Goal: Task Accomplishment & Management: Manage account settings

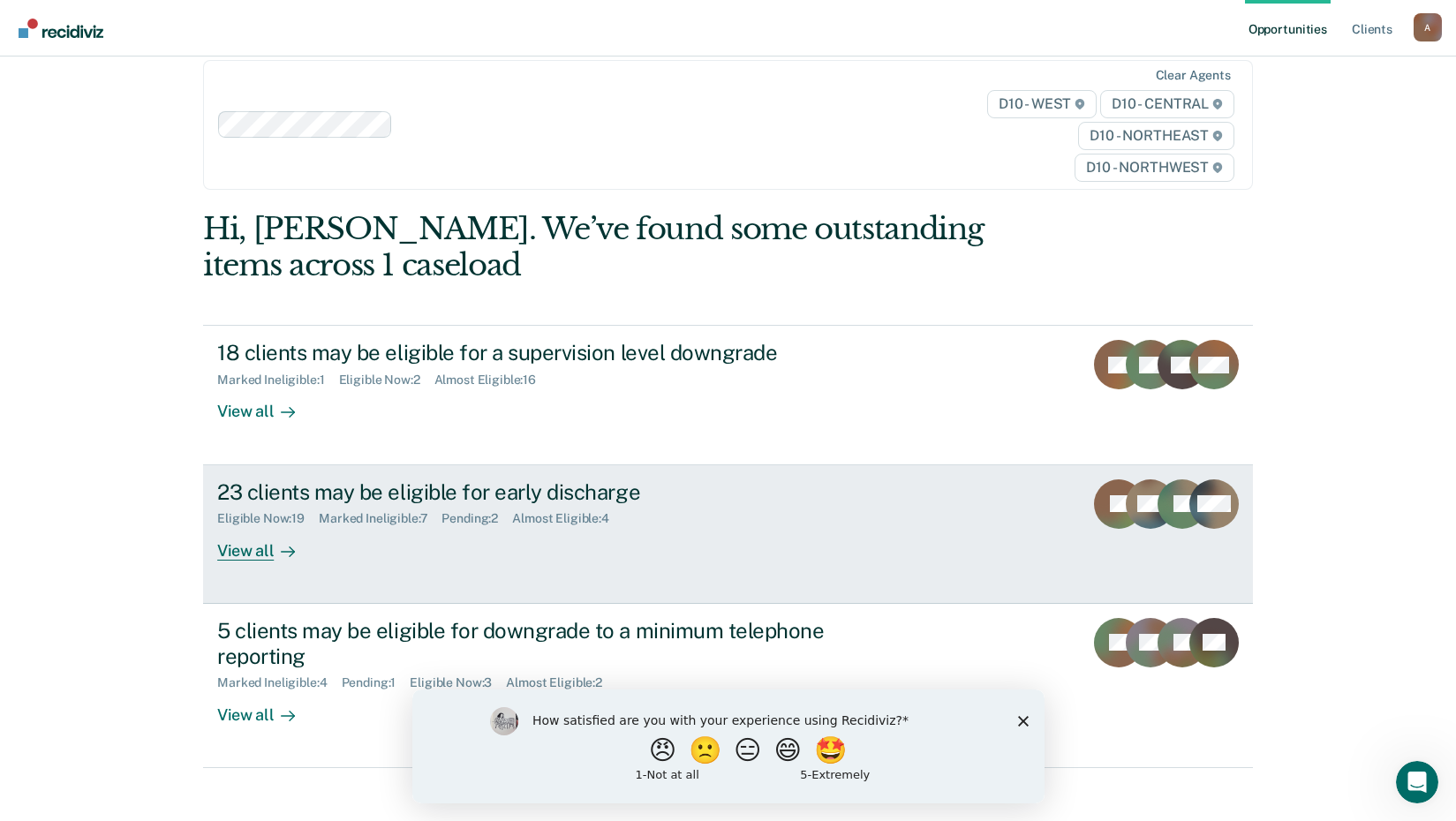
scroll to position [38, 0]
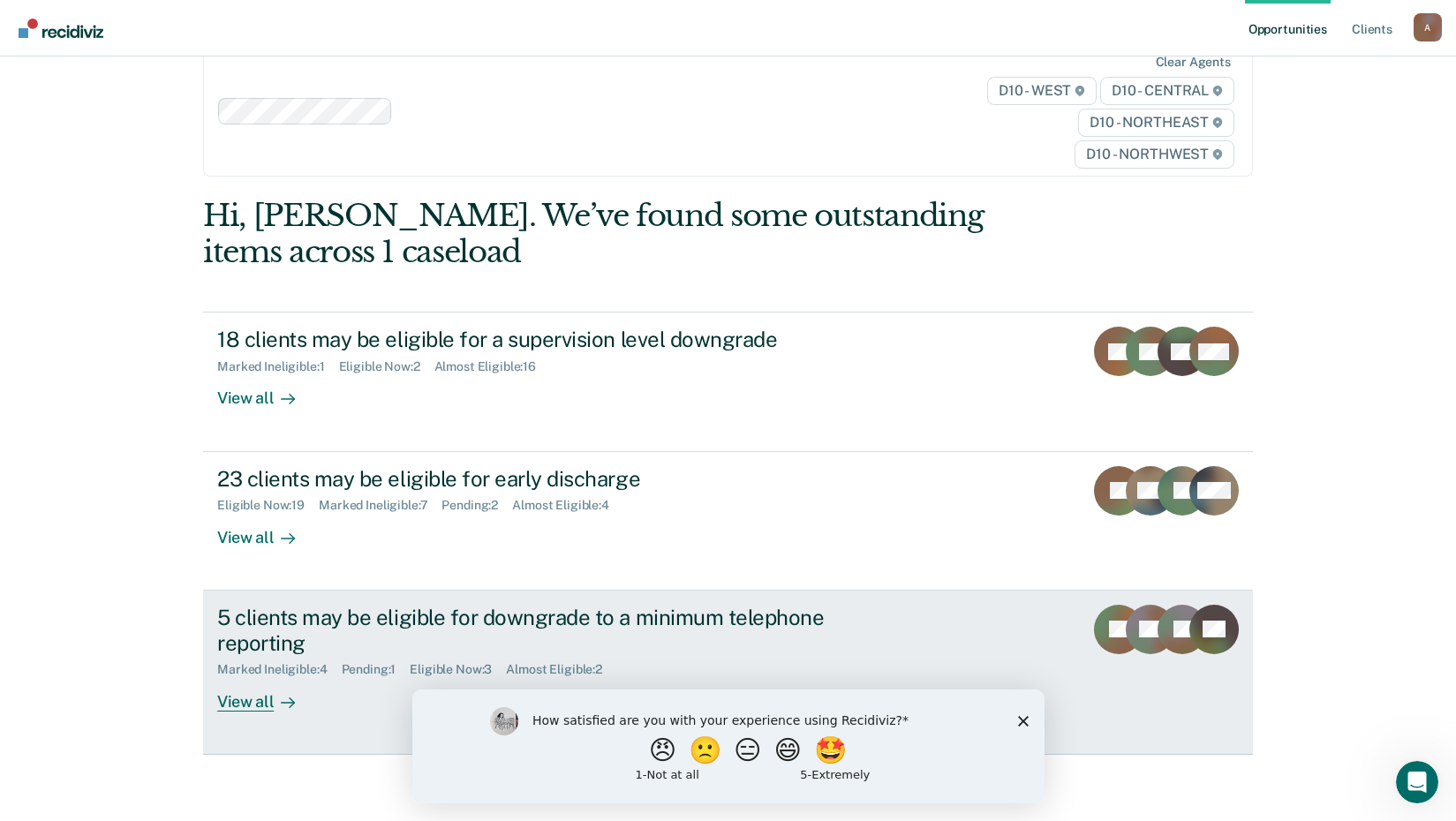
click at [249, 710] on div "View all" at bounding box center [266, 694] width 99 height 34
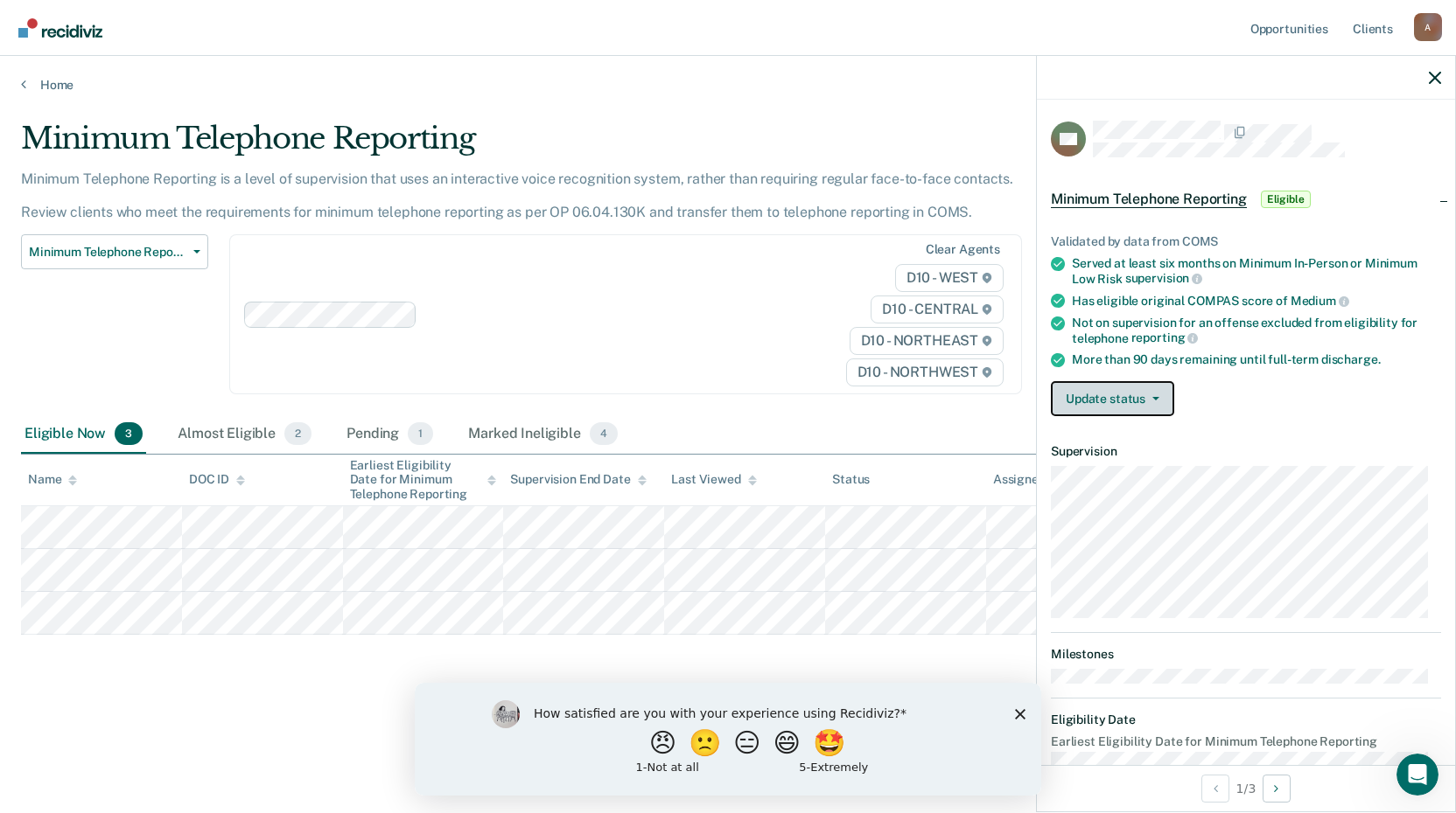
click at [1164, 397] on button "Update status" at bounding box center [1112, 399] width 123 height 35
drag, startPoint x: 1232, startPoint y: 403, endPoint x: 1248, endPoint y: 409, distance: 17.1
click at [1232, 403] on div "Update status Mark Pending Mark Ineligible" at bounding box center [1246, 399] width 391 height 35
click at [780, 659] on div "Minimum Telephone Reporting Minimum Telephone Reporting is a level of supervisi…" at bounding box center [728, 401] width 1415 height 561
click at [620, 683] on div "How satisfied are you with your experience using Recidiviz? 😠 🙁 😑 😄 🤩 1 - Not a…" at bounding box center [728, 739] width 627 height 113
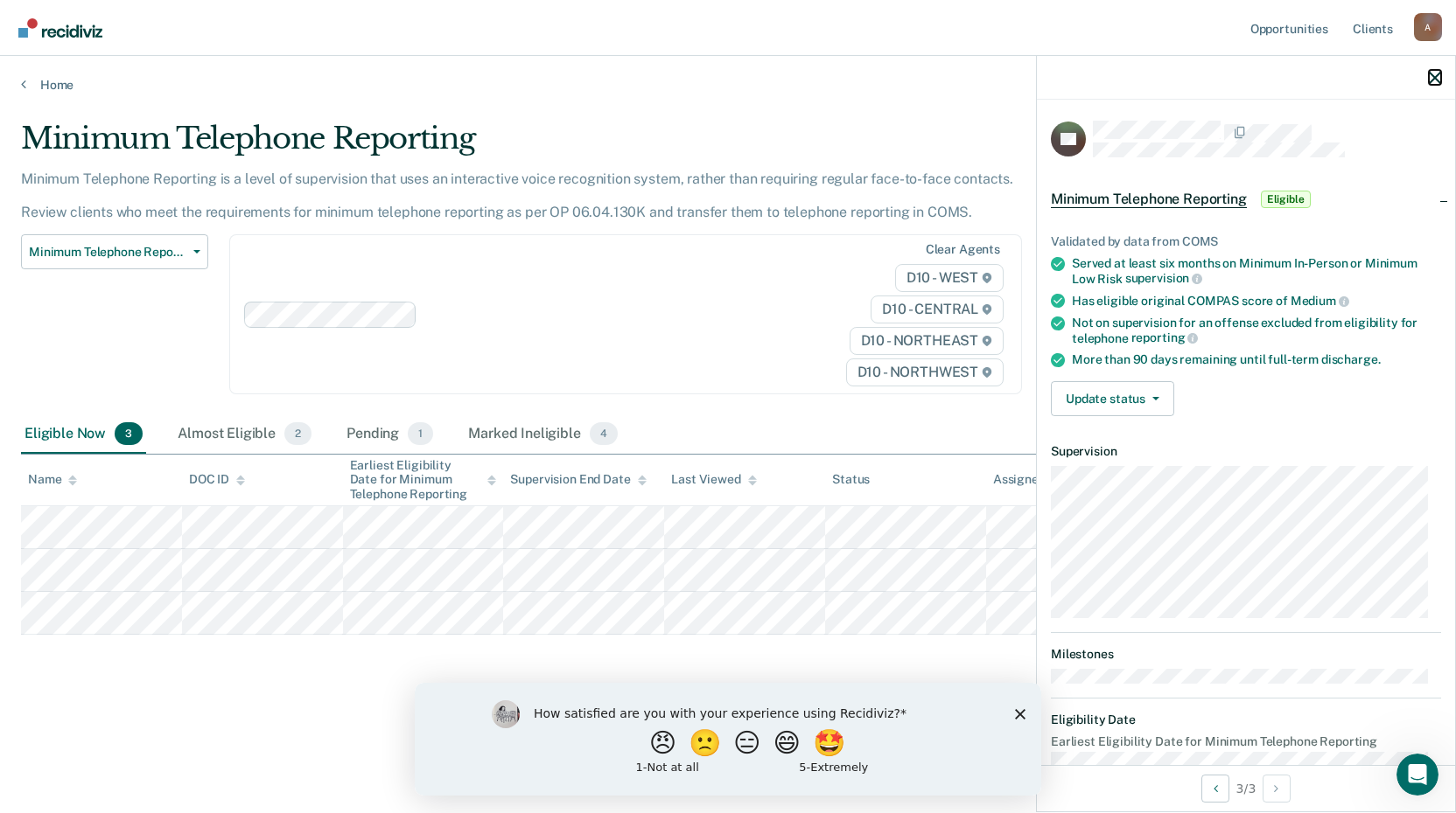
click at [1431, 80] on icon "button" at bounding box center [1435, 77] width 12 height 12
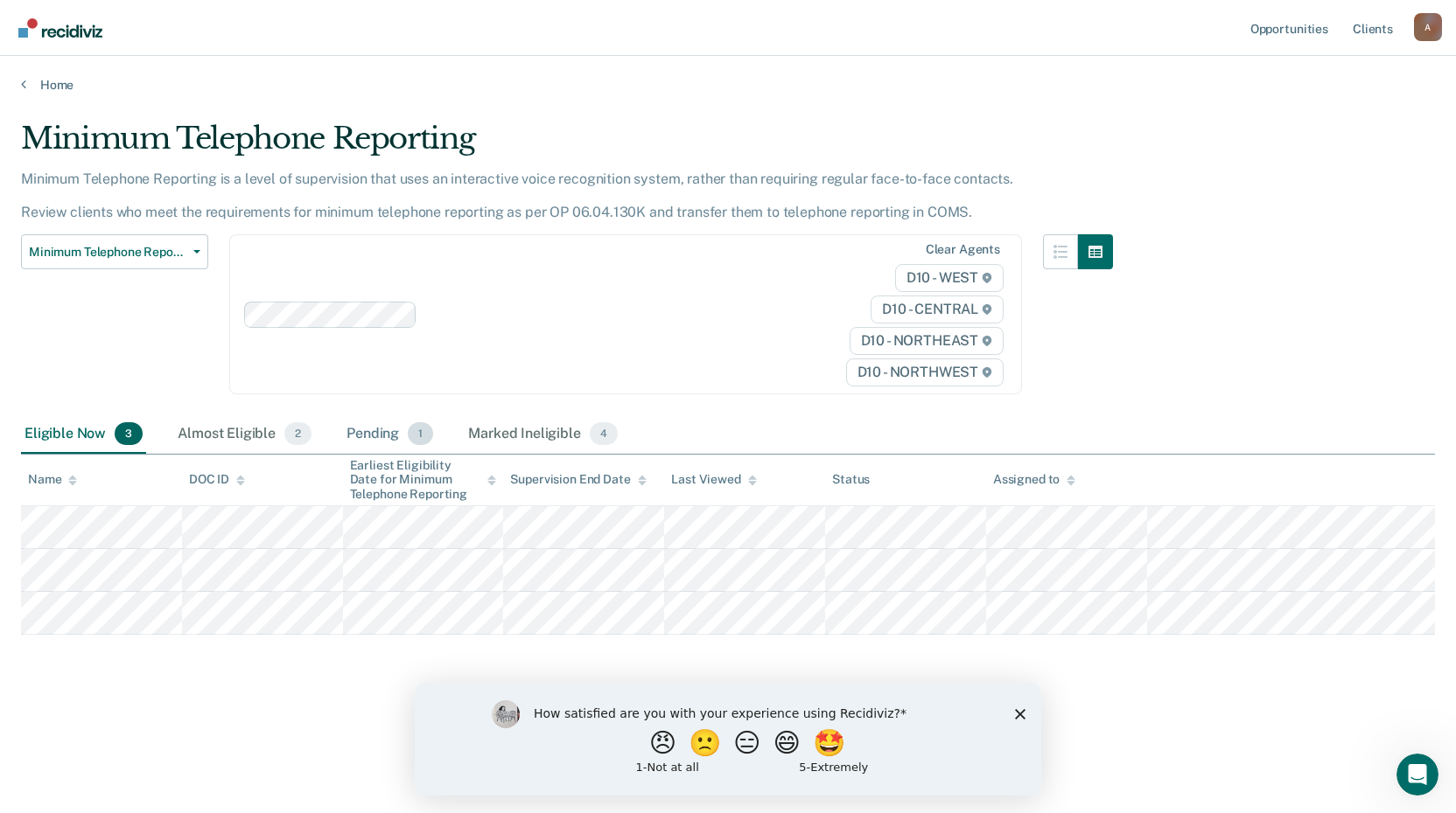
click at [376, 429] on div "Pending 1" at bounding box center [390, 435] width 94 height 39
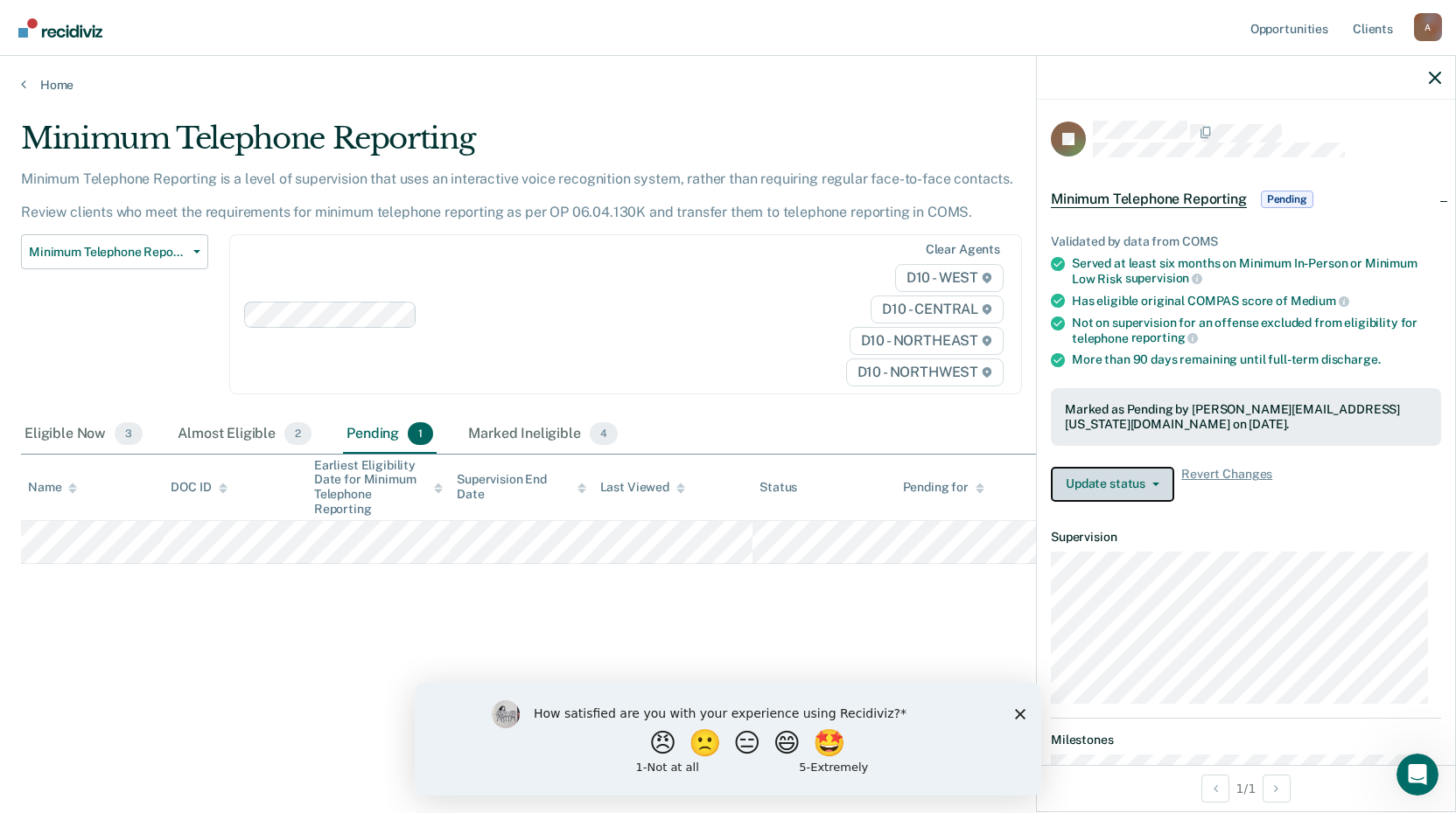
click at [1143, 486] on button "Update status" at bounding box center [1112, 484] width 123 height 35
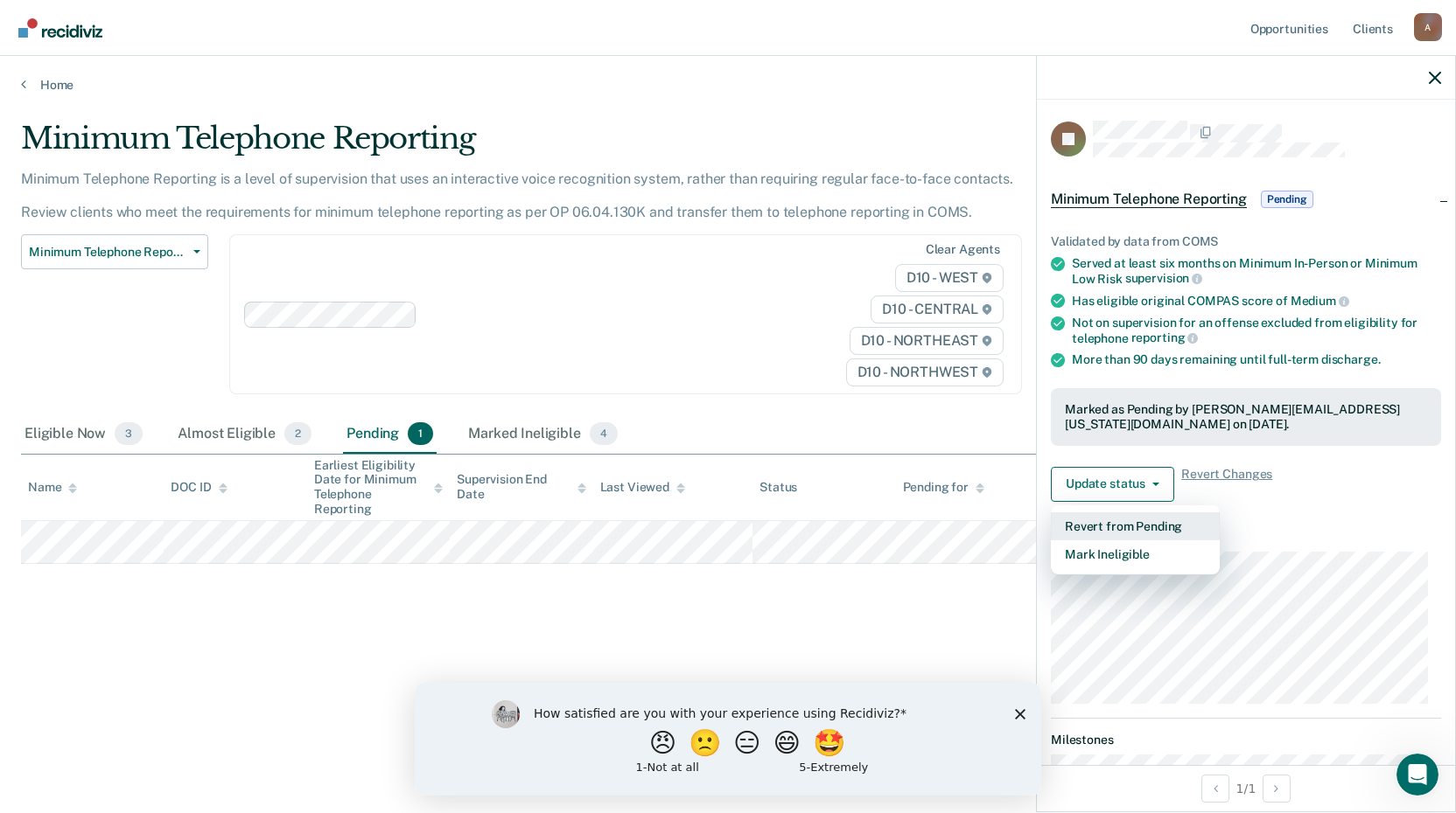
click at [1161, 520] on button "Revert from Pending" at bounding box center [1135, 526] width 169 height 28
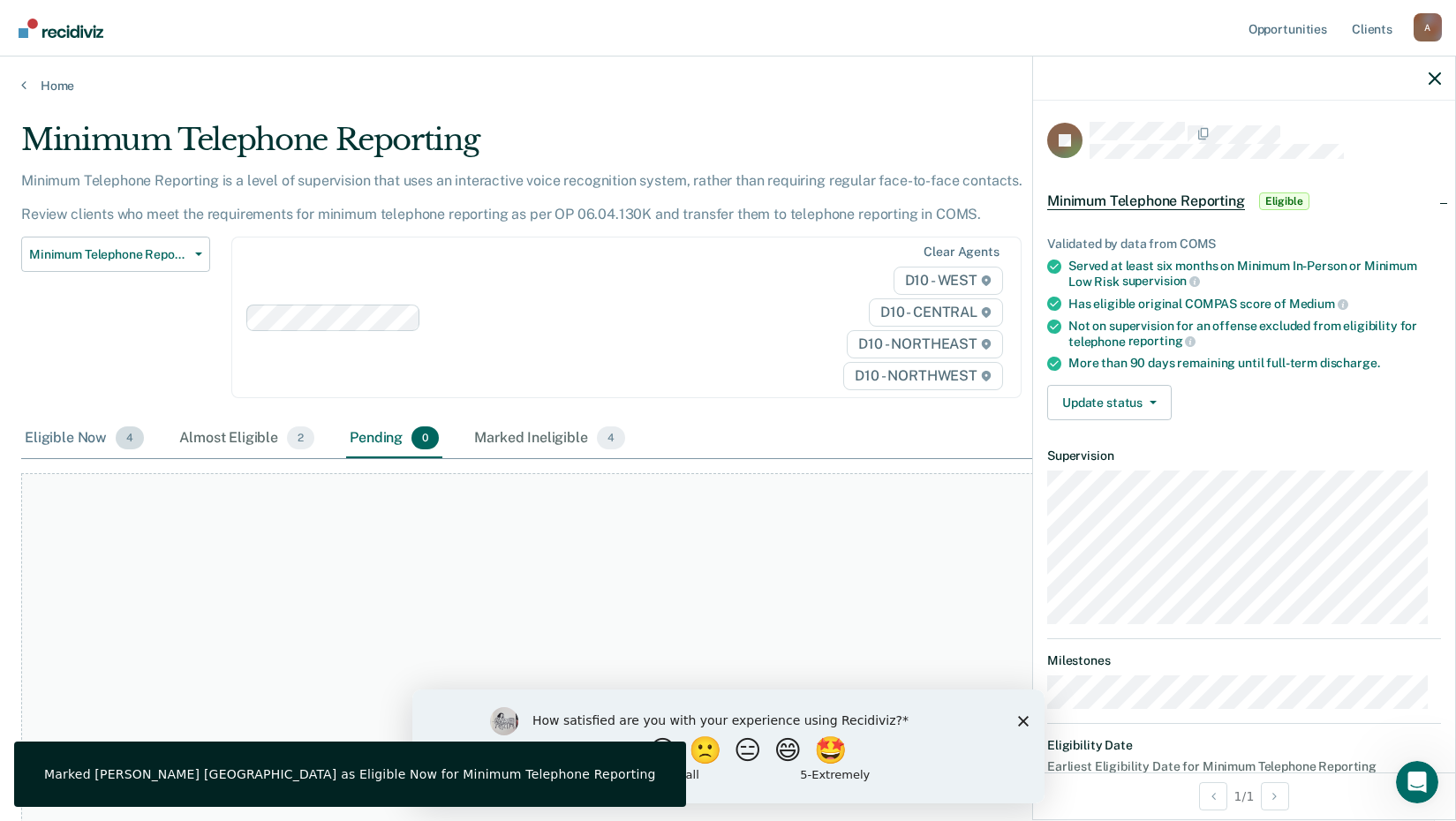
click at [77, 447] on div "Eligible Now 4" at bounding box center [84, 439] width 126 height 39
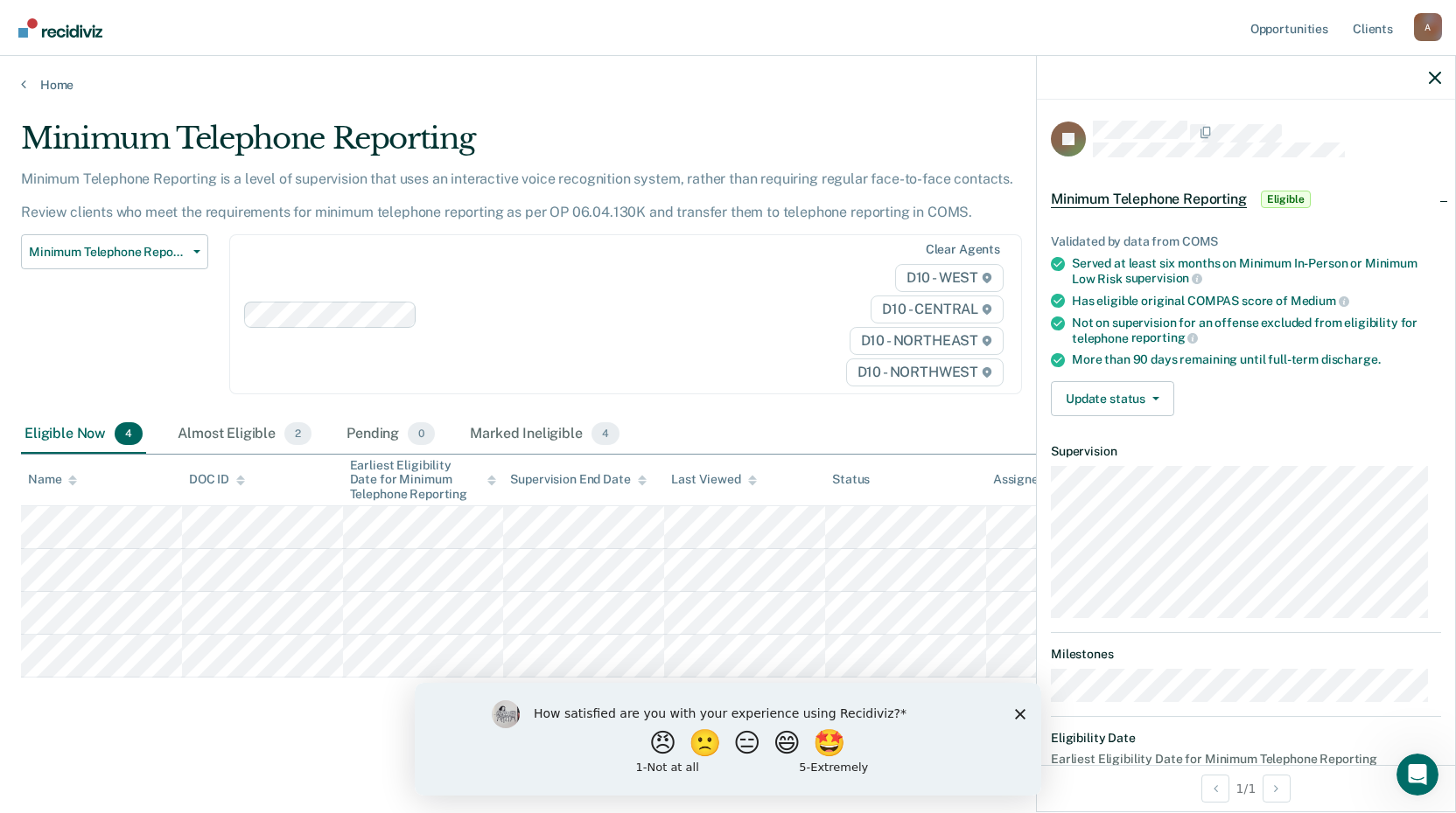
click at [264, 739] on main "Minimum Telephone Reporting Minimum Telephone Reporting is a level of supervisi…" at bounding box center [728, 450] width 1456 height 716
click at [654, 748] on button "😠" at bounding box center [665, 742] width 41 height 35
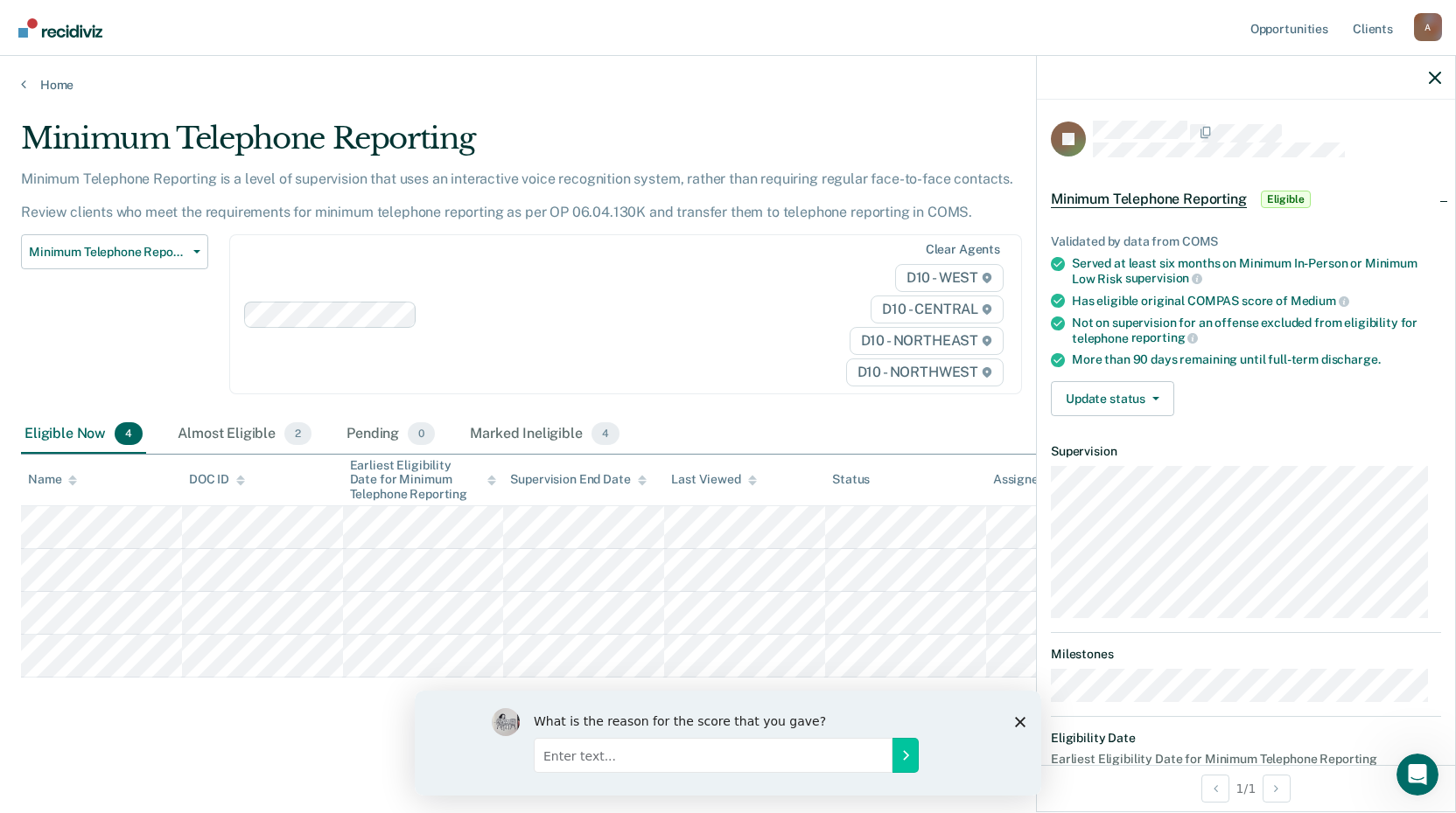
click at [587, 753] on input "Enter text..." at bounding box center [713, 755] width 358 height 35
type input "No need for it."
click at [913, 754] on button "Submit your response" at bounding box center [905, 755] width 27 height 35
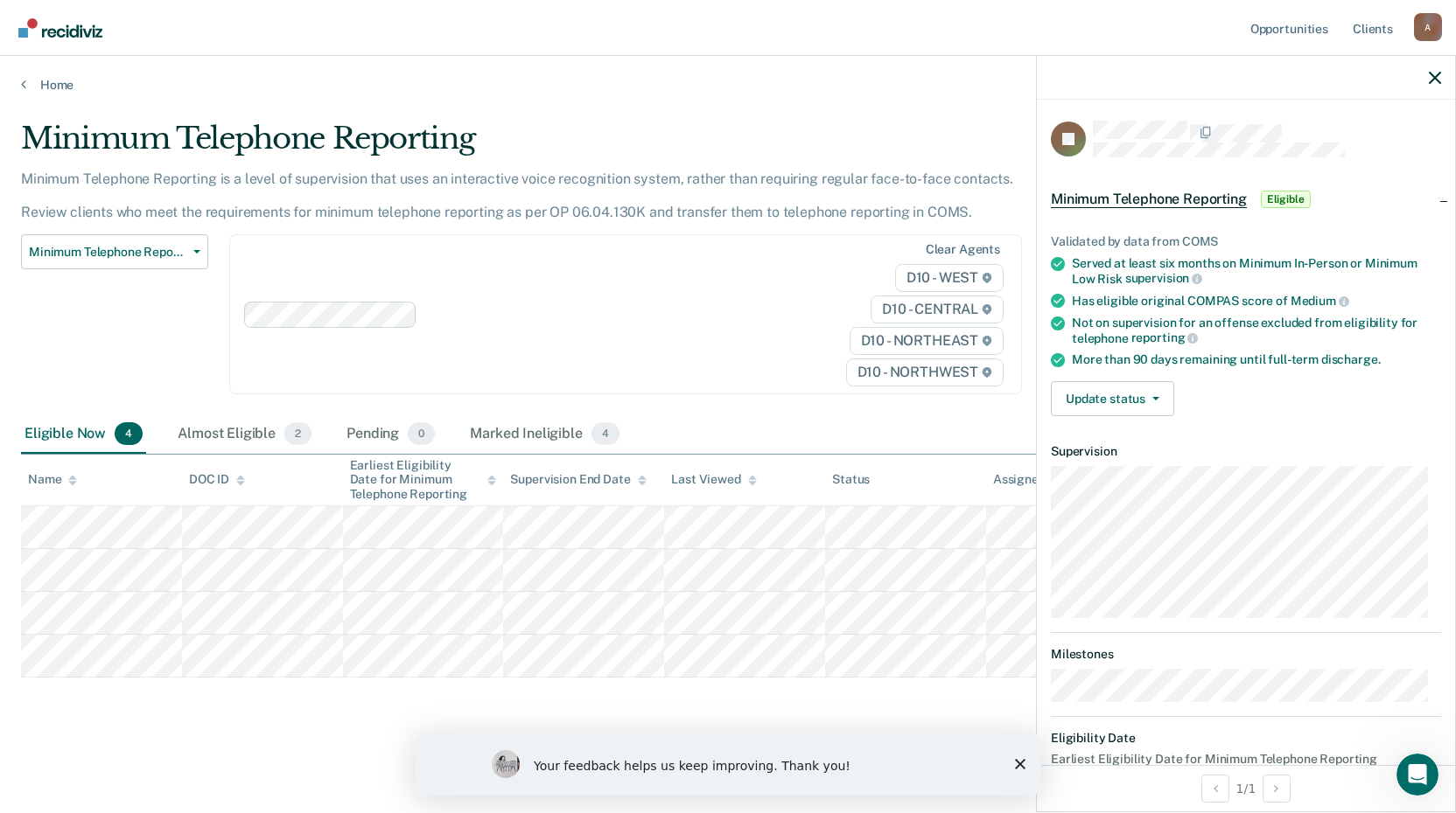
click at [1019, 765] on polygon "Close survey" at bounding box center [1019, 763] width 10 height 10
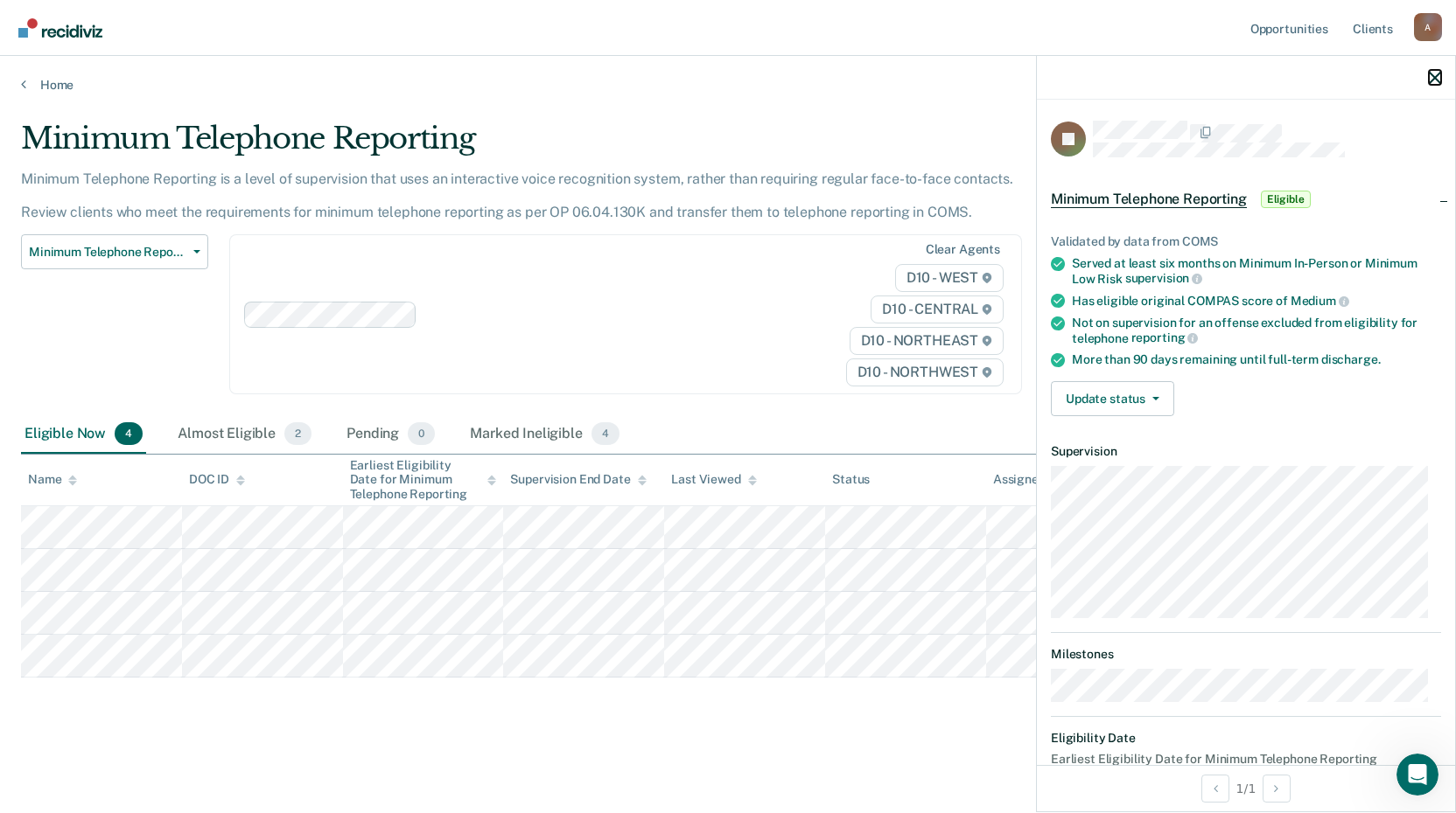
click at [1433, 76] on icon "button" at bounding box center [1435, 77] width 12 height 12
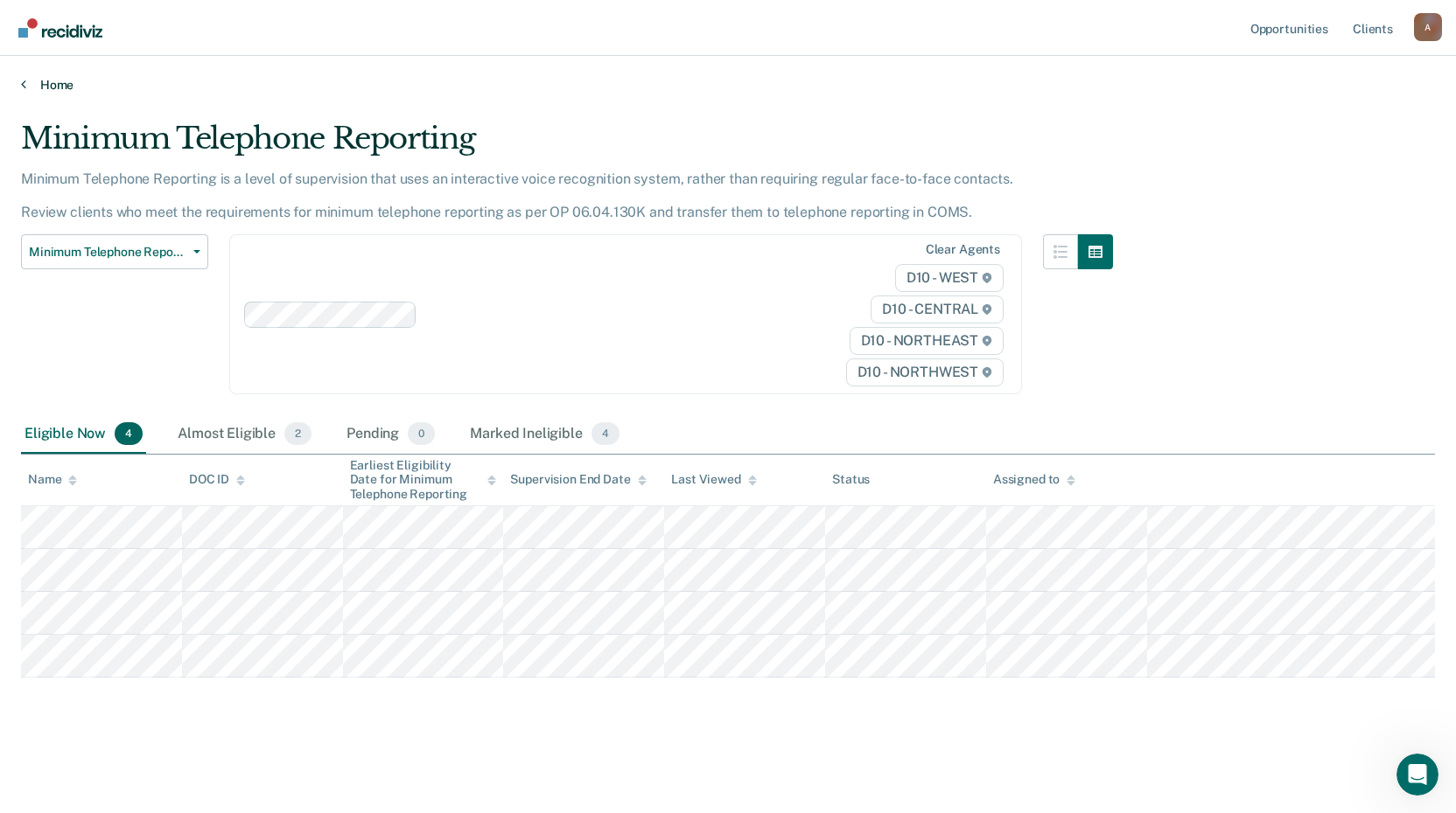
click at [49, 85] on link "Home" at bounding box center [728, 85] width 1415 height 16
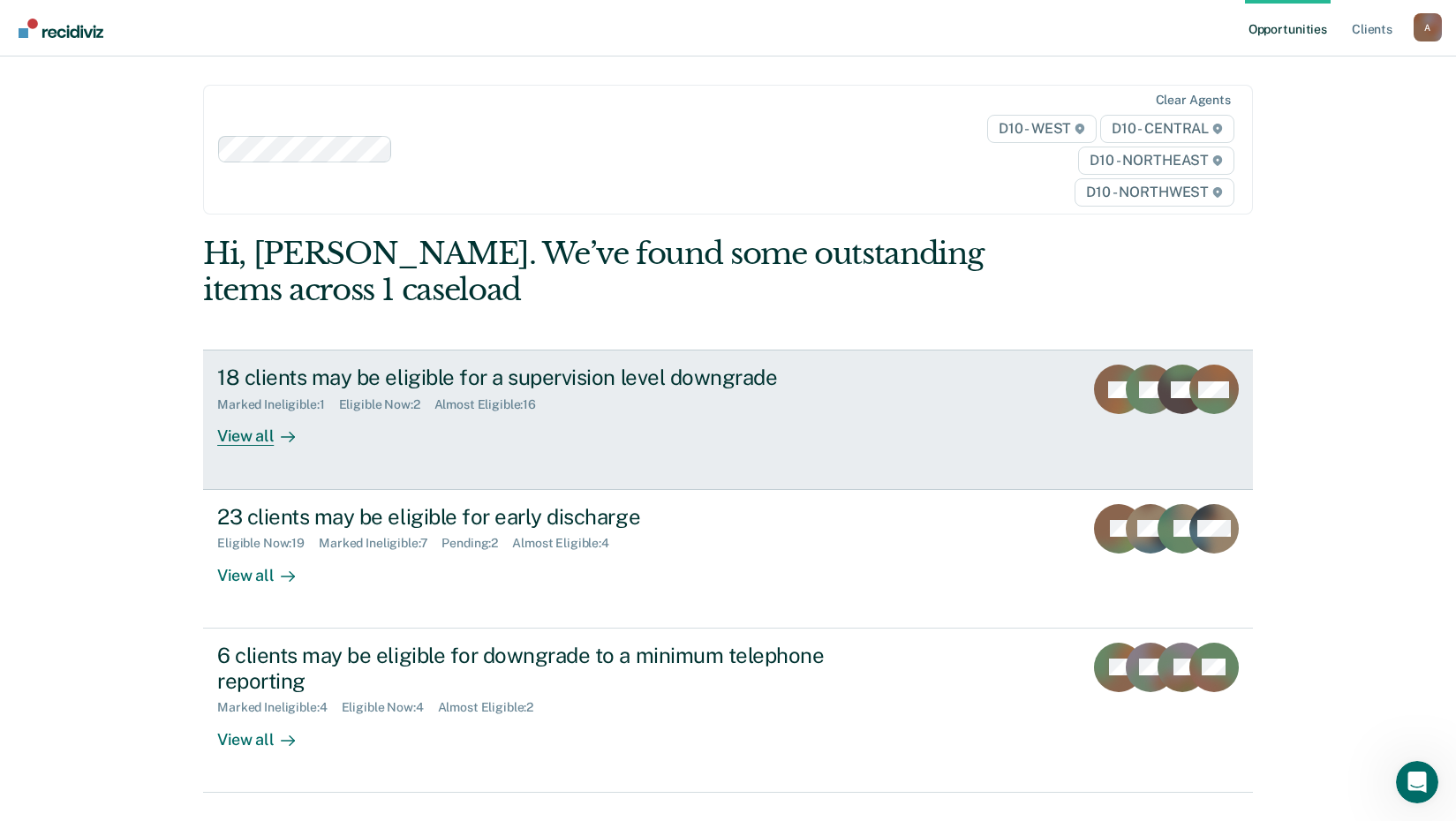
click at [240, 435] on div "View all" at bounding box center [266, 430] width 99 height 34
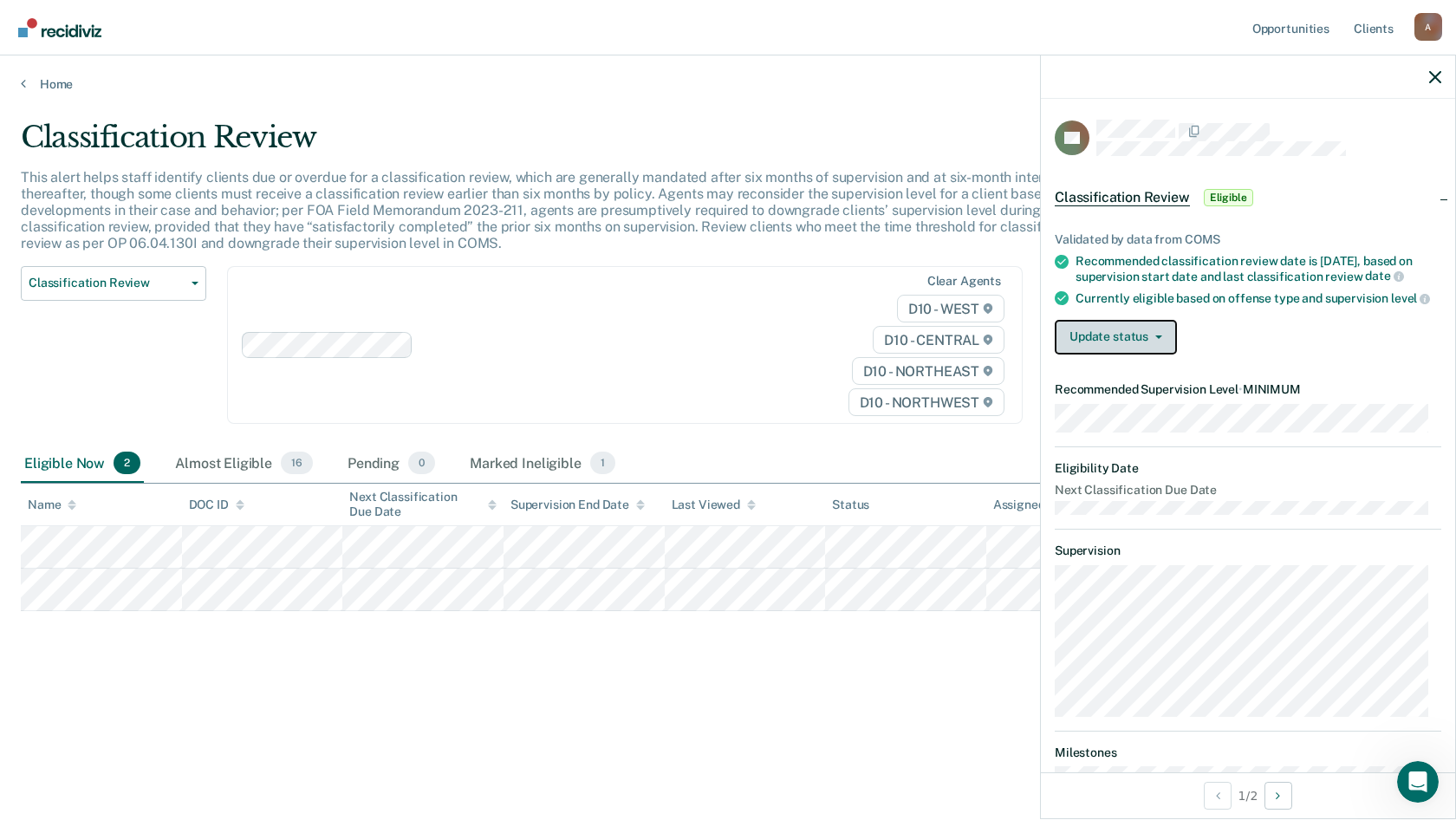
click at [1166, 351] on button "Update status" at bounding box center [1116, 337] width 122 height 35
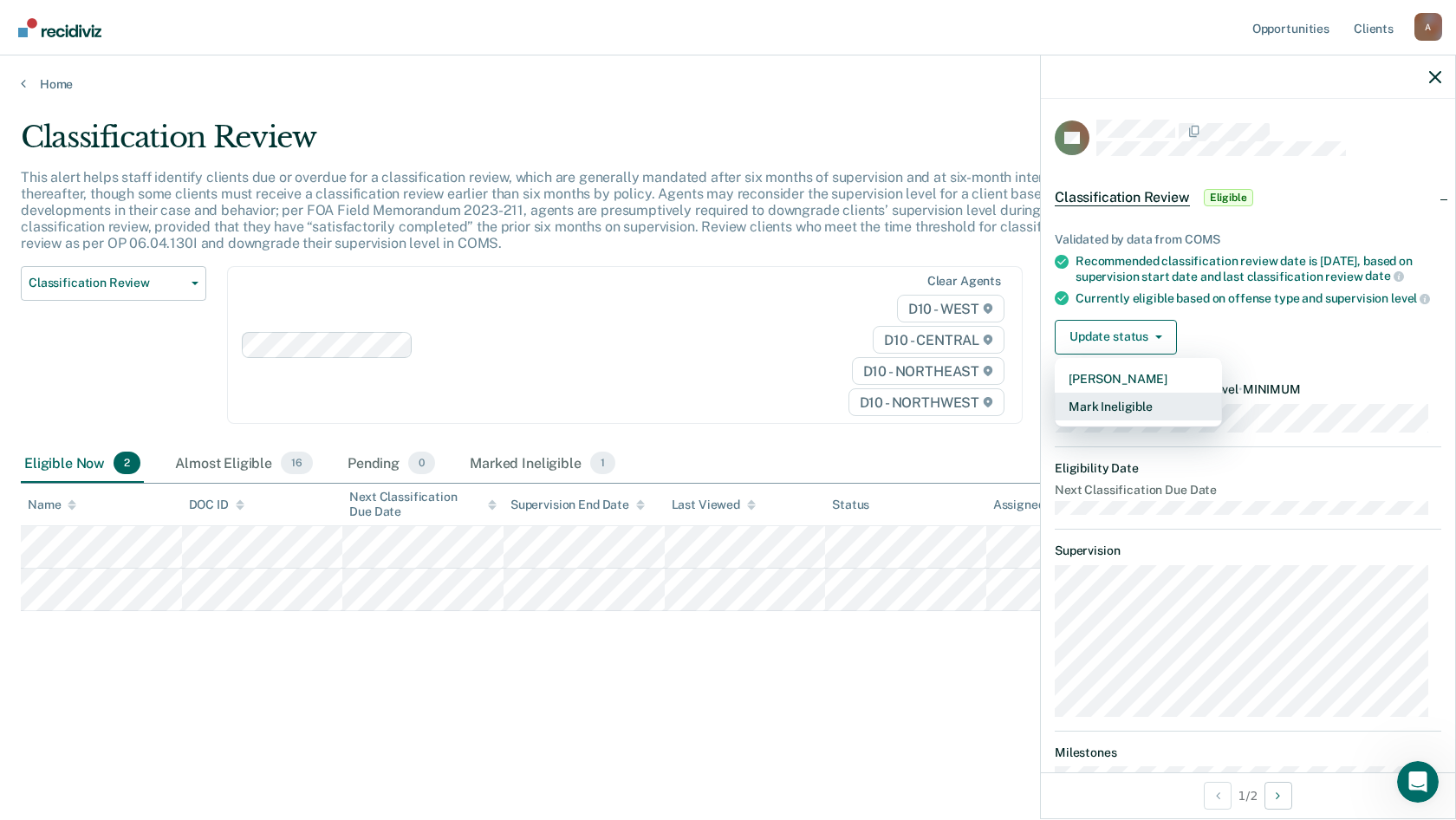
click at [1143, 420] on button "Mark Ineligible" at bounding box center [1139, 406] width 168 height 27
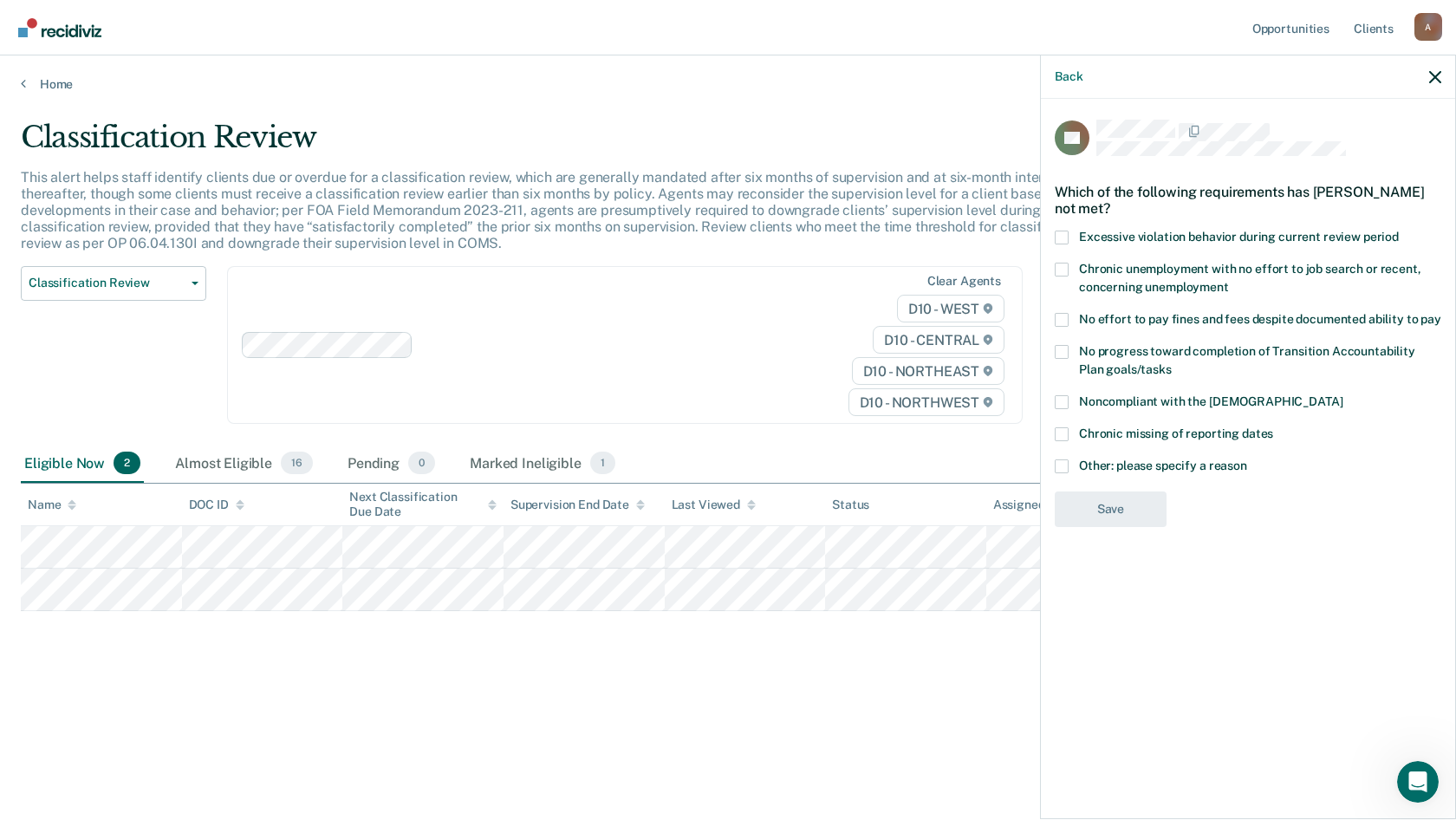
click at [1068, 320] on span at bounding box center [1062, 319] width 14 height 14
click at [1441, 313] on input "No effort to pay fines and fees despite documented ability to pay" at bounding box center [1441, 313] width 0 height 0
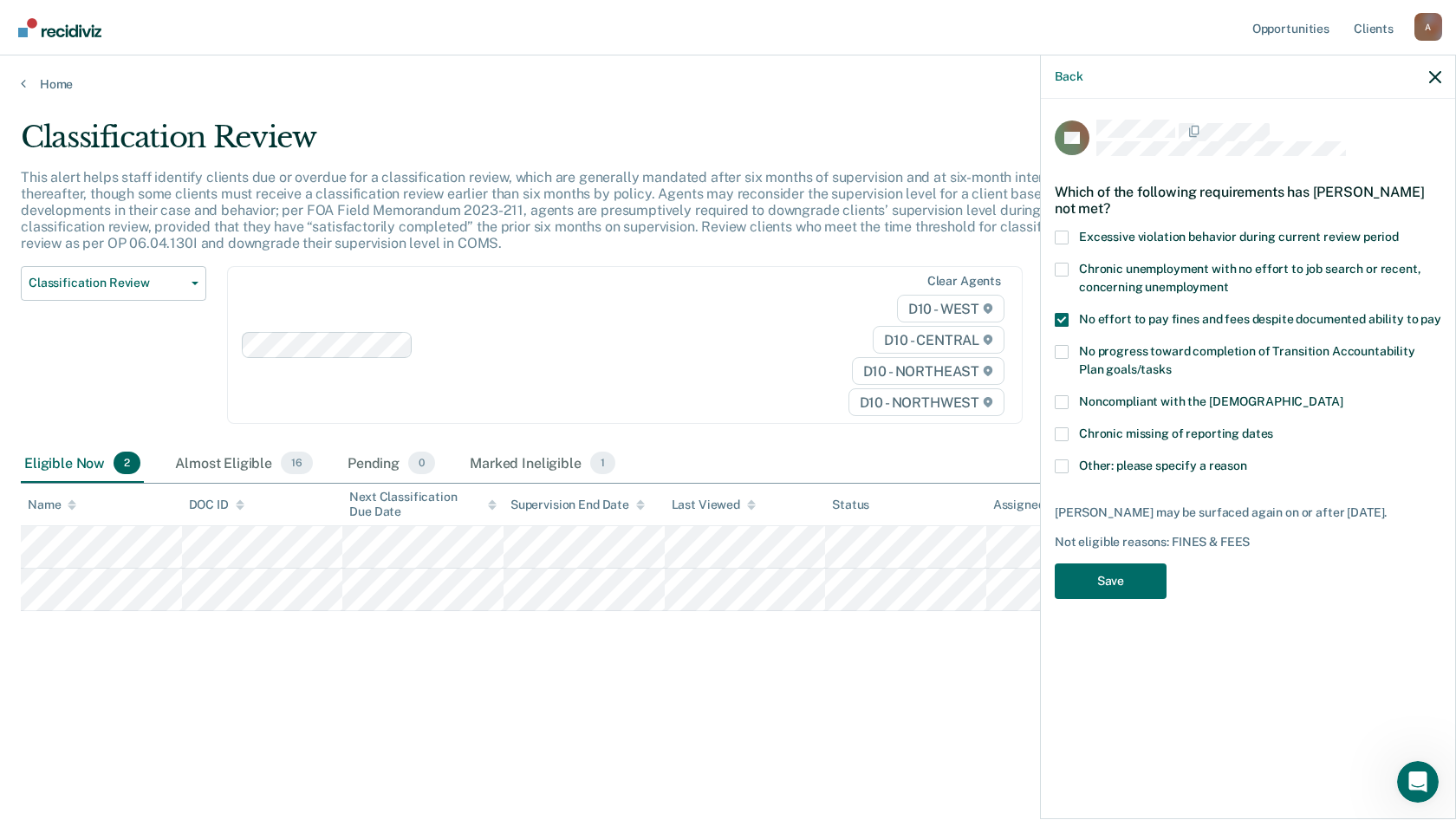
click at [1061, 467] on span at bounding box center [1062, 466] width 14 height 14
click at [1247, 460] on input "Other: please specify a reason" at bounding box center [1247, 460] width 0 height 0
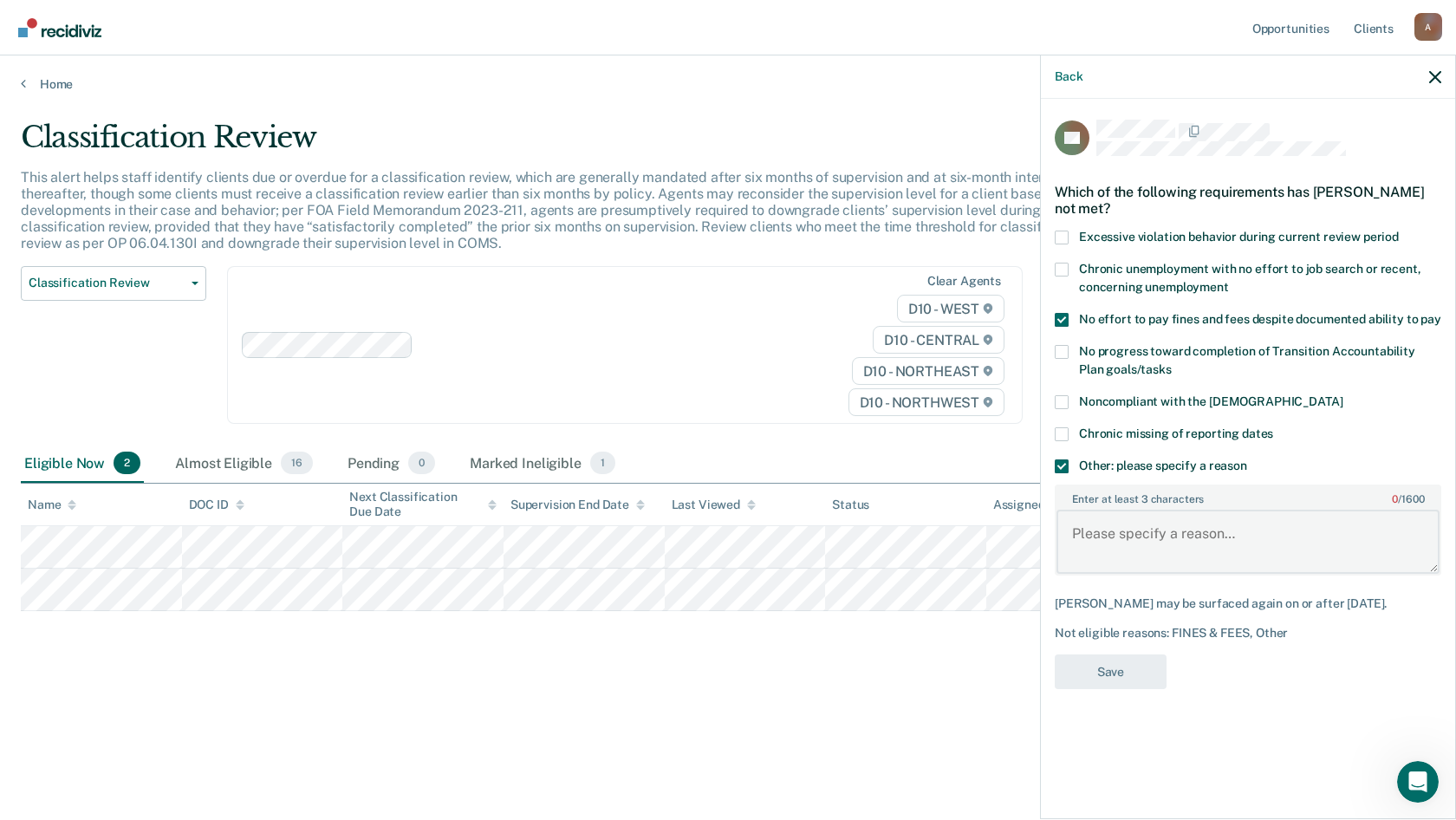
click at [1100, 525] on textarea "Enter at least 3 characters 0 / 1600" at bounding box center [1248, 542] width 383 height 64
type textarea "Previously reduced from Max to Med. VOP pending."
click at [1060, 318] on span at bounding box center [1062, 319] width 14 height 14
click at [1441, 313] on input "No effort to pay fines and fees despite documented ability to pay" at bounding box center [1441, 313] width 0 height 0
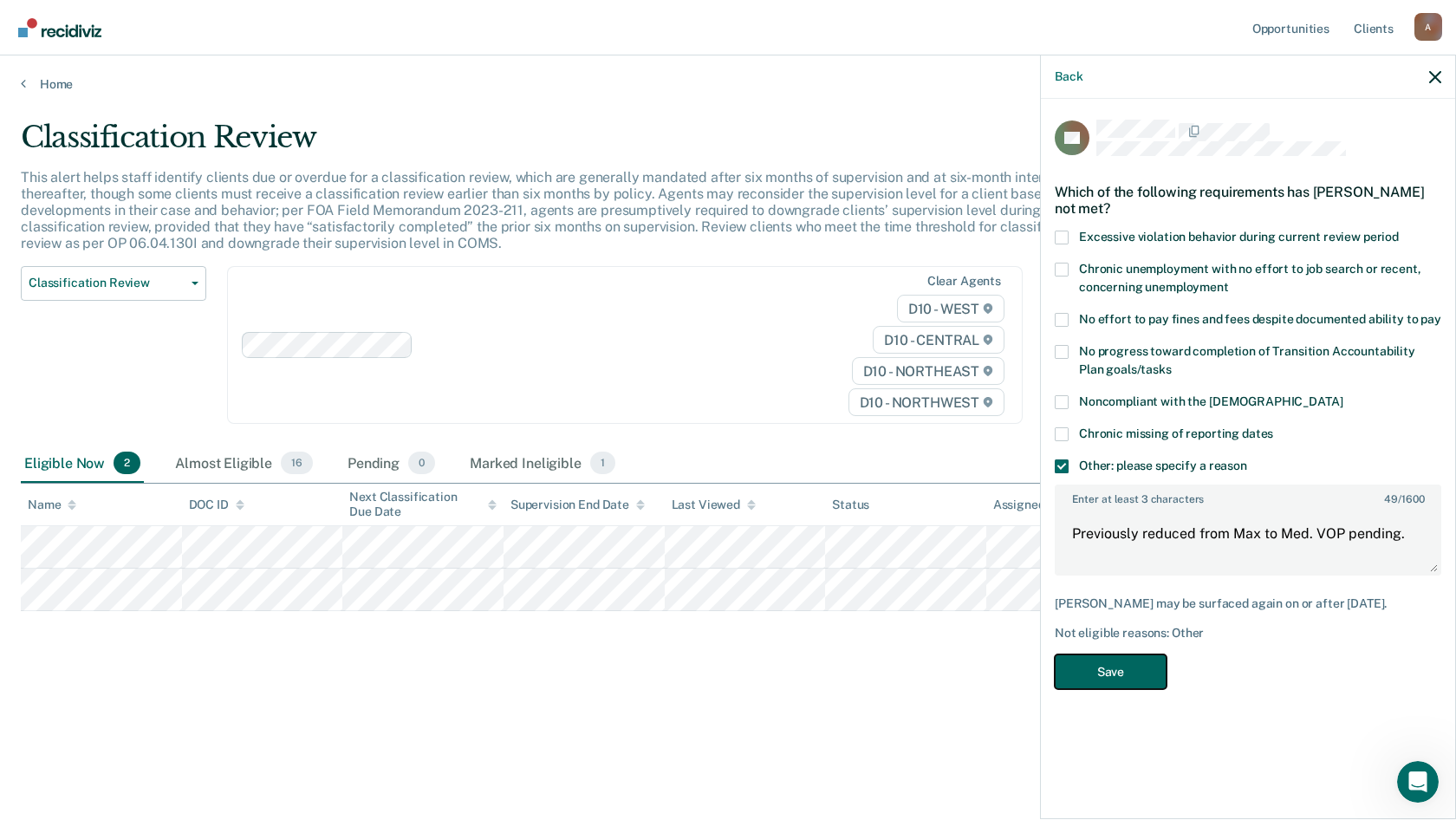
click at [1142, 673] on button "Save" at bounding box center [1111, 672] width 112 height 35
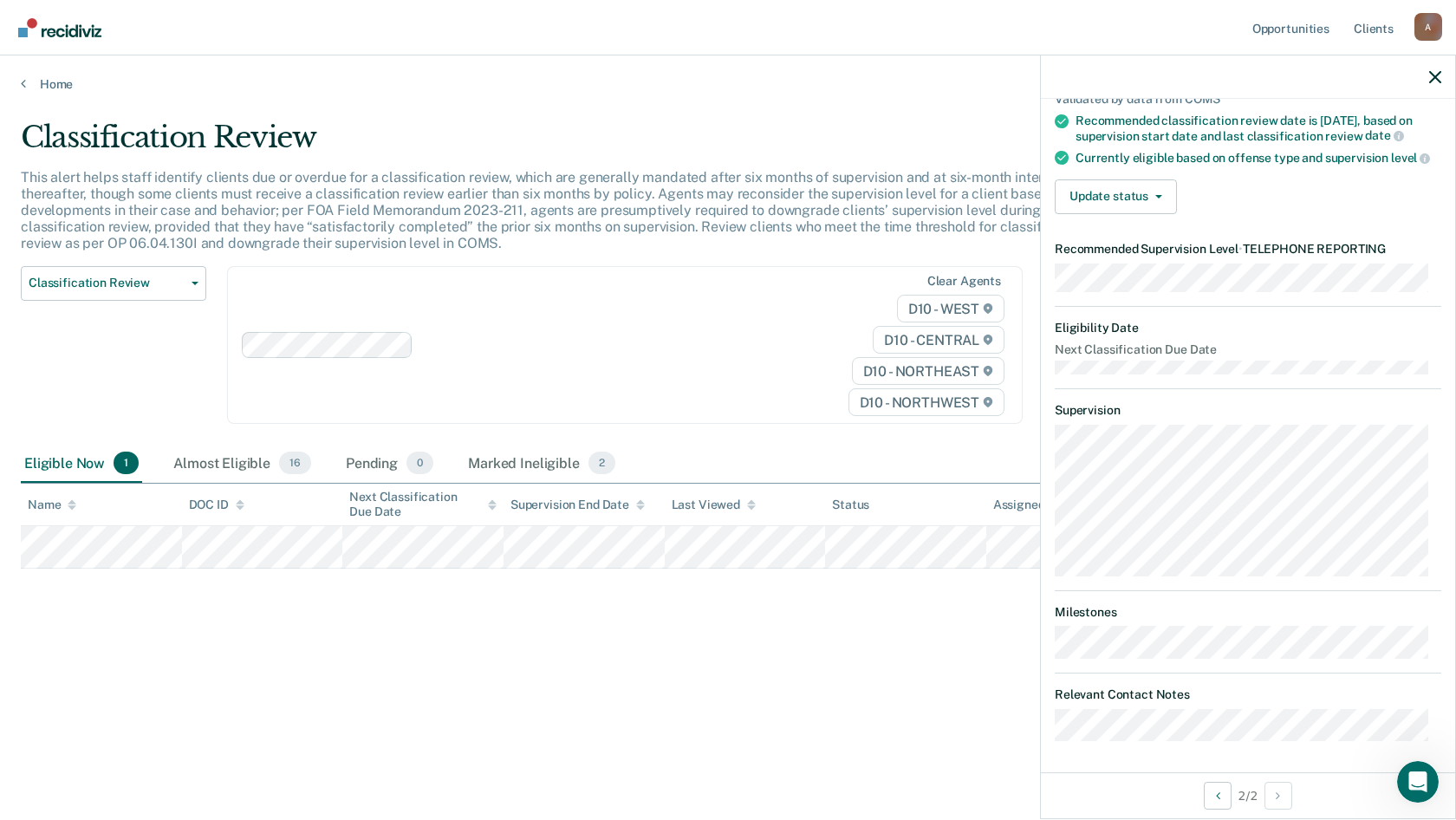
scroll to position [121, 0]
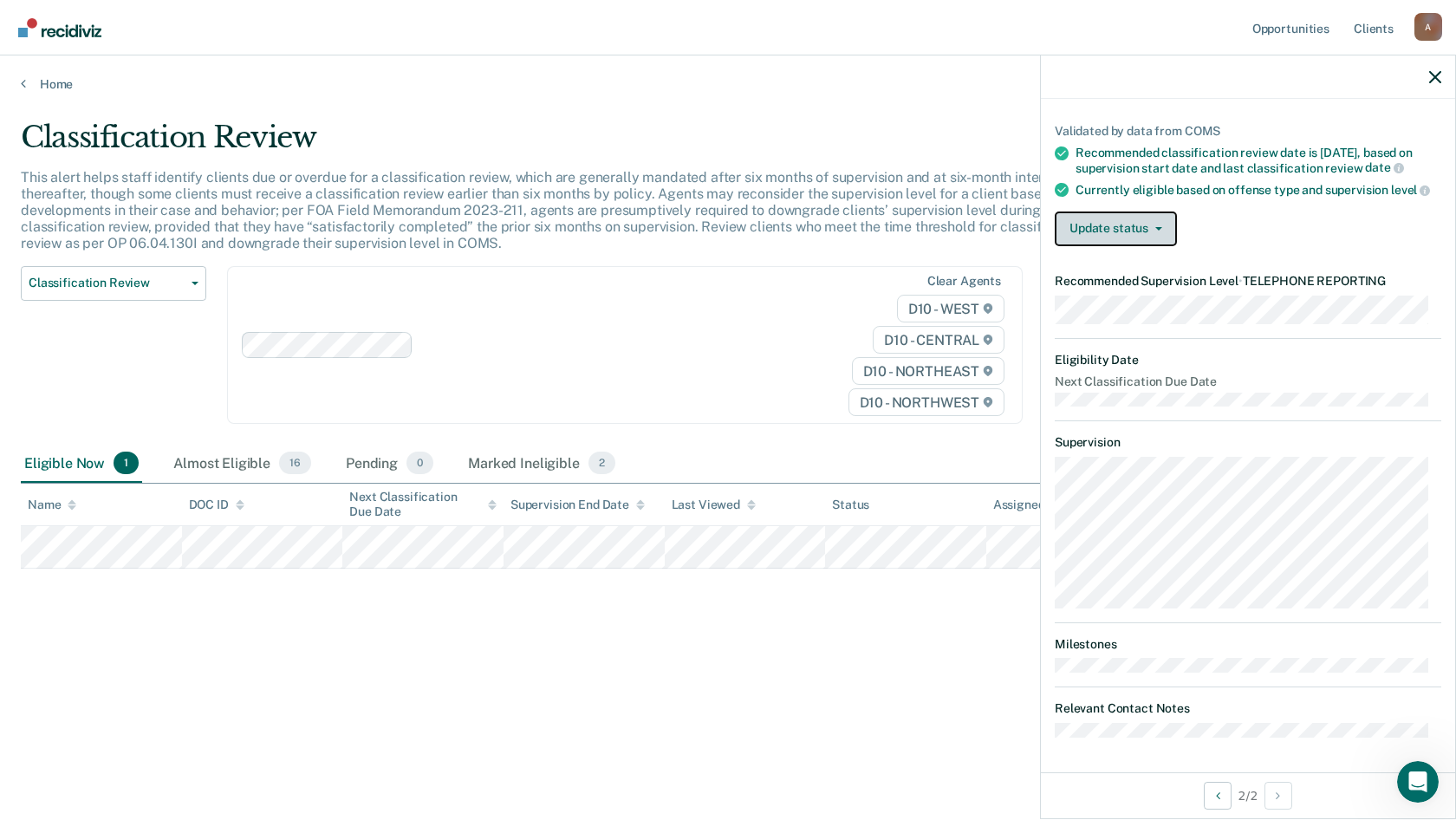
click at [1150, 228] on span "button" at bounding box center [1155, 228] width 14 height 4
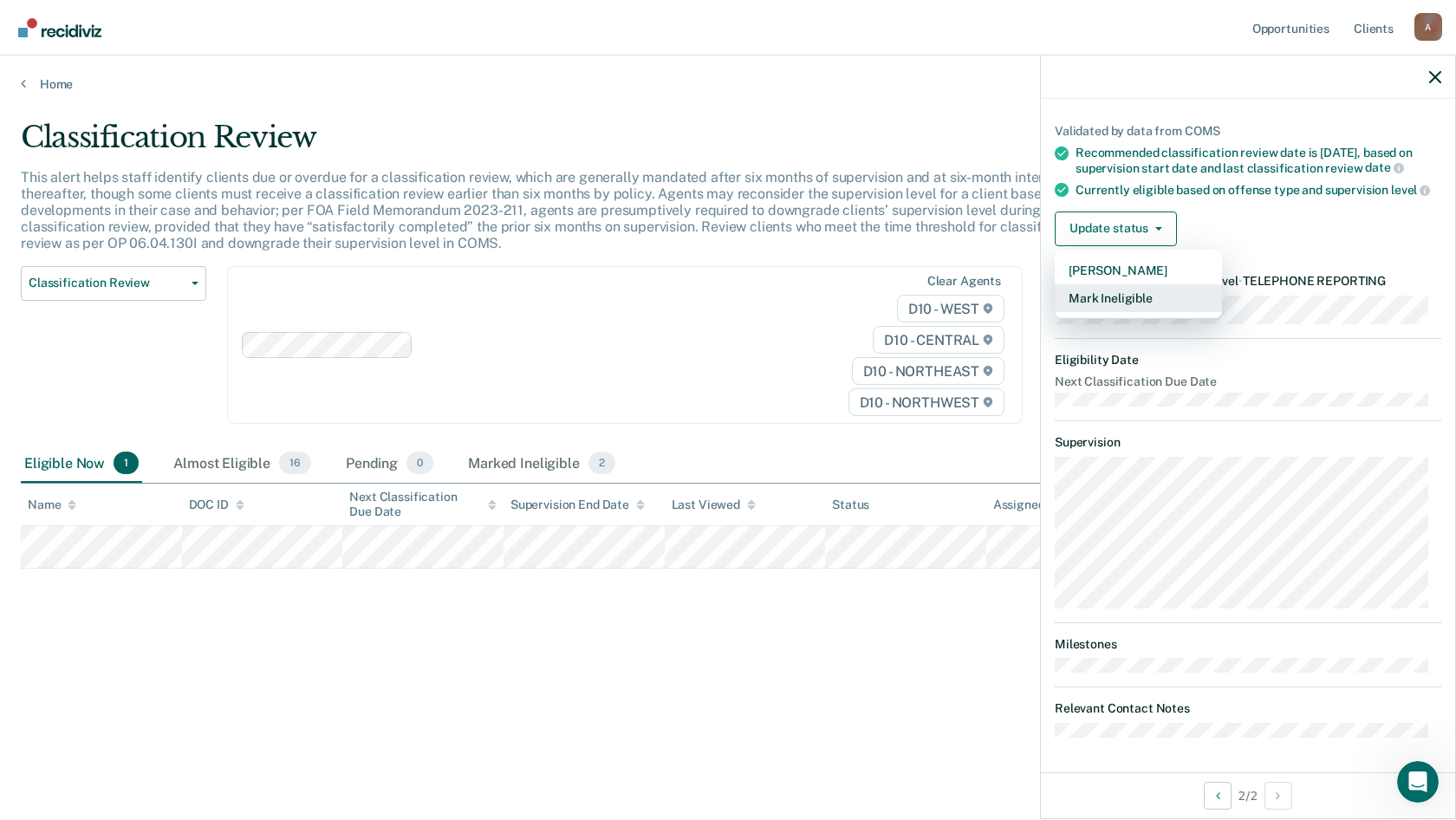
click at [1156, 301] on button "Mark Ineligible" at bounding box center [1139, 298] width 168 height 27
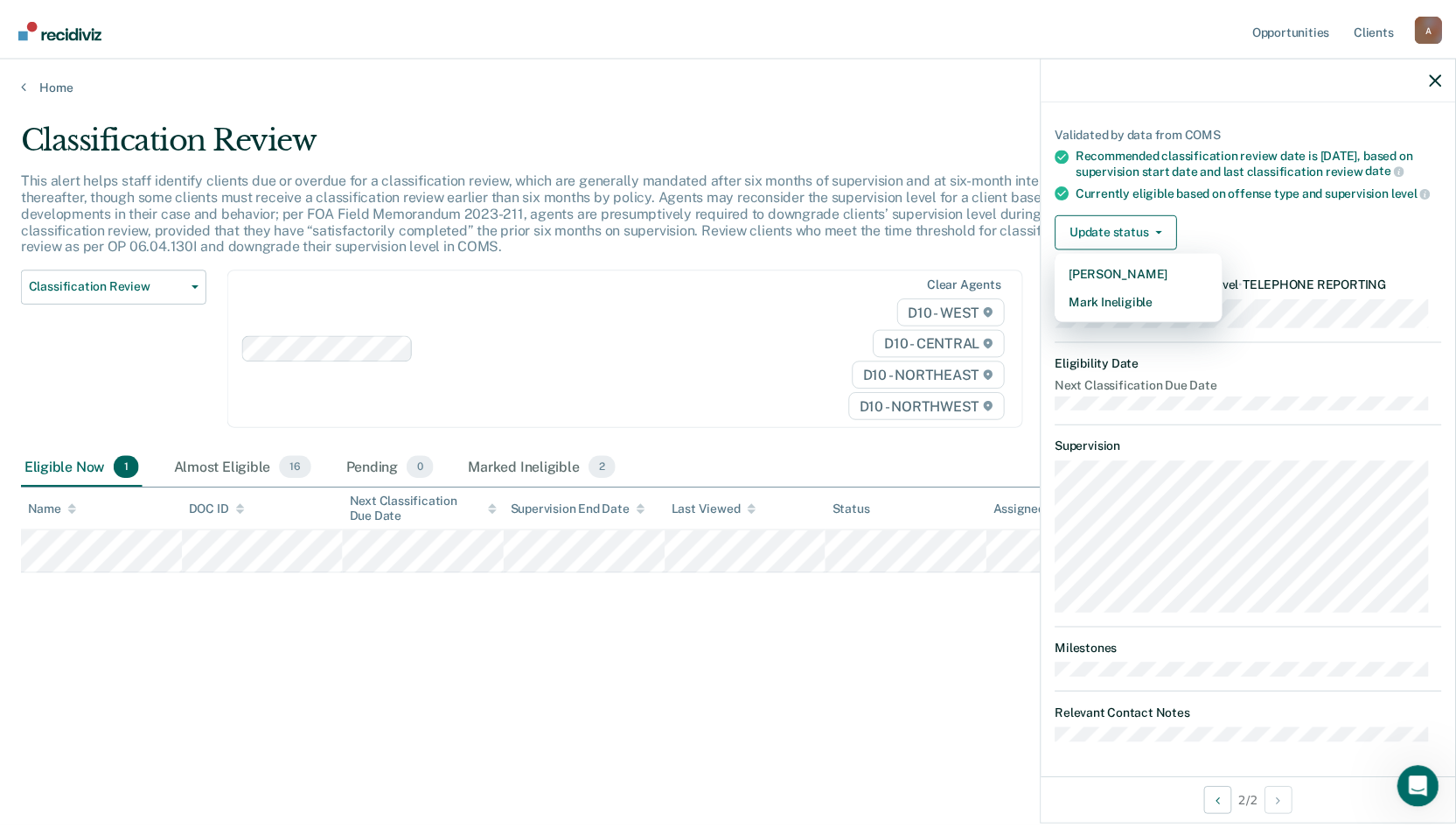
scroll to position [0, 0]
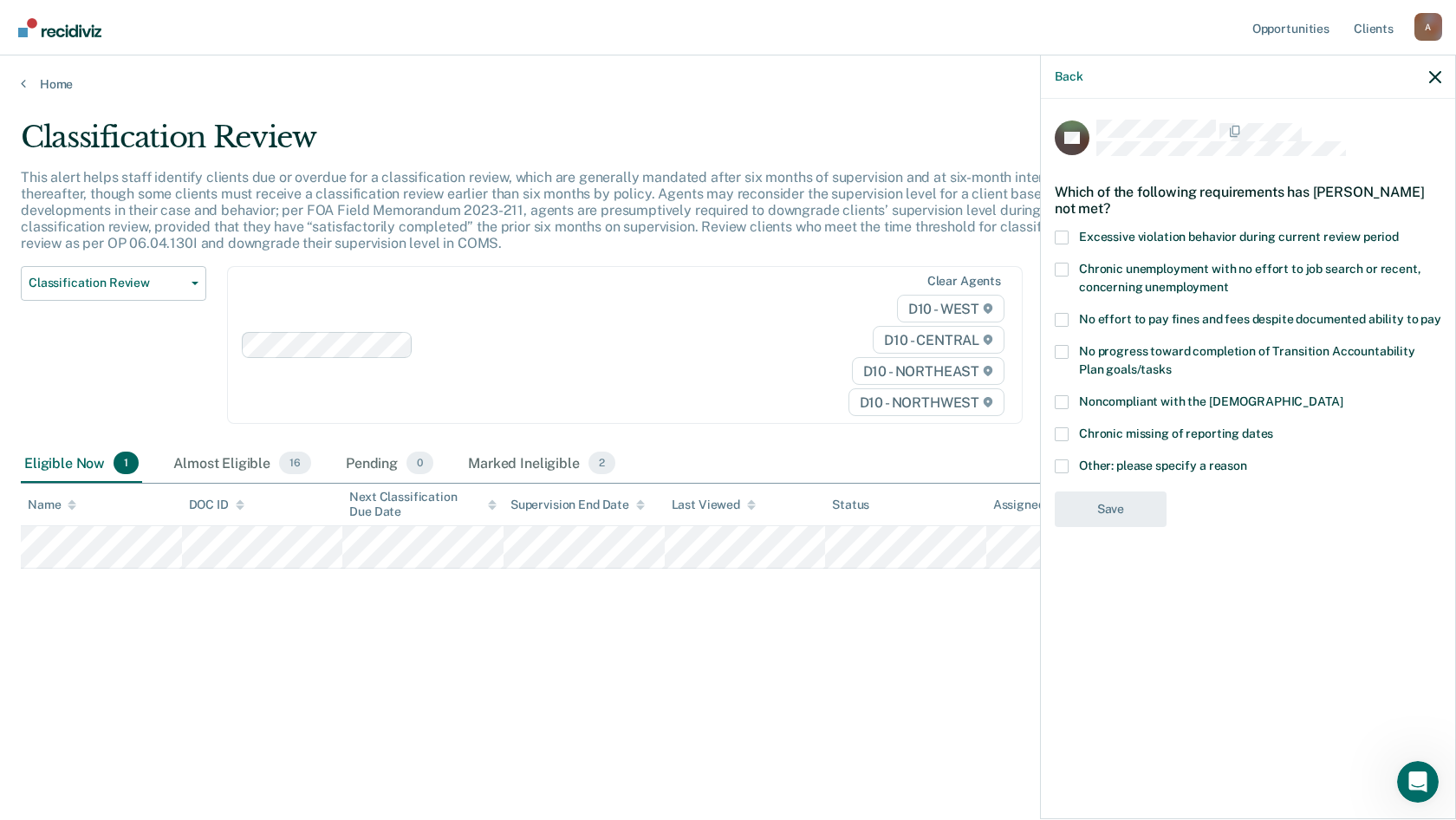
click at [1063, 466] on span at bounding box center [1062, 466] width 14 height 14
click at [1247, 460] on input "Other: please specify a reason" at bounding box center [1247, 460] width 0 height 0
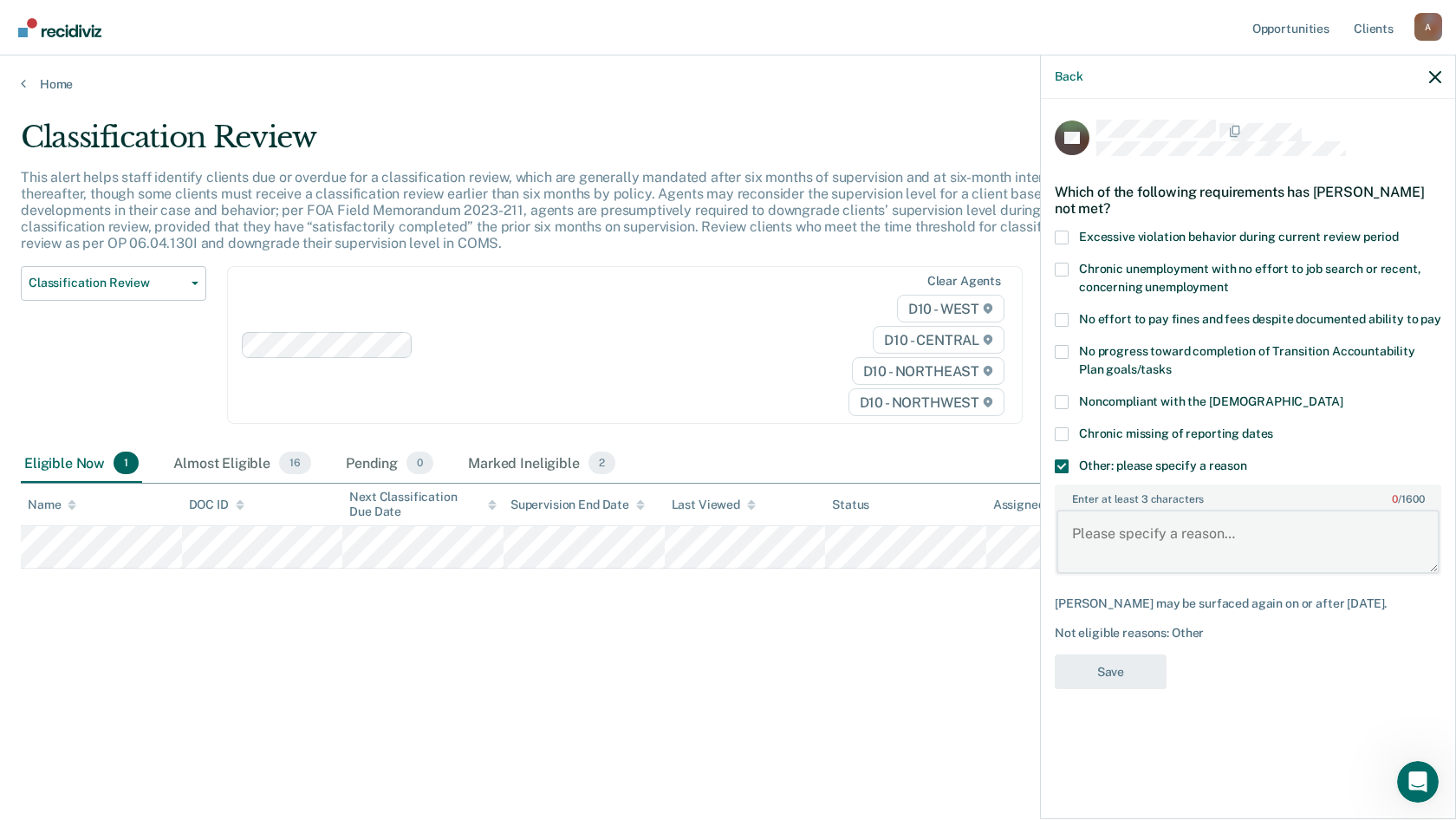
click at [1112, 543] on textarea "Enter at least 3 characters 0 / 1600" at bounding box center [1248, 542] width 383 height 64
type textarea "Already at the lowest level."
click at [1119, 669] on button "Save" at bounding box center [1111, 672] width 112 height 35
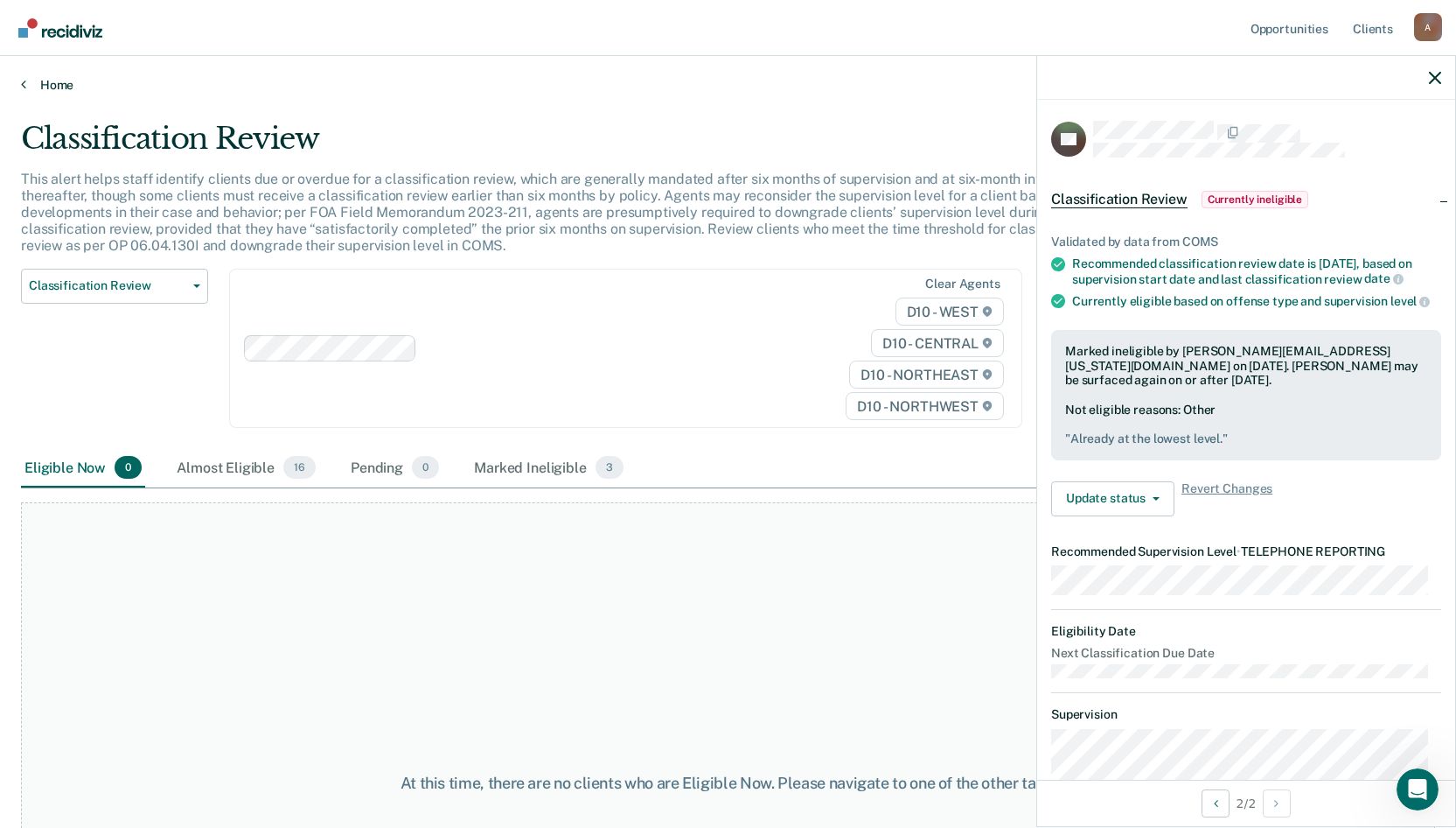
click at [54, 89] on link "Home" at bounding box center [728, 85] width 1414 height 16
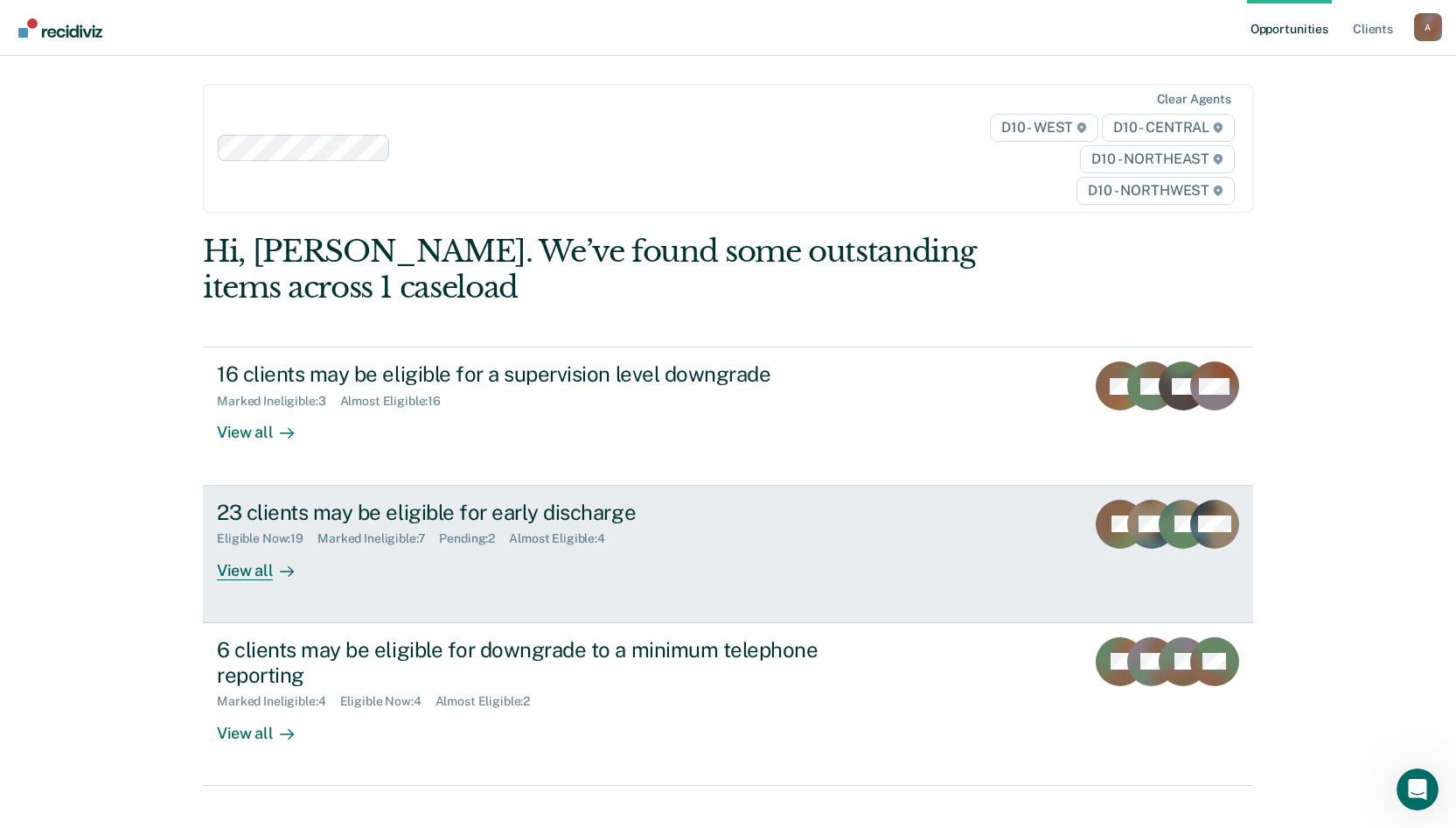
click at [259, 574] on div "View all" at bounding box center [265, 562] width 98 height 34
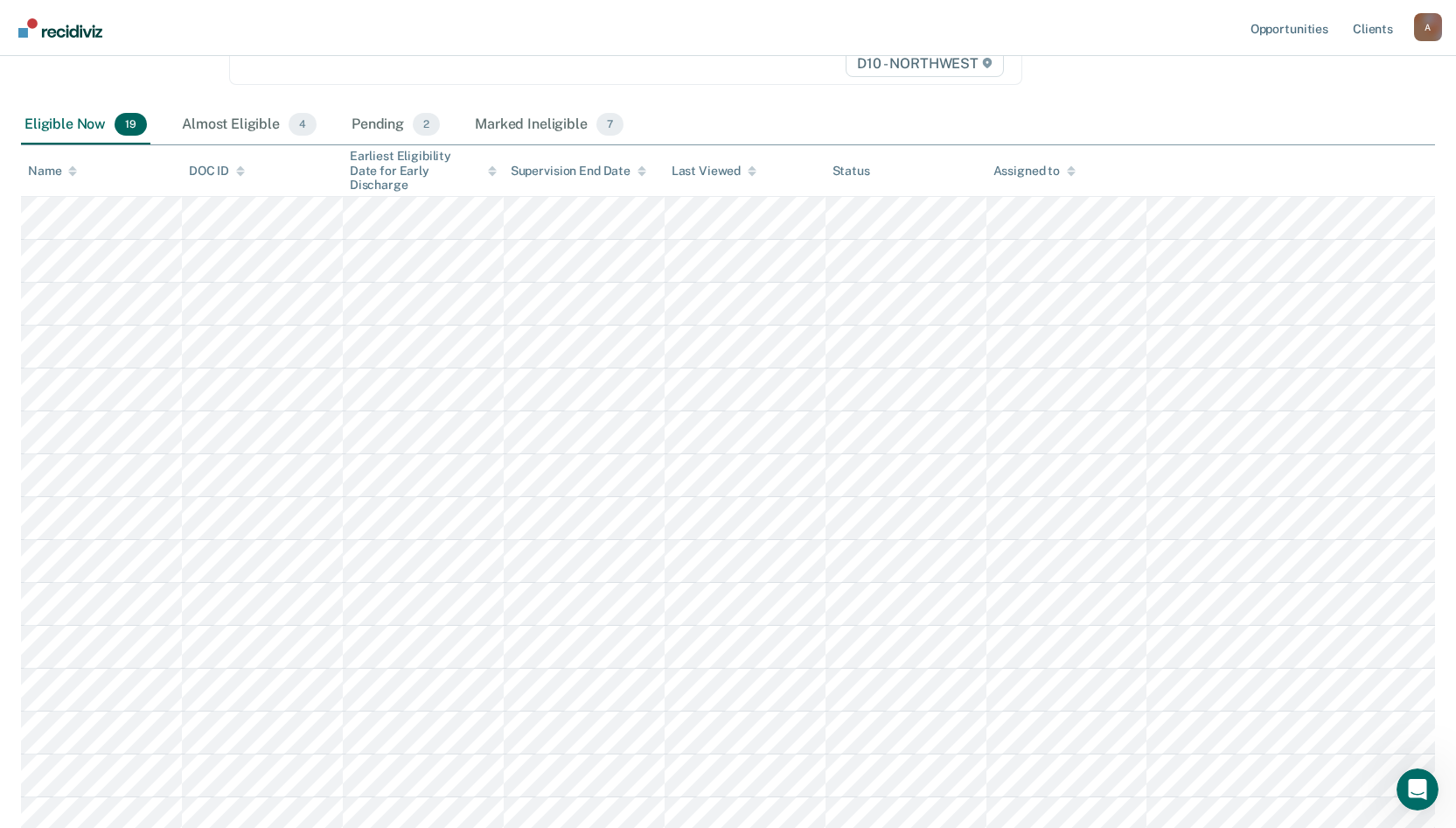
scroll to position [350, 0]
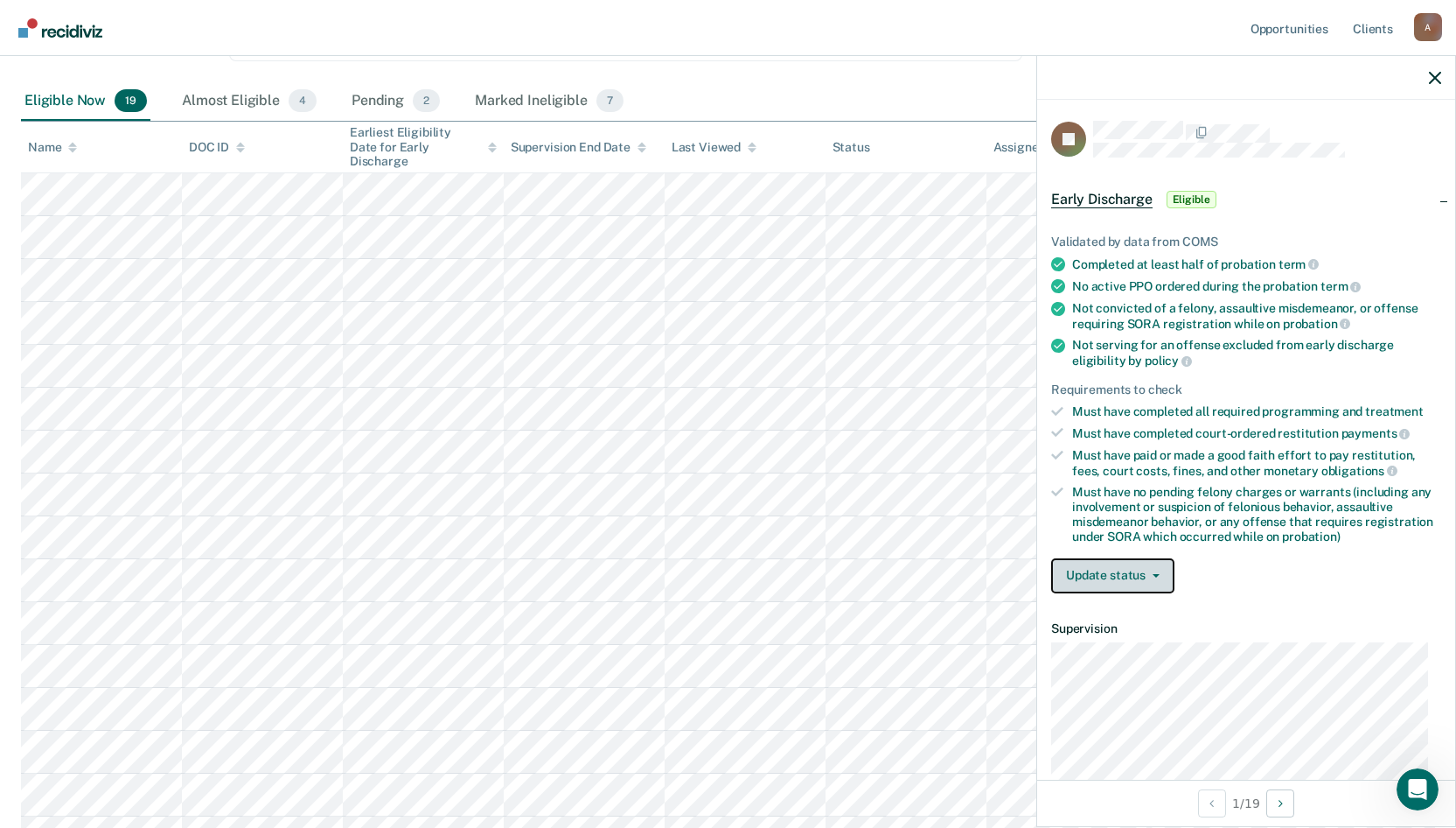
click at [1168, 575] on button "Update status" at bounding box center [1112, 575] width 123 height 35
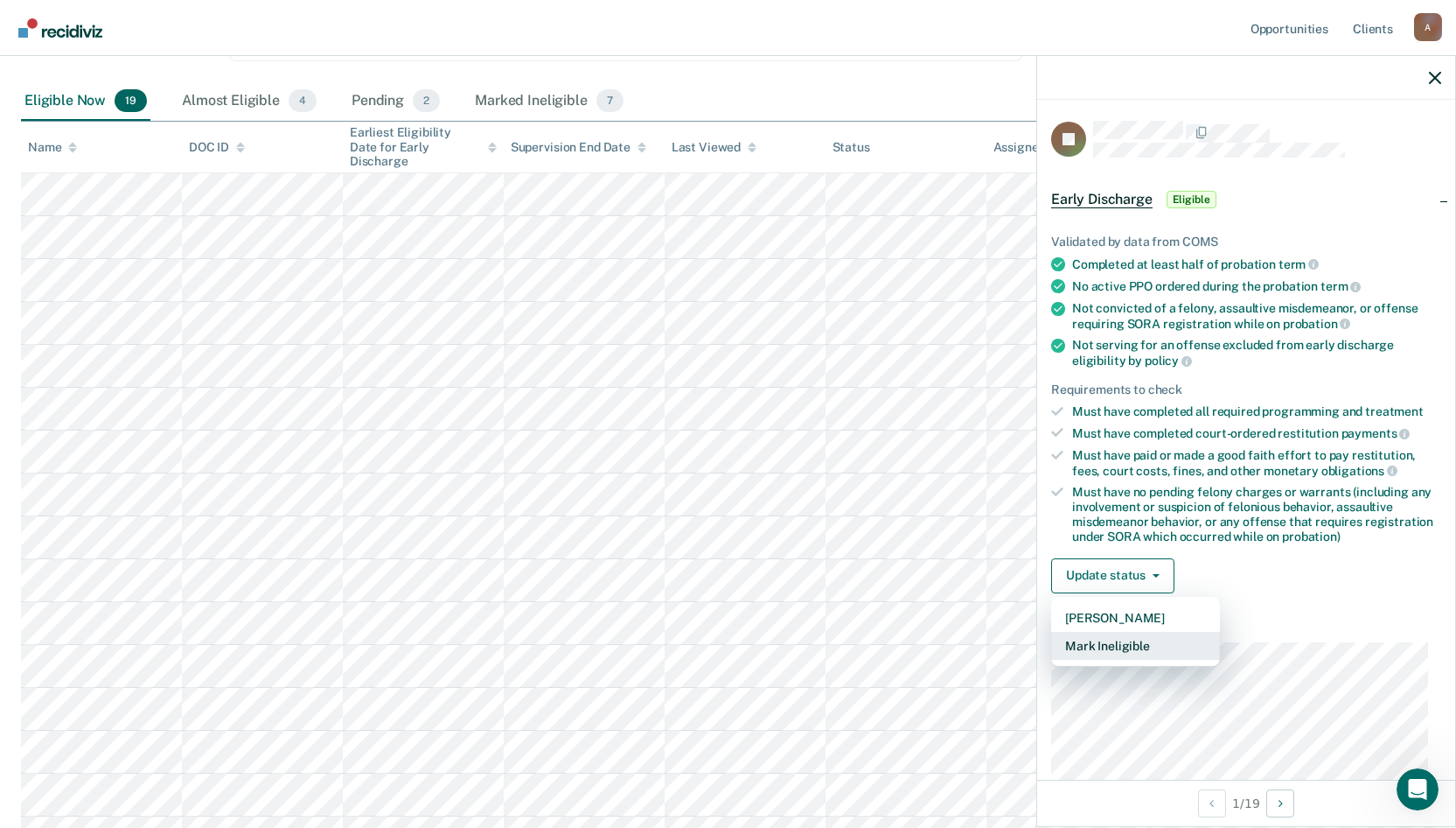
click at [1150, 646] on button "Mark Ineligible" at bounding box center [1135, 645] width 169 height 28
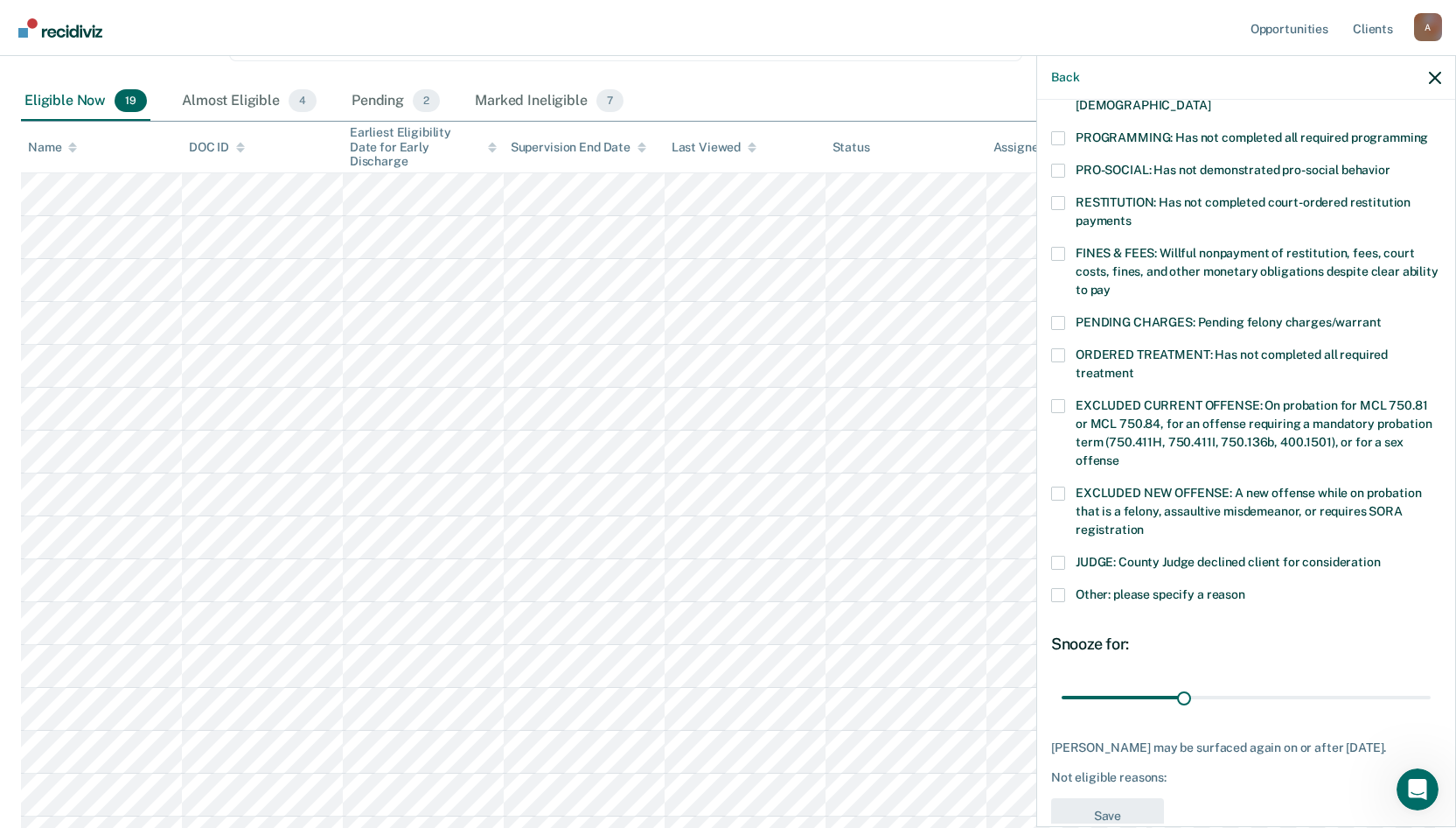
scroll to position [395, 0]
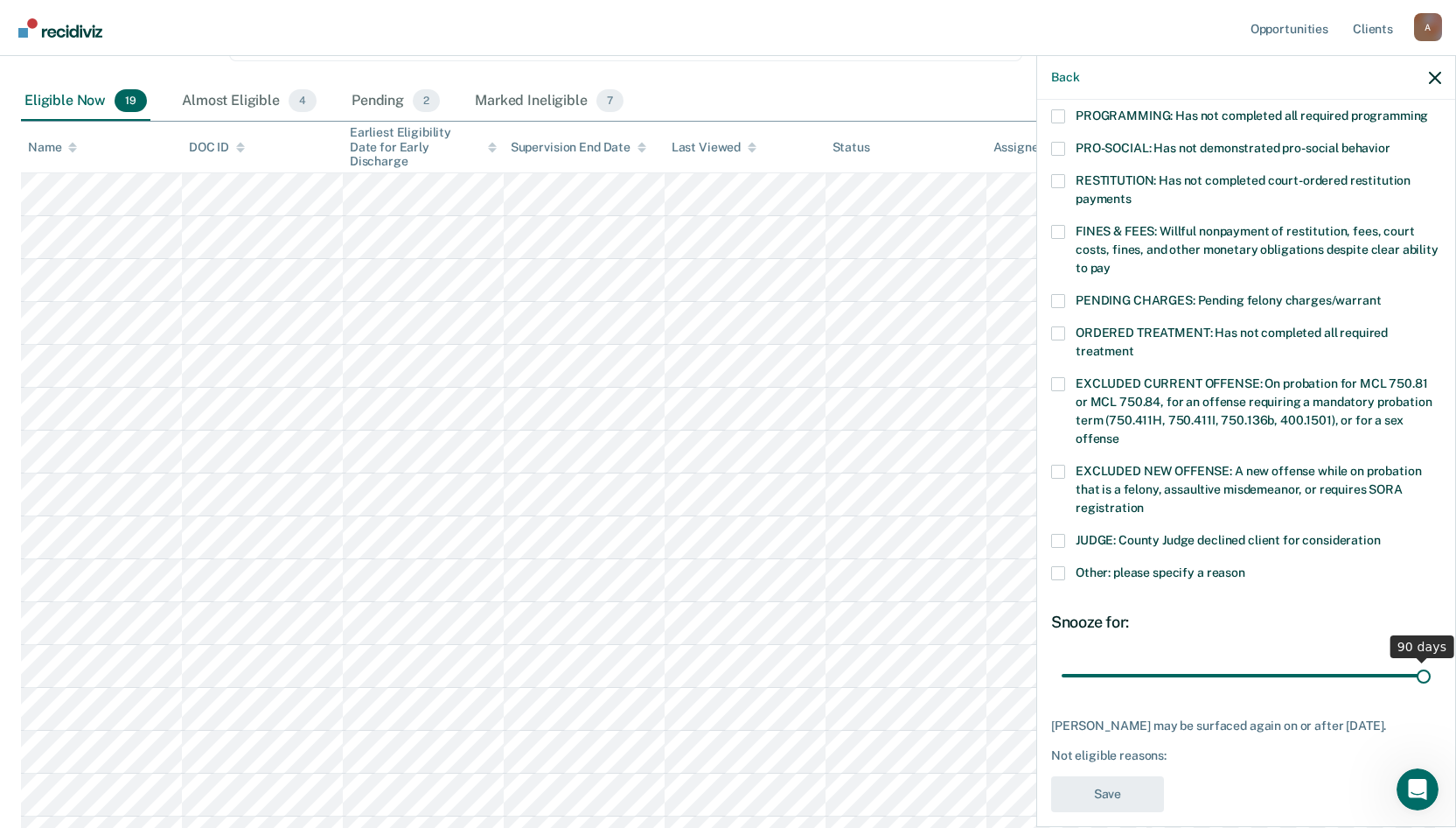
drag, startPoint x: 1180, startPoint y: 659, endPoint x: 1469, endPoint y: 651, distance: 289.1
type input "90"
click at [1431, 660] on input "range" at bounding box center [1247, 675] width 369 height 30
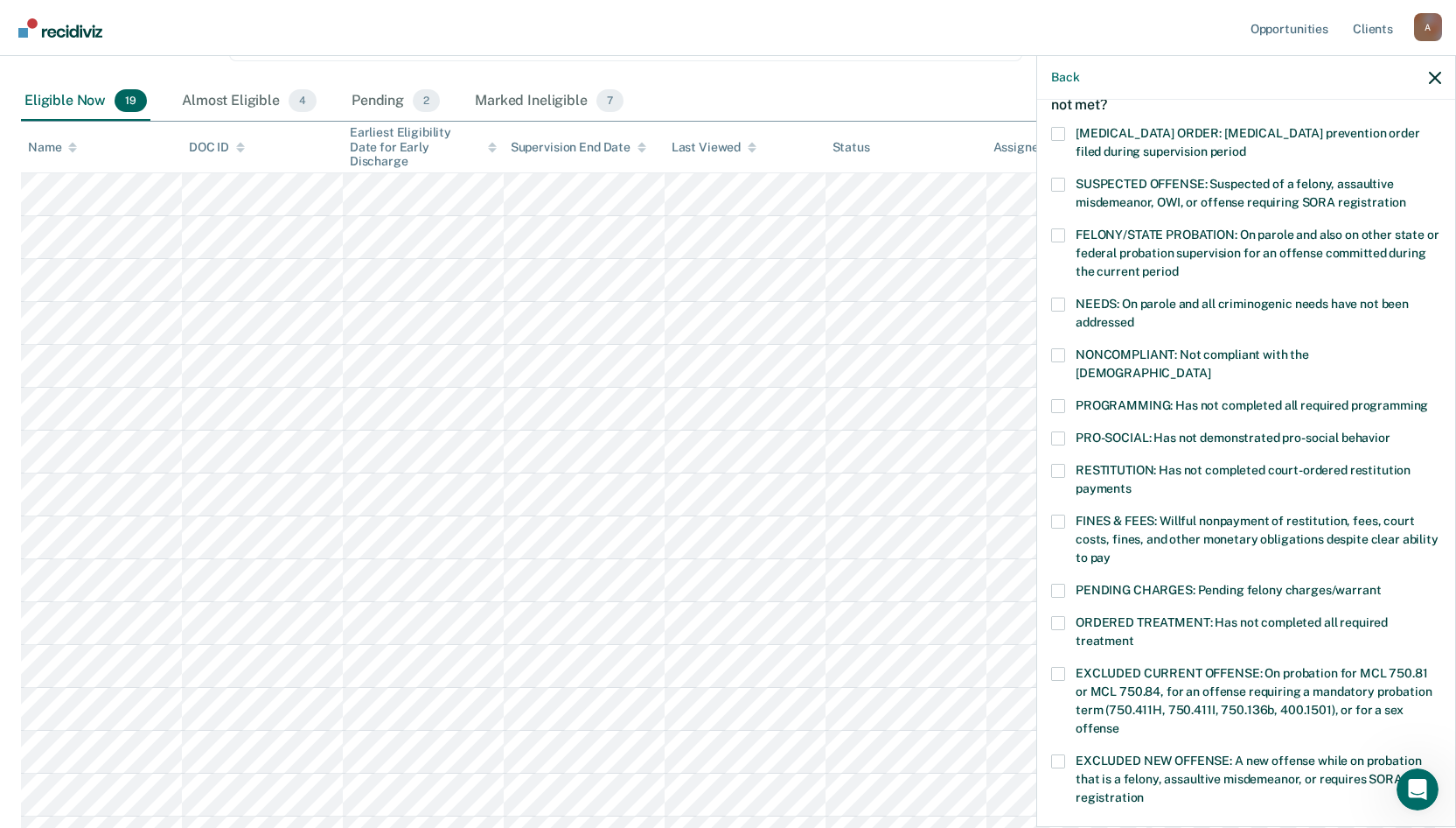
scroll to position [133, 0]
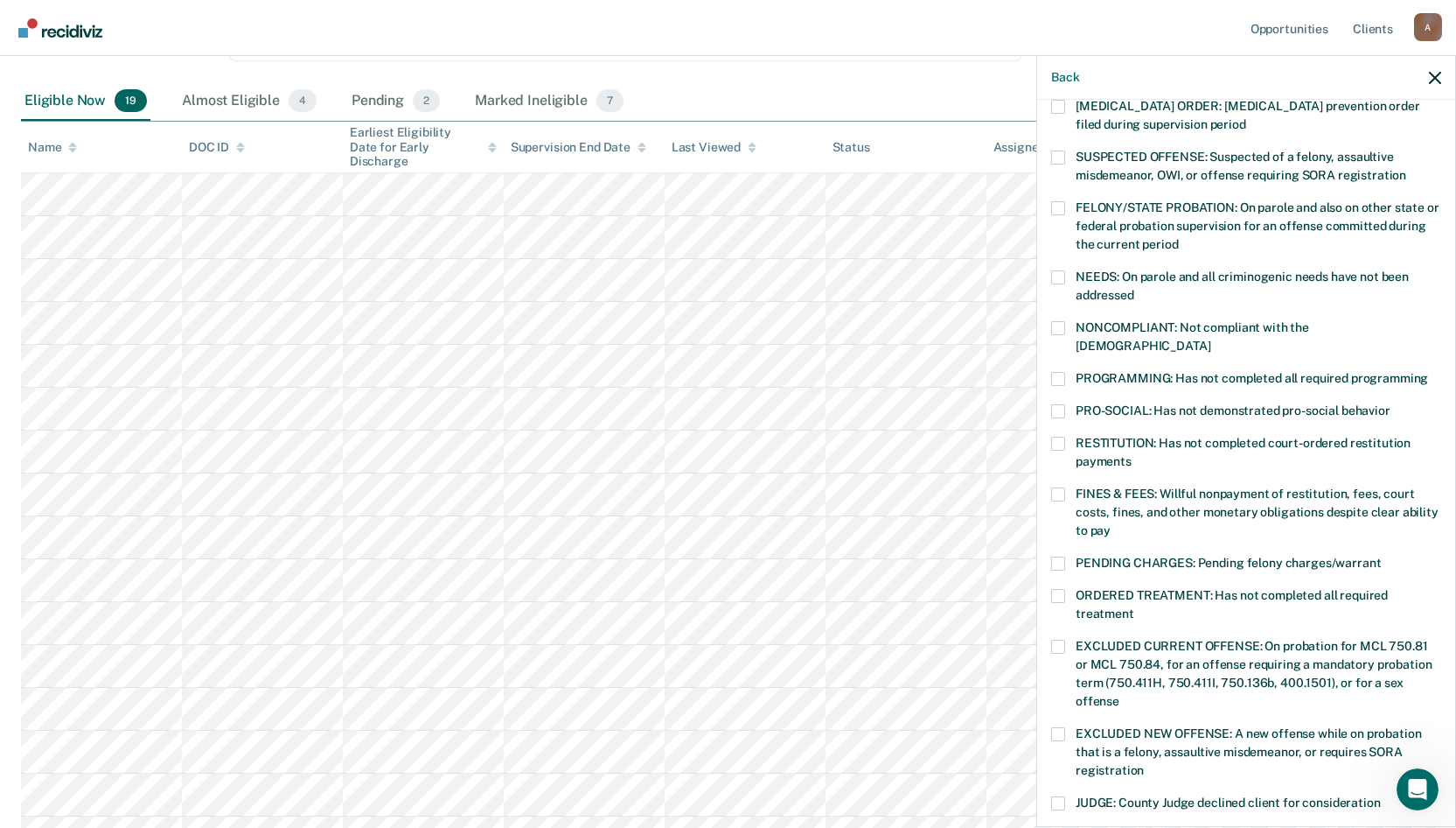
click at [1061, 372] on span at bounding box center [1057, 379] width 14 height 14
click at [1428, 372] on input "PROGRAMMING: Has not completed all required programming" at bounding box center [1428, 372] width 0 height 0
click at [1058, 487] on span at bounding box center [1057, 493] width 14 height 14
click at [1111, 524] on input "FINES & FEES: Willful nonpayment of restitution, fees, court costs, fines, and …" at bounding box center [1111, 524] width 0 height 0
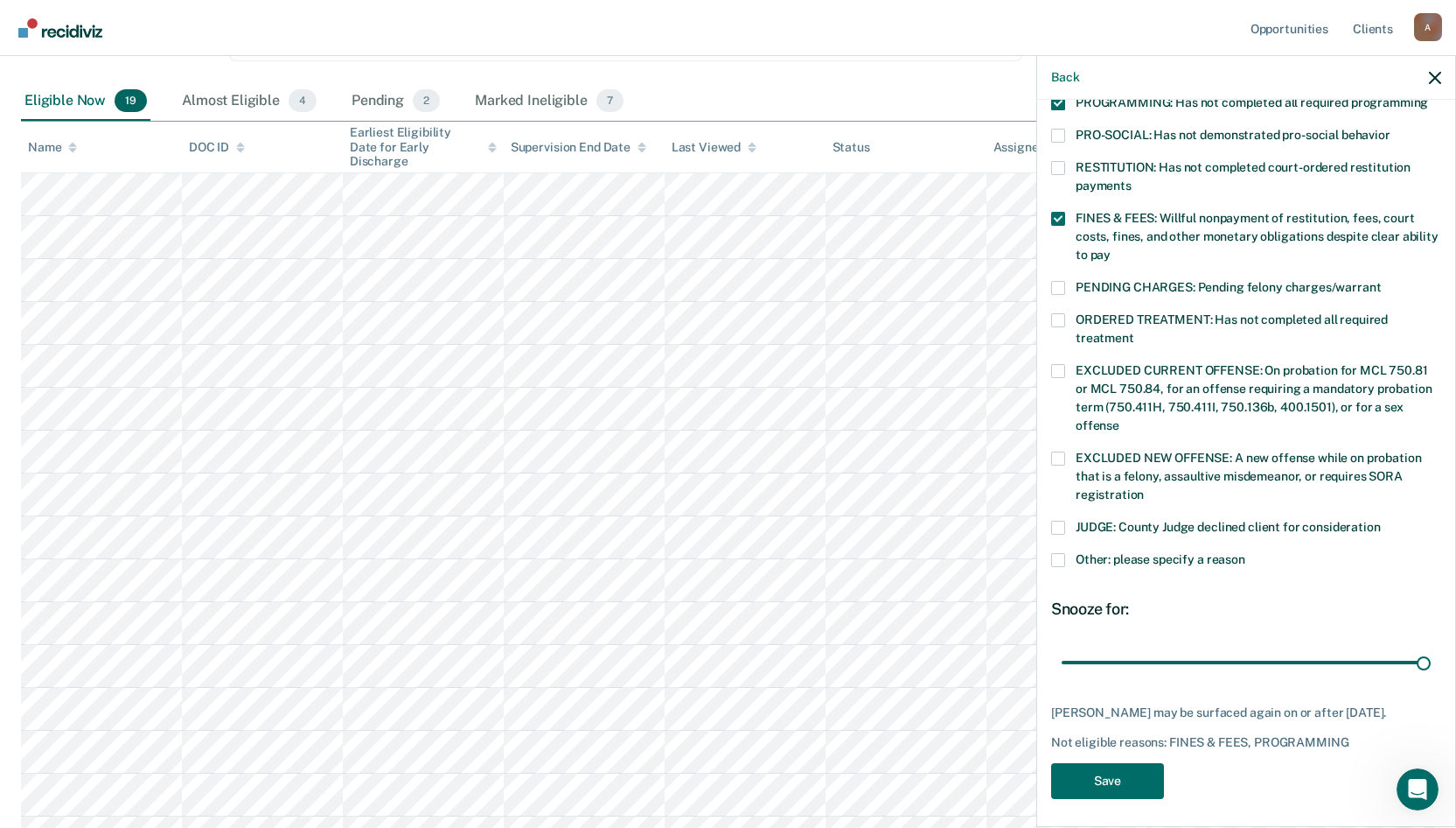
scroll to position [411, 0]
click at [1113, 773] on button "Save" at bounding box center [1107, 778] width 113 height 36
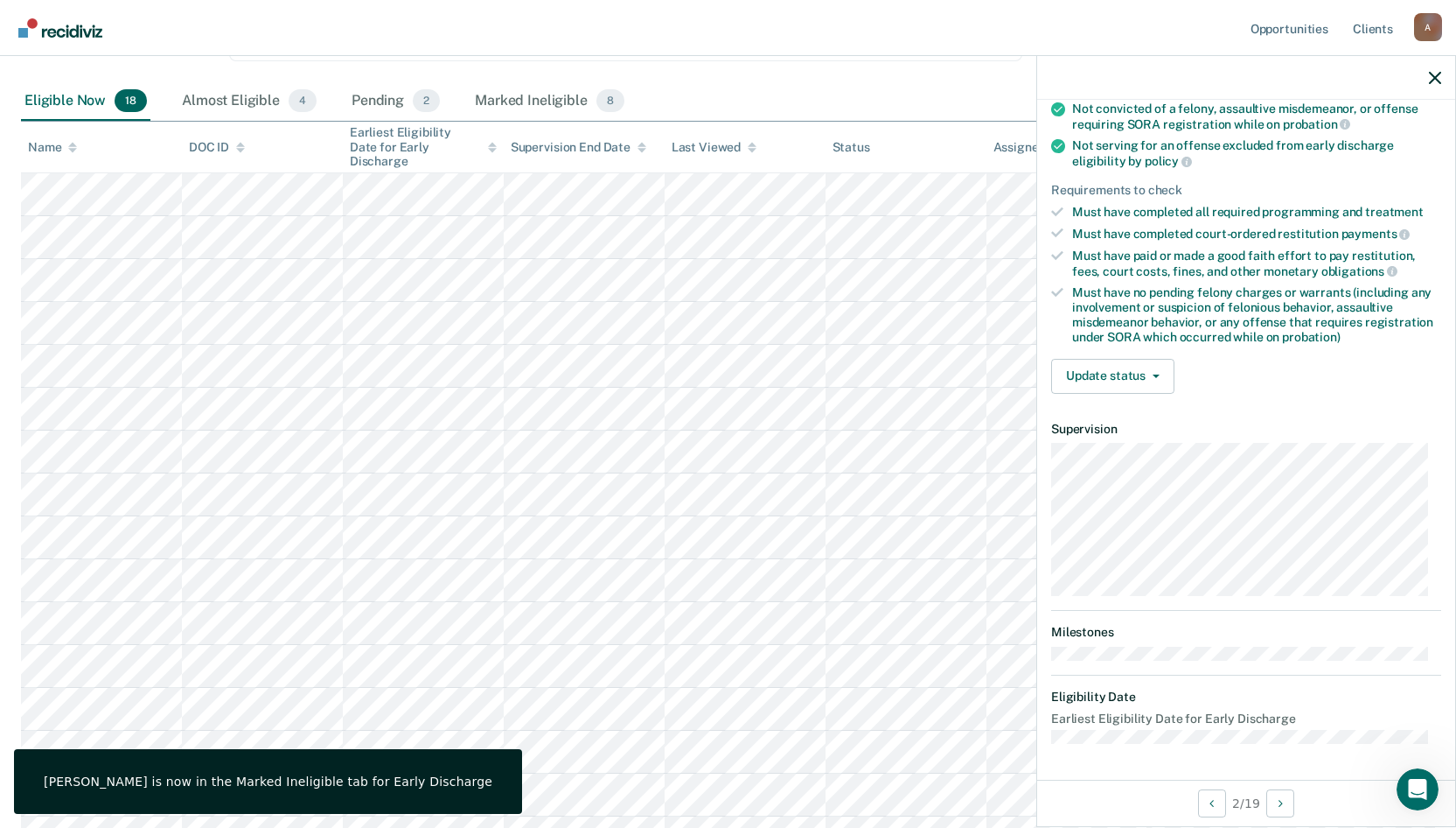
scroll to position [198, 0]
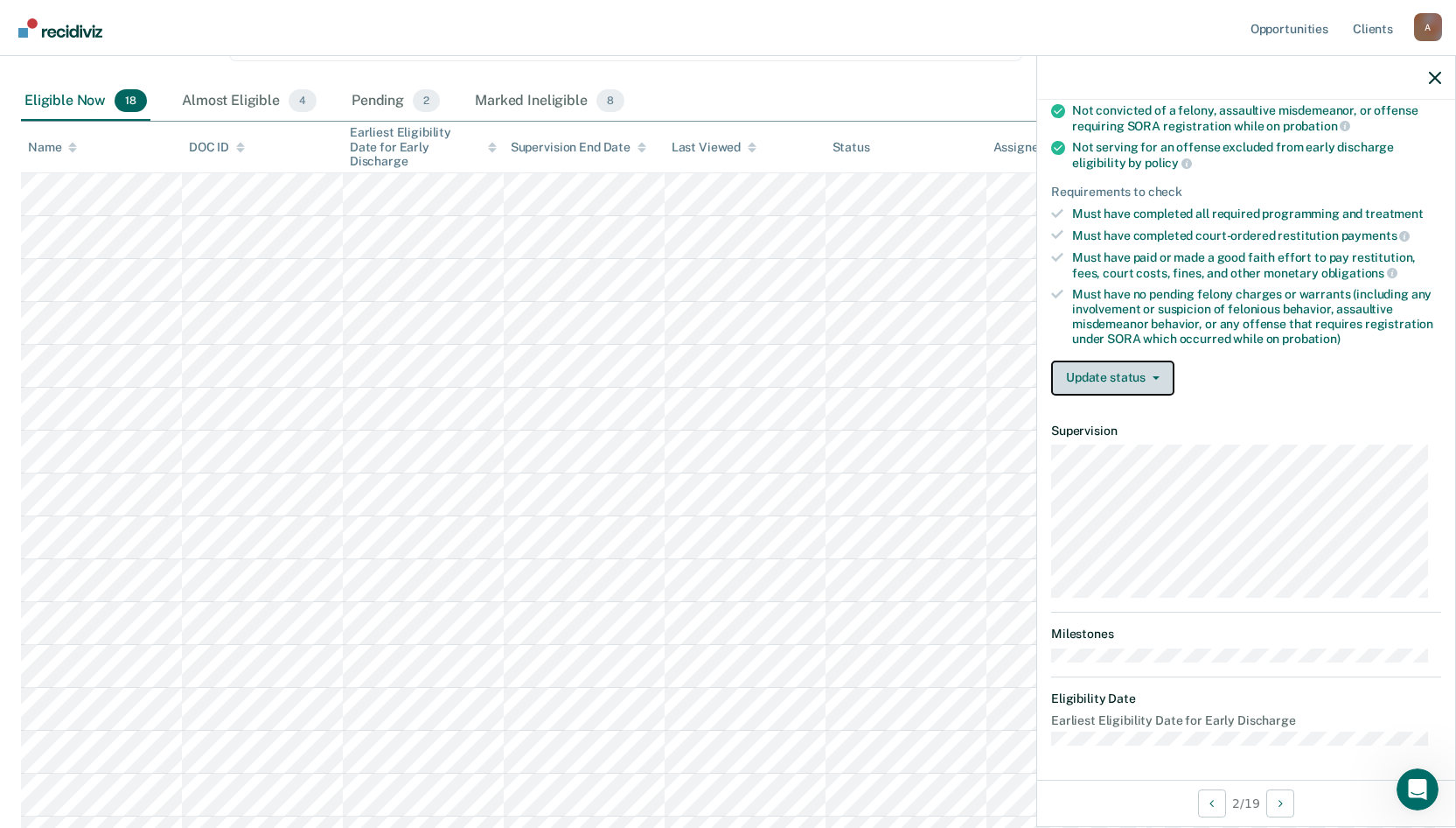
click at [1150, 376] on span "button" at bounding box center [1152, 378] width 14 height 4
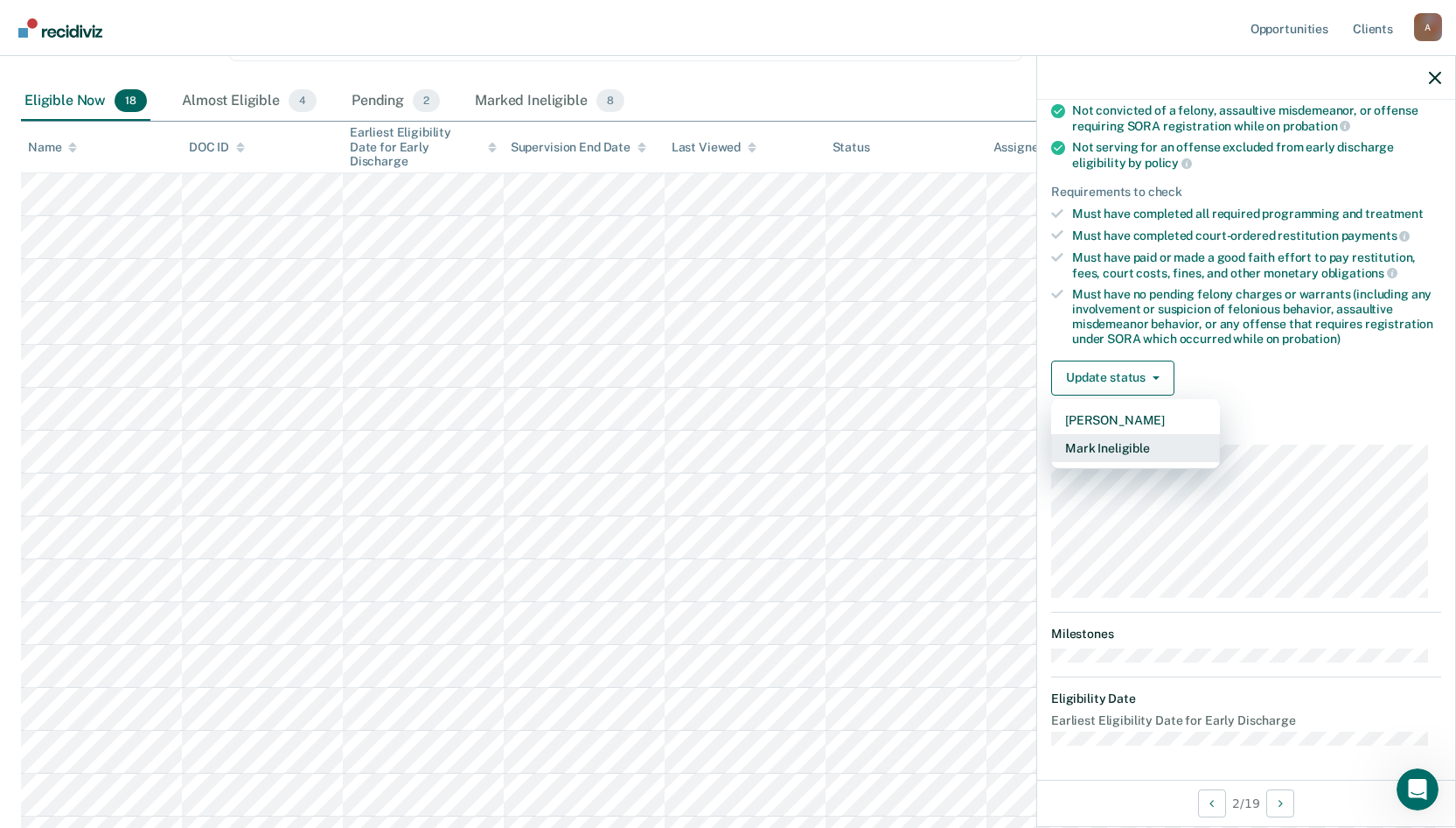
click at [1139, 447] on button "Mark Ineligible" at bounding box center [1135, 448] width 169 height 28
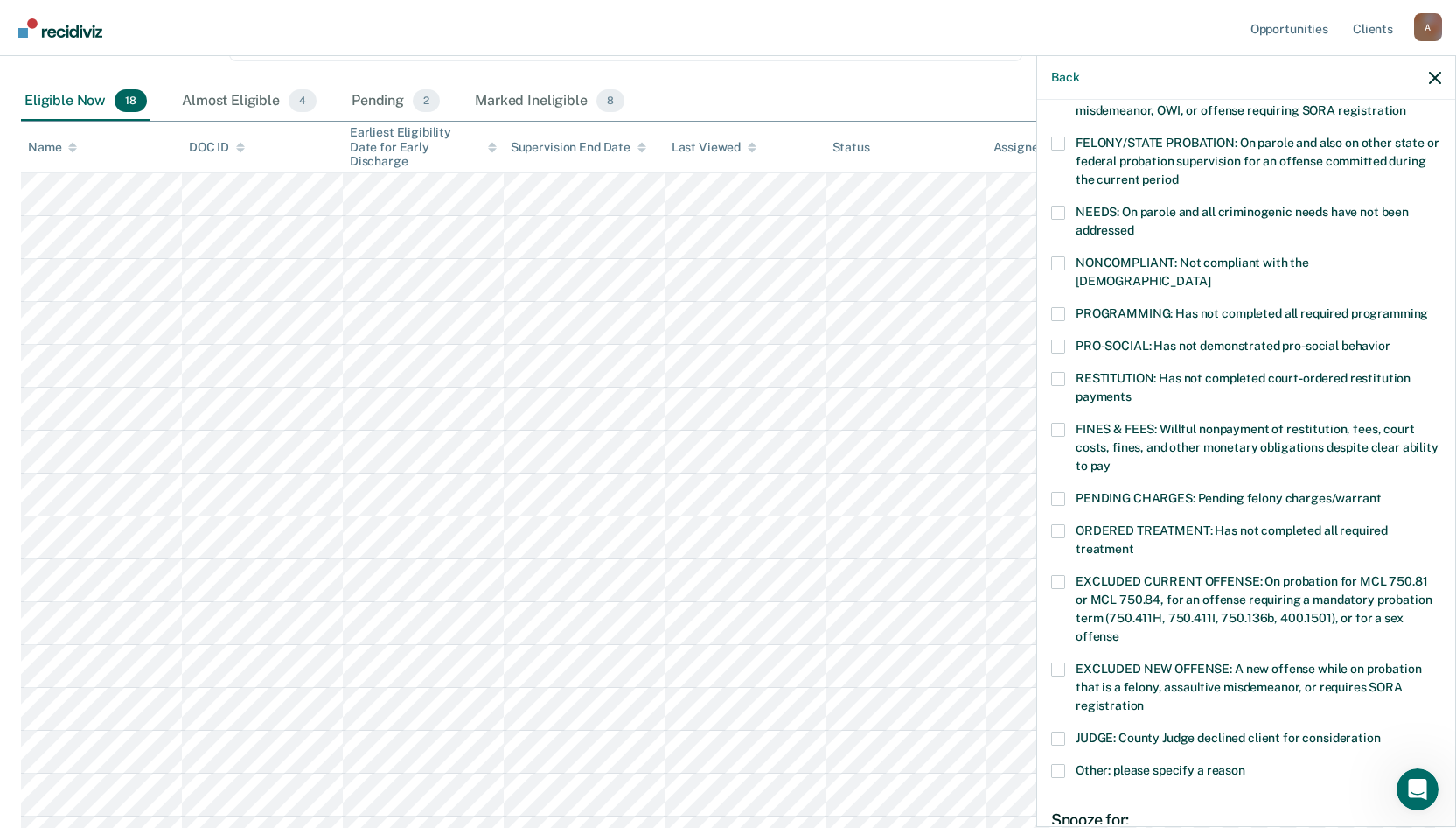
click at [1053, 307] on span at bounding box center [1057, 313] width 14 height 14
click at [1428, 307] on input "PROGRAMMING: Has not completed all required programming" at bounding box center [1428, 307] width 0 height 0
click at [1058, 423] on span at bounding box center [1057, 429] width 14 height 14
click at [1111, 459] on input "FINES & FEES: Willful nonpayment of restitution, fees, court costs, fines, and …" at bounding box center [1111, 459] width 0 height 0
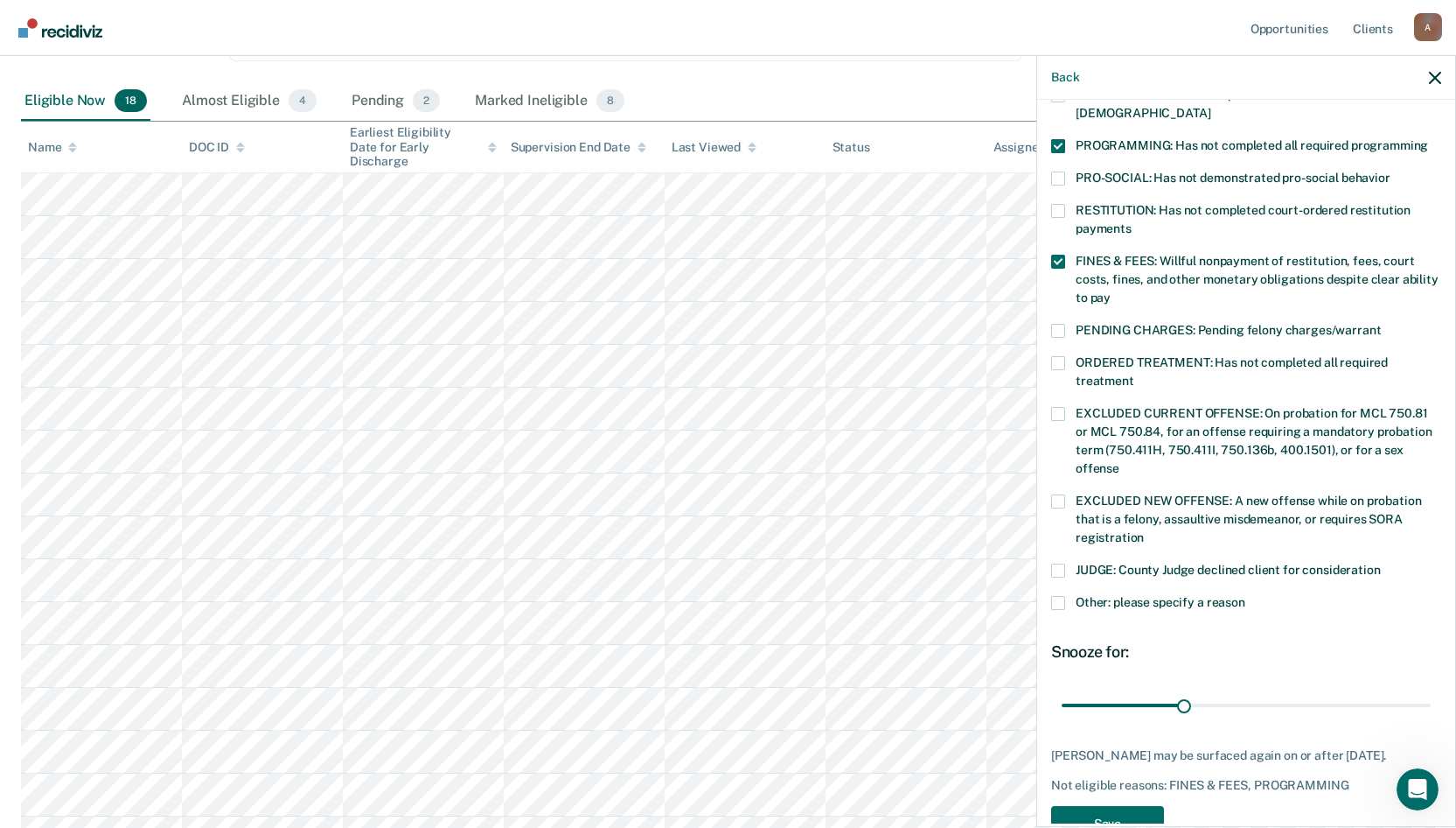
scroll to position [395, 0]
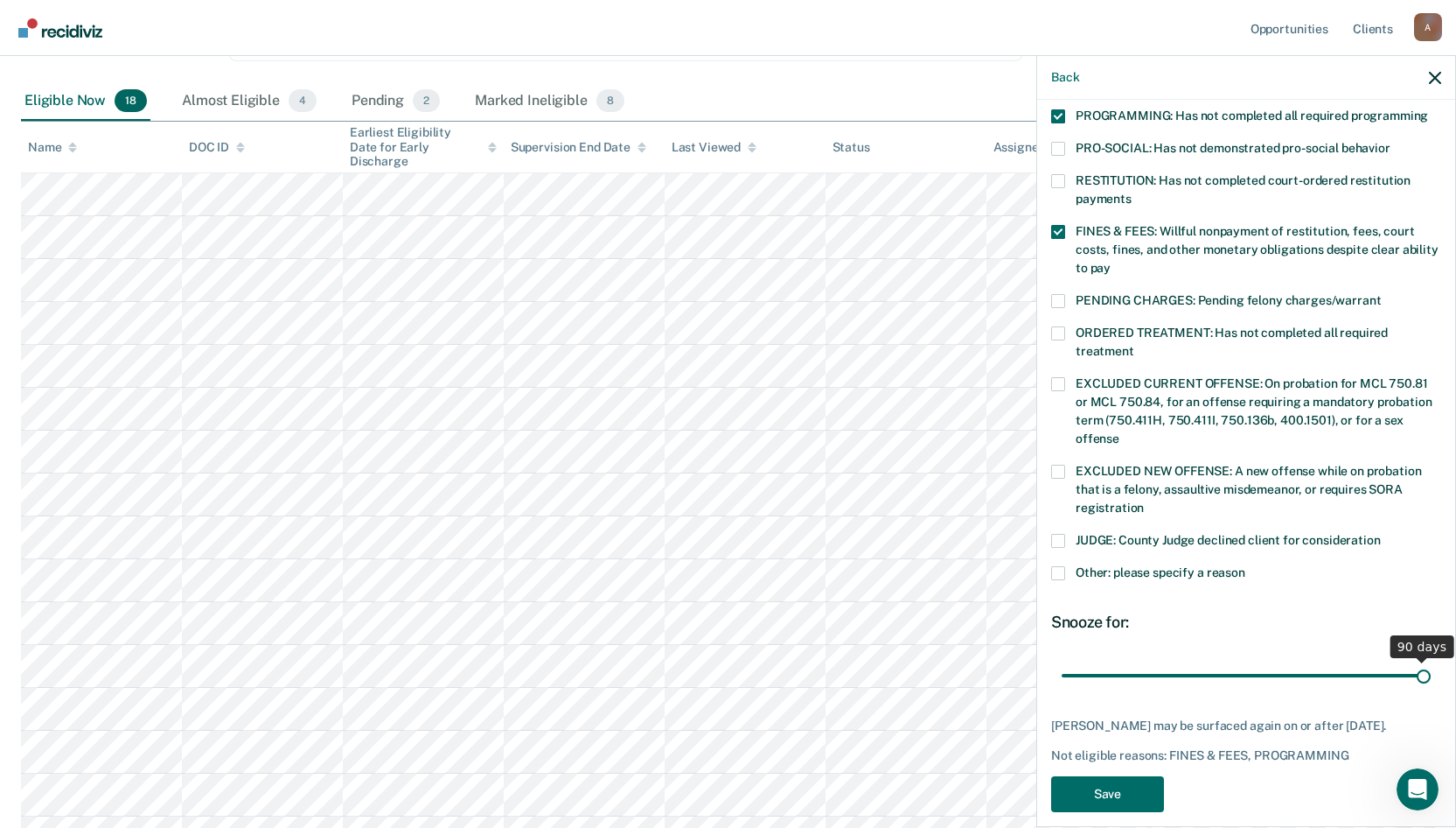
drag, startPoint x: 1181, startPoint y: 656, endPoint x: 1427, endPoint y: 658, distance: 246.0
type input "90"
click at [1427, 660] on input "range" at bounding box center [1247, 675] width 369 height 30
click at [1137, 786] on button "Save" at bounding box center [1107, 793] width 113 height 36
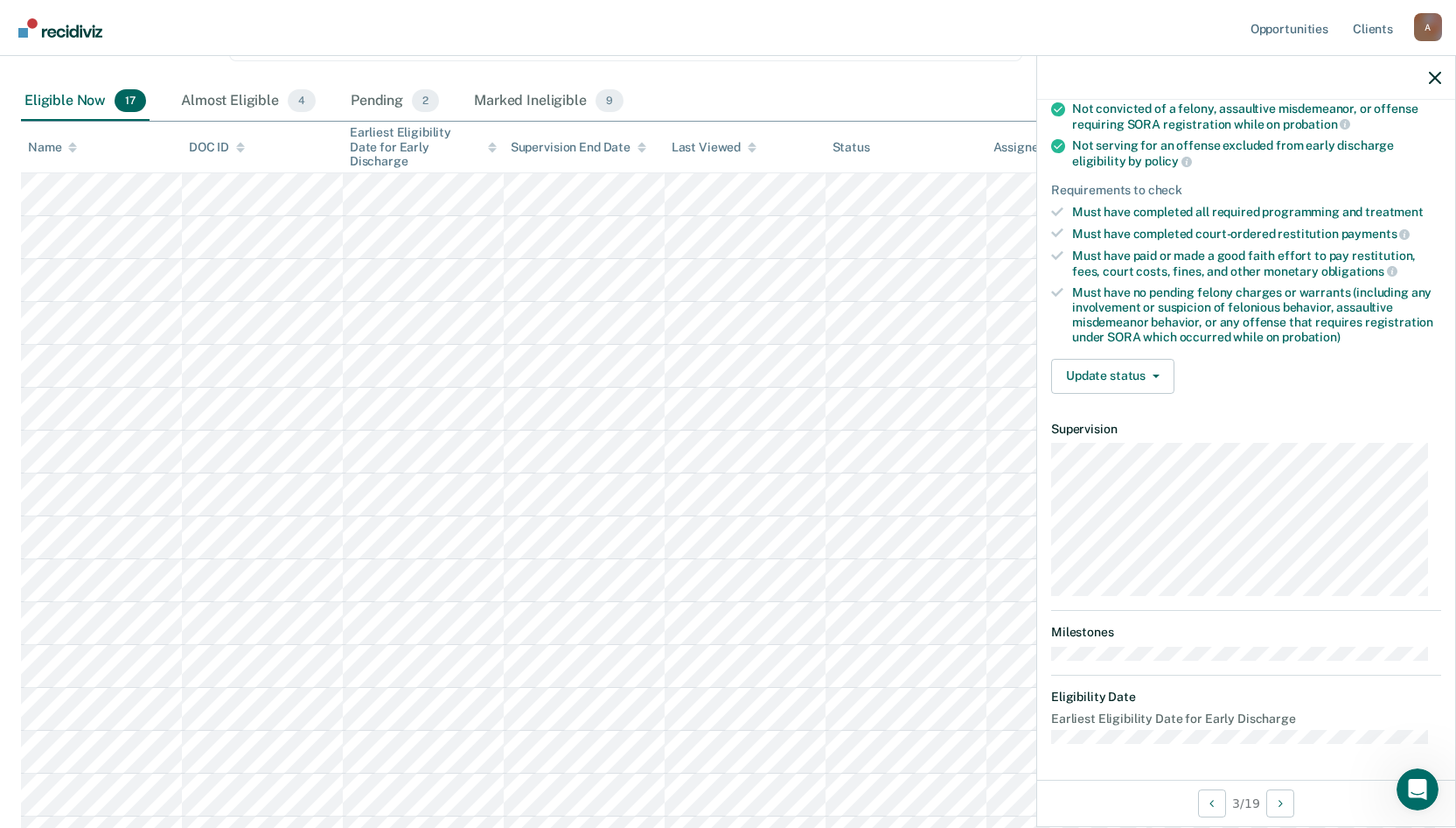
scroll to position [198, 0]
click at [1150, 377] on span "button" at bounding box center [1152, 378] width 14 height 4
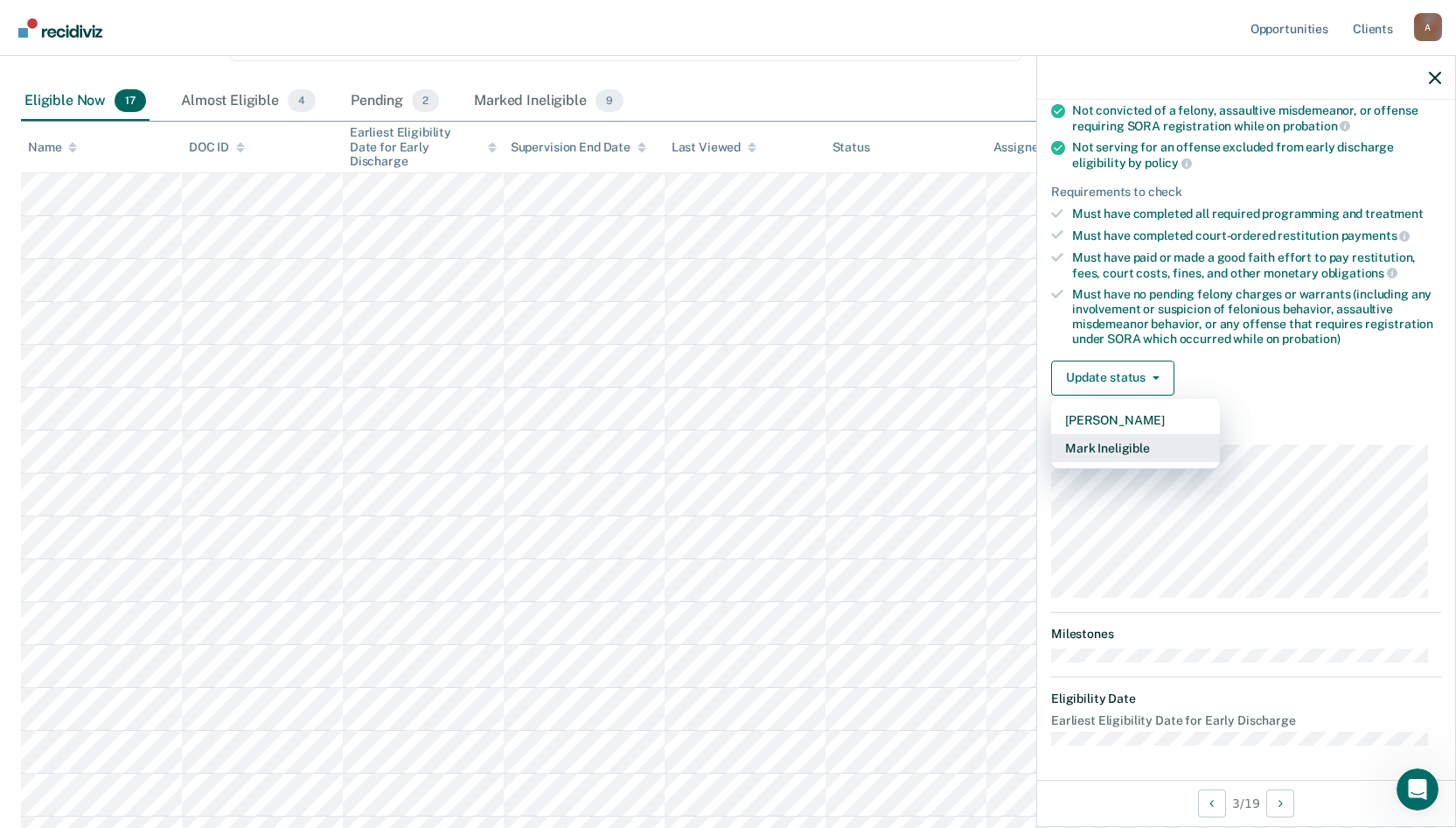
click at [1148, 439] on button "Mark Ineligible" at bounding box center [1135, 448] width 169 height 28
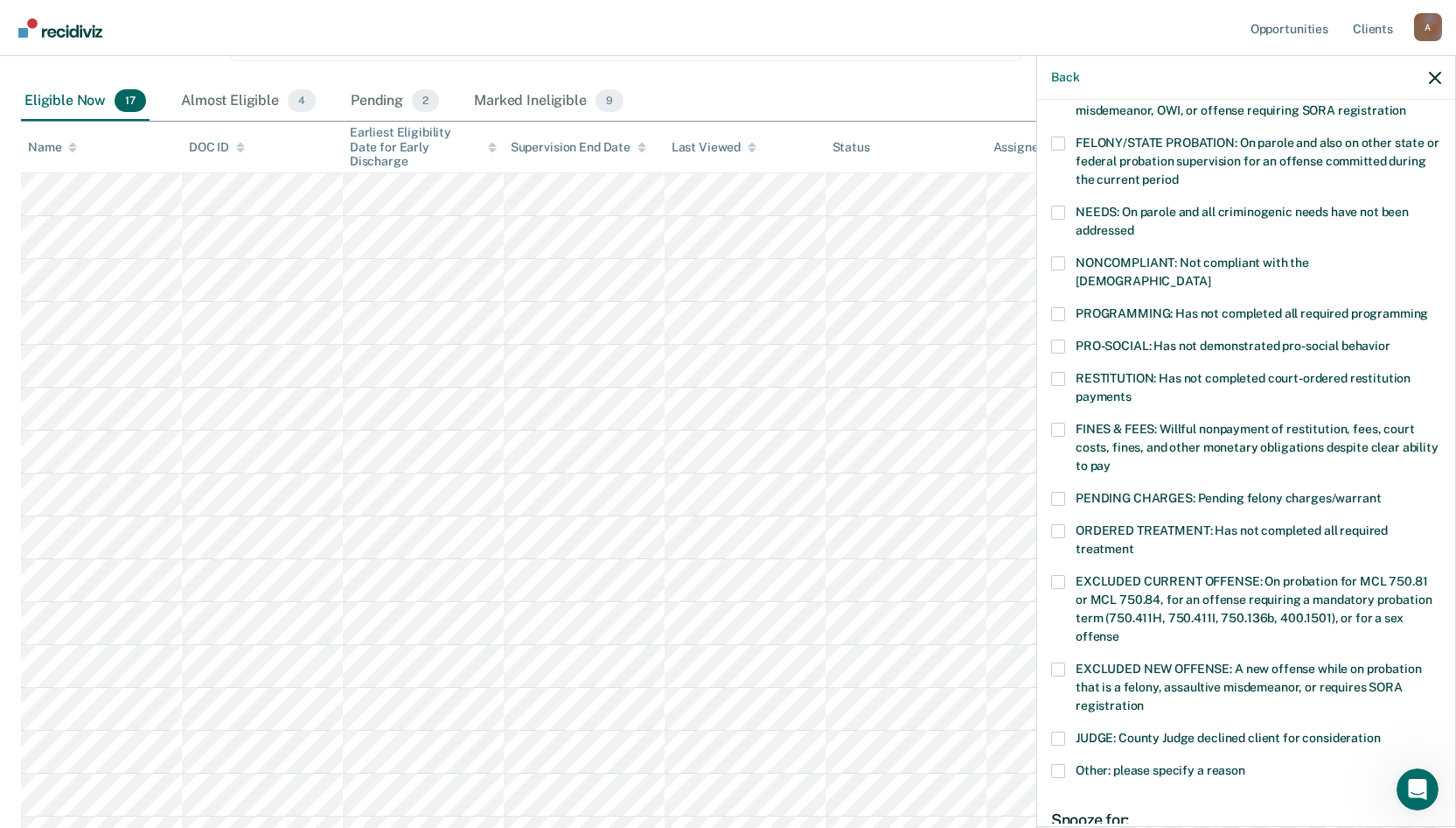
click at [1066, 423] on label "FINES & FEES: Willful nonpayment of restitution, fees, court costs, fines, and …" at bounding box center [1246, 450] width 390 height 55
click at [1111, 459] on input "FINES & FEES: Willful nonpayment of restitution, fees, court costs, fines, and …" at bounding box center [1111, 459] width 0 height 0
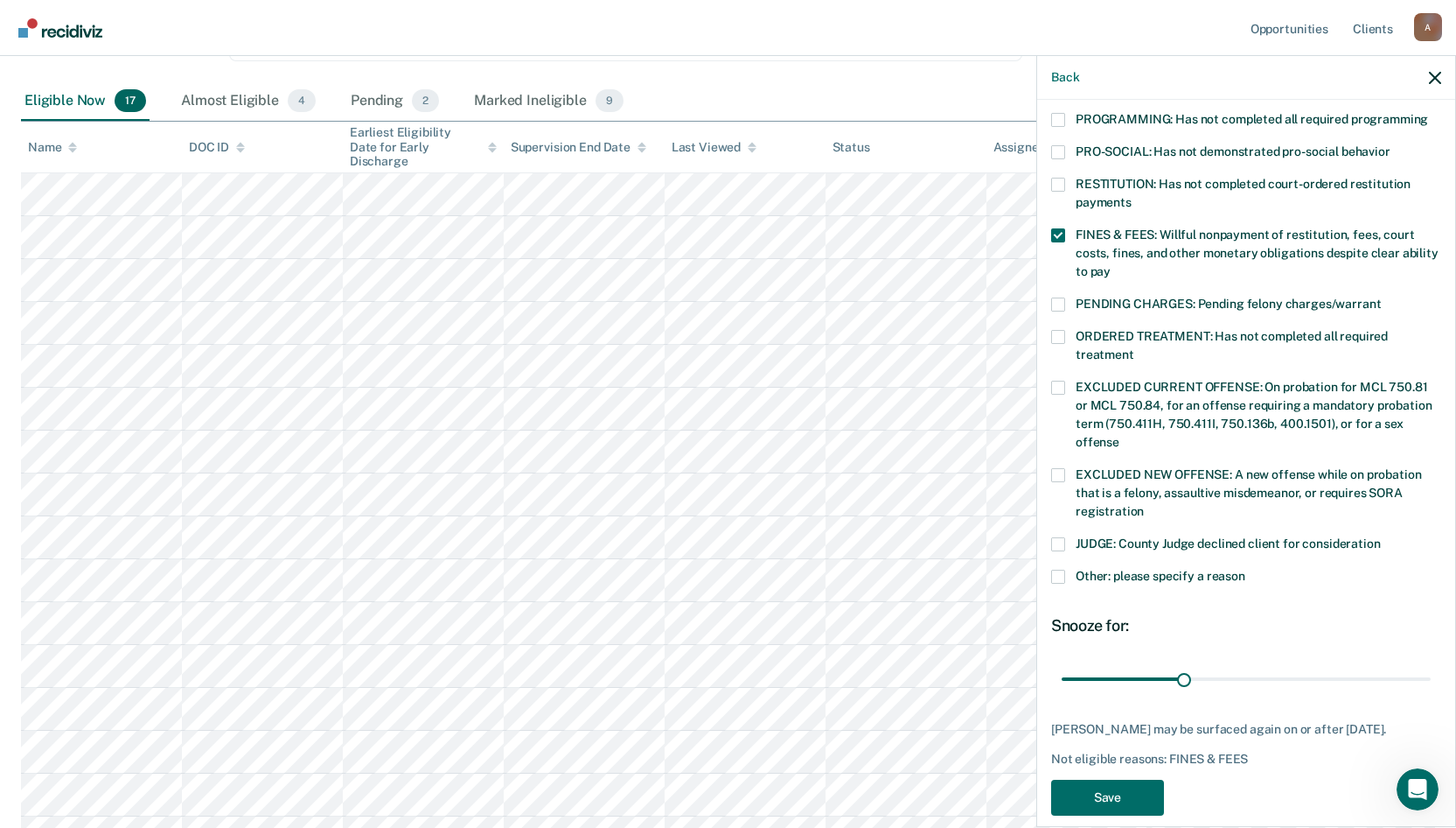
scroll to position [395, 0]
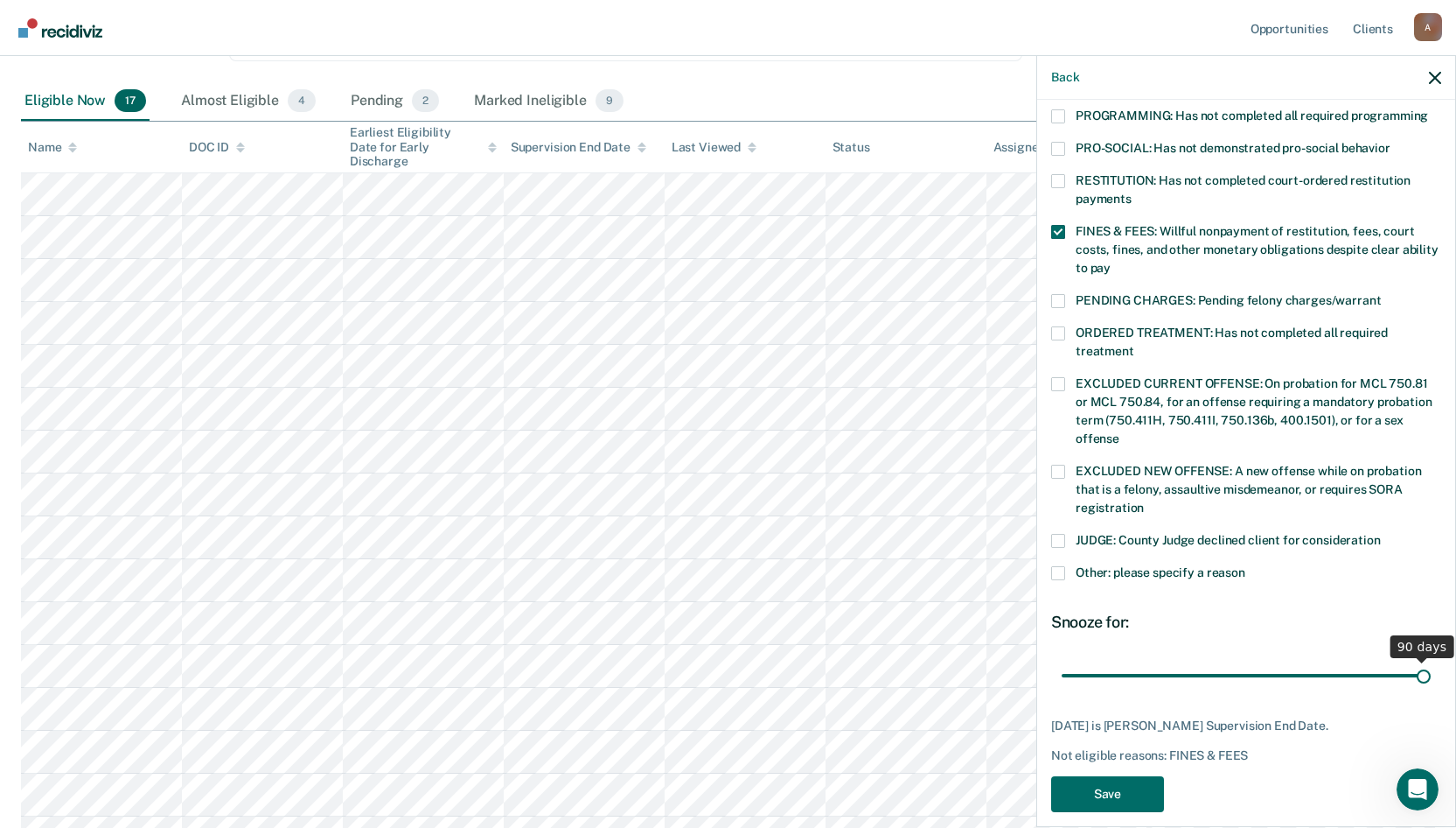
drag, startPoint x: 1180, startPoint y: 657, endPoint x: 1469, endPoint y: 656, distance: 289.0
type input "90"
click at [1431, 660] on input "range" at bounding box center [1247, 675] width 369 height 30
click at [1119, 776] on button "Save" at bounding box center [1107, 793] width 113 height 36
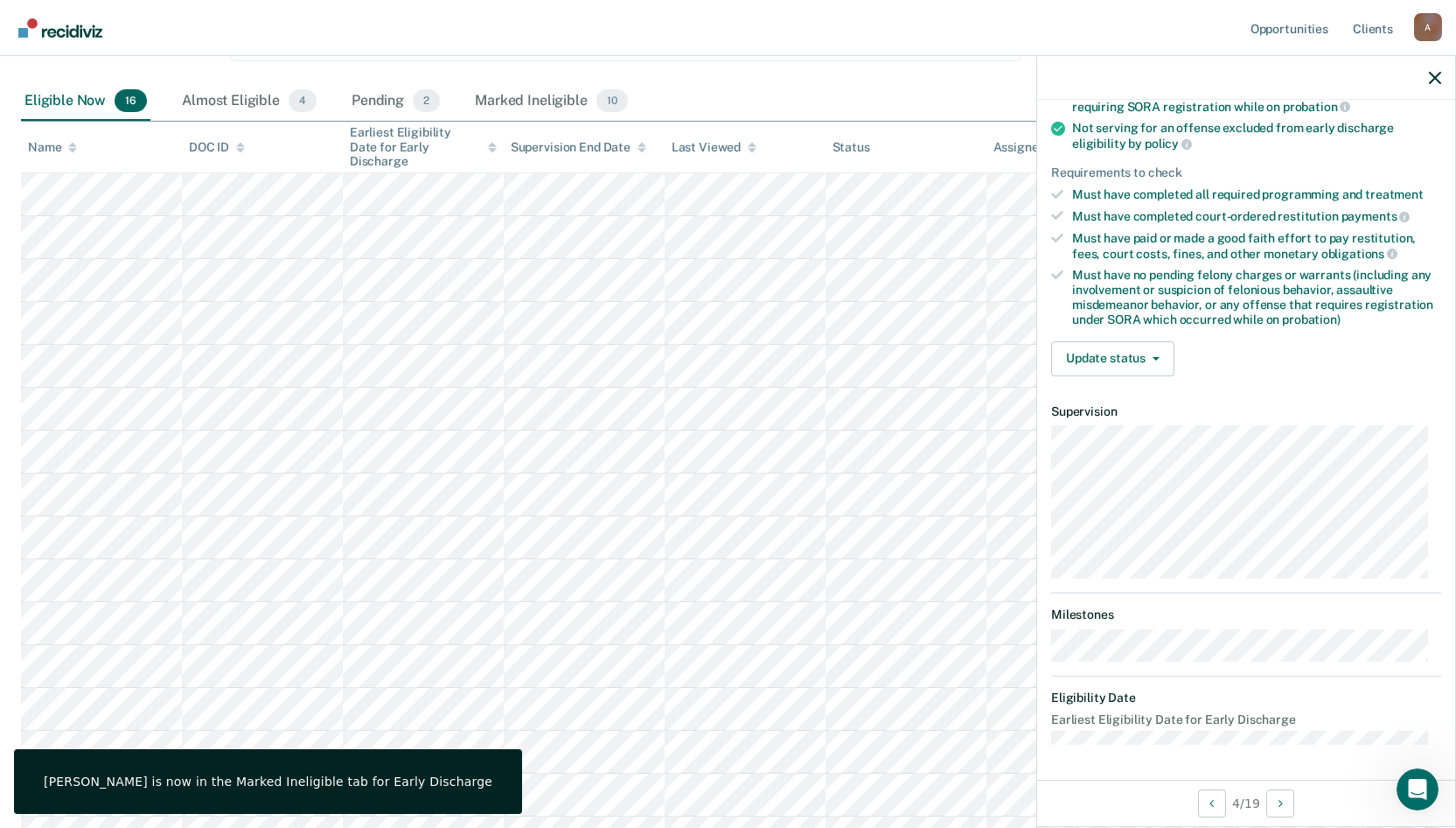
scroll to position [215, 0]
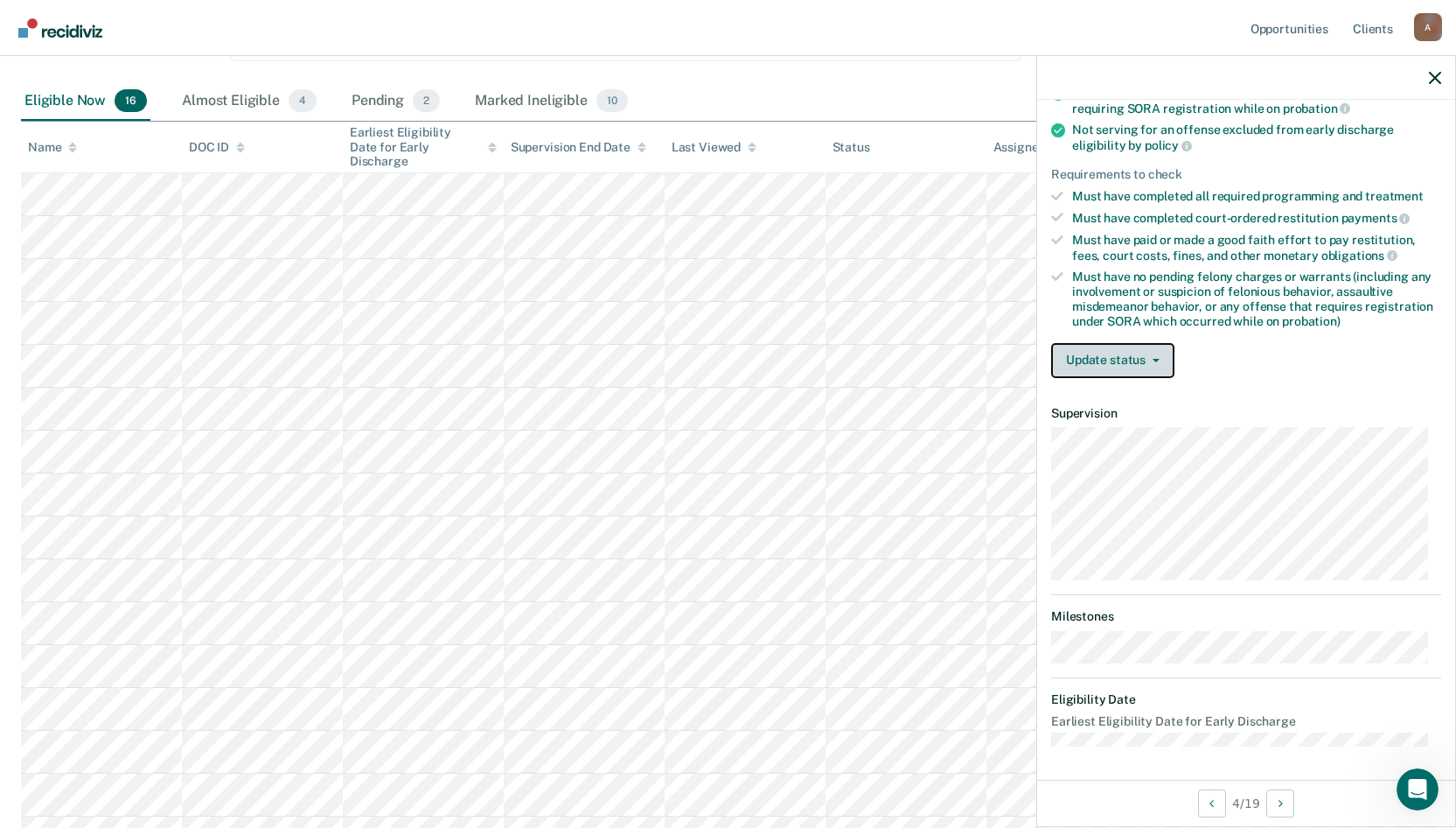
click at [1153, 358] on icon "button" at bounding box center [1157, 360] width 7 height 4
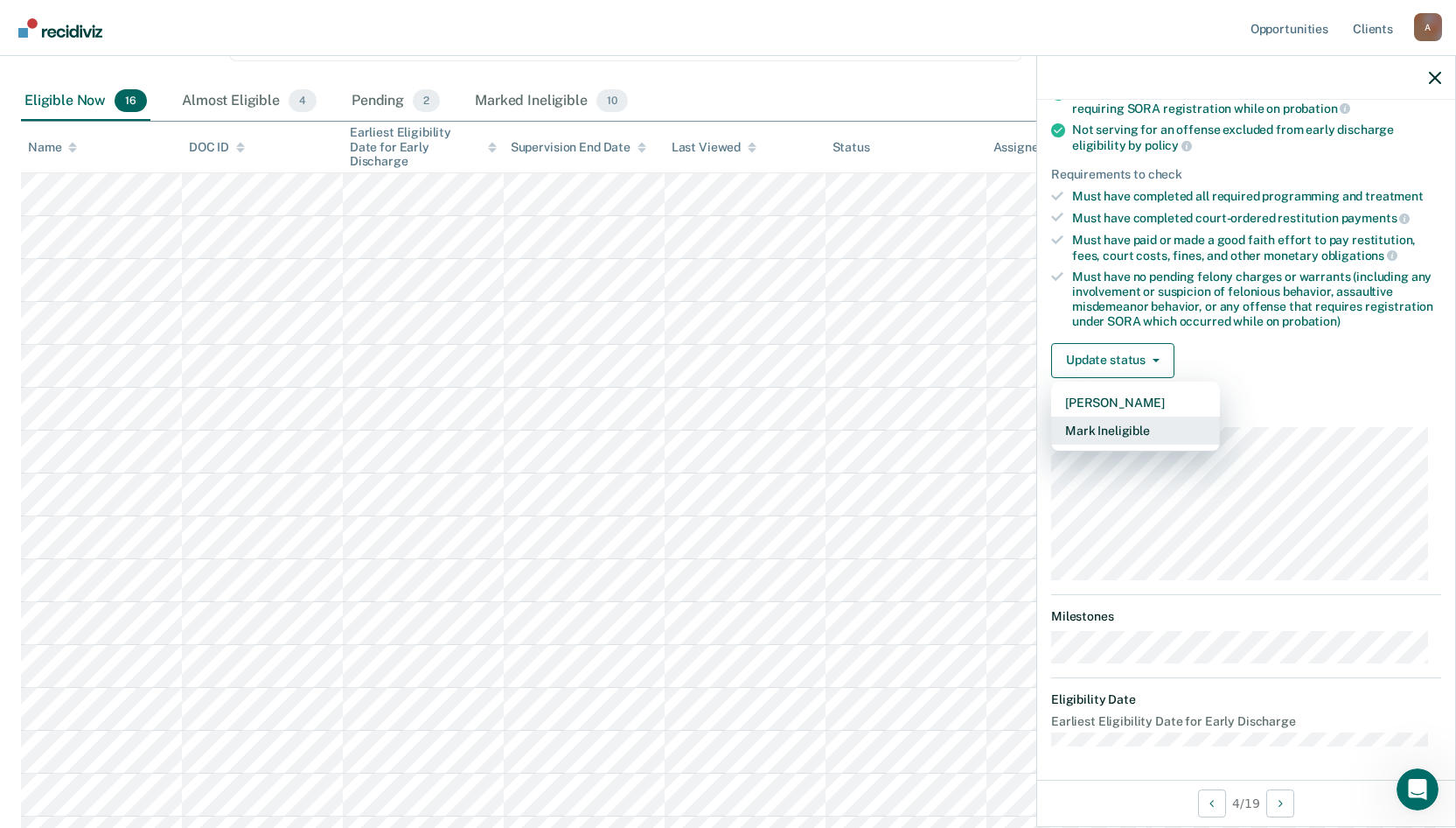
click at [1137, 425] on button "Mark Ineligible" at bounding box center [1135, 430] width 169 height 28
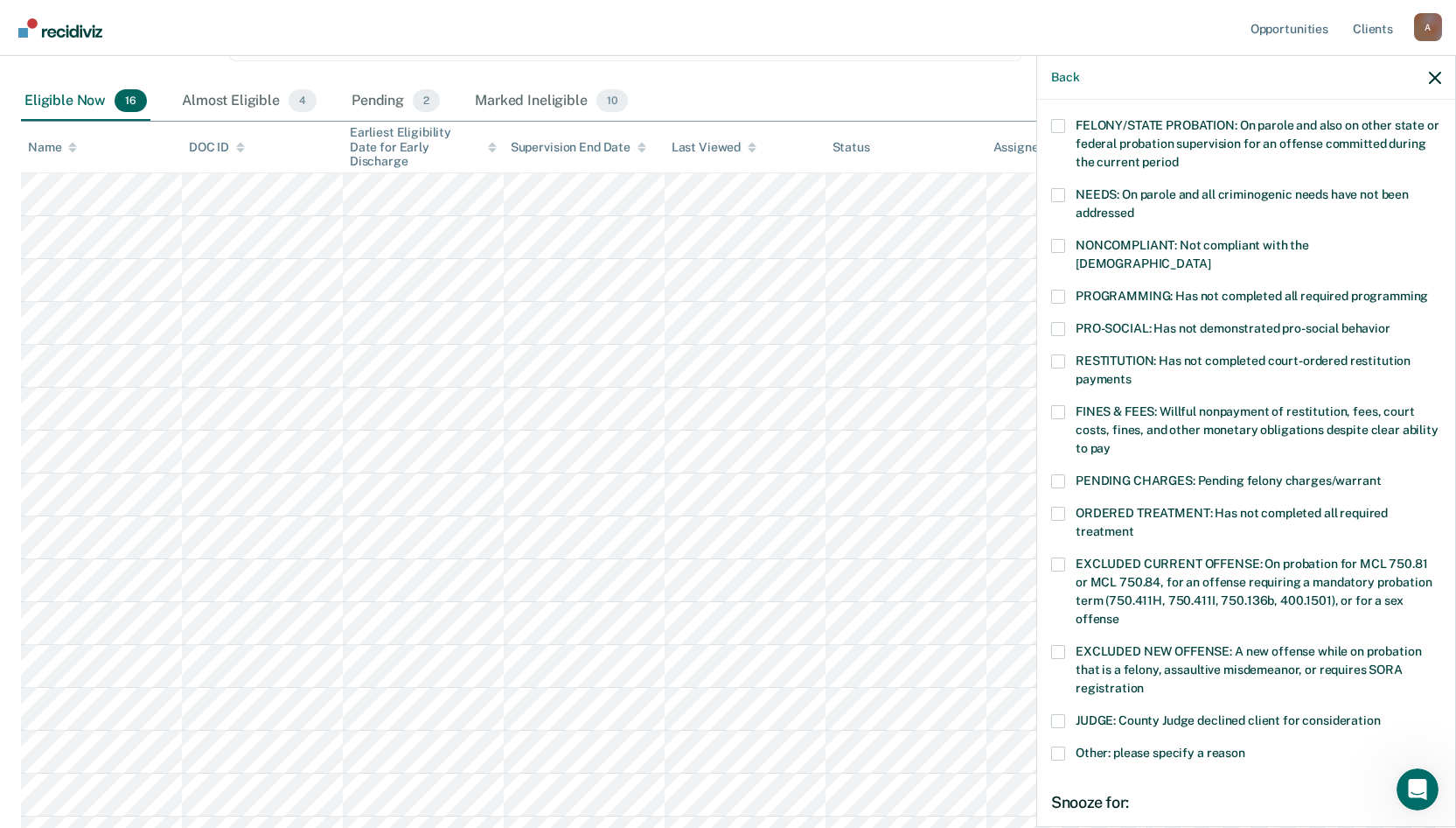
click at [1055, 405] on span at bounding box center [1057, 412] width 14 height 14
click at [1111, 442] on input "FINES & FEES: Willful nonpayment of restitution, fees, court costs, fines, and …" at bounding box center [1111, 442] width 0 height 0
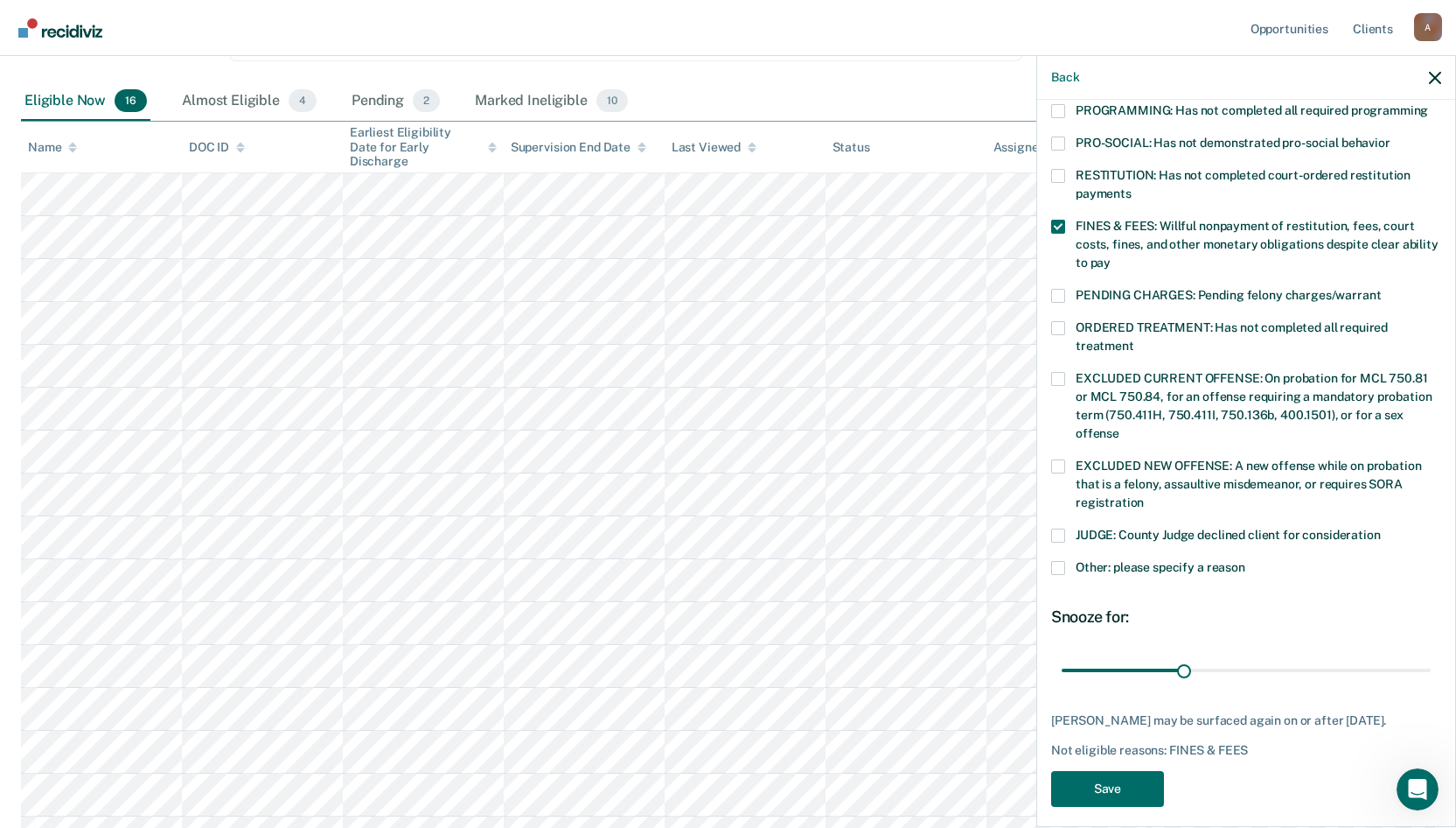
scroll to position [411, 0]
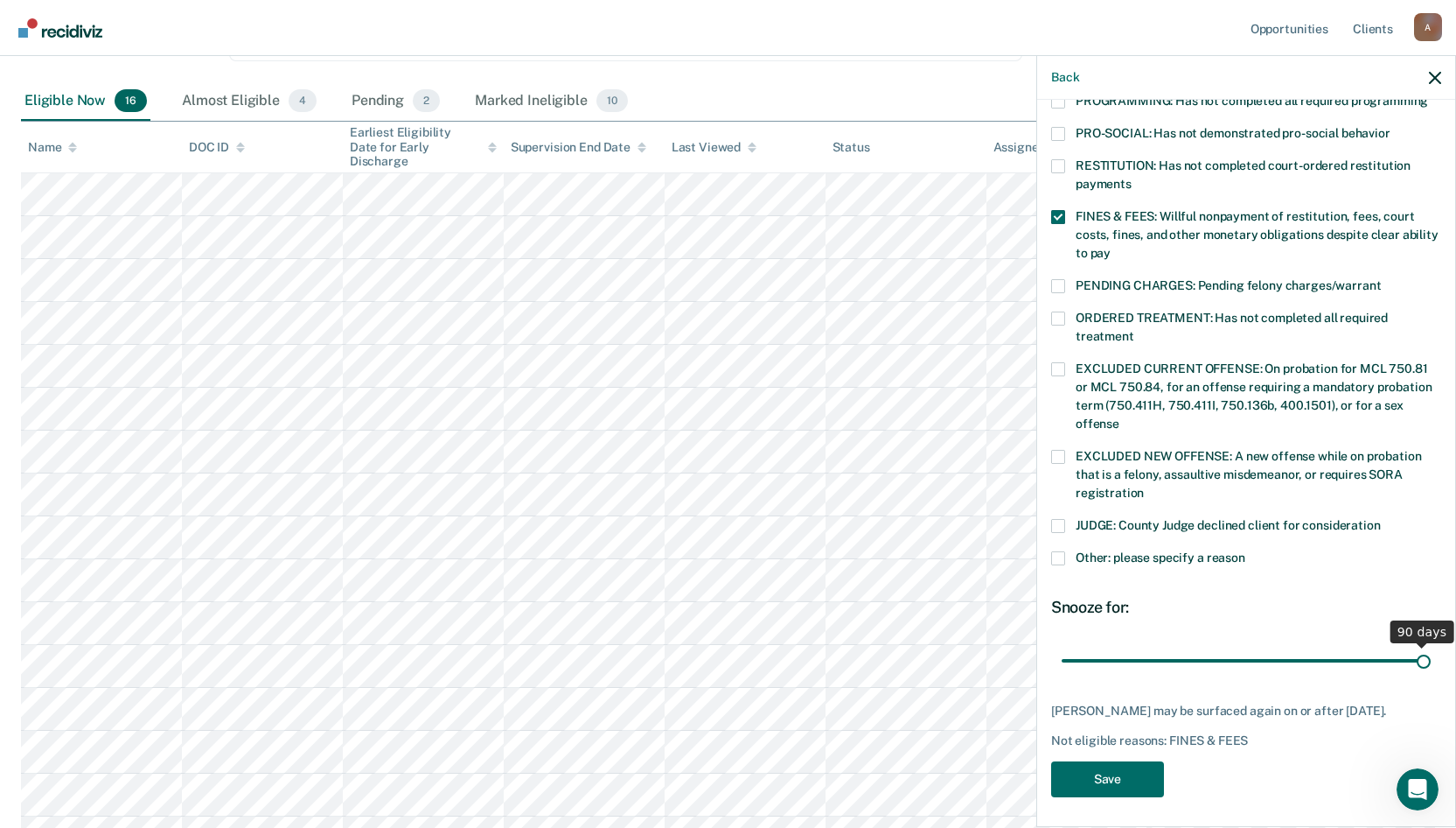
drag, startPoint x: 1185, startPoint y: 641, endPoint x: 1419, endPoint y: 635, distance: 234.1
type input "90"
click at [1419, 645] on input "range" at bounding box center [1247, 660] width 369 height 30
click at [1090, 775] on button "Save" at bounding box center [1107, 778] width 113 height 36
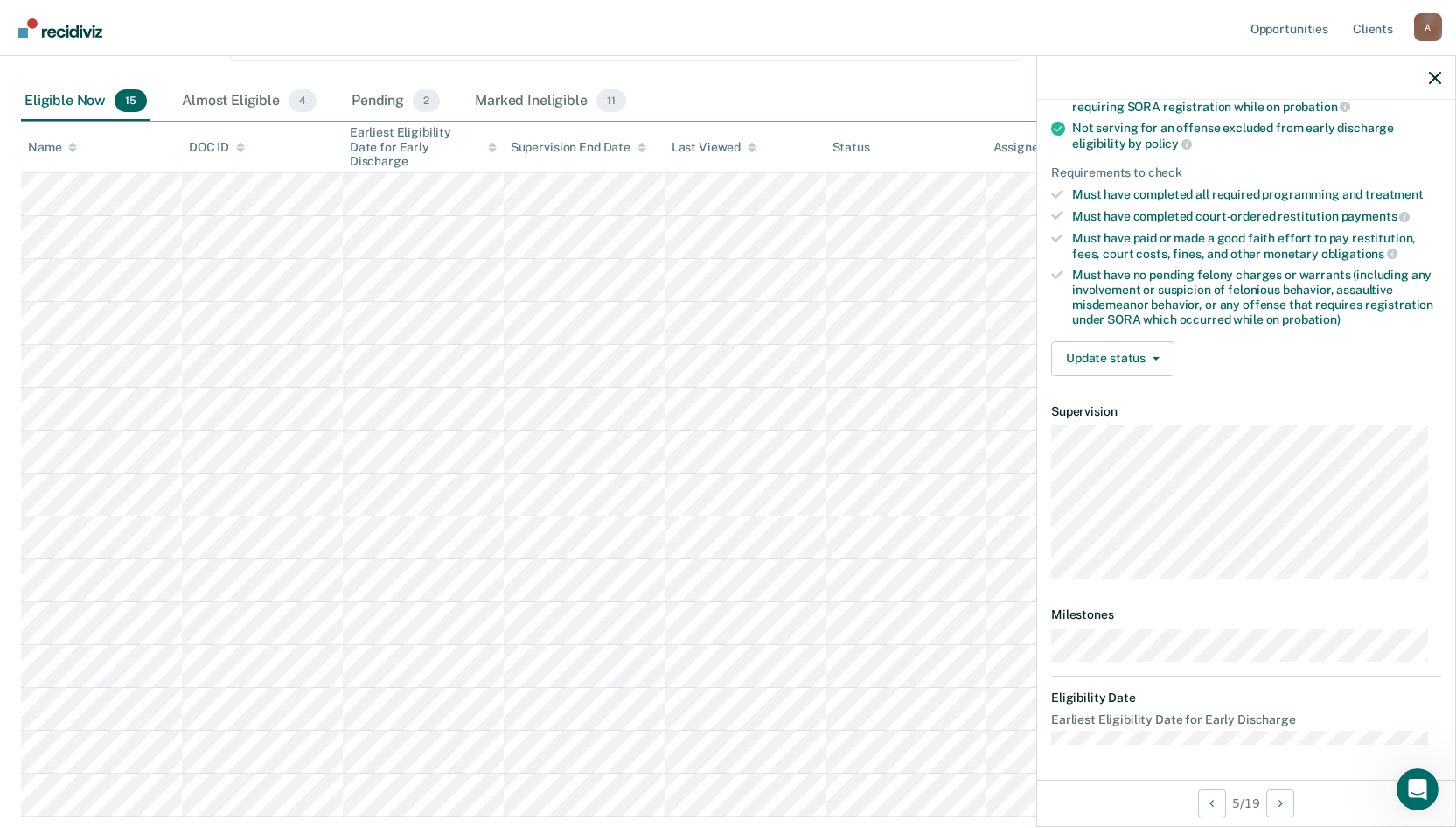
scroll to position [233, 0]
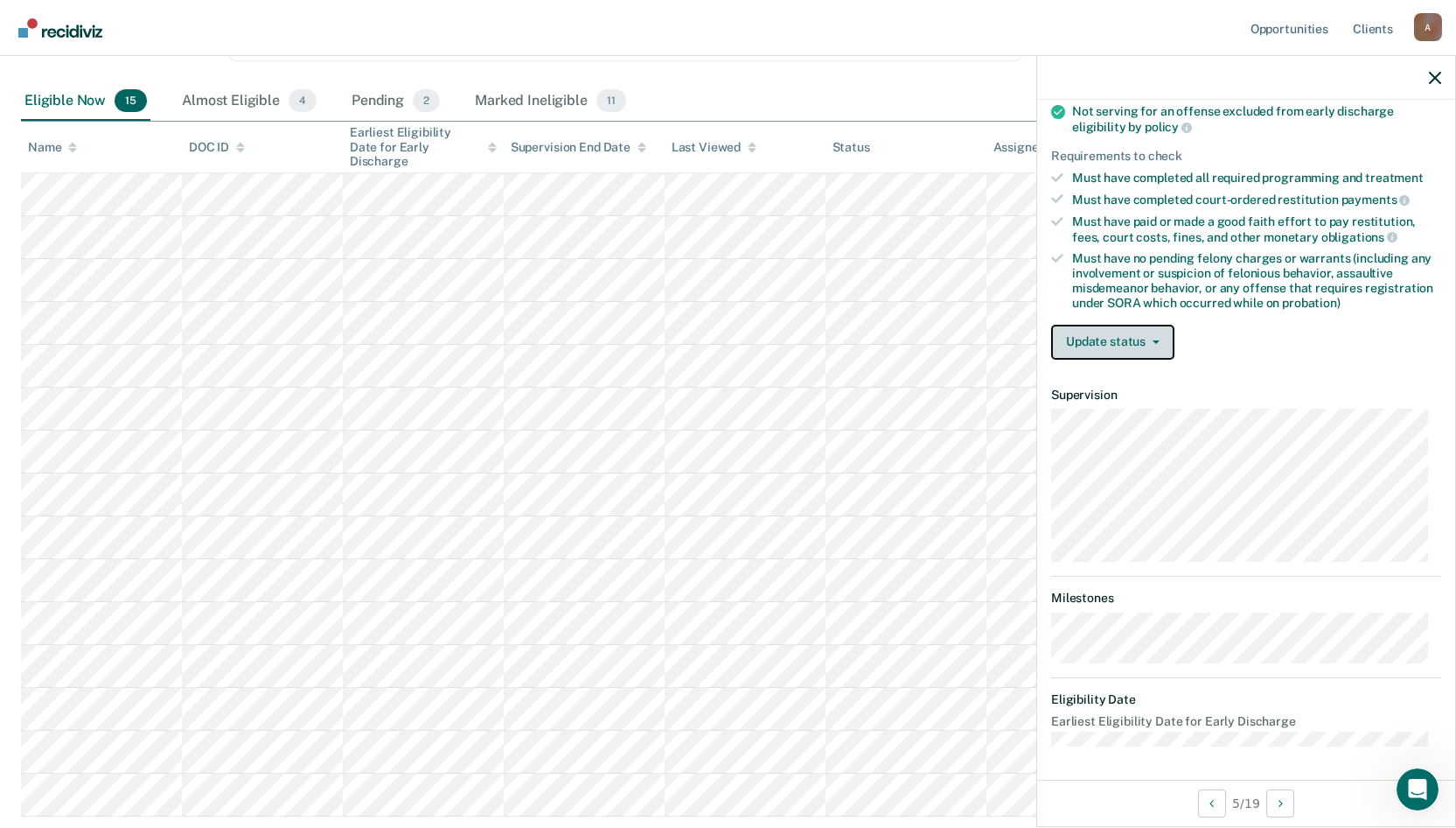
click at [1157, 340] on icon "button" at bounding box center [1157, 342] width 7 height 4
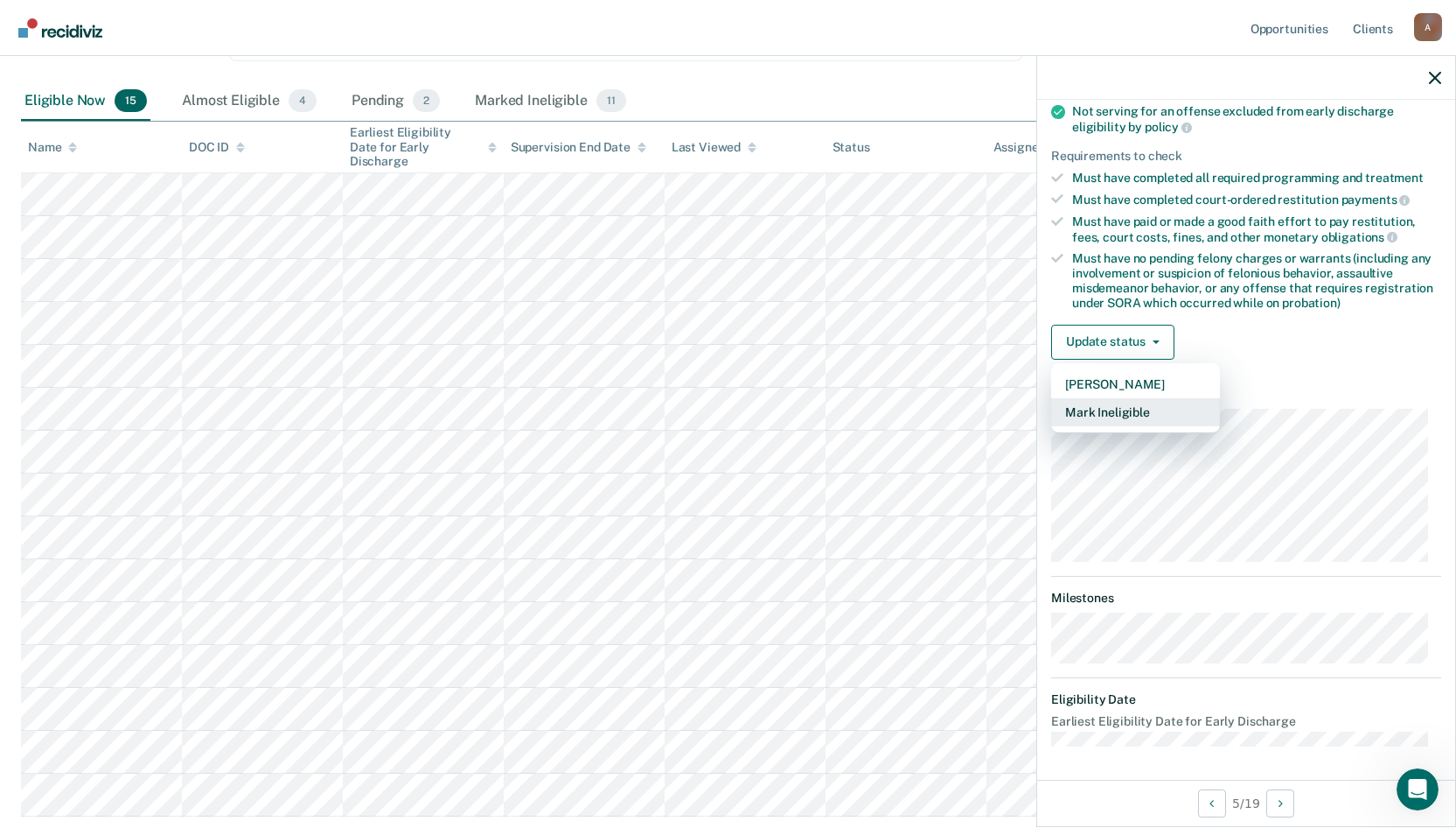
click at [1158, 414] on button "Mark Ineligible" at bounding box center [1135, 412] width 169 height 28
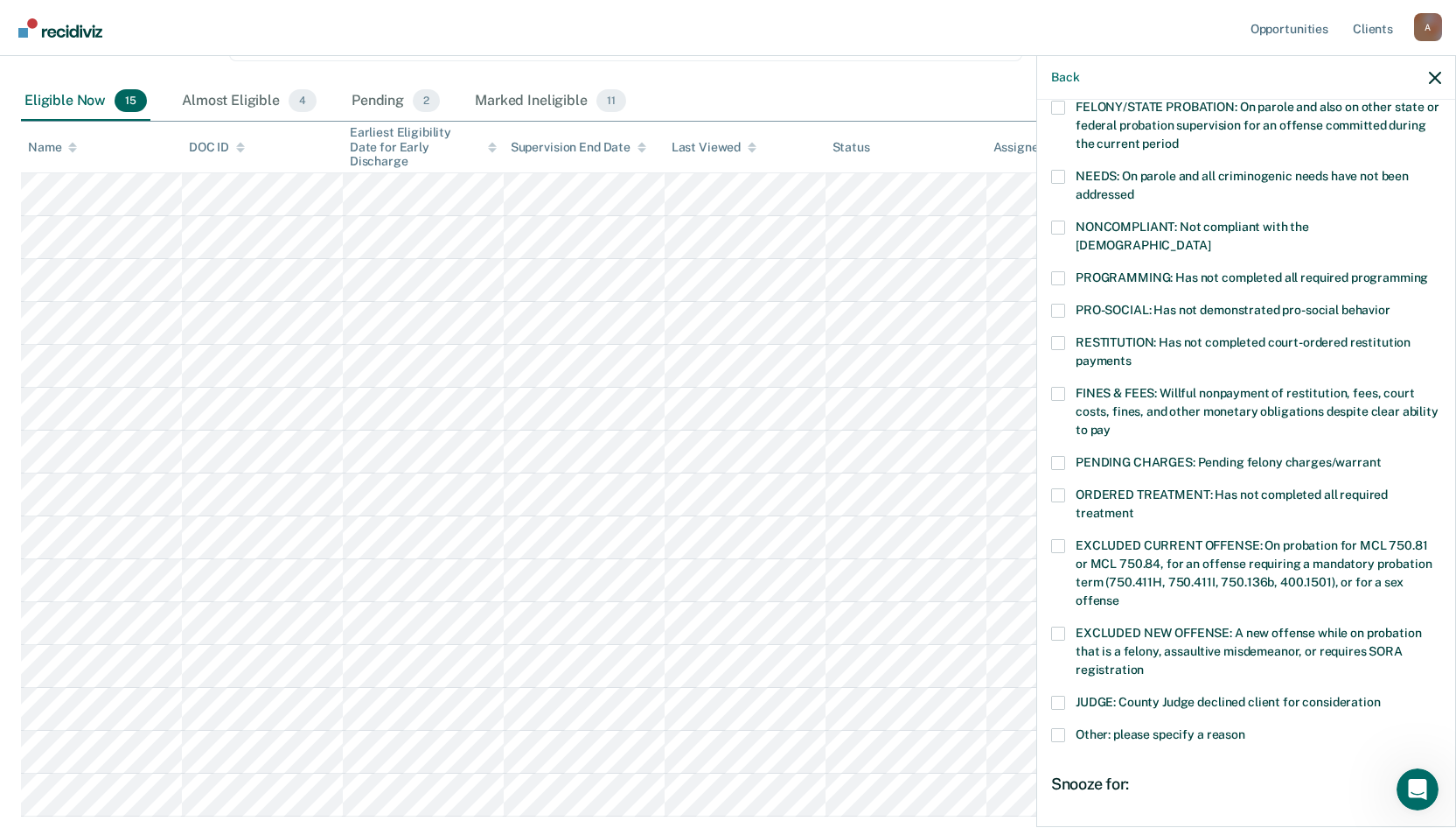
click at [1055, 271] on span at bounding box center [1057, 278] width 14 height 14
click at [1428, 271] on input "PROGRAMMING: Has not completed all required programming" at bounding box center [1428, 271] width 0 height 0
click at [1055, 387] on span at bounding box center [1057, 393] width 14 height 14
click at [1111, 424] on input "FINES & FEES: Willful nonpayment of restitution, fees, court costs, fines, and …" at bounding box center [1111, 424] width 0 height 0
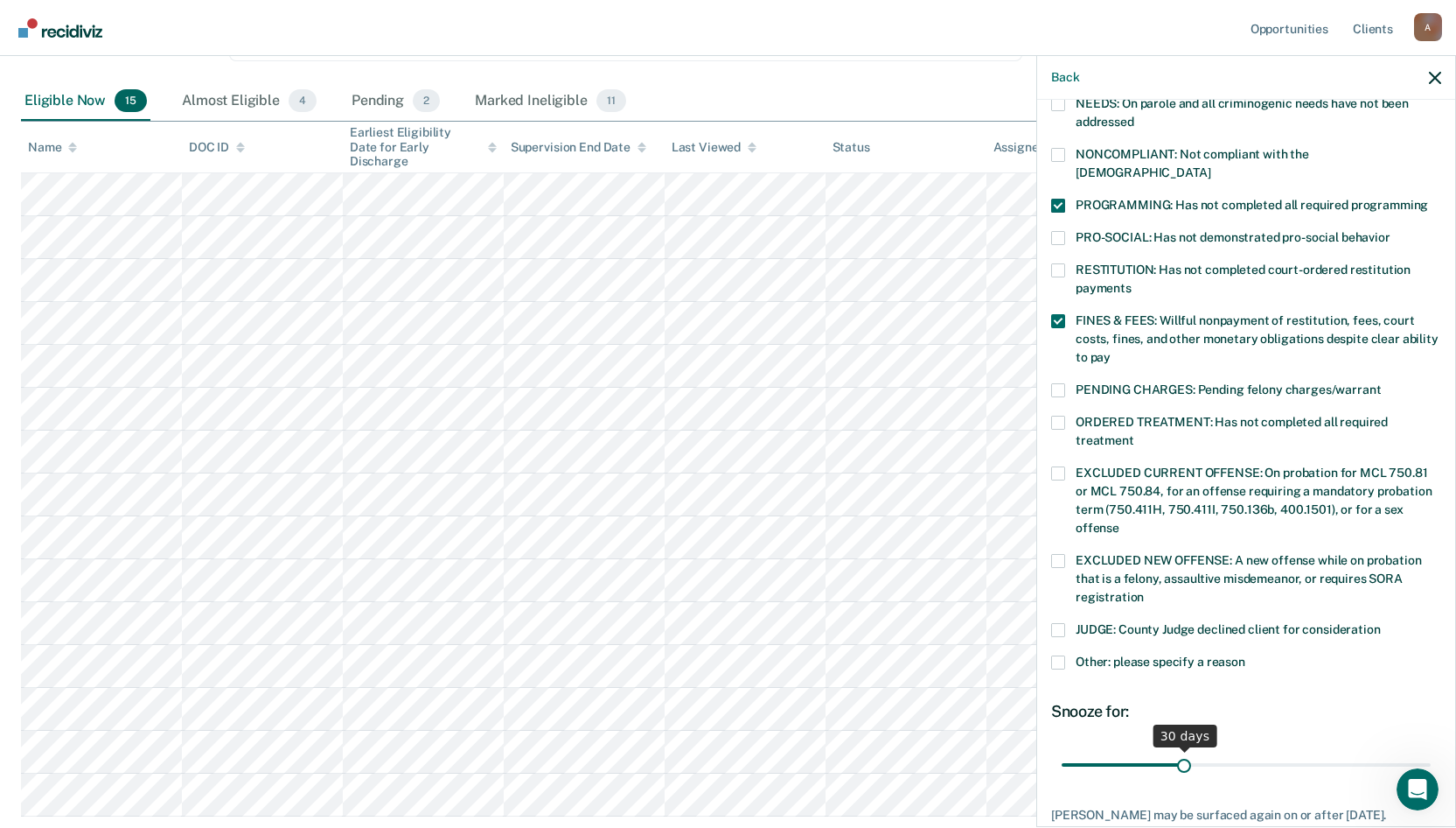
scroll to position [395, 0]
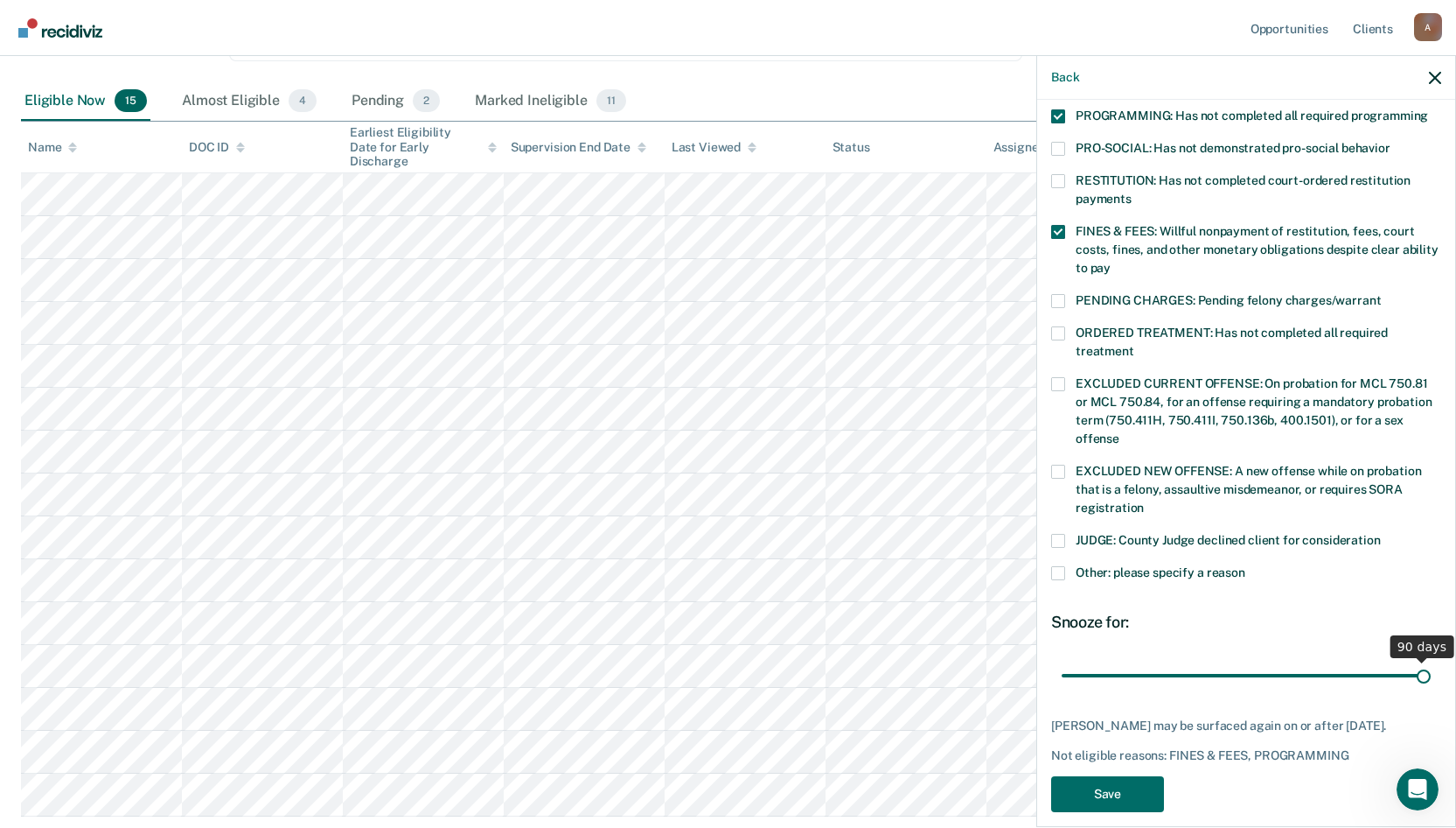
drag, startPoint x: 1177, startPoint y: 655, endPoint x: 1391, endPoint y: 755, distance: 236.2
type input "90"
click at [1425, 664] on input "range" at bounding box center [1247, 675] width 369 height 30
click at [1120, 786] on button "Save" at bounding box center [1107, 793] width 113 height 36
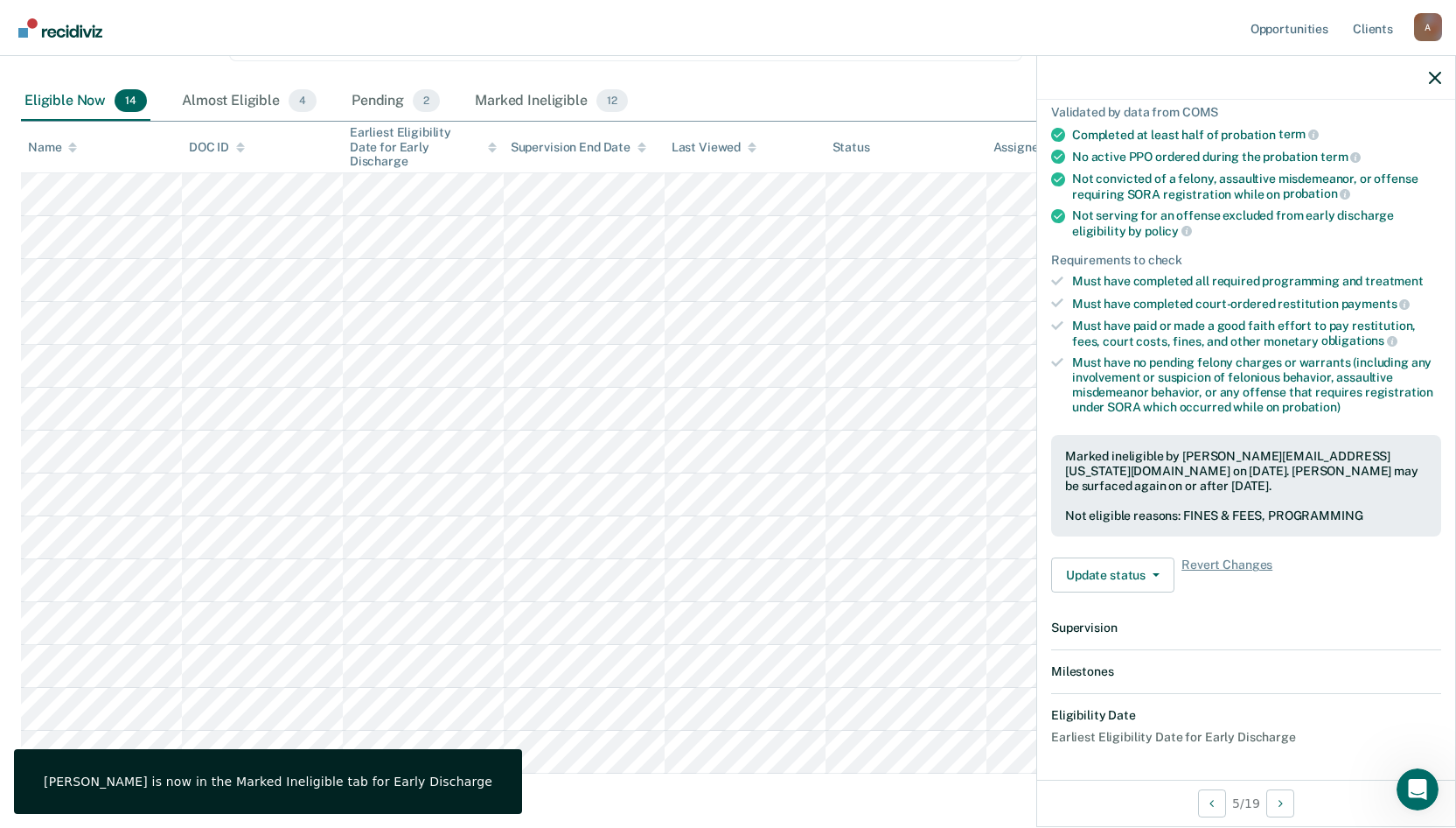
scroll to position [363, 0]
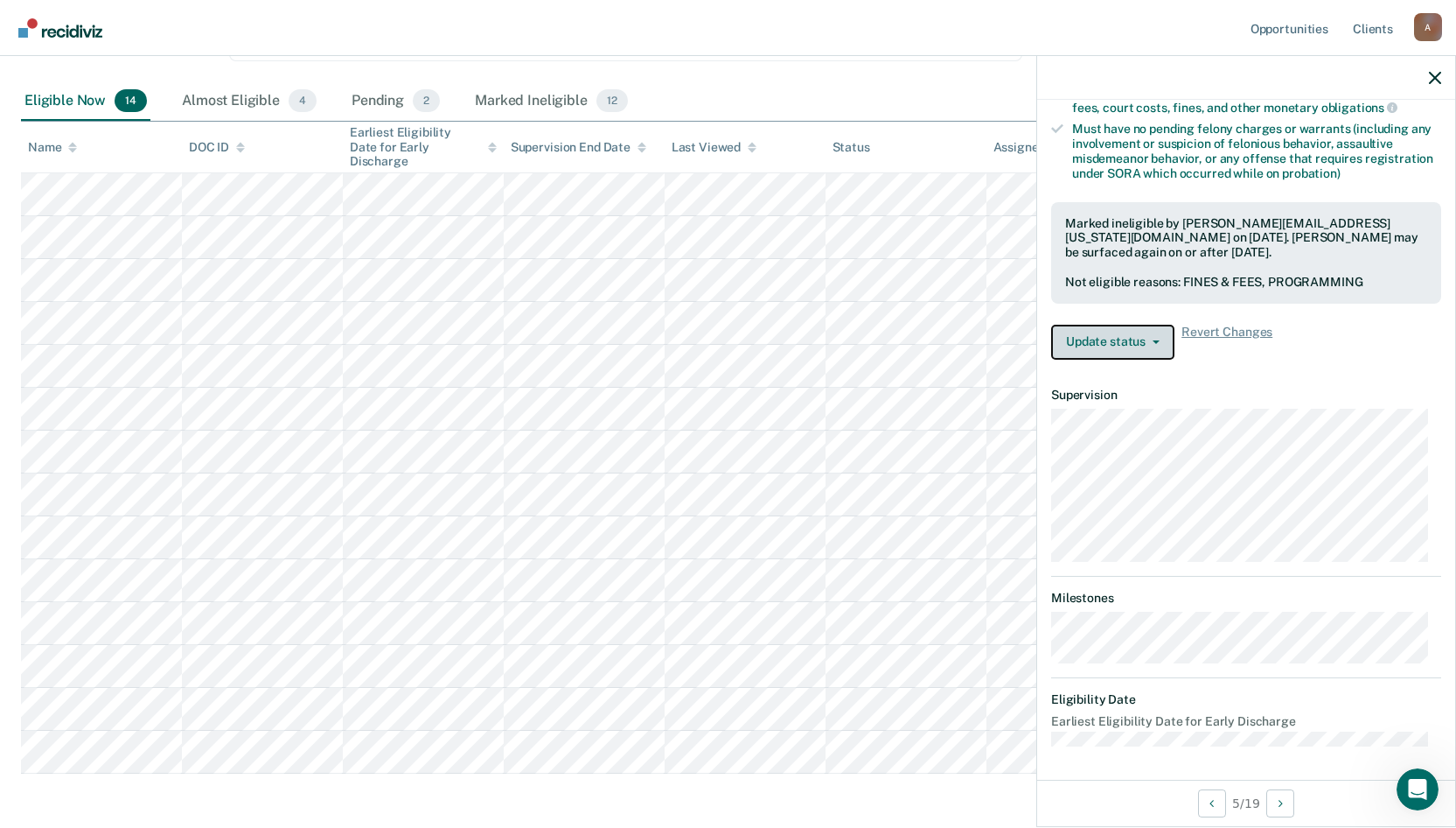
click at [1146, 346] on button "Update status" at bounding box center [1112, 342] width 123 height 35
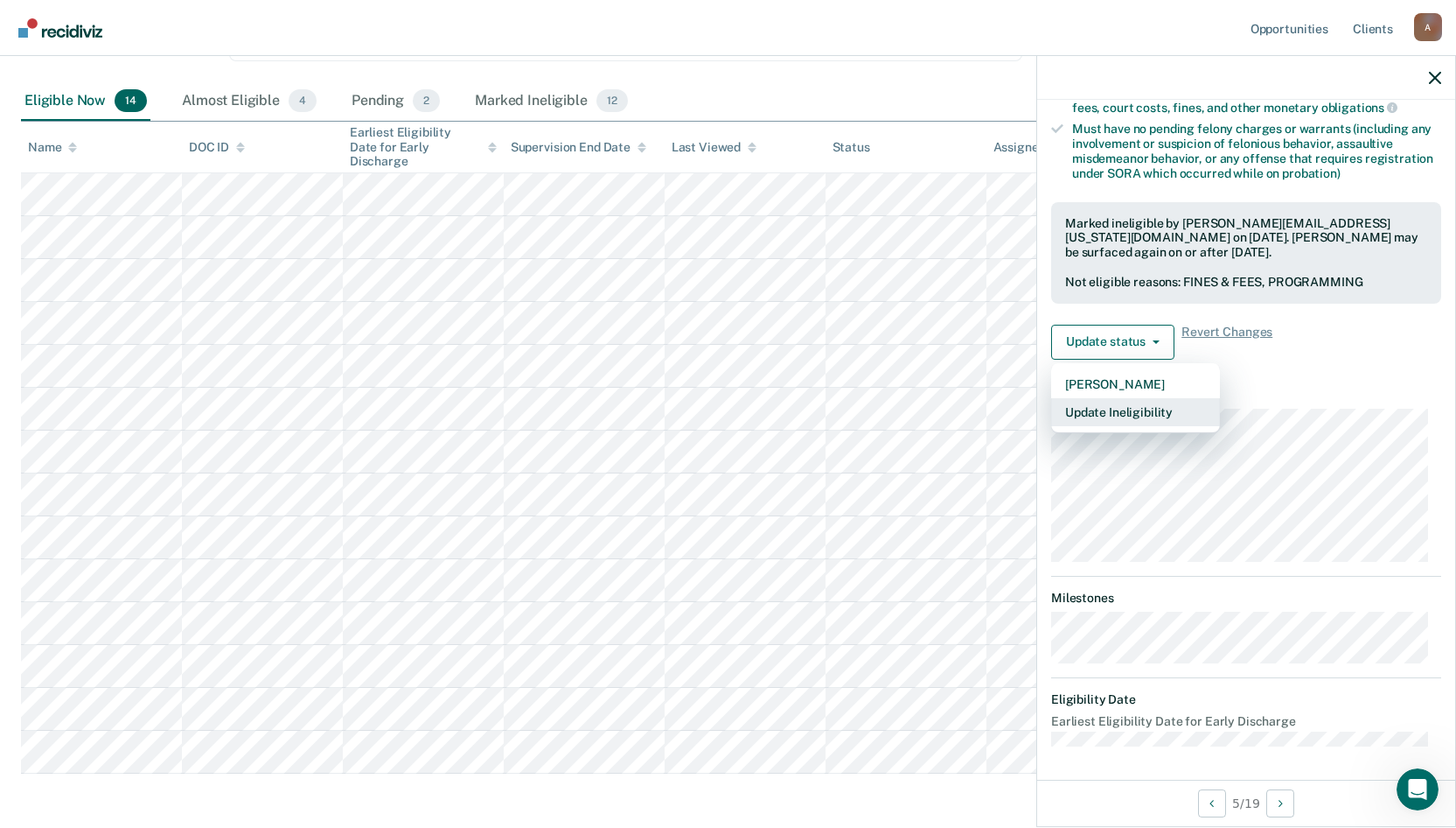
click at [1166, 407] on button "Update Ineligibility" at bounding box center [1135, 412] width 169 height 28
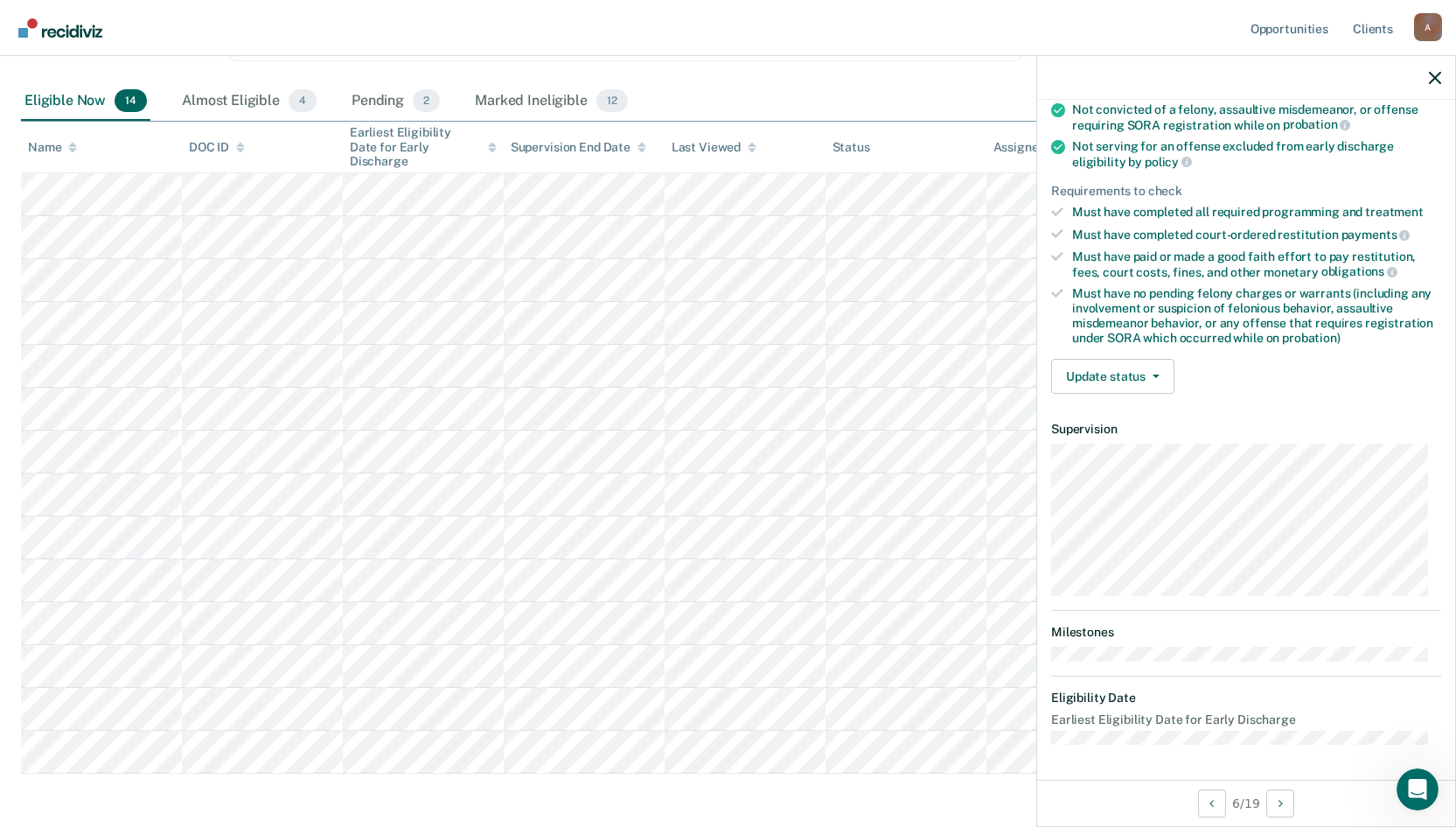
scroll to position [198, 0]
click at [1158, 380] on button "Update status" at bounding box center [1112, 378] width 123 height 35
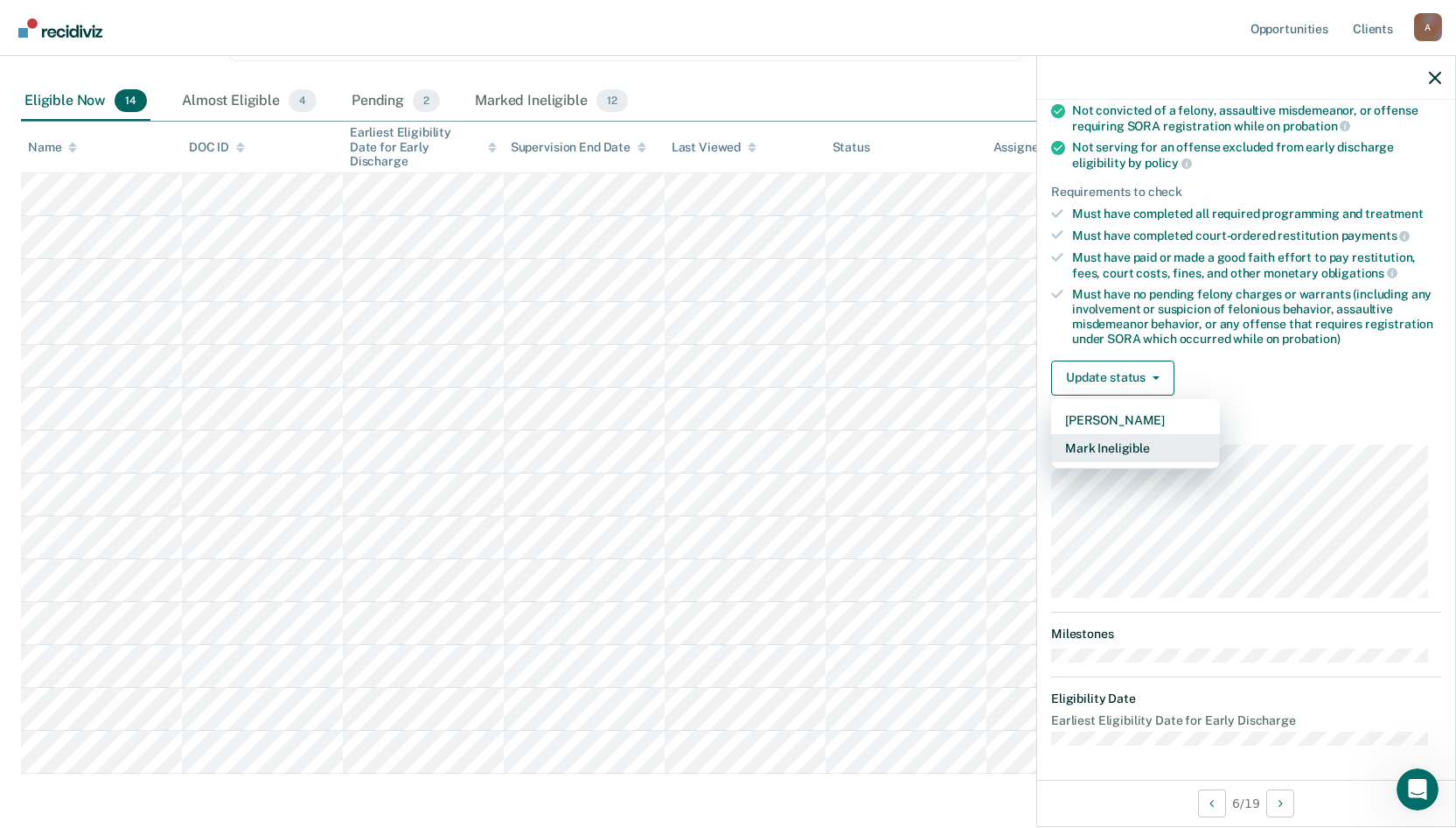
click at [1143, 445] on button "Mark Ineligible" at bounding box center [1135, 448] width 169 height 28
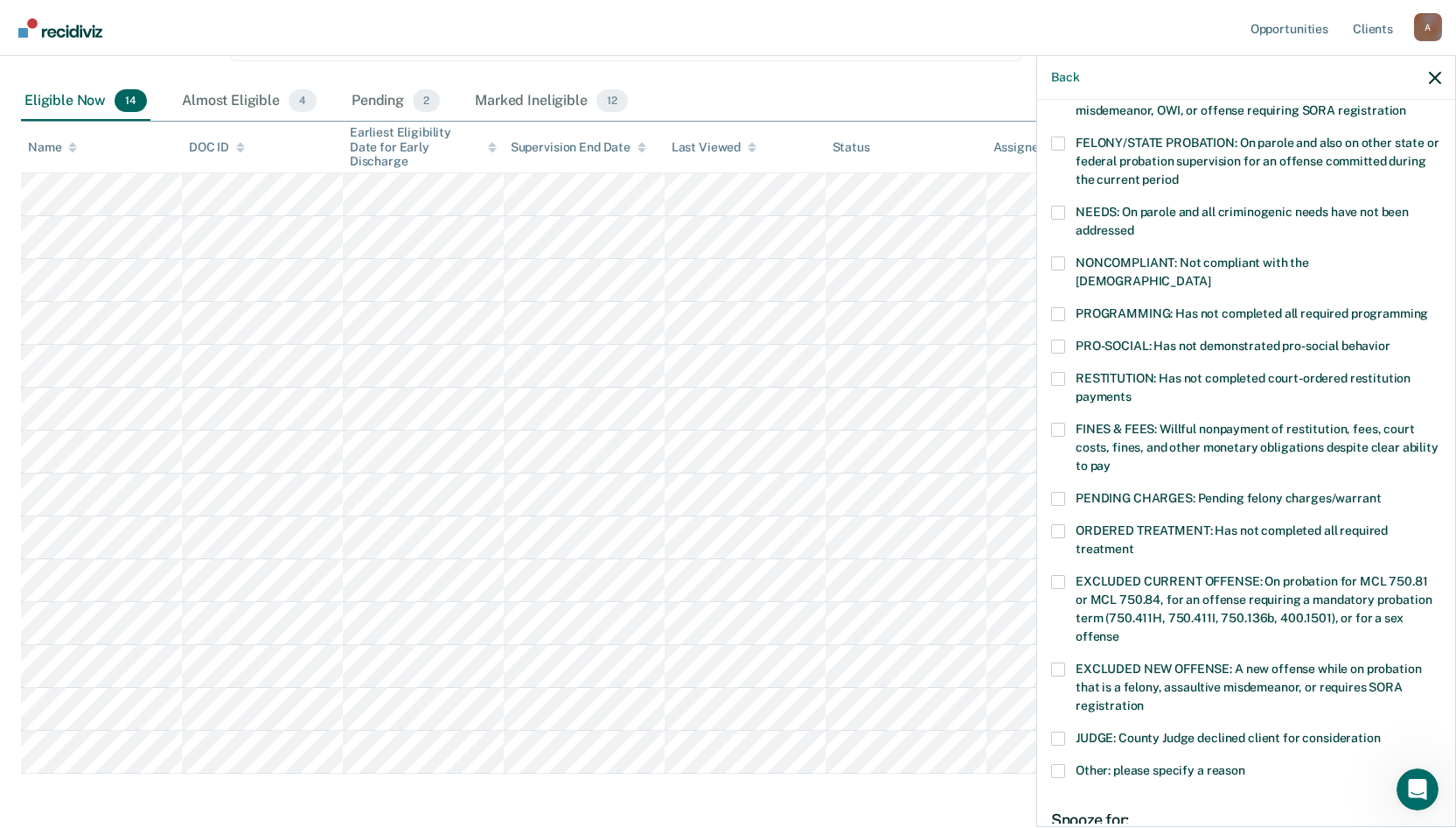
click at [1067, 423] on label "FINES & FEES: Willful nonpayment of restitution, fees, court costs, fines, and …" at bounding box center [1246, 450] width 390 height 55
click at [1111, 459] on input "FINES & FEES: Willful nonpayment of restitution, fees, court costs, fines, and …" at bounding box center [1111, 459] width 0 height 0
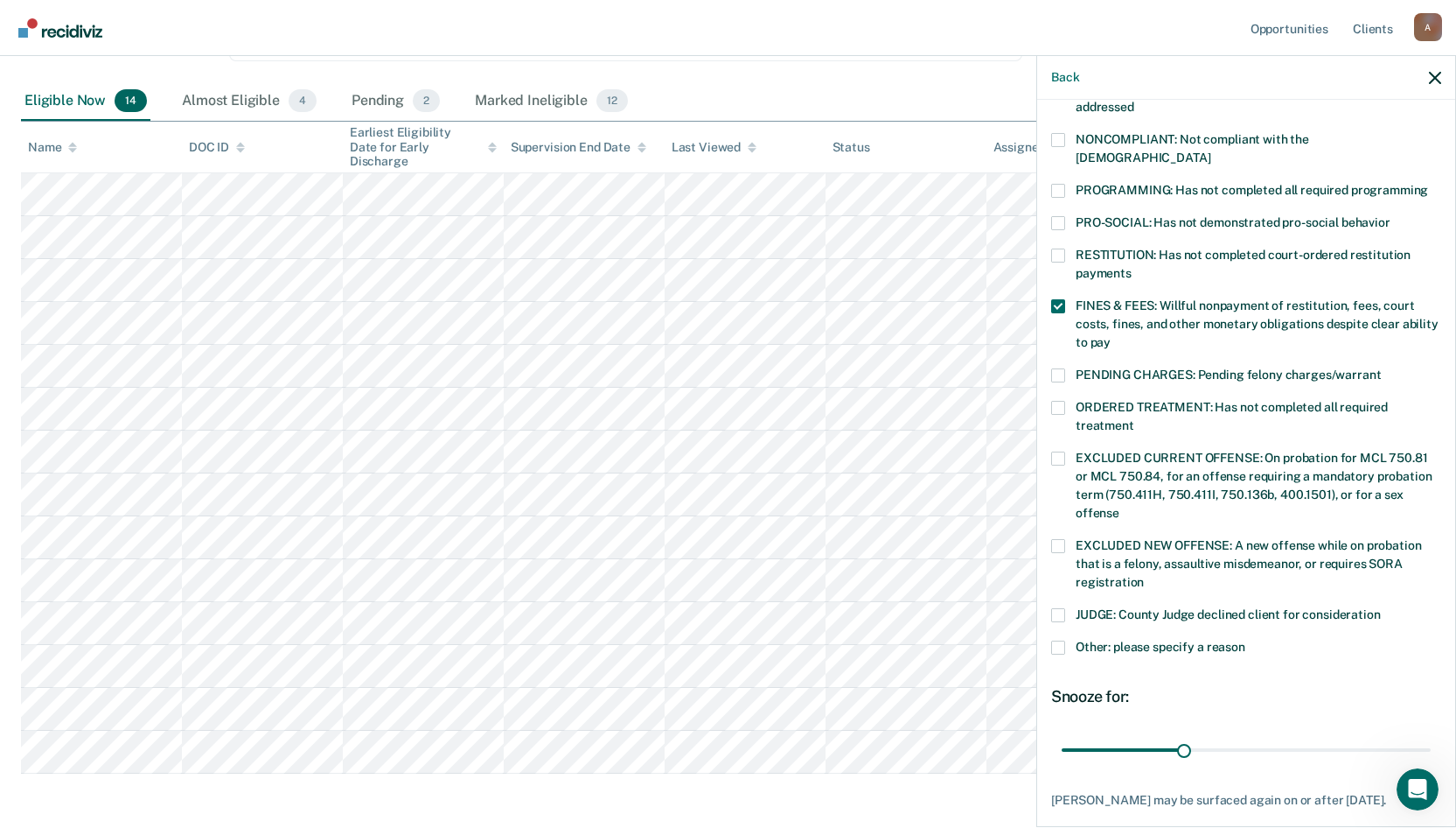
scroll to position [411, 0]
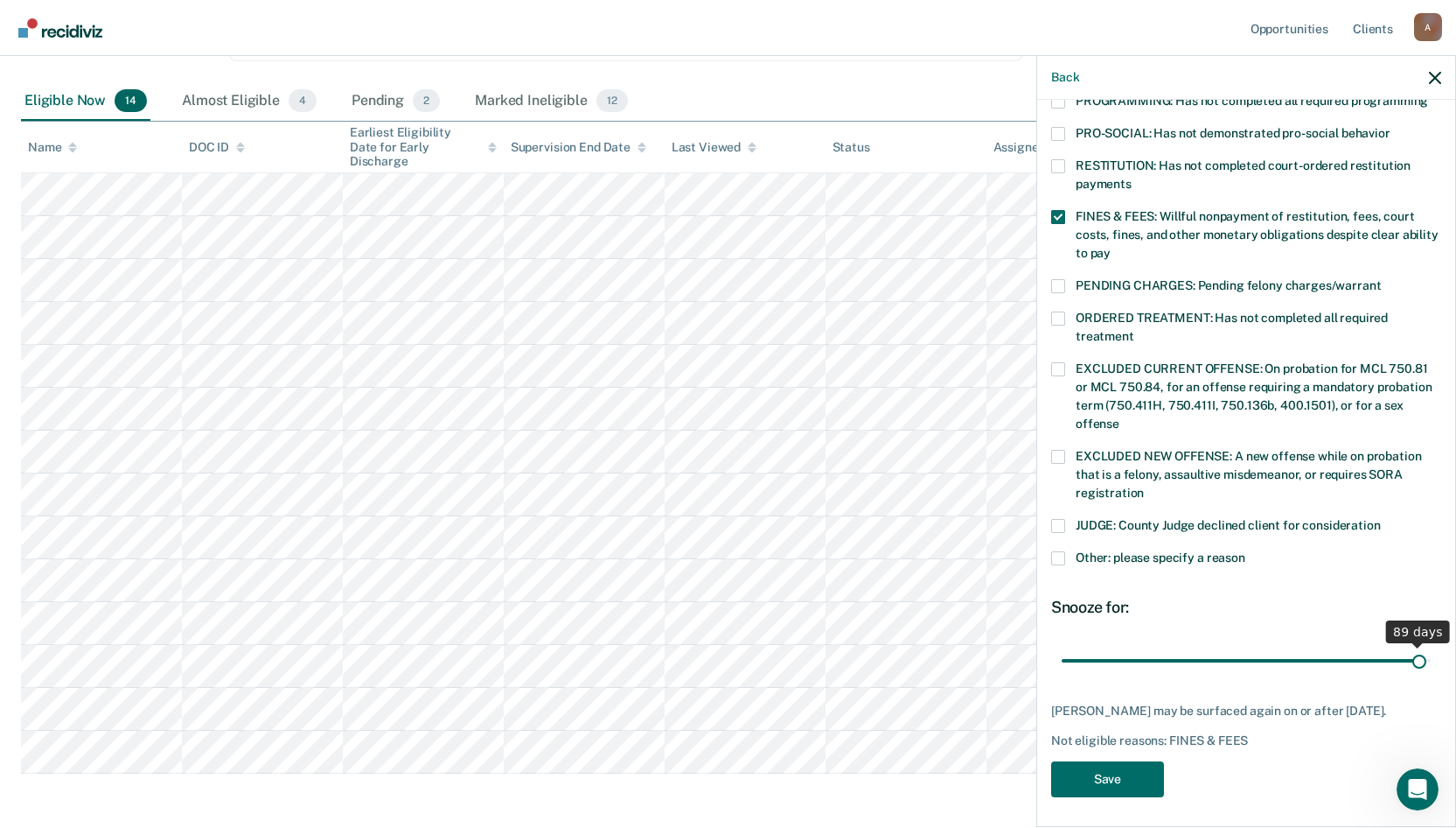
drag, startPoint x: 1179, startPoint y: 641, endPoint x: 1407, endPoint y: 661, distance: 228.9
click at [1407, 661] on input "range" at bounding box center [1247, 660] width 369 height 30
drag, startPoint x: 1409, startPoint y: 643, endPoint x: 1428, endPoint y: 643, distance: 19.0
type input "90"
click at [1428, 645] on input "range" at bounding box center [1247, 660] width 369 height 30
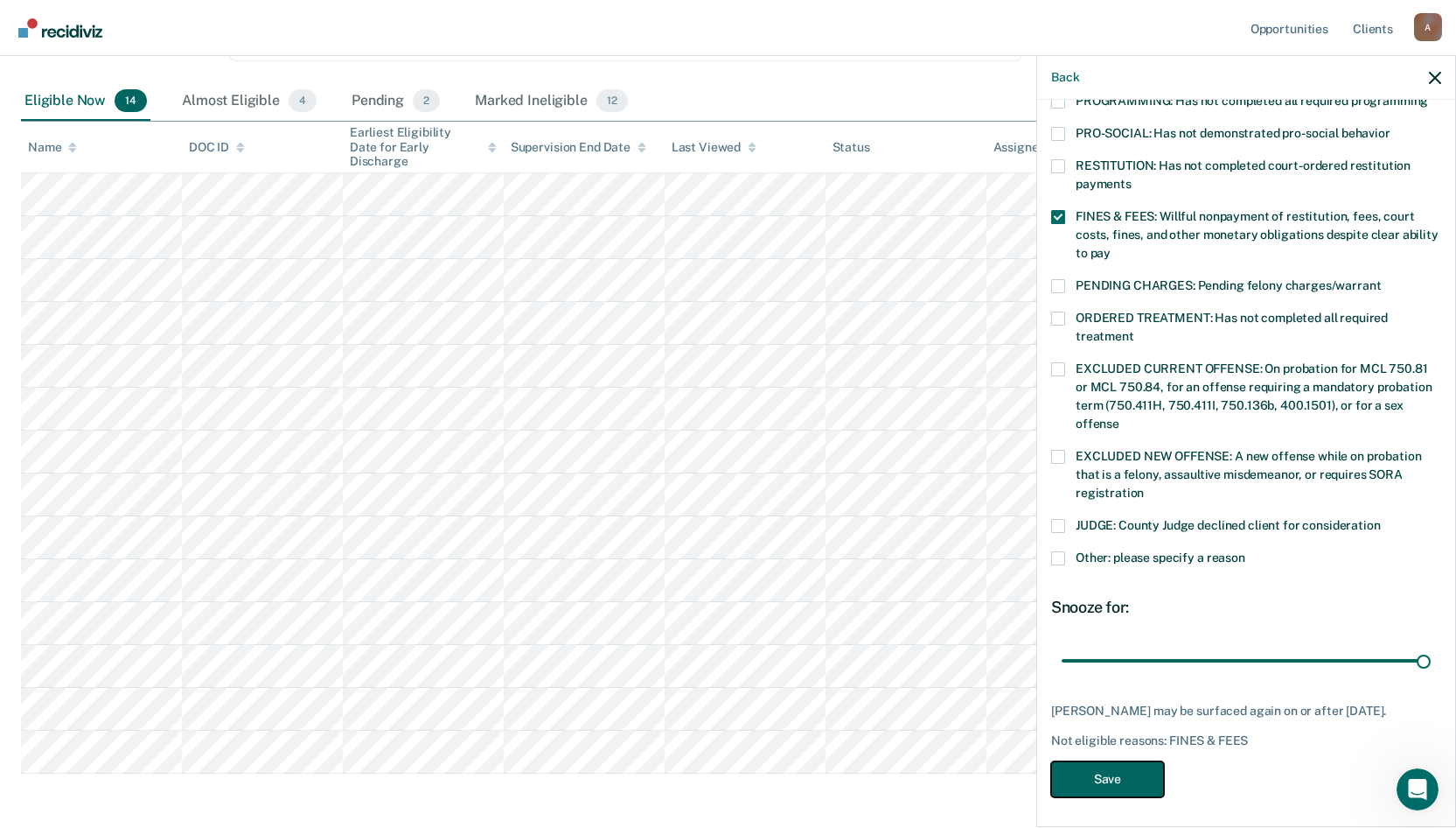
click at [1125, 776] on button "Save" at bounding box center [1107, 778] width 113 height 36
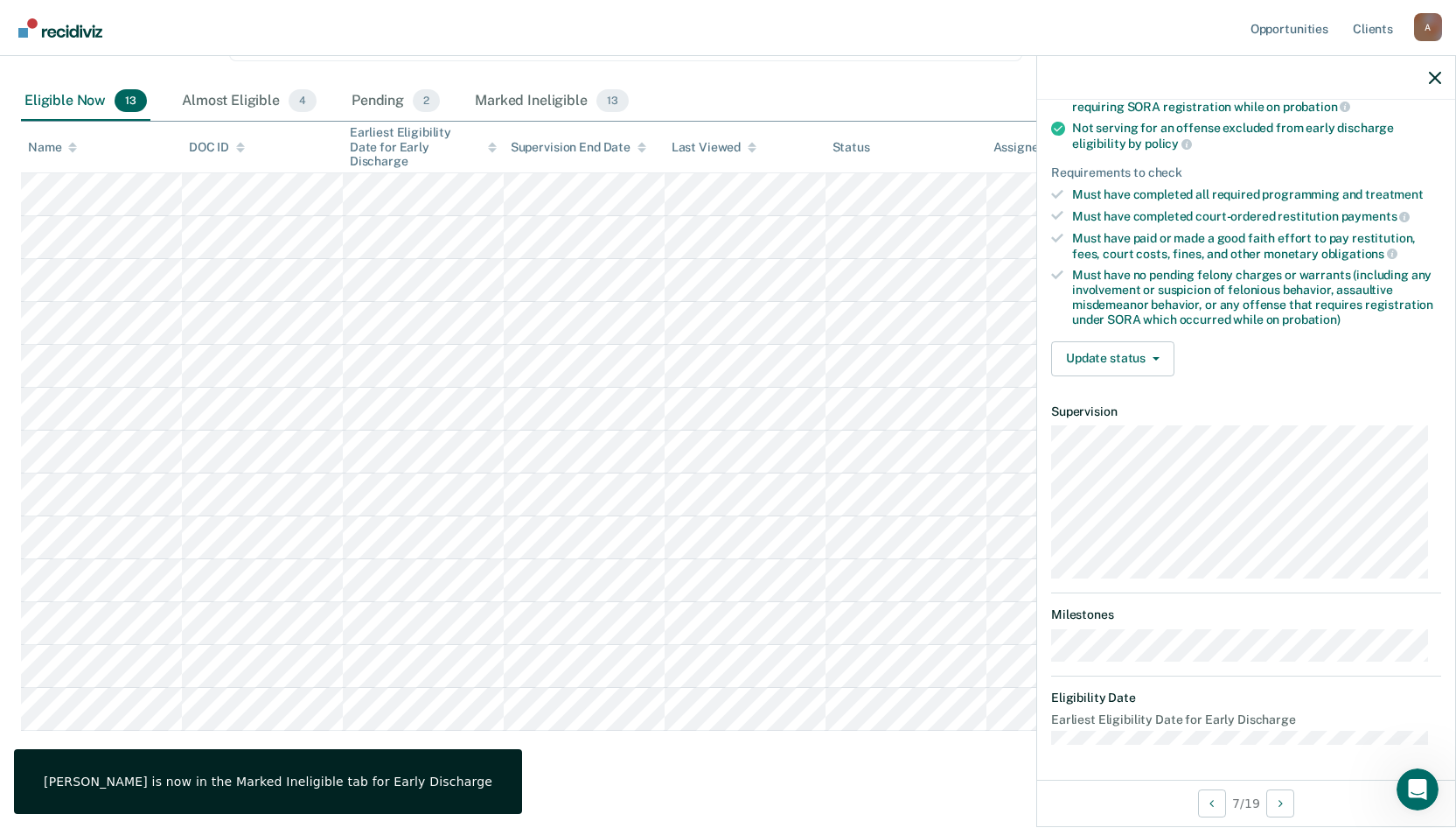
scroll to position [215, 0]
click at [1163, 362] on button "Update status" at bounding box center [1112, 360] width 123 height 35
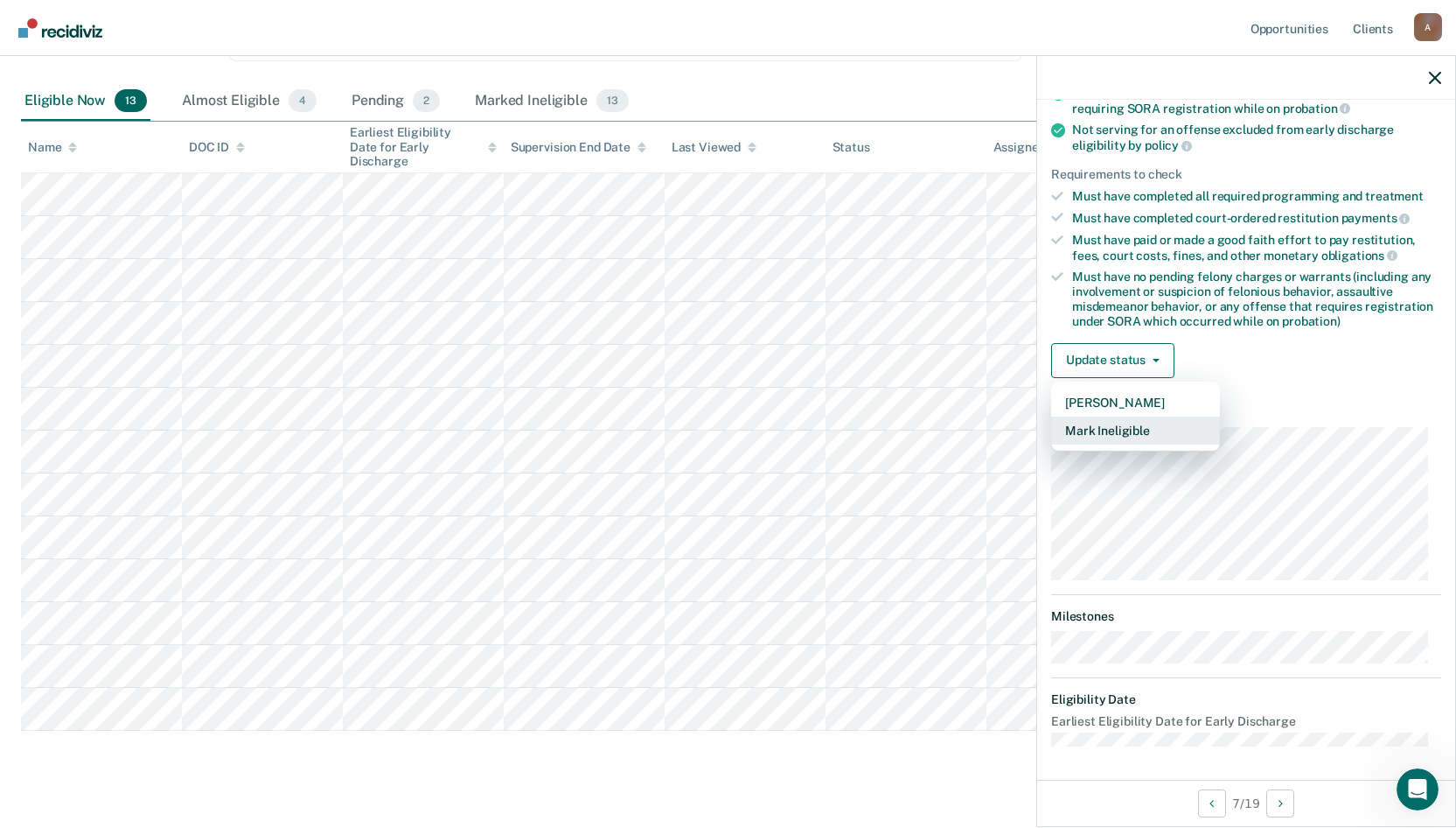
click at [1157, 431] on button "Mark Ineligible" at bounding box center [1135, 430] width 169 height 28
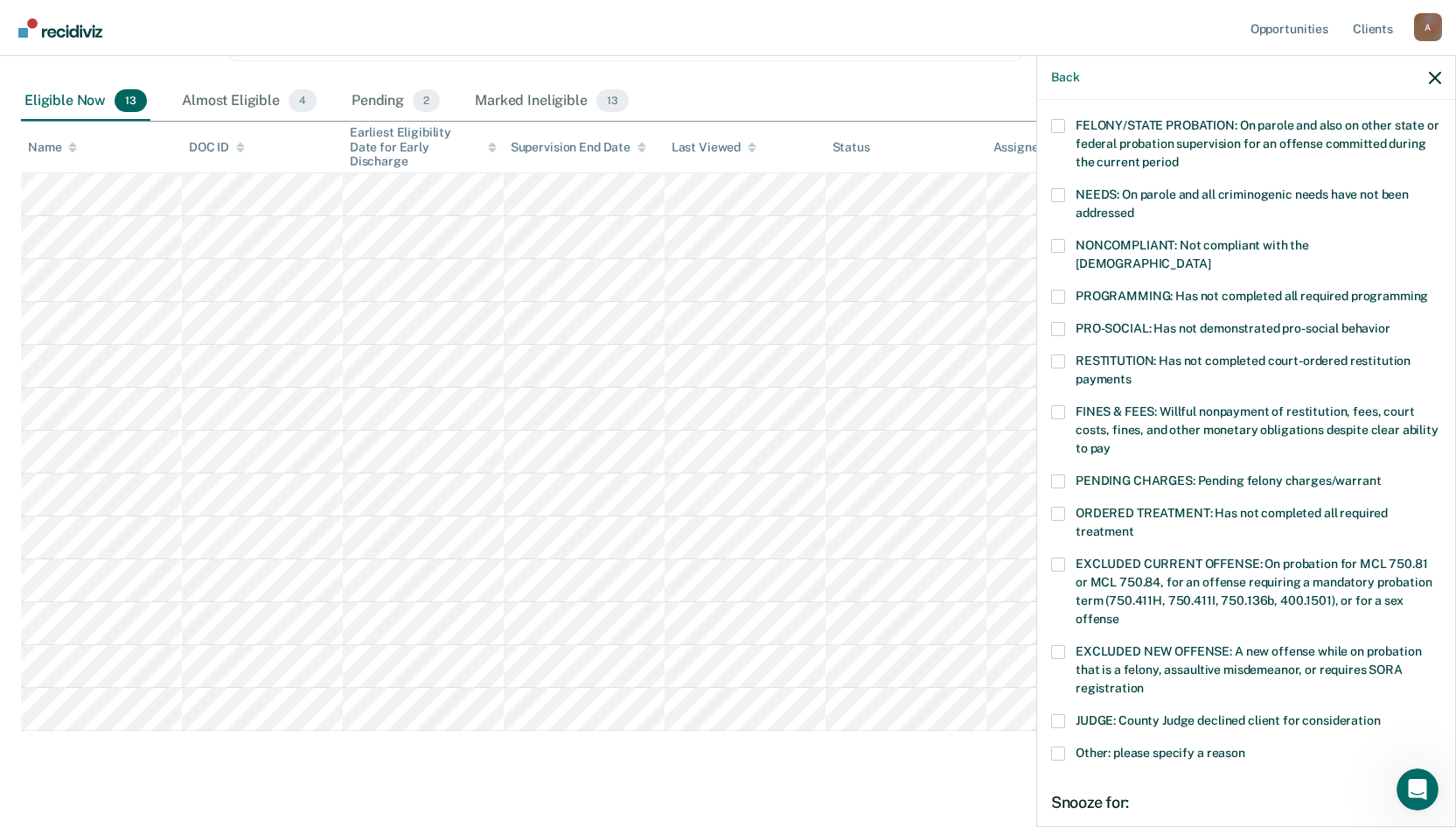
click at [1060, 289] on span at bounding box center [1057, 296] width 14 height 14
click at [1428, 289] on input "PROGRAMMING: Has not completed all required programming" at bounding box center [1428, 289] width 0 height 0
click at [1057, 405] on span at bounding box center [1057, 412] width 14 height 14
click at [1111, 442] on input "FINES & FEES: Willful nonpayment of restitution, fees, court costs, fines, and …" at bounding box center [1111, 442] width 0 height 0
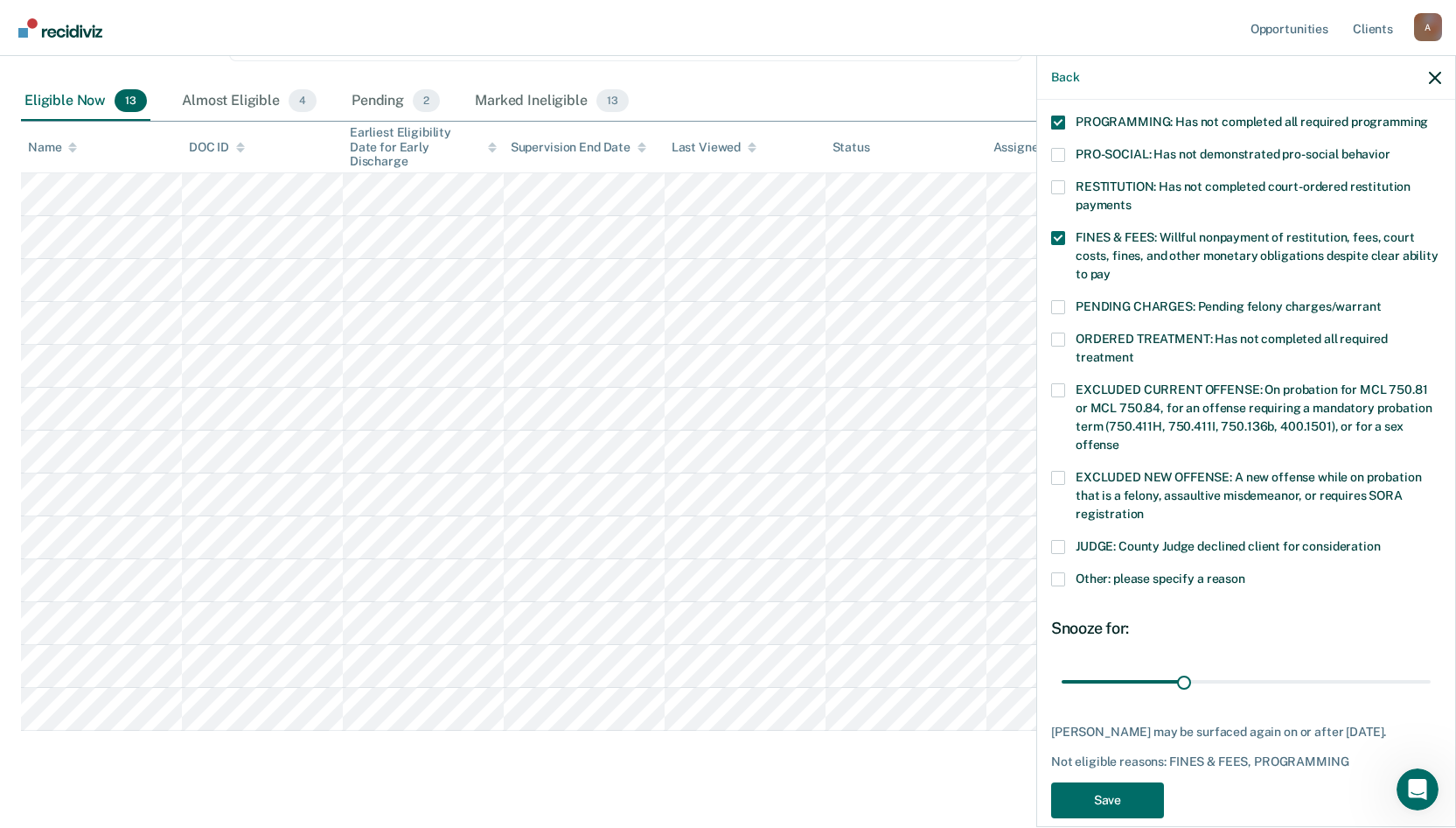
scroll to position [395, 0]
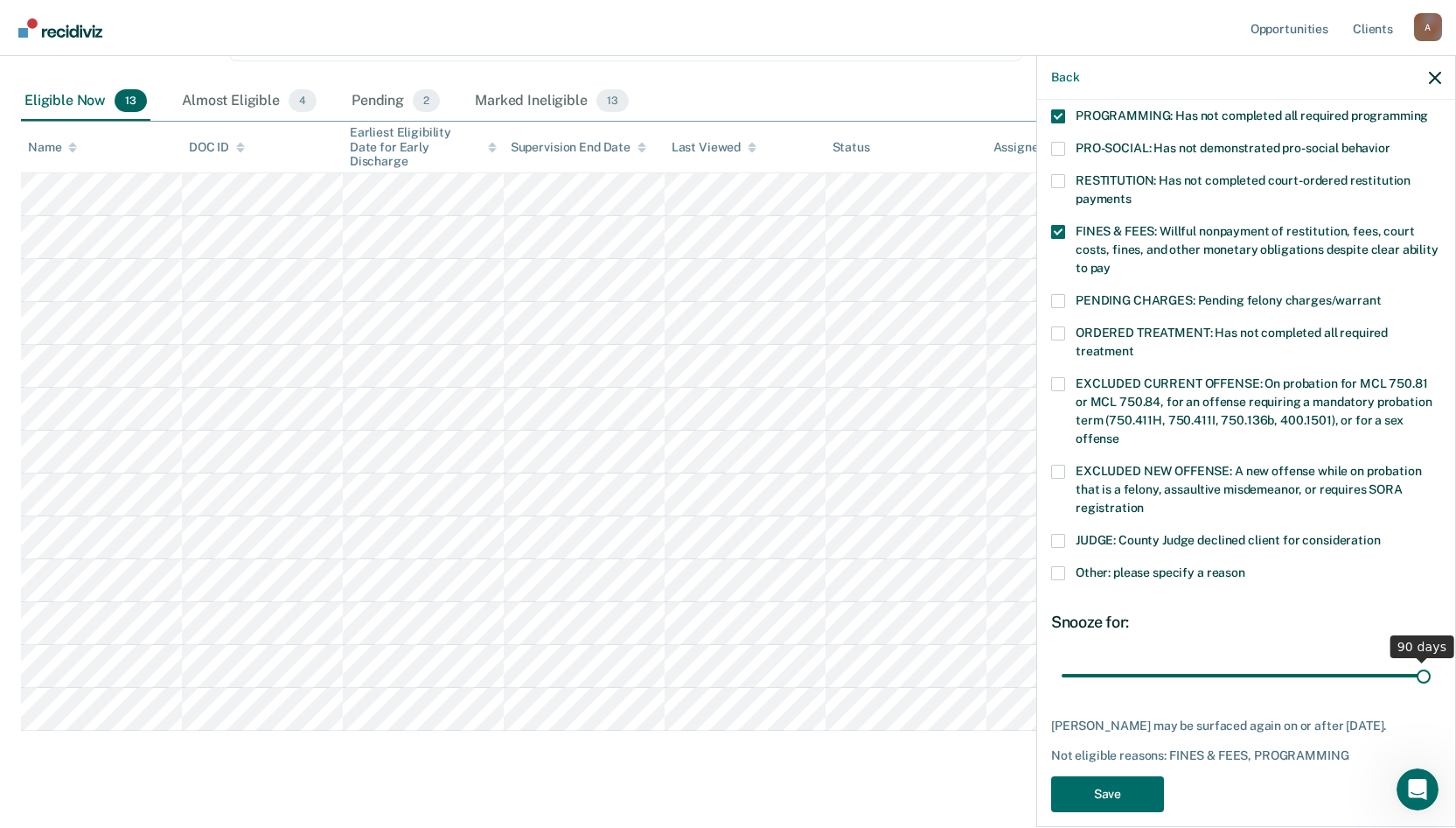
drag, startPoint x: 1182, startPoint y: 654, endPoint x: 1427, endPoint y: 686, distance: 247.1
type input "90"
click at [1427, 686] on input "range" at bounding box center [1247, 675] width 369 height 30
click at [1135, 776] on button "Save" at bounding box center [1107, 793] width 113 height 36
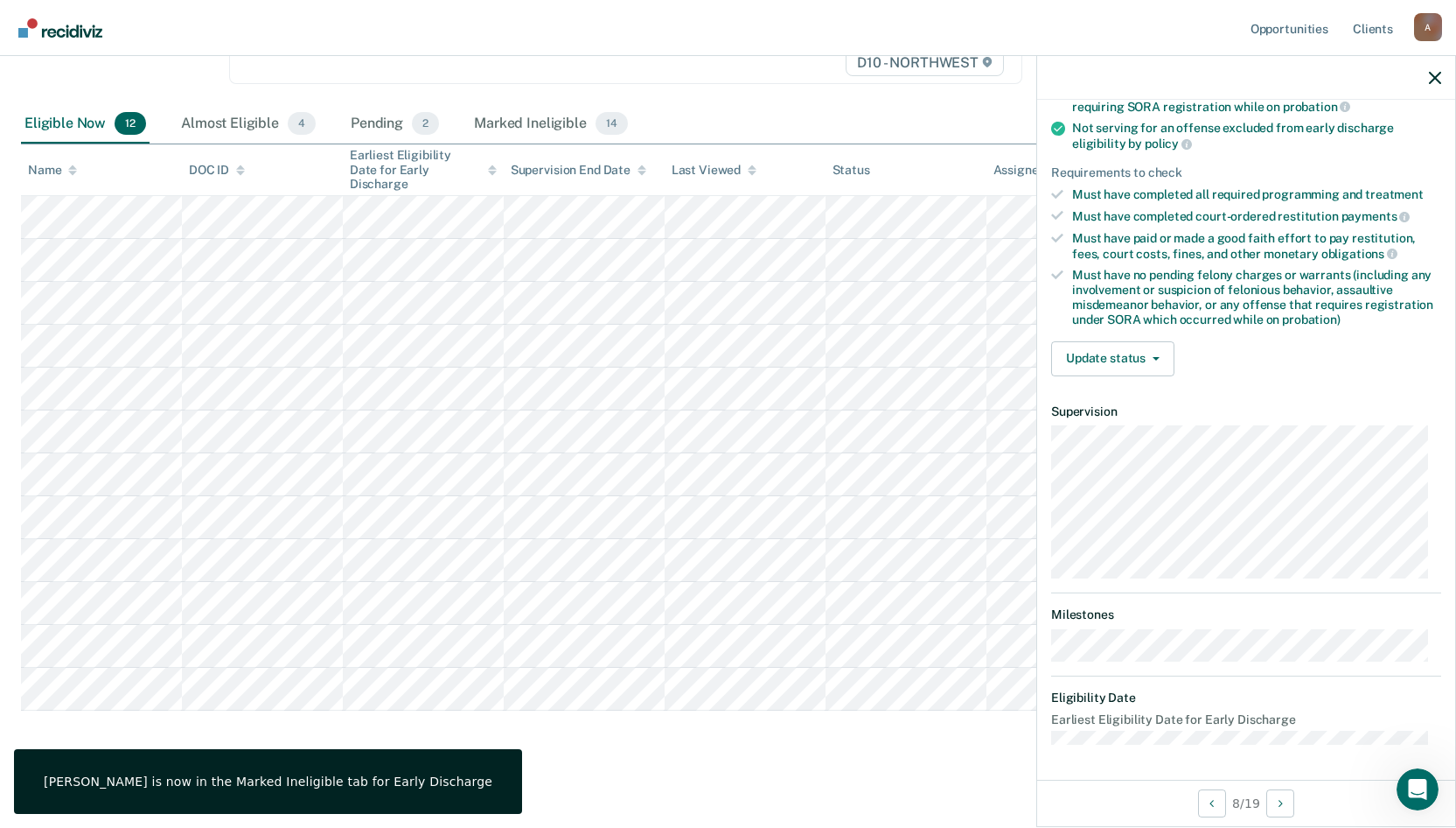
scroll to position [198, 0]
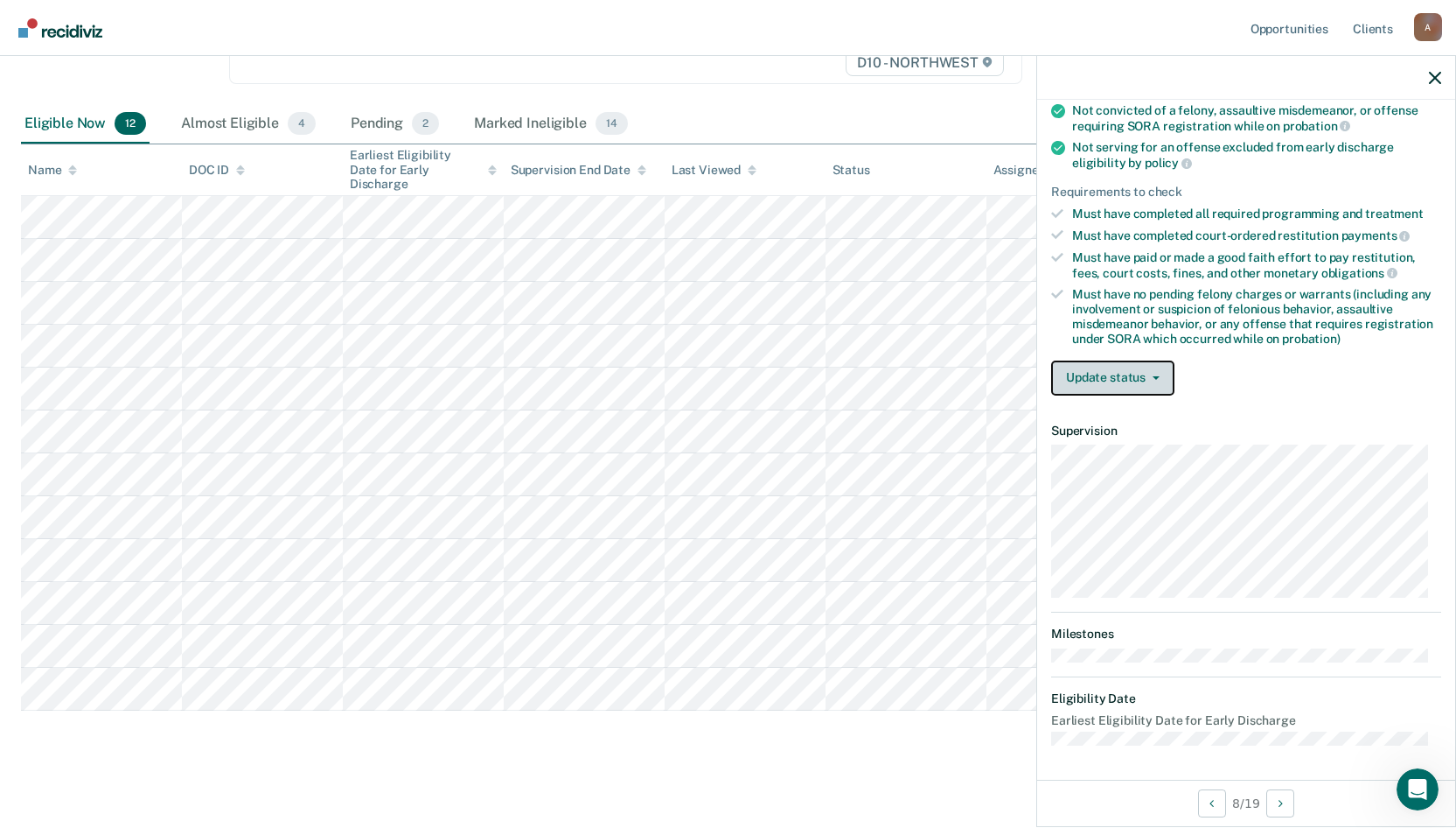
click at [1158, 376] on button "Update status" at bounding box center [1112, 378] width 123 height 35
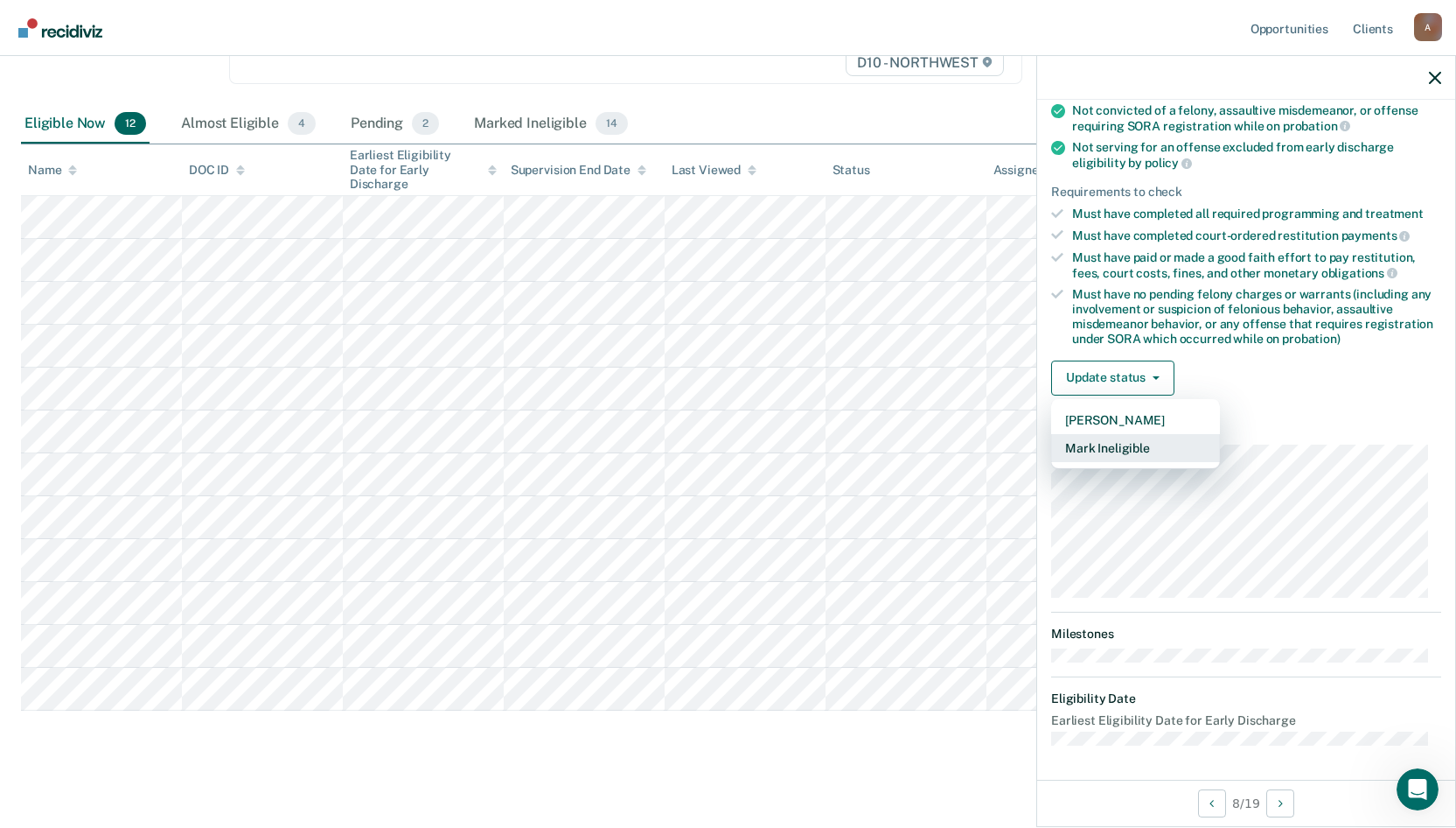
click at [1150, 448] on button "Mark Ineligible" at bounding box center [1135, 448] width 169 height 28
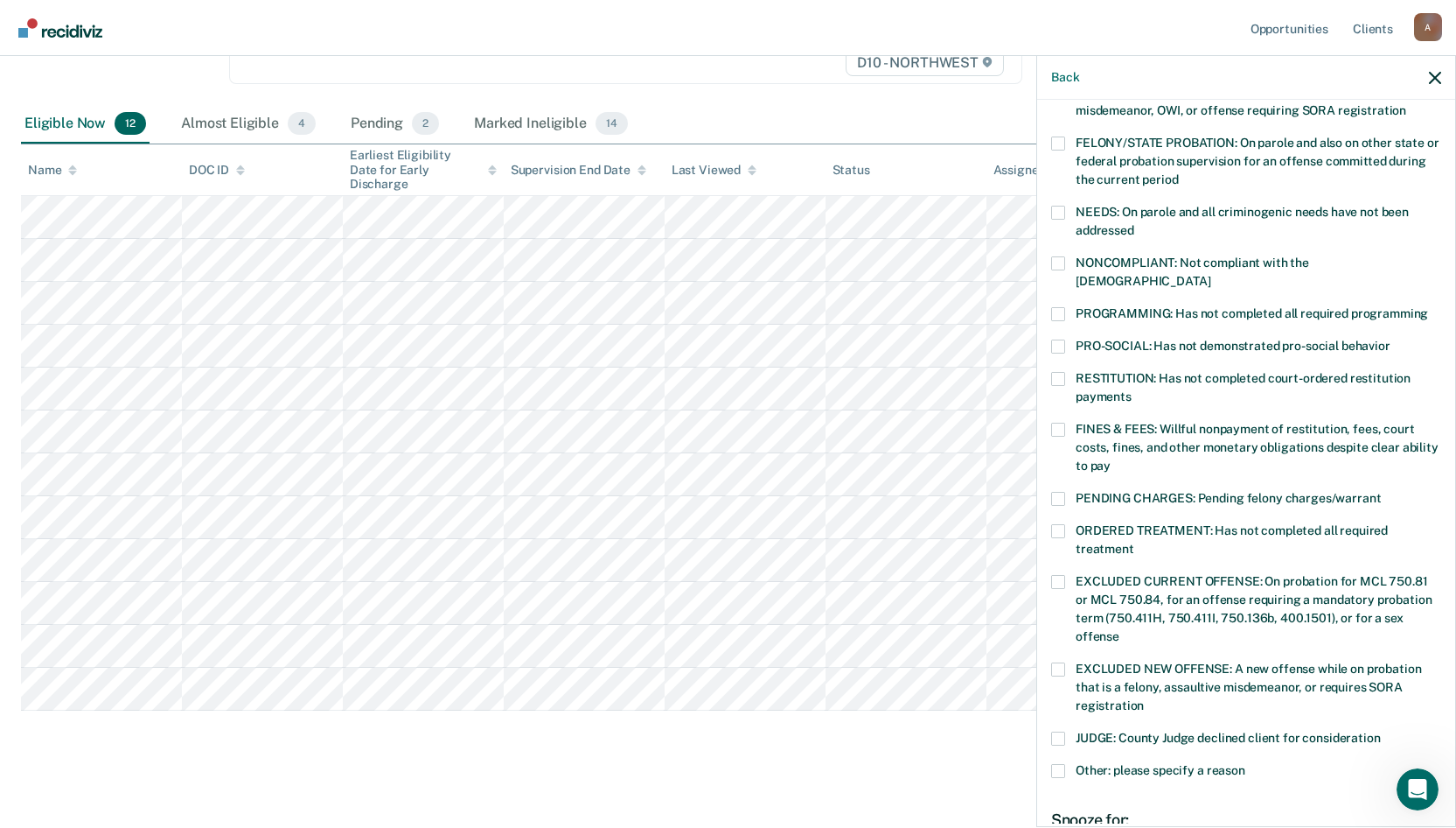
click at [1061, 423] on span at bounding box center [1057, 429] width 14 height 14
click at [1111, 459] on input "FINES & FEES: Willful nonpayment of restitution, fees, court costs, fines, and …" at bounding box center [1111, 459] width 0 height 0
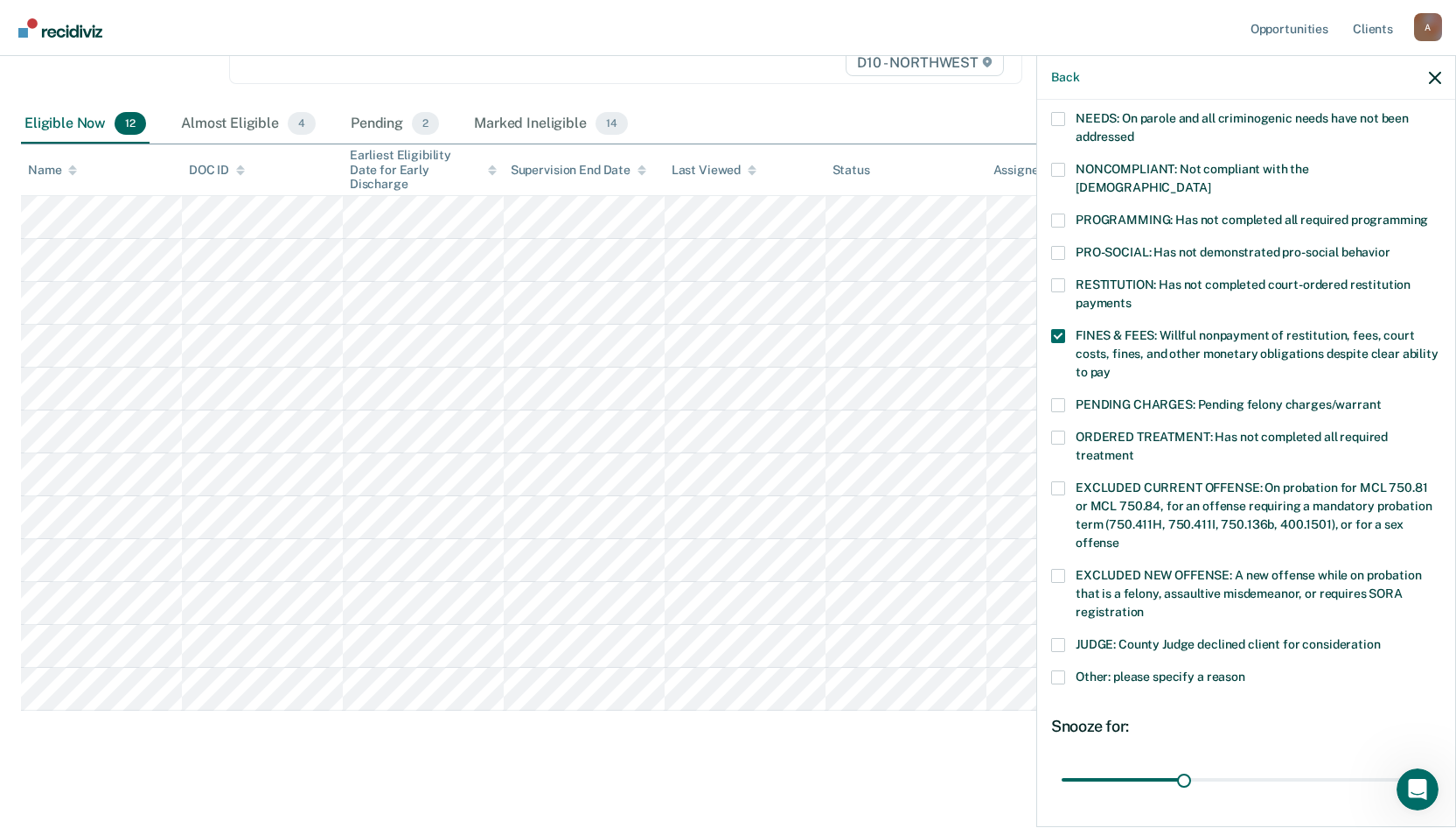
scroll to position [395, 0]
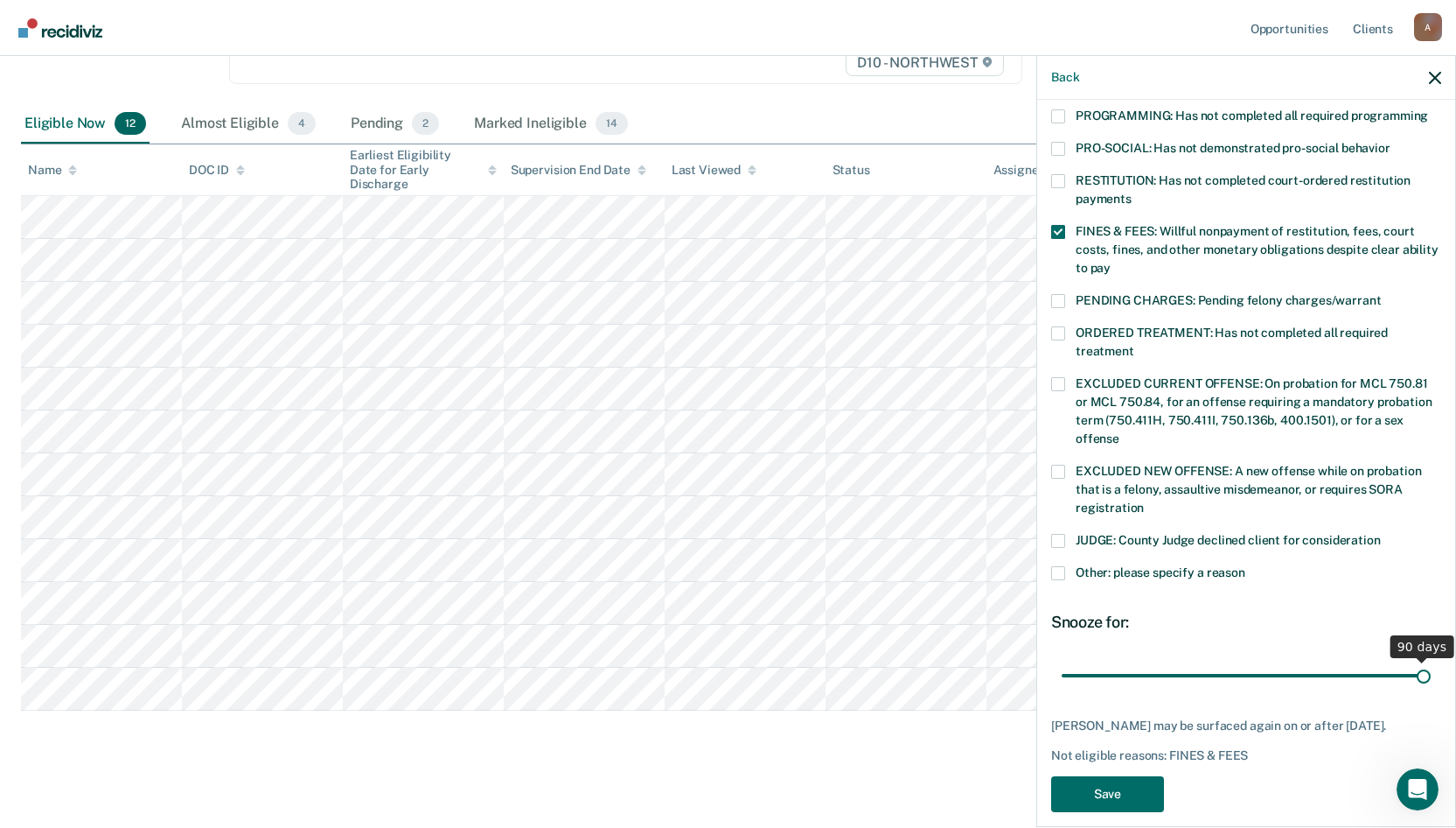
drag, startPoint x: 1185, startPoint y: 657, endPoint x: 1425, endPoint y: 664, distance: 240.1
type input "90"
click at [1425, 664] on input "range" at bounding box center [1247, 675] width 369 height 30
click at [1105, 788] on button "Save" at bounding box center [1107, 793] width 113 height 36
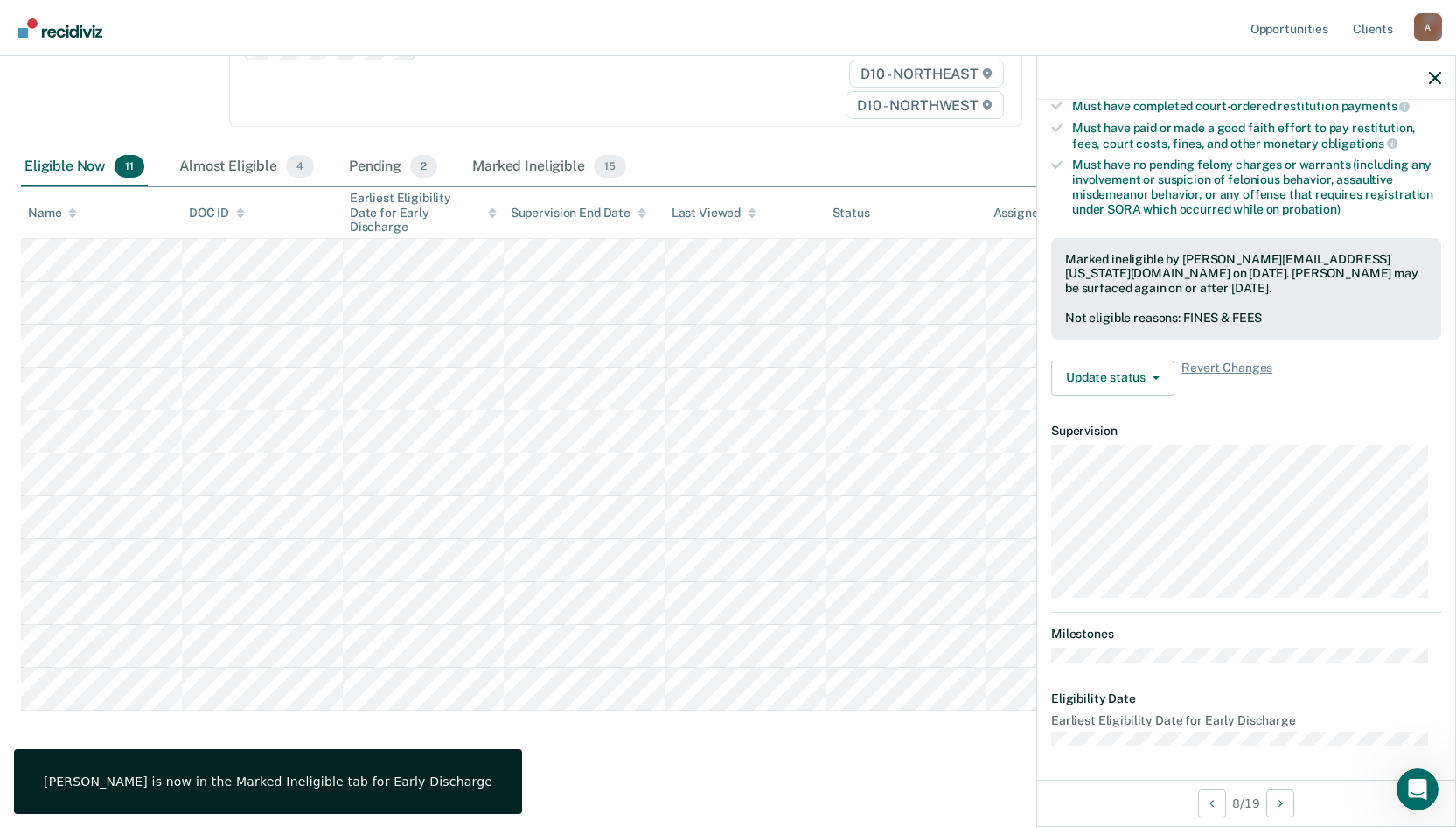
scroll to position [198, 0]
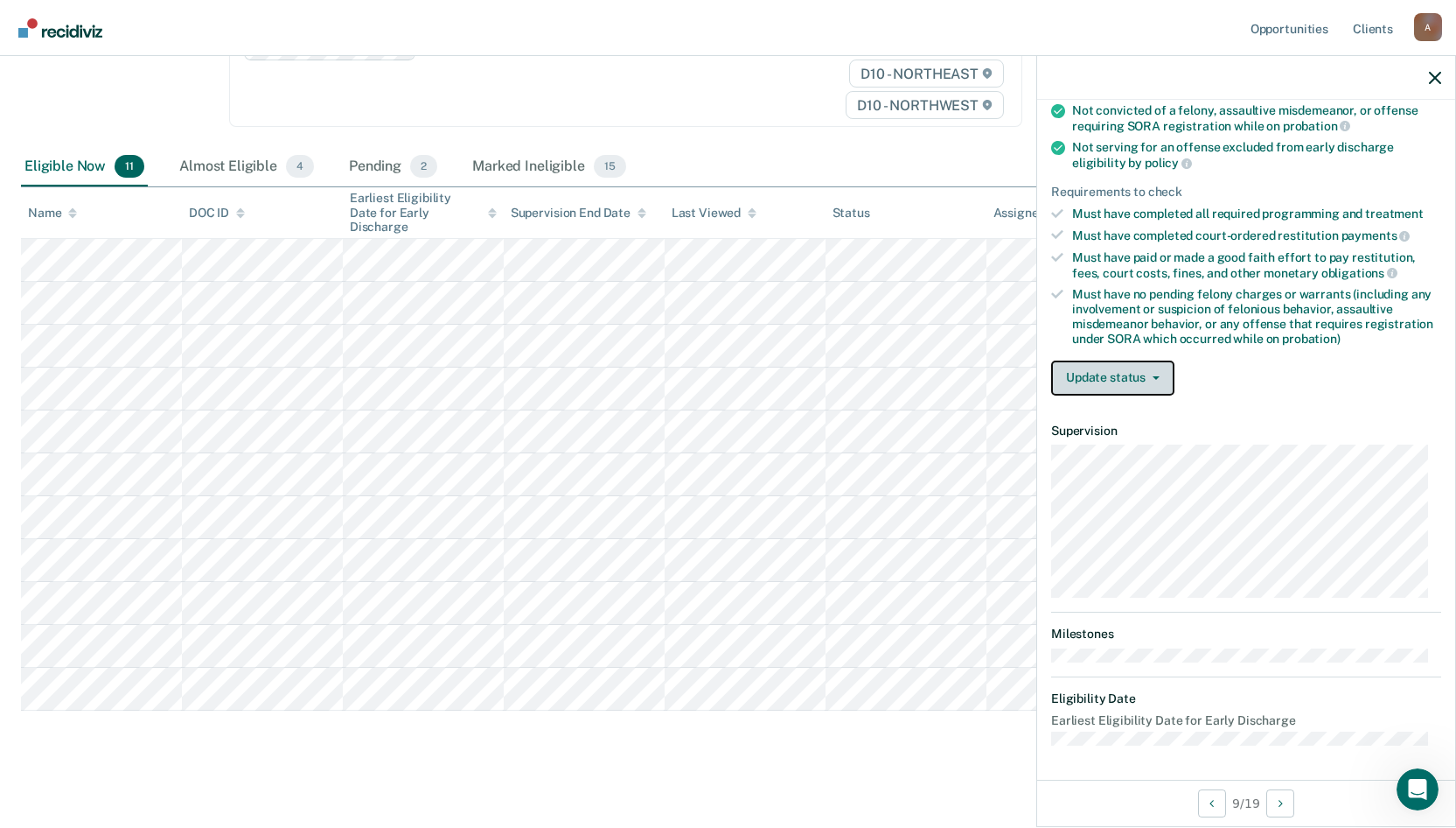
click at [1158, 380] on button "Update status" at bounding box center [1112, 378] width 123 height 35
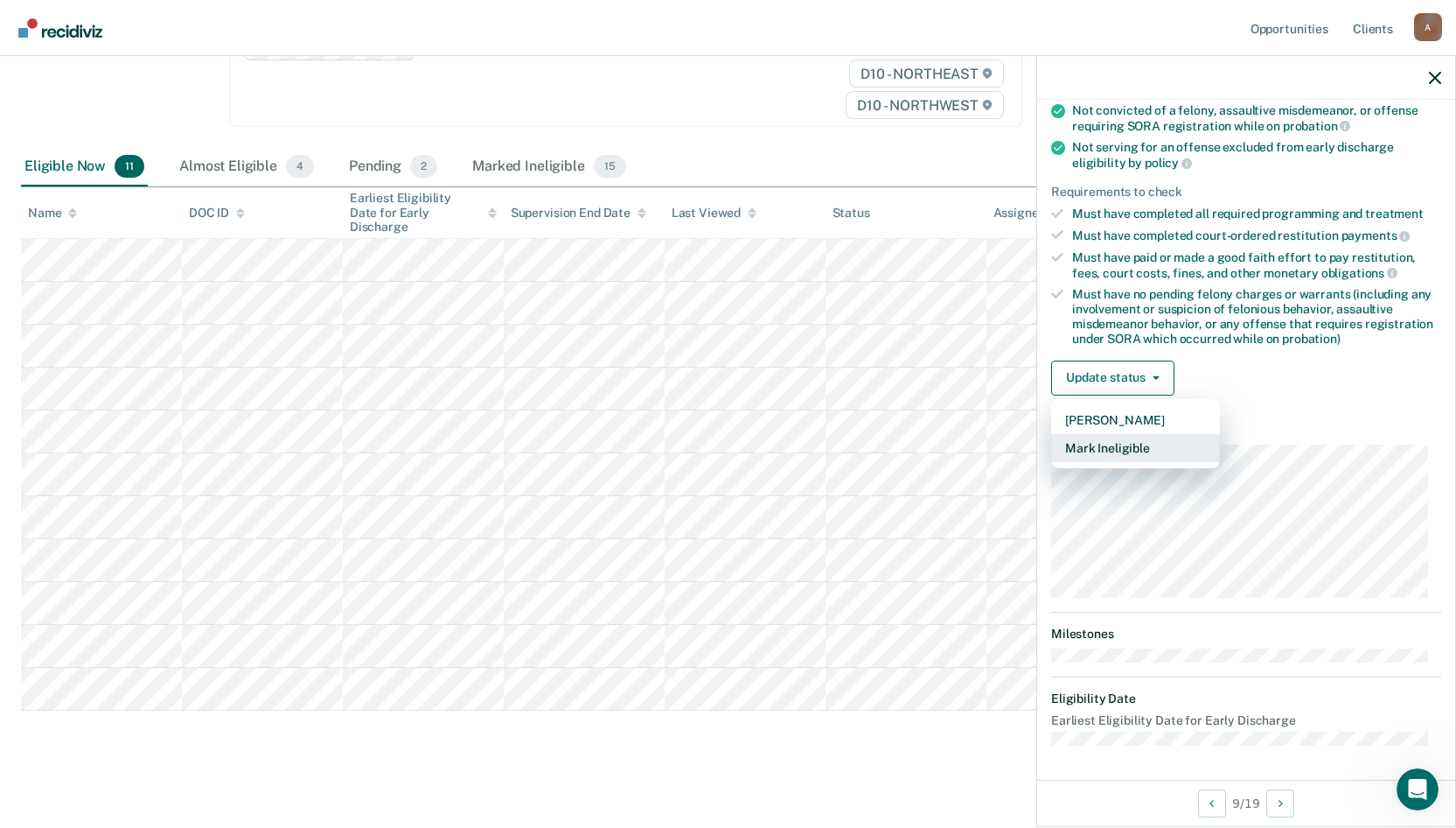
click at [1151, 448] on button "Mark Ineligible" at bounding box center [1135, 448] width 169 height 28
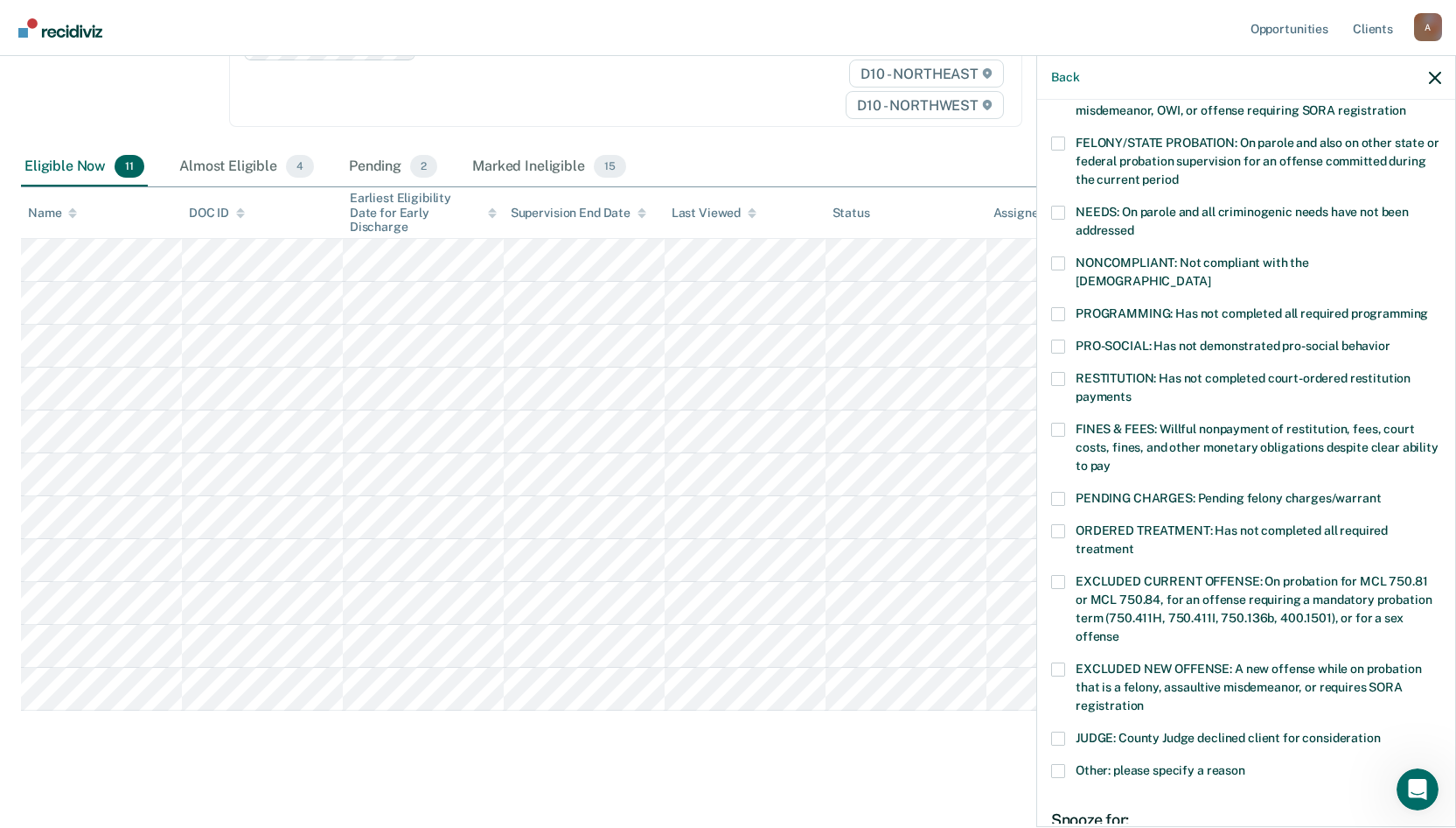
click at [1062, 307] on span at bounding box center [1057, 313] width 14 height 14
click at [1428, 307] on input "PROGRAMMING: Has not completed all required programming" at bounding box center [1428, 307] width 0 height 0
click at [1060, 423] on span at bounding box center [1057, 429] width 14 height 14
click at [1111, 459] on input "FINES & FEES: Willful nonpayment of restitution, fees, court costs, fines, and …" at bounding box center [1111, 459] width 0 height 0
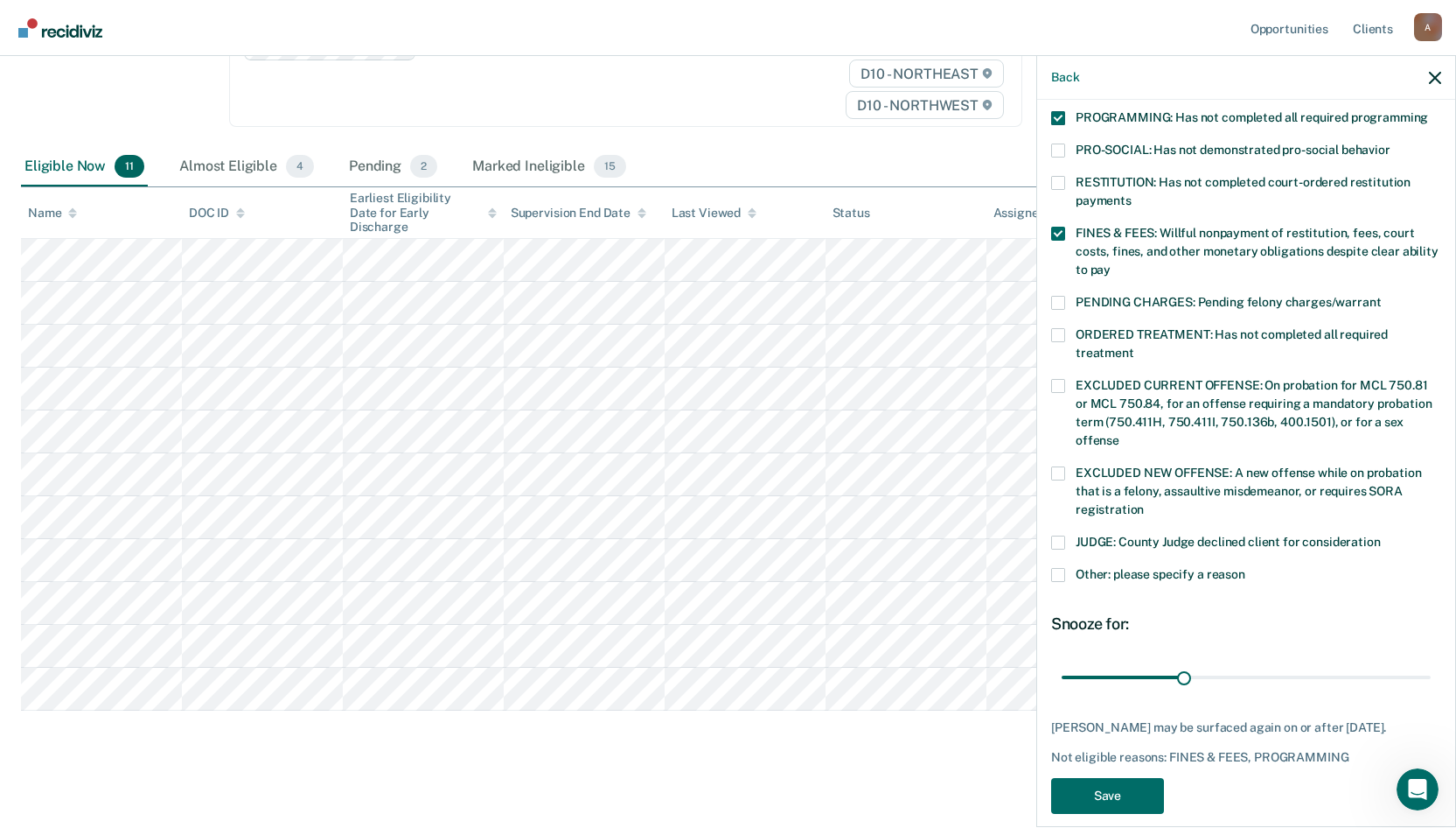
scroll to position [395, 0]
drag, startPoint x: 1179, startPoint y: 659, endPoint x: 1423, endPoint y: 659, distance: 244.0
type input "90"
click at [1423, 660] on input "range" at bounding box center [1247, 675] width 369 height 30
click at [1120, 786] on button "Save" at bounding box center [1107, 793] width 113 height 36
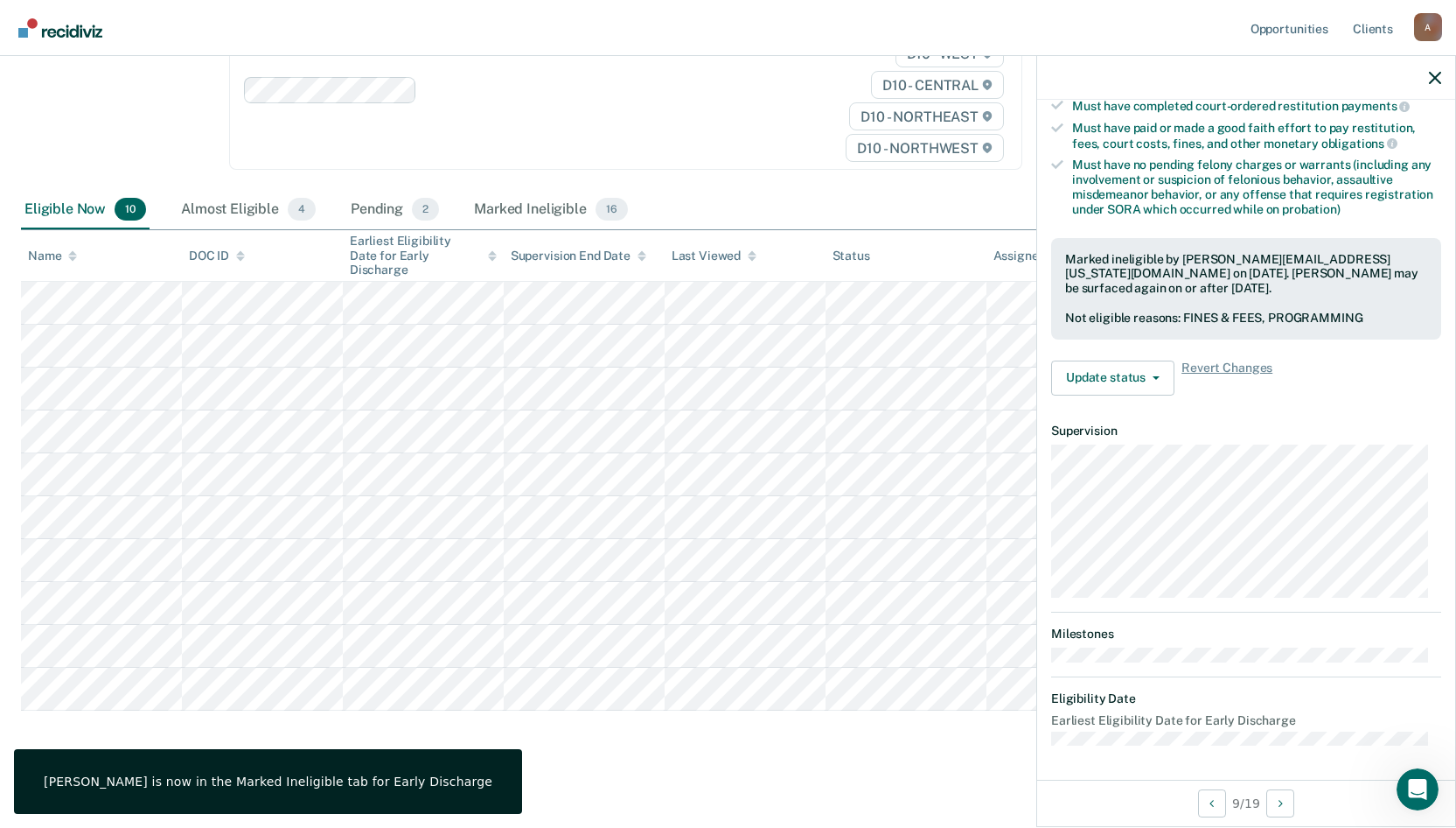
scroll to position [215, 0]
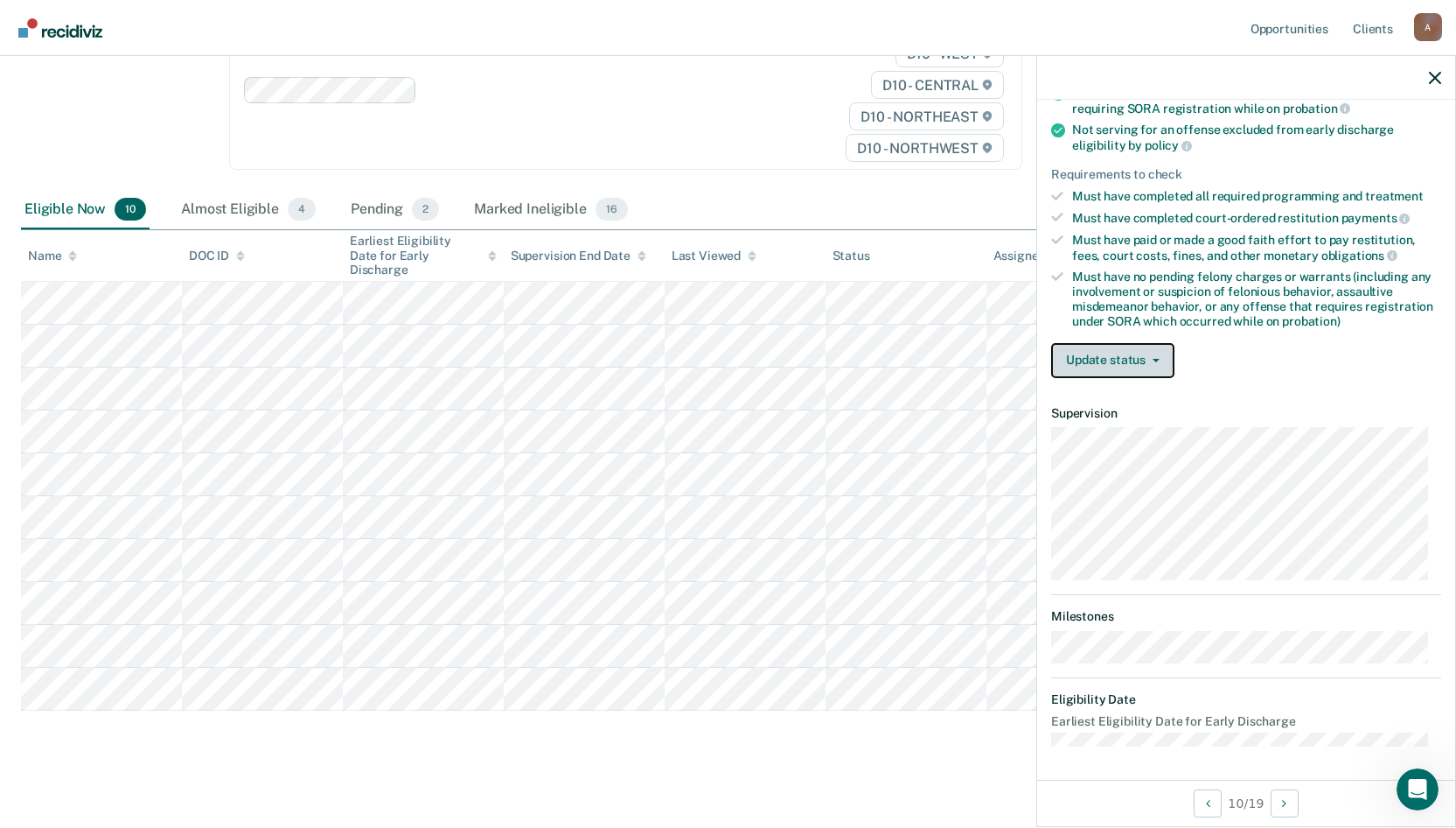
click at [1160, 360] on button "Update status" at bounding box center [1112, 360] width 123 height 35
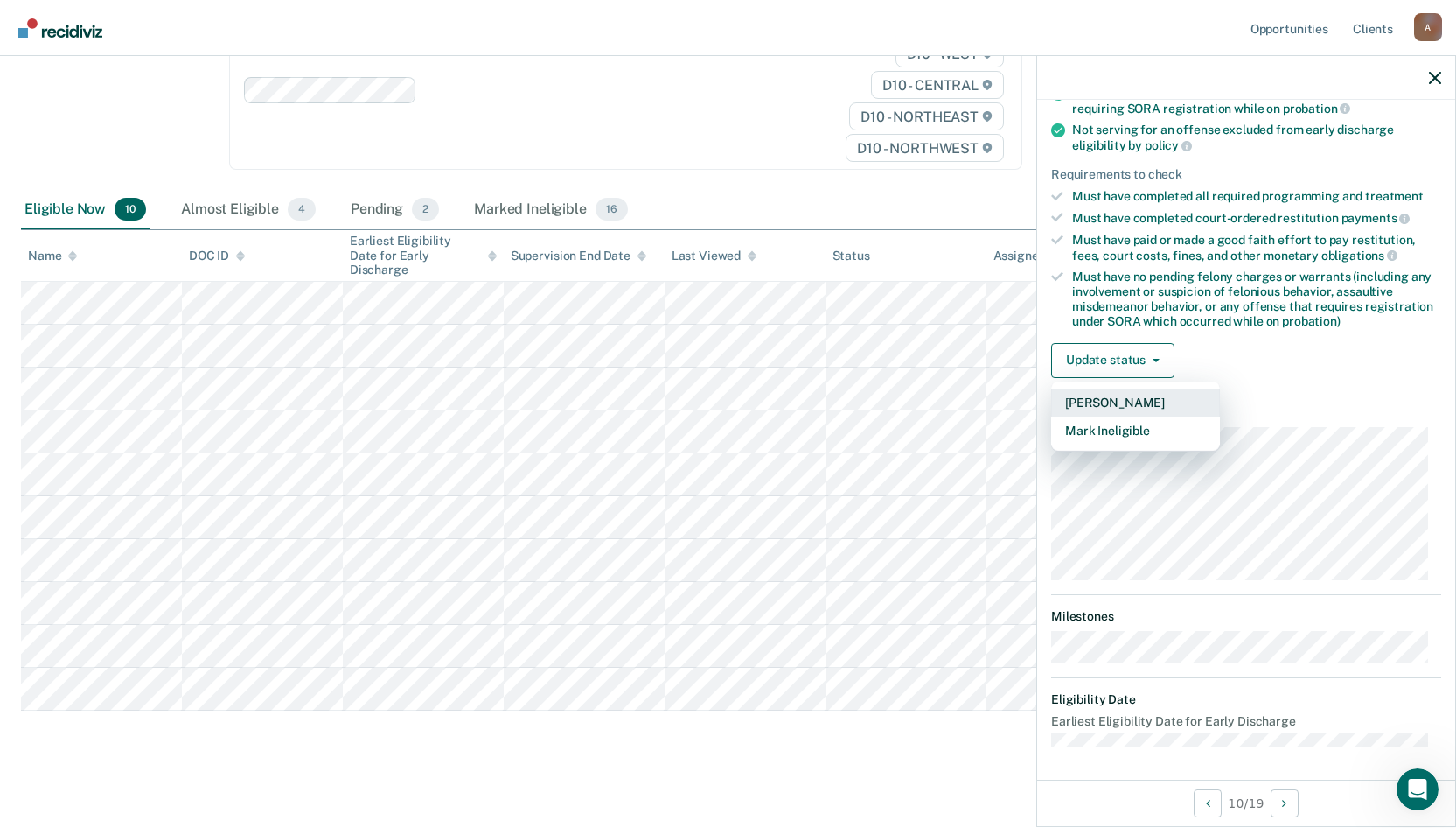
click at [1138, 398] on button "[PERSON_NAME]" at bounding box center [1135, 403] width 169 height 28
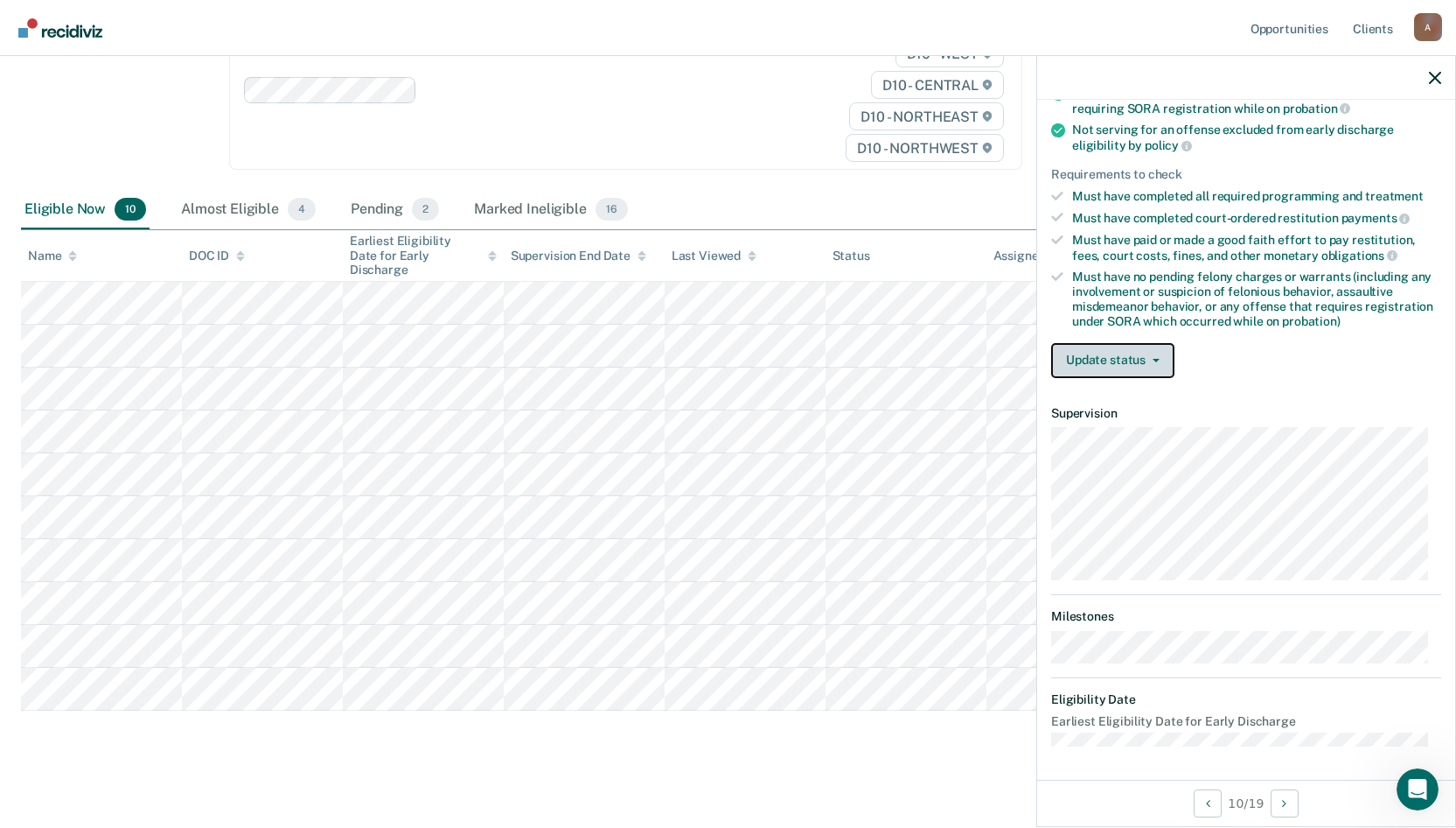
scroll to position [198, 0]
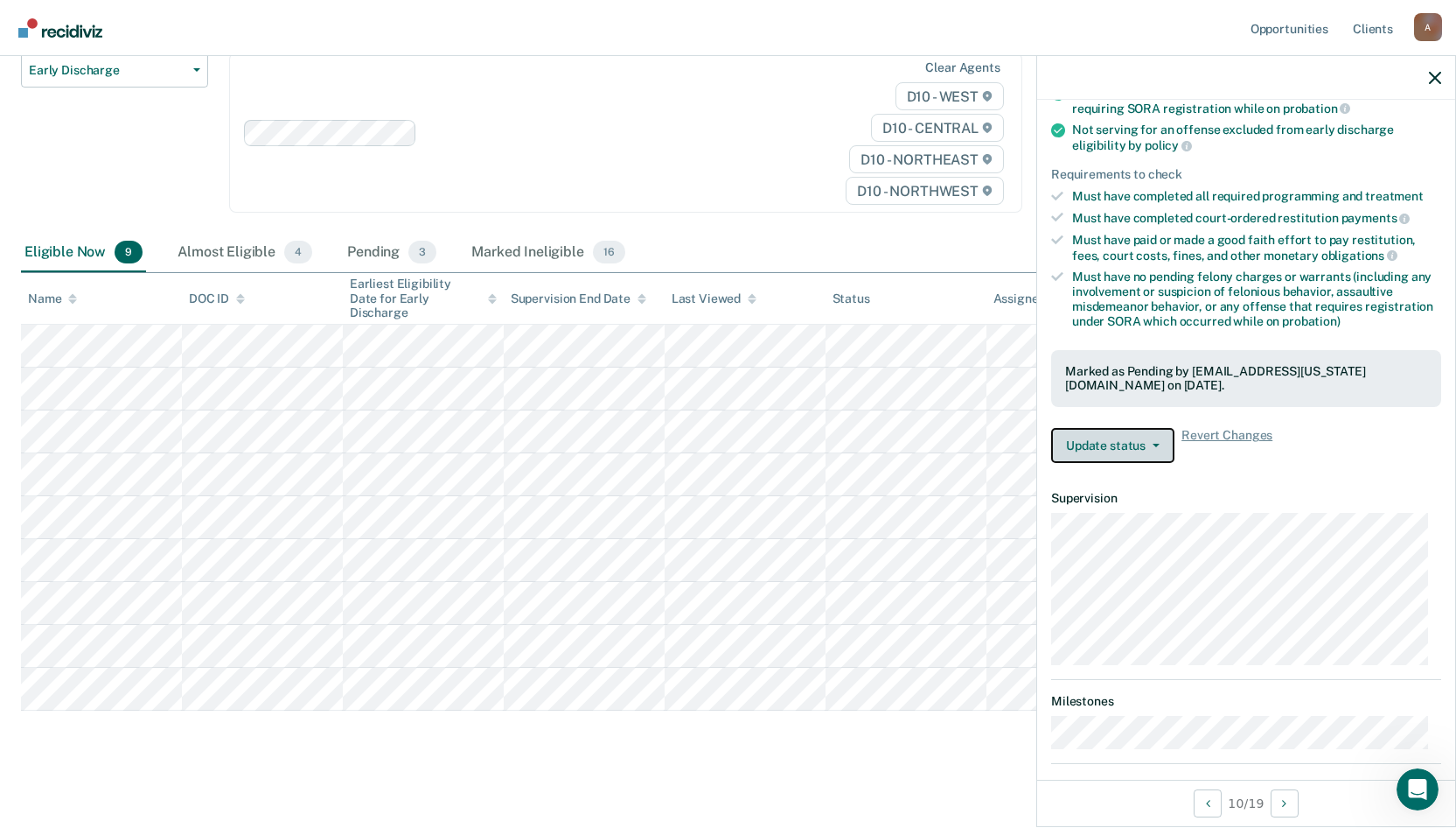
click at [1152, 448] on button "Update status" at bounding box center [1112, 446] width 123 height 35
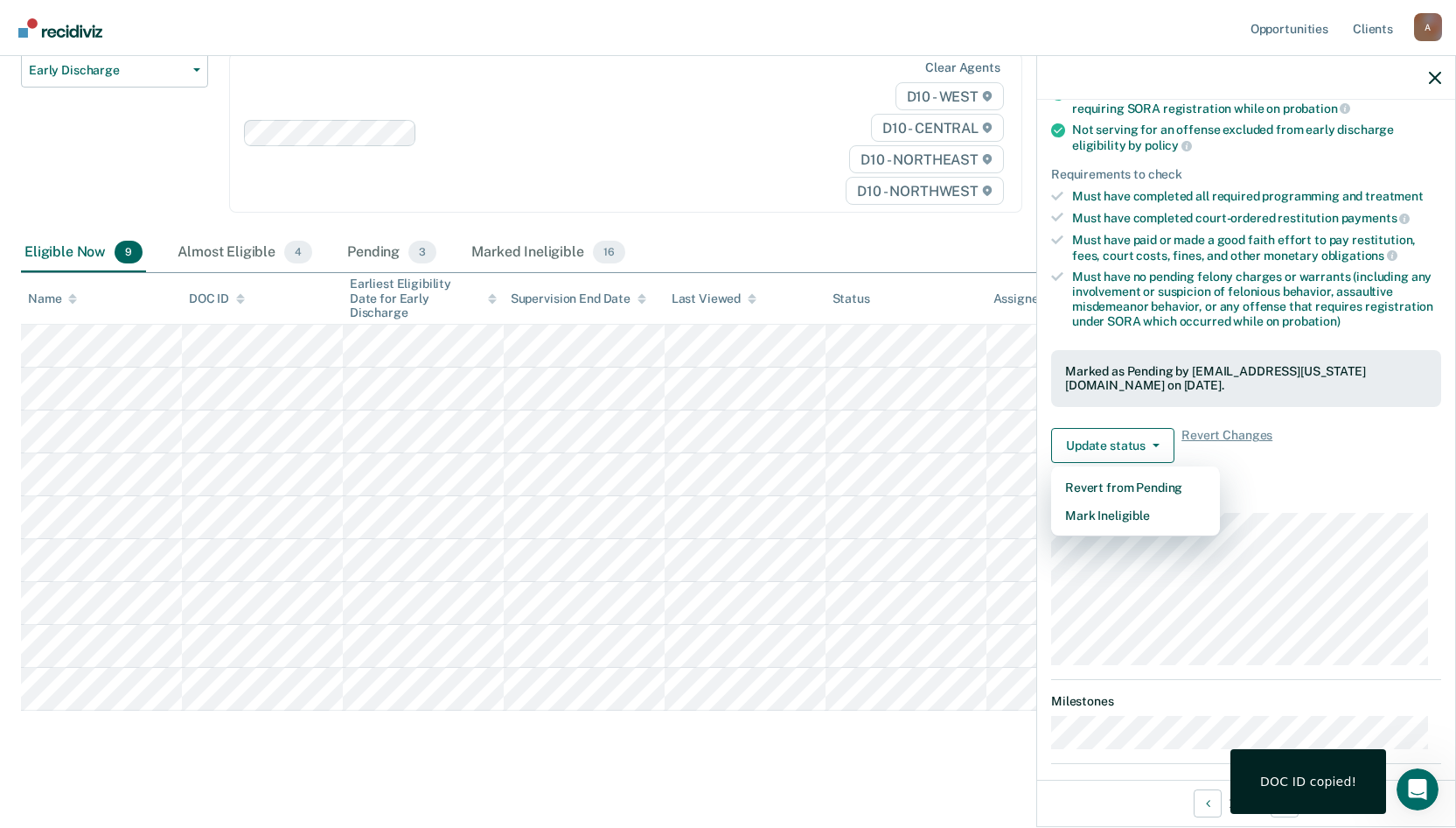
click at [656, 769] on main "Early Discharge Early Discharge is the termination of the period of probation o…" at bounding box center [728, 363] width 1456 height 937
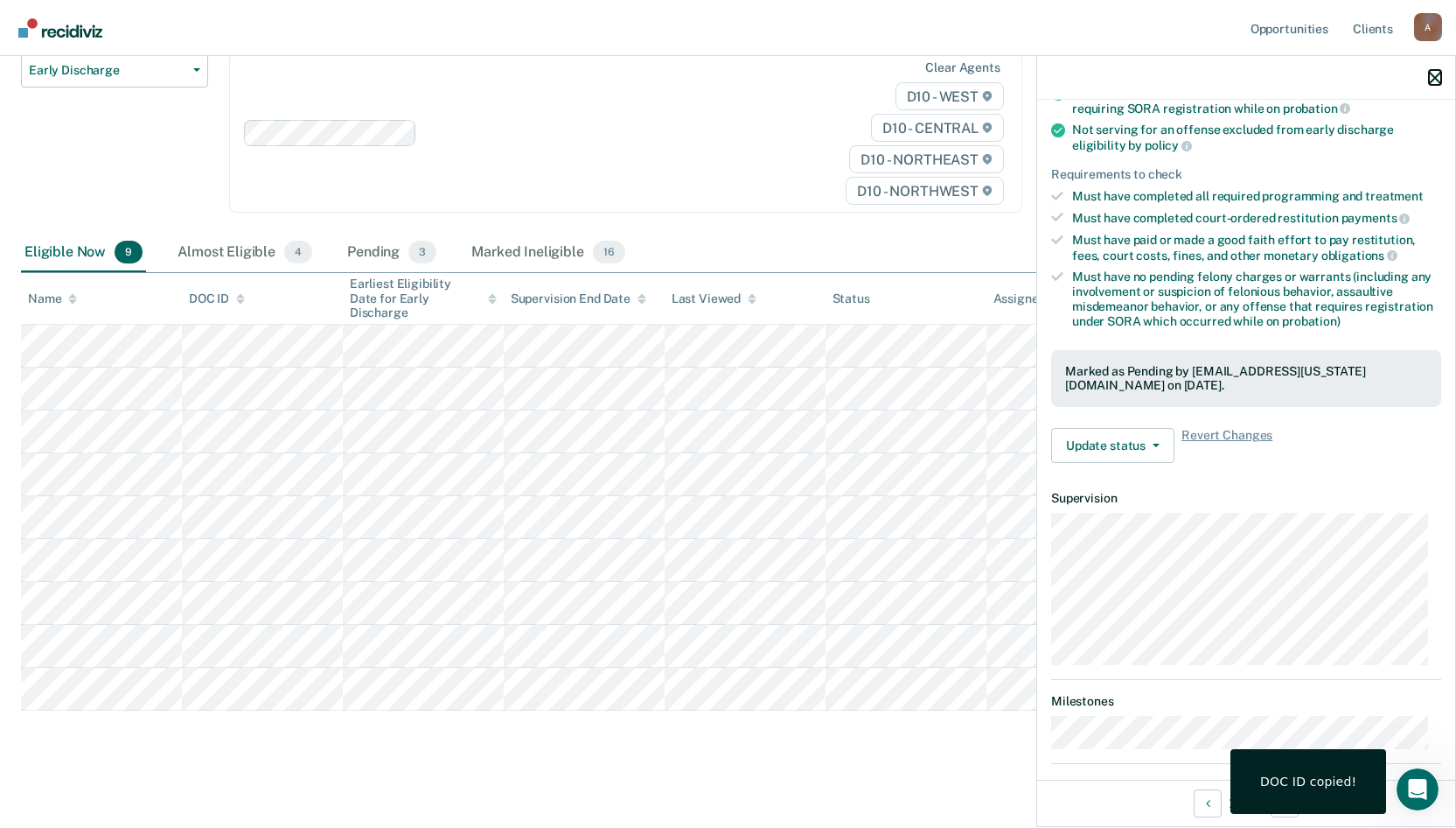
click at [1436, 81] on icon "button" at bounding box center [1435, 77] width 12 height 12
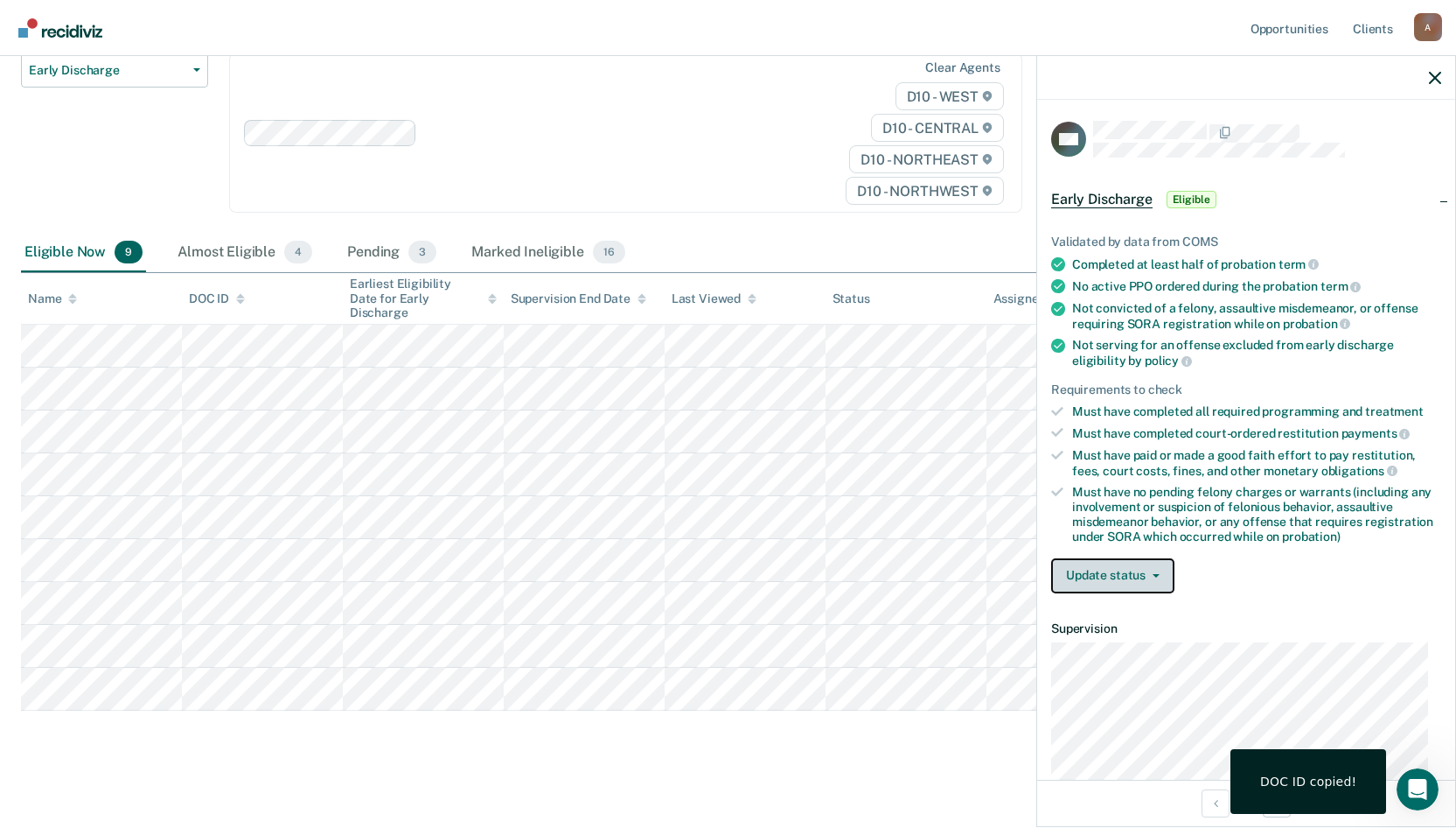
click at [1160, 573] on button "Update status" at bounding box center [1112, 575] width 123 height 35
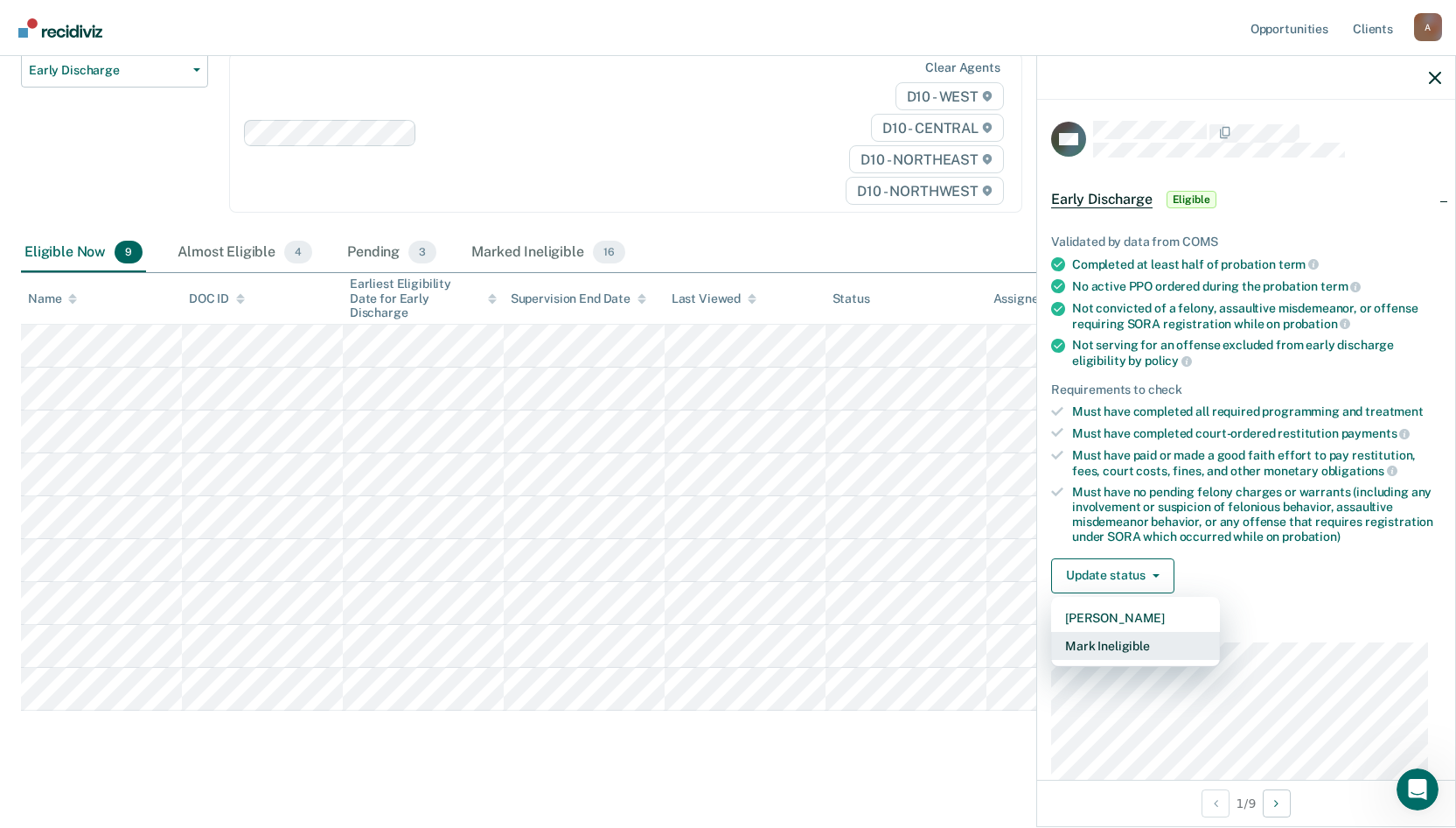
click at [1159, 641] on button "Mark Ineligible" at bounding box center [1135, 645] width 169 height 28
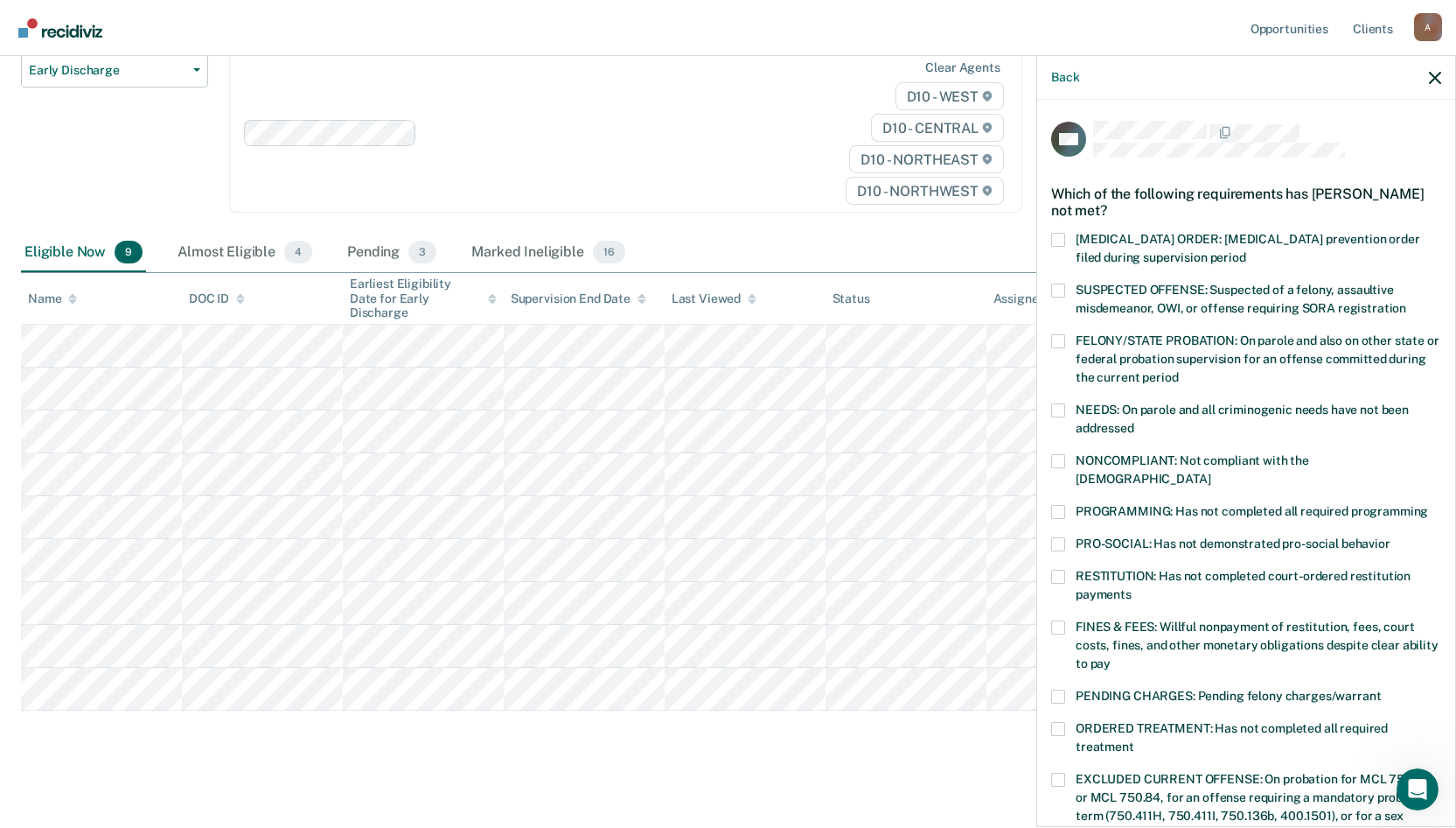
click at [1053, 505] on span at bounding box center [1057, 511] width 14 height 14
click at [1428, 505] on input "PROGRAMMING: Has not completed all required programming" at bounding box center [1428, 505] width 0 height 0
click at [1056, 620] on span at bounding box center [1057, 627] width 14 height 14
click at [1111, 657] on input "FINES & FEES: Willful nonpayment of restitution, fees, court costs, fines, and …" at bounding box center [1111, 657] width 0 height 0
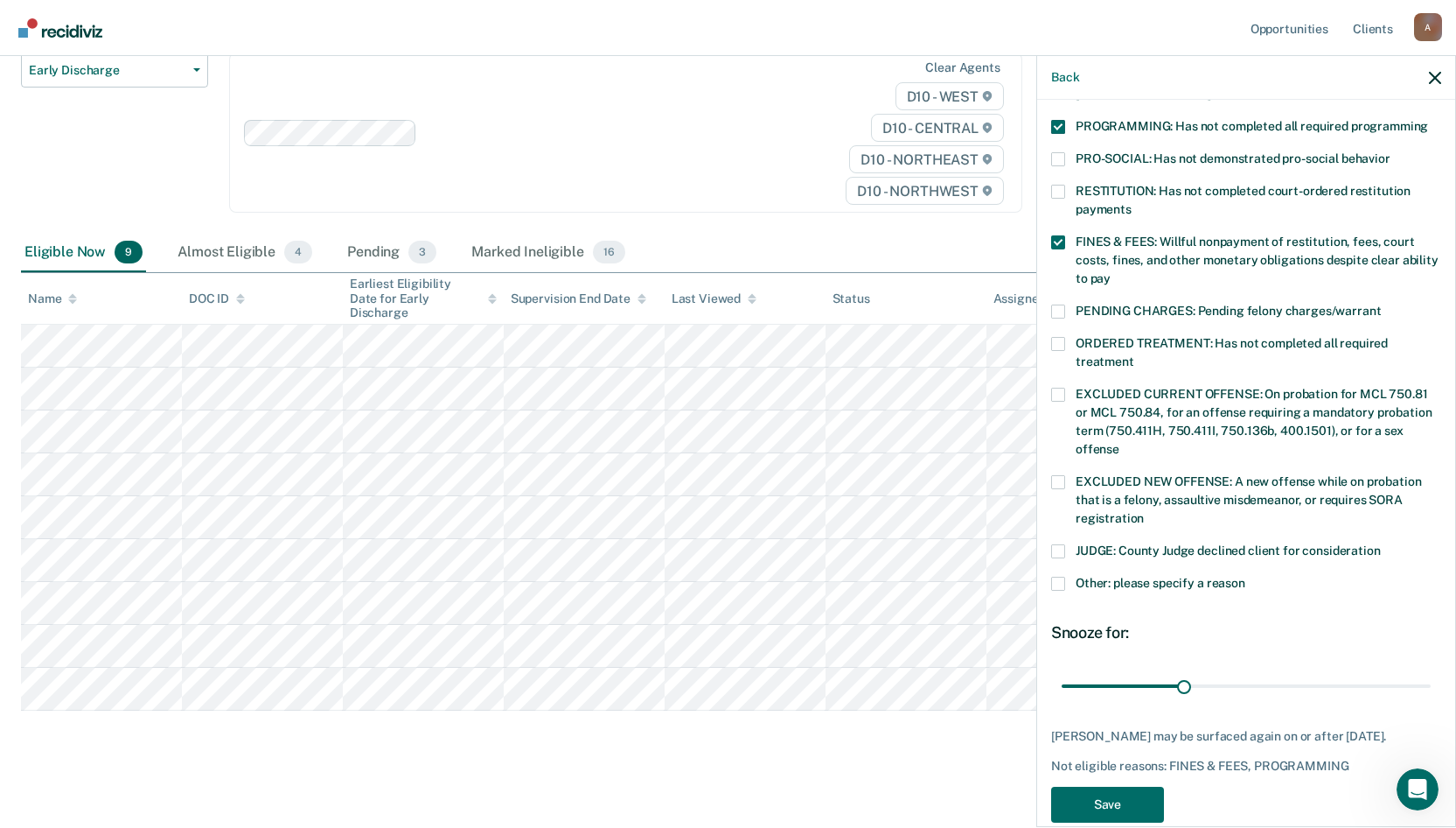
scroll to position [411, 0]
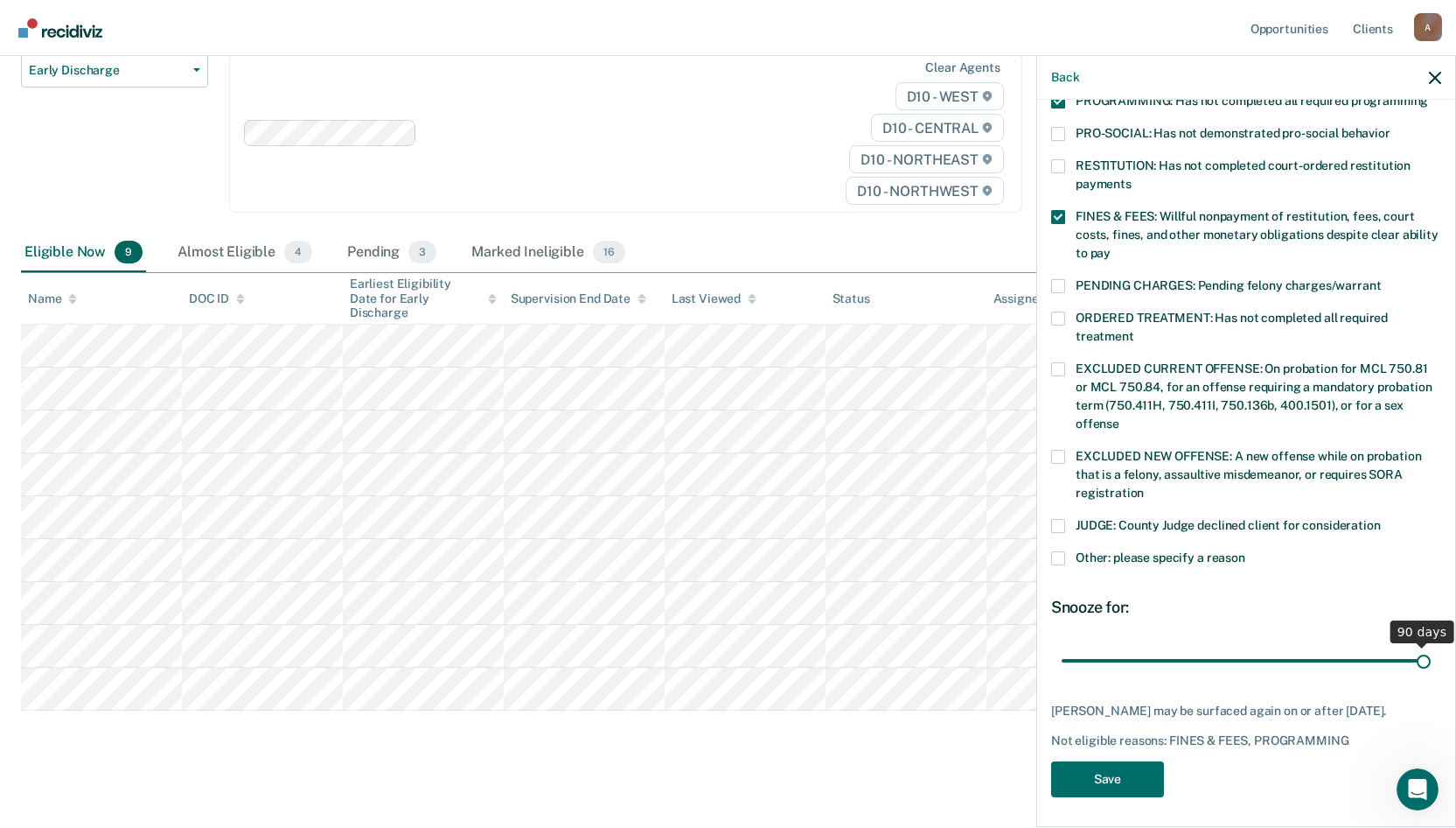
drag, startPoint x: 1179, startPoint y: 646, endPoint x: 1436, endPoint y: 654, distance: 257.1
type input "90"
click at [1431, 654] on input "range" at bounding box center [1247, 660] width 369 height 30
click at [1134, 768] on button "Save" at bounding box center [1107, 778] width 113 height 36
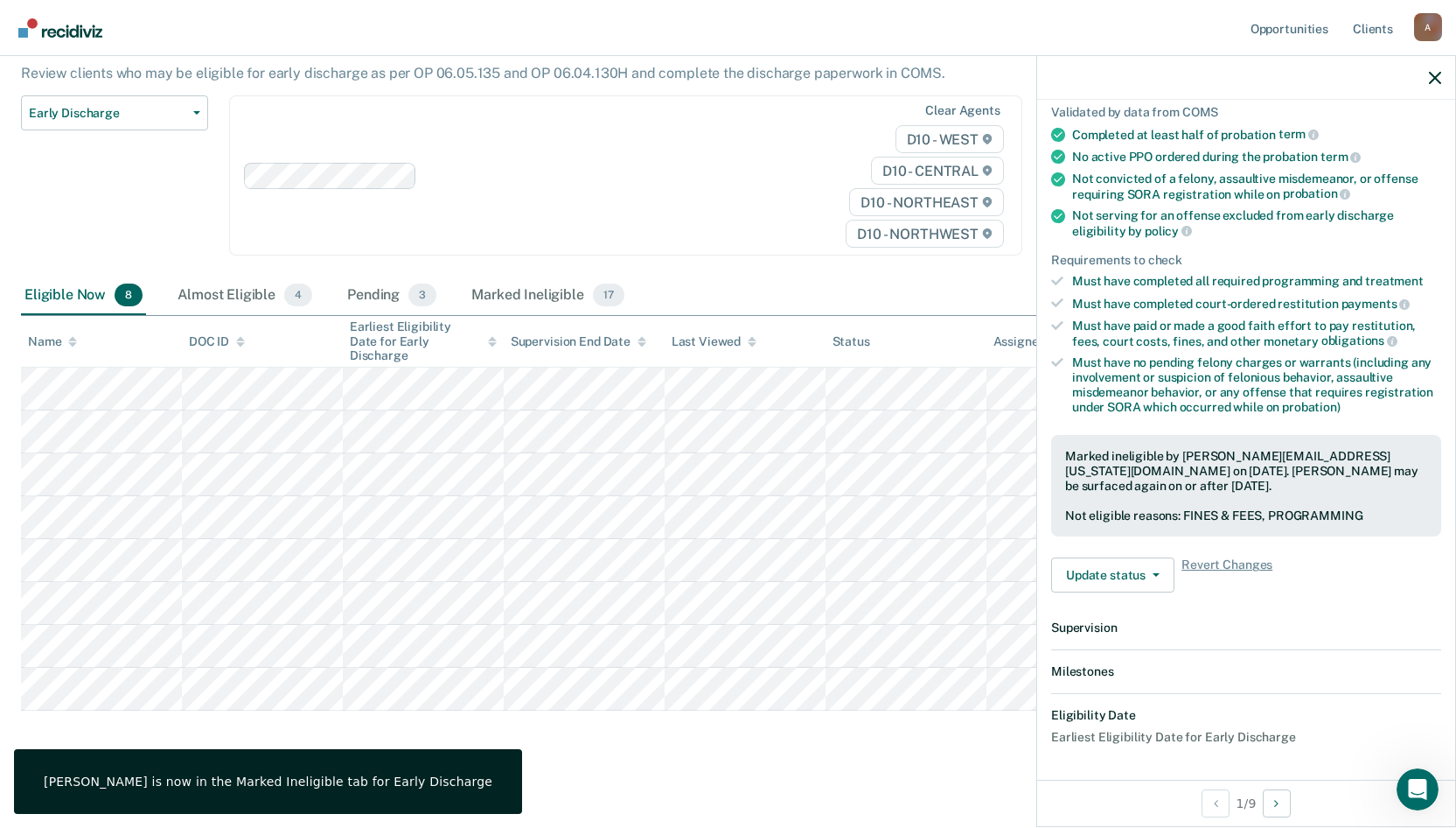
scroll to position [345, 0]
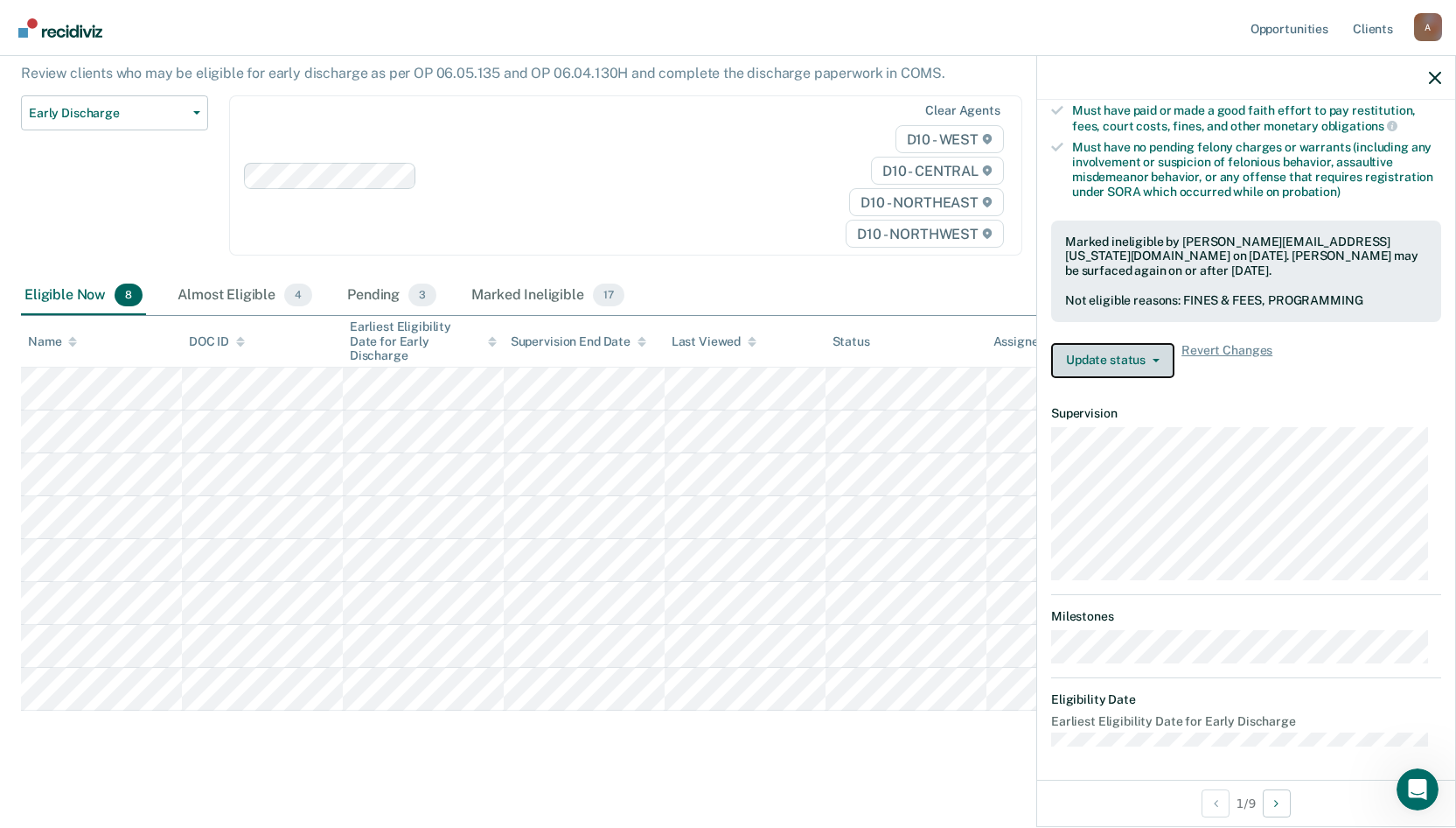
click at [1153, 358] on icon "button" at bounding box center [1157, 360] width 7 height 4
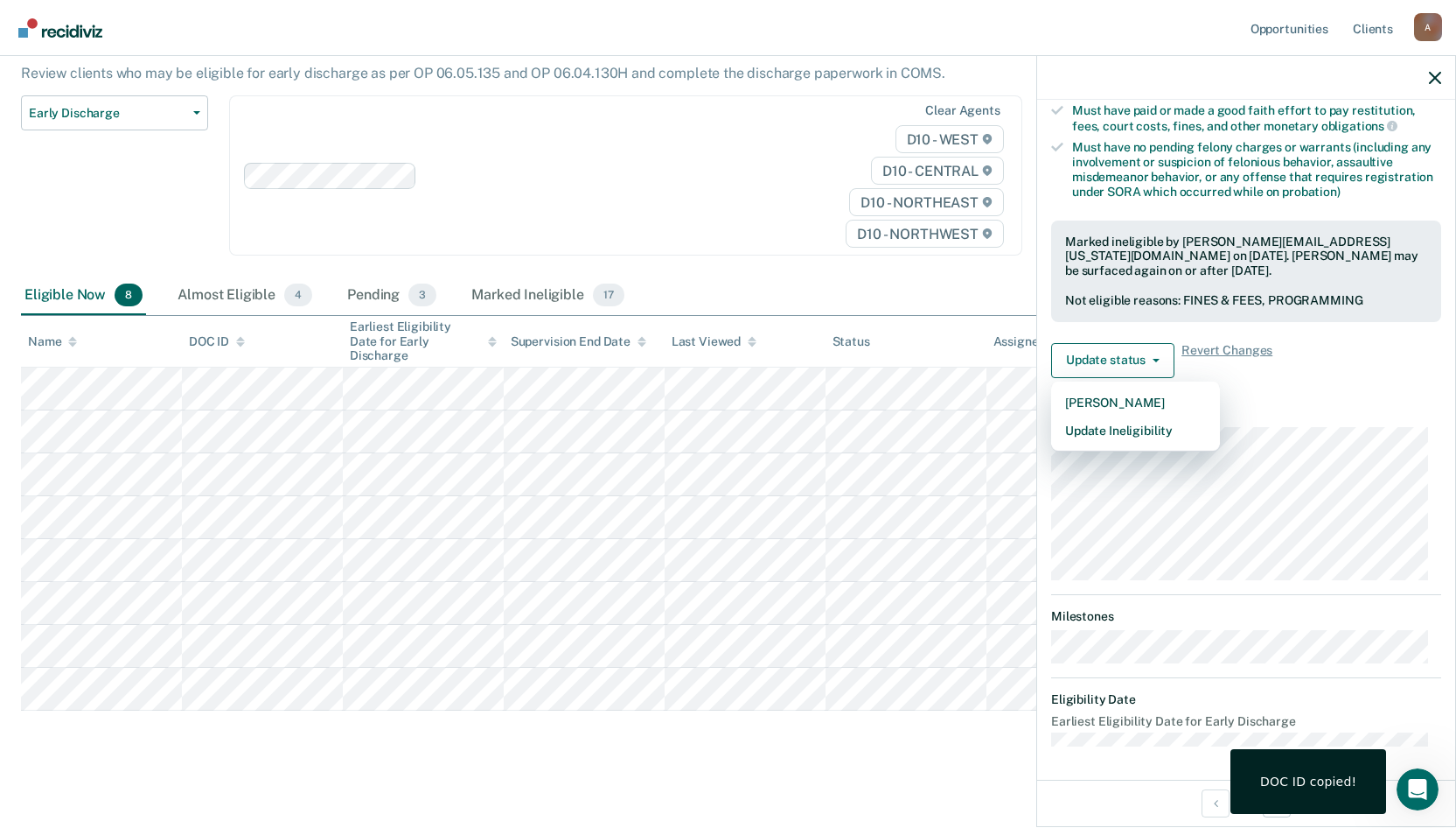
click at [520, 754] on main "Early Discharge Early Discharge is the termination of the period of probation o…" at bounding box center [728, 383] width 1456 height 894
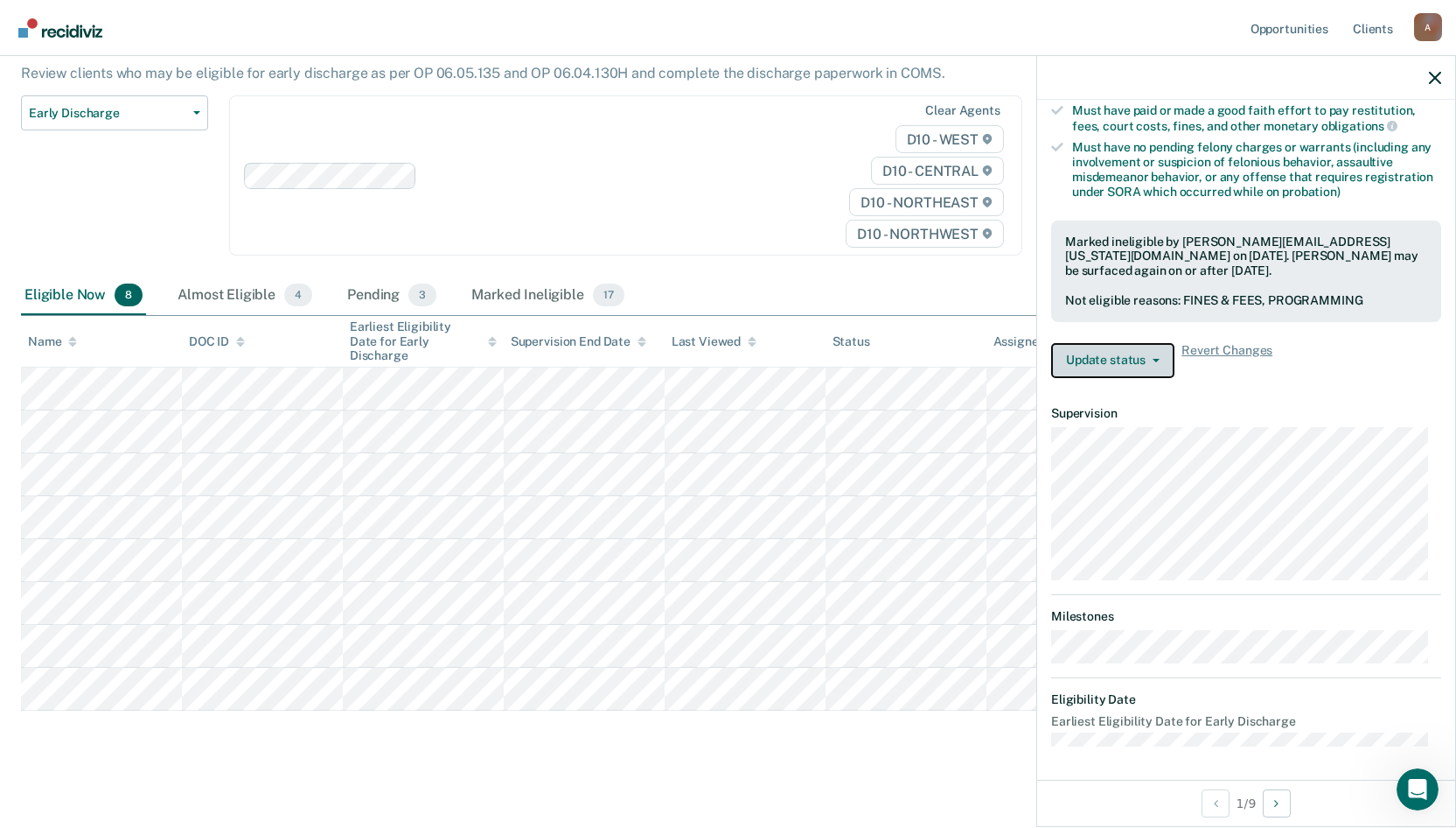
click at [1146, 358] on span "button" at bounding box center [1152, 360] width 14 height 4
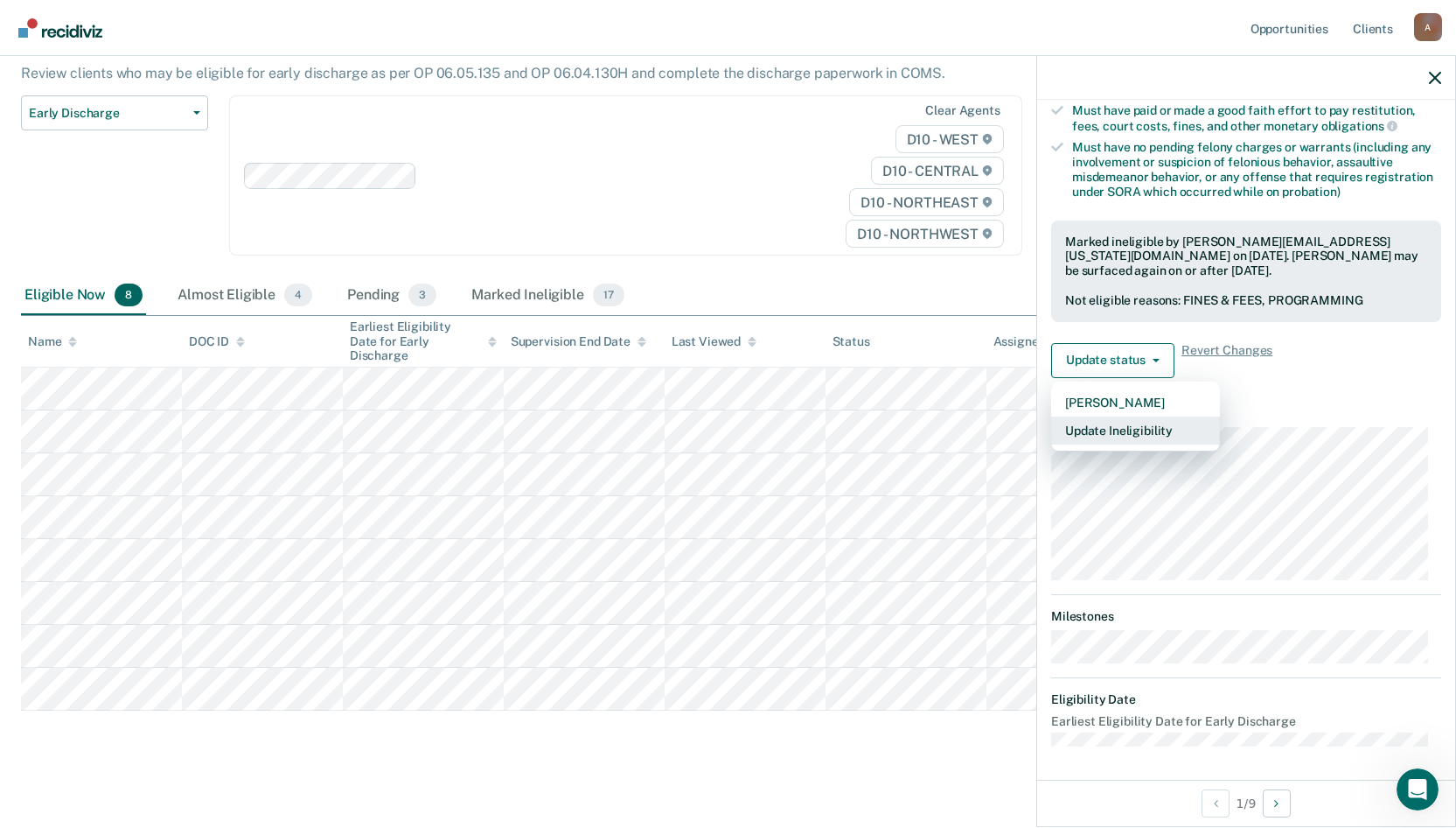
click at [1140, 431] on button "Update Ineligibility" at bounding box center [1135, 430] width 169 height 28
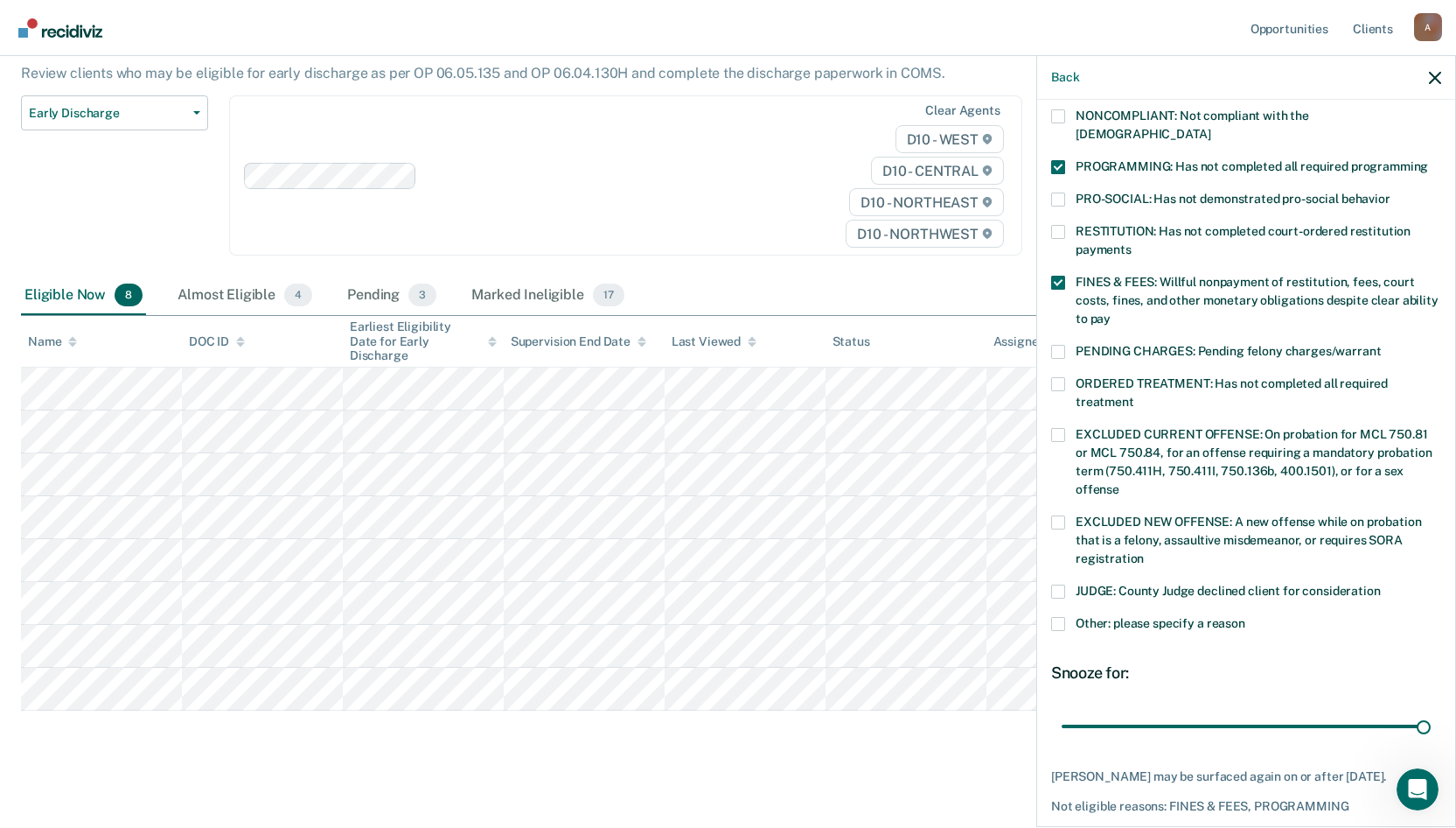
scroll to position [411, 0]
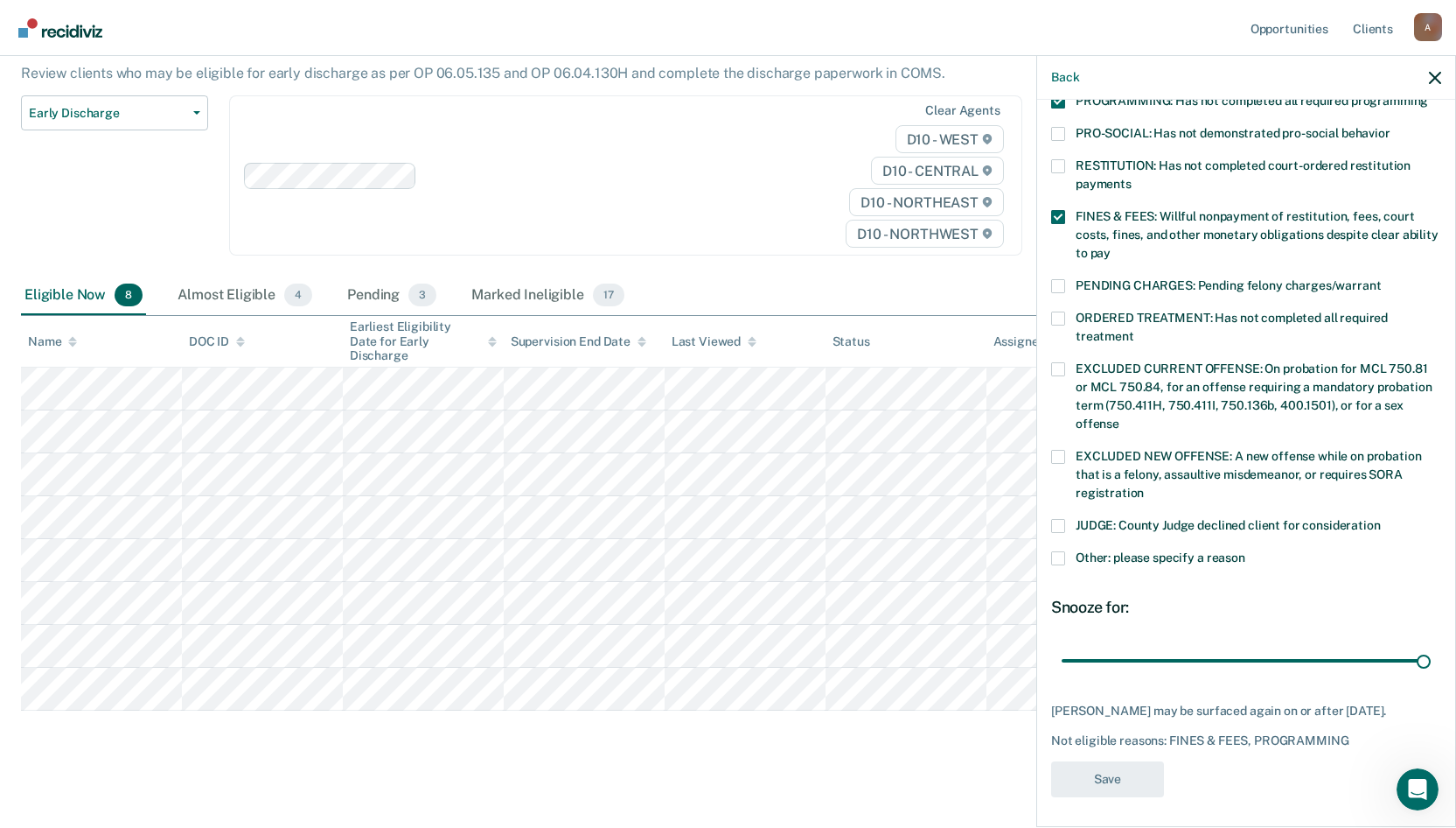
click at [657, 773] on main "Early Discharge Early Discharge is the termination of the period of probation o…" at bounding box center [728, 383] width 1456 height 894
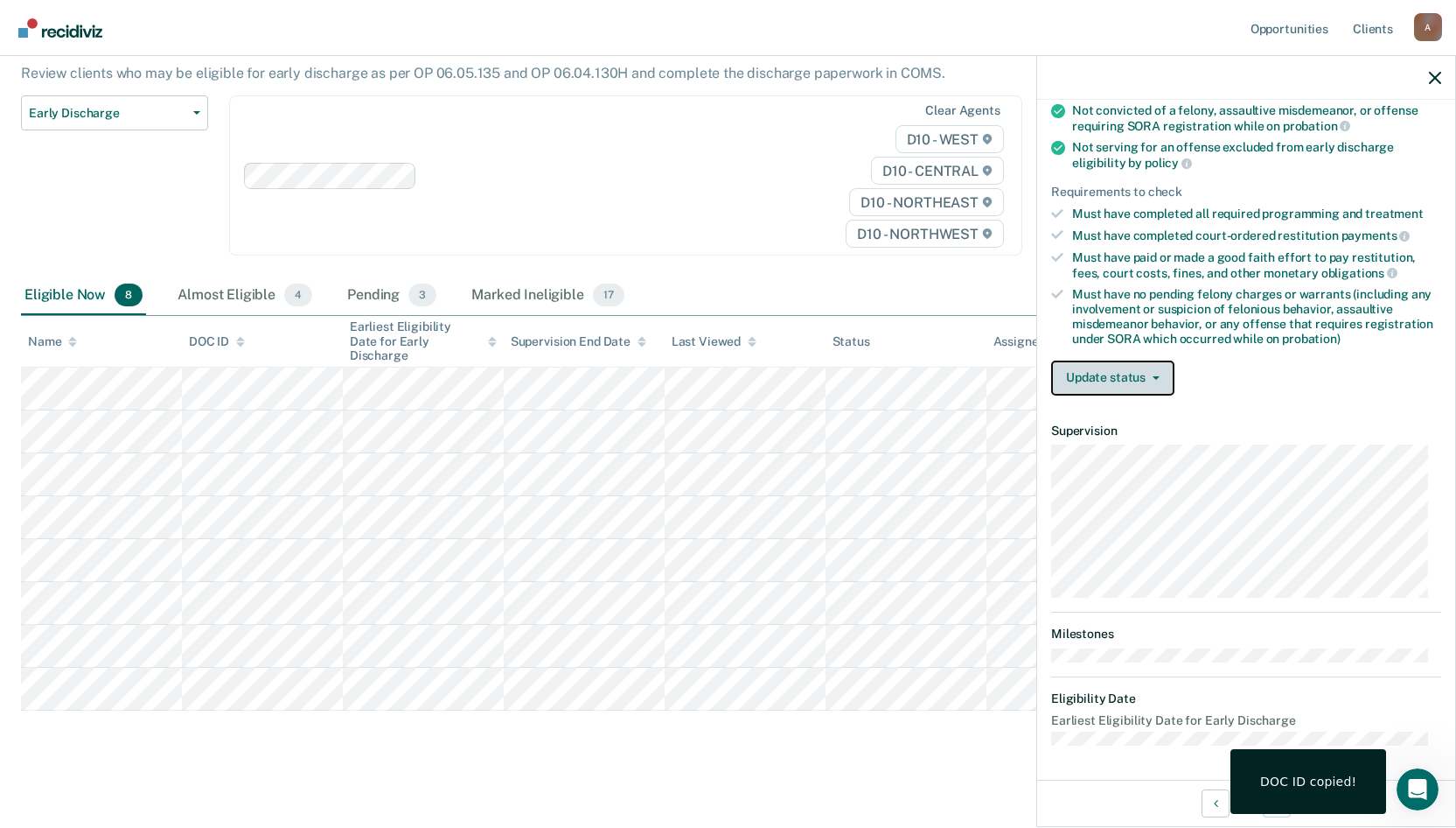
click at [1162, 386] on button "Update status" at bounding box center [1112, 378] width 123 height 35
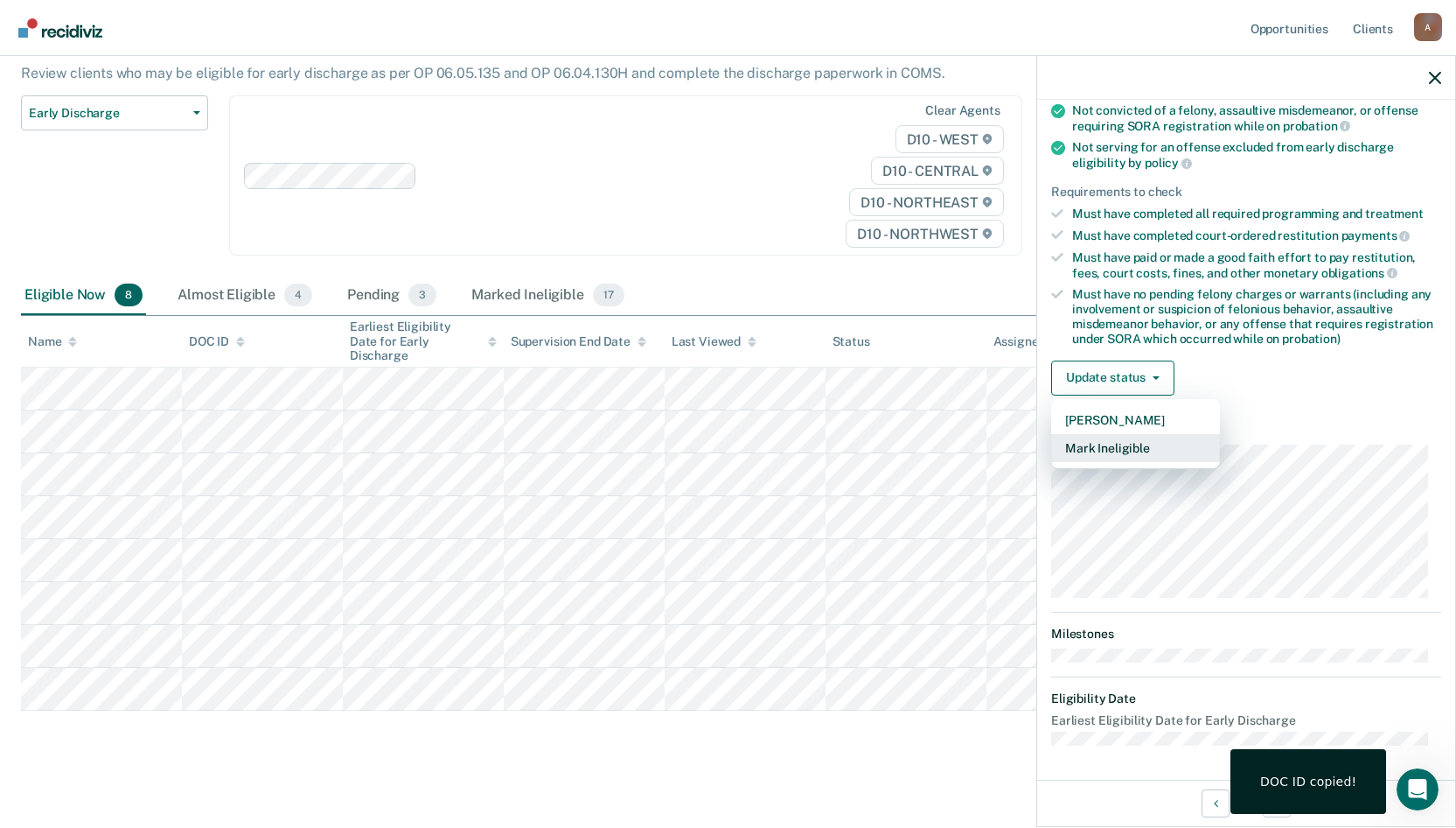
click at [1146, 448] on button "Mark Ineligible" at bounding box center [1135, 448] width 169 height 28
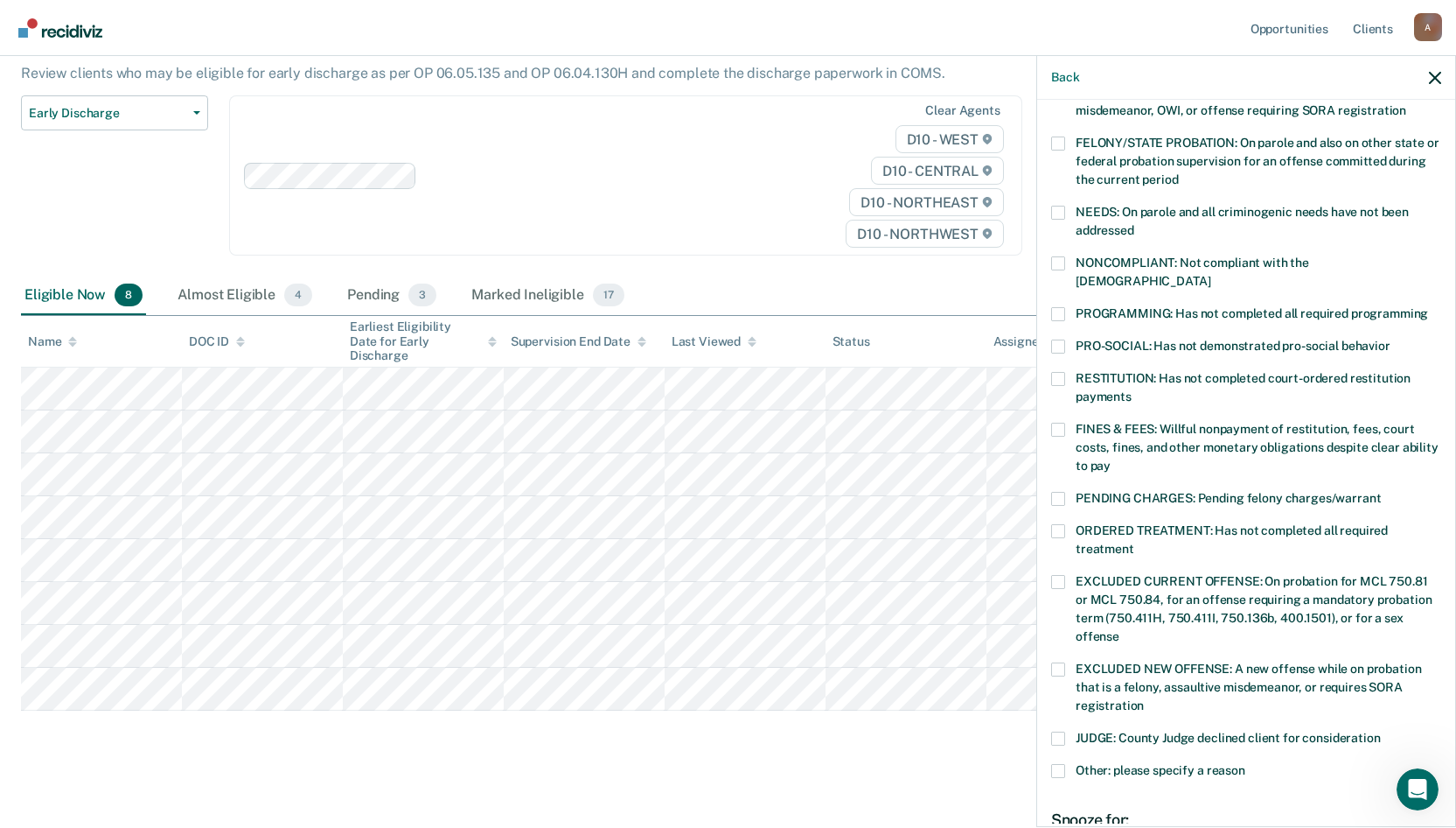
click at [1053, 307] on span at bounding box center [1057, 313] width 14 height 14
click at [1428, 307] on input "PROGRAMMING: Has not completed all required programming" at bounding box center [1428, 307] width 0 height 0
click at [1059, 423] on span at bounding box center [1057, 429] width 14 height 14
click at [1111, 459] on input "FINES & FEES: Willful nonpayment of restitution, fees, court costs, fines, and …" at bounding box center [1111, 459] width 0 height 0
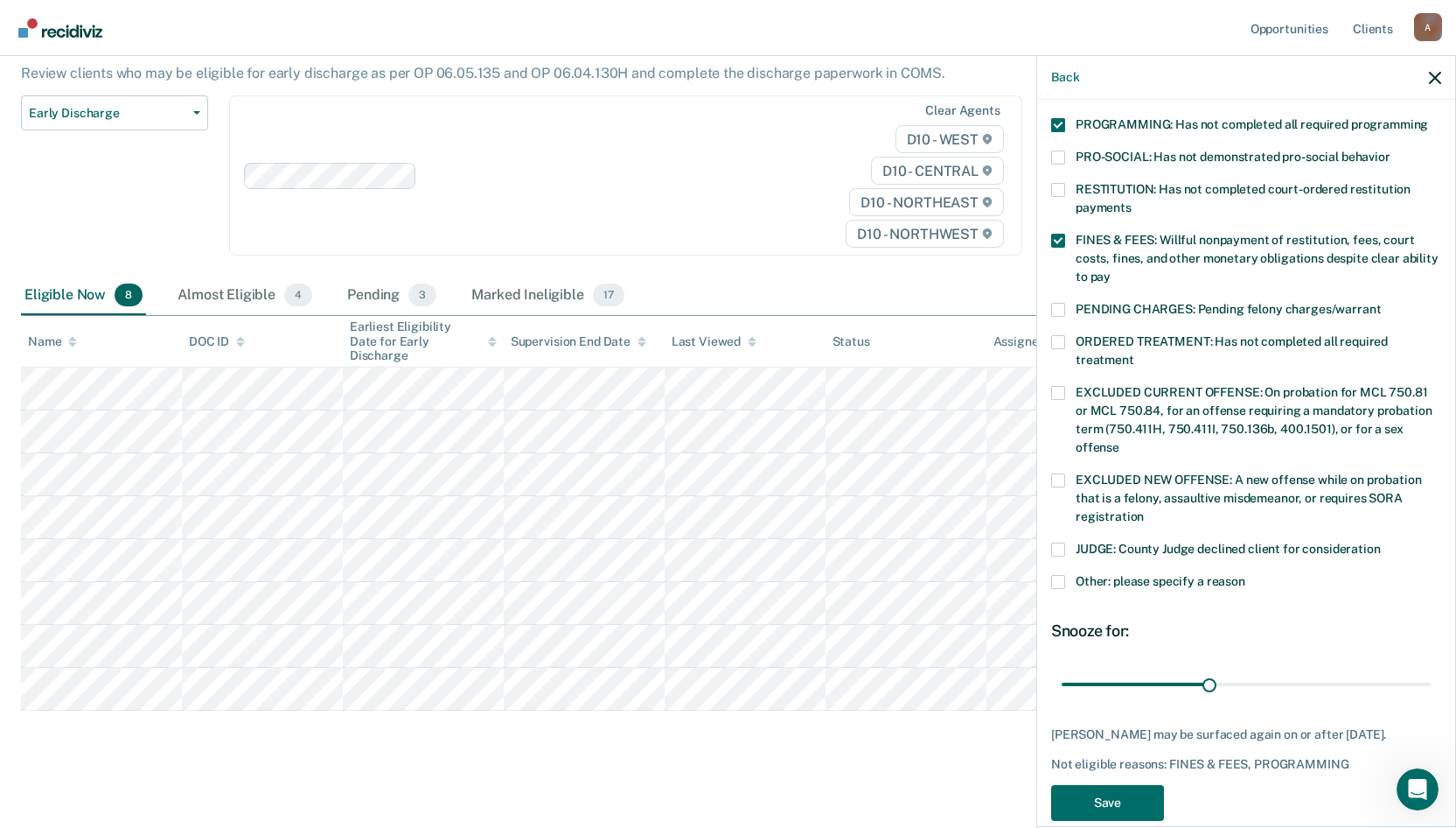
scroll to position [395, 0]
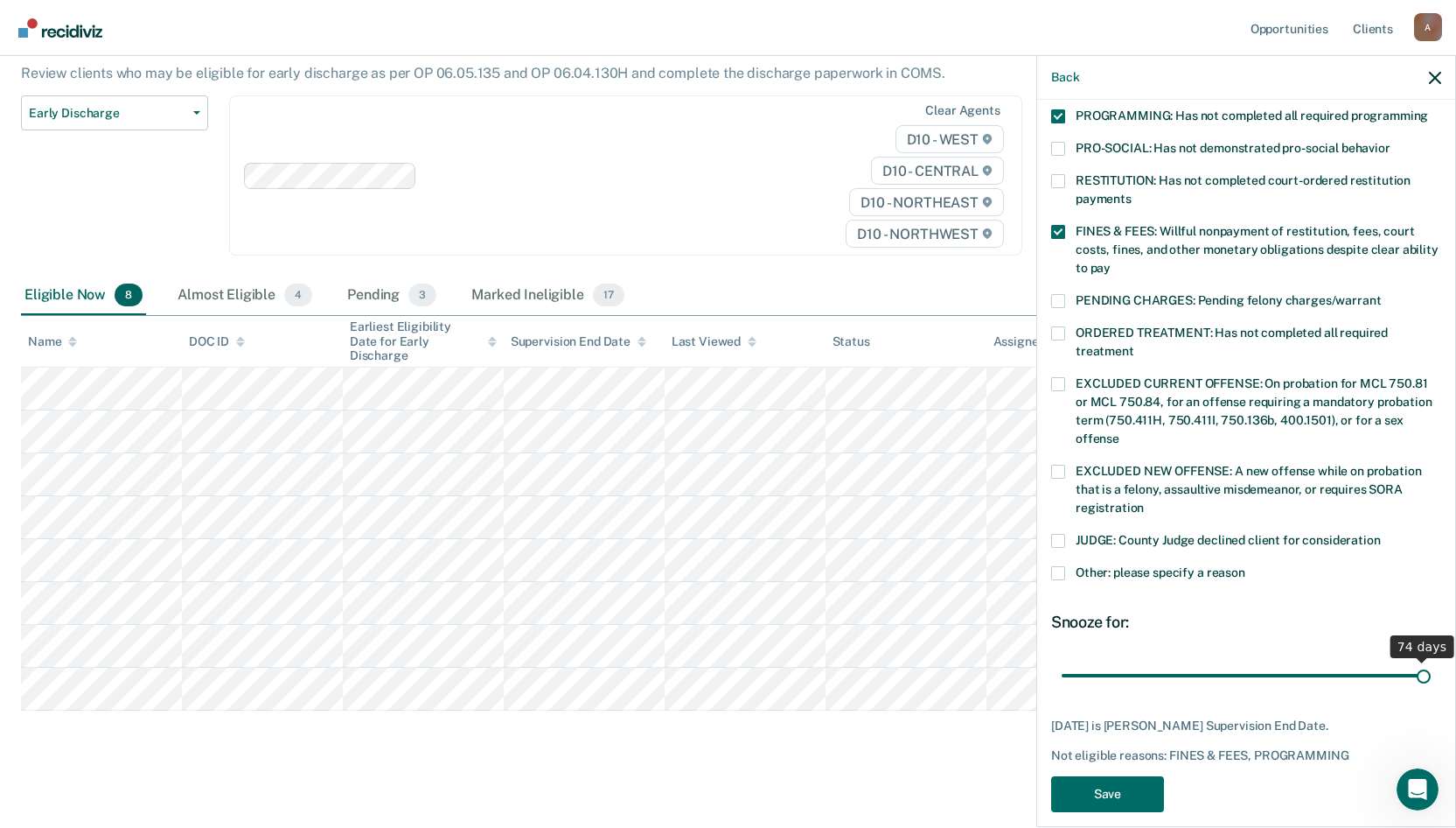
drag, startPoint x: 1200, startPoint y: 661, endPoint x: 1446, endPoint y: 652, distance: 246.2
type input "74"
click at [1431, 660] on input "range" at bounding box center [1247, 675] width 369 height 30
drag, startPoint x: 1408, startPoint y: 661, endPoint x: 1435, endPoint y: 659, distance: 27.1
click at [1431, 660] on input "range" at bounding box center [1247, 675] width 369 height 30
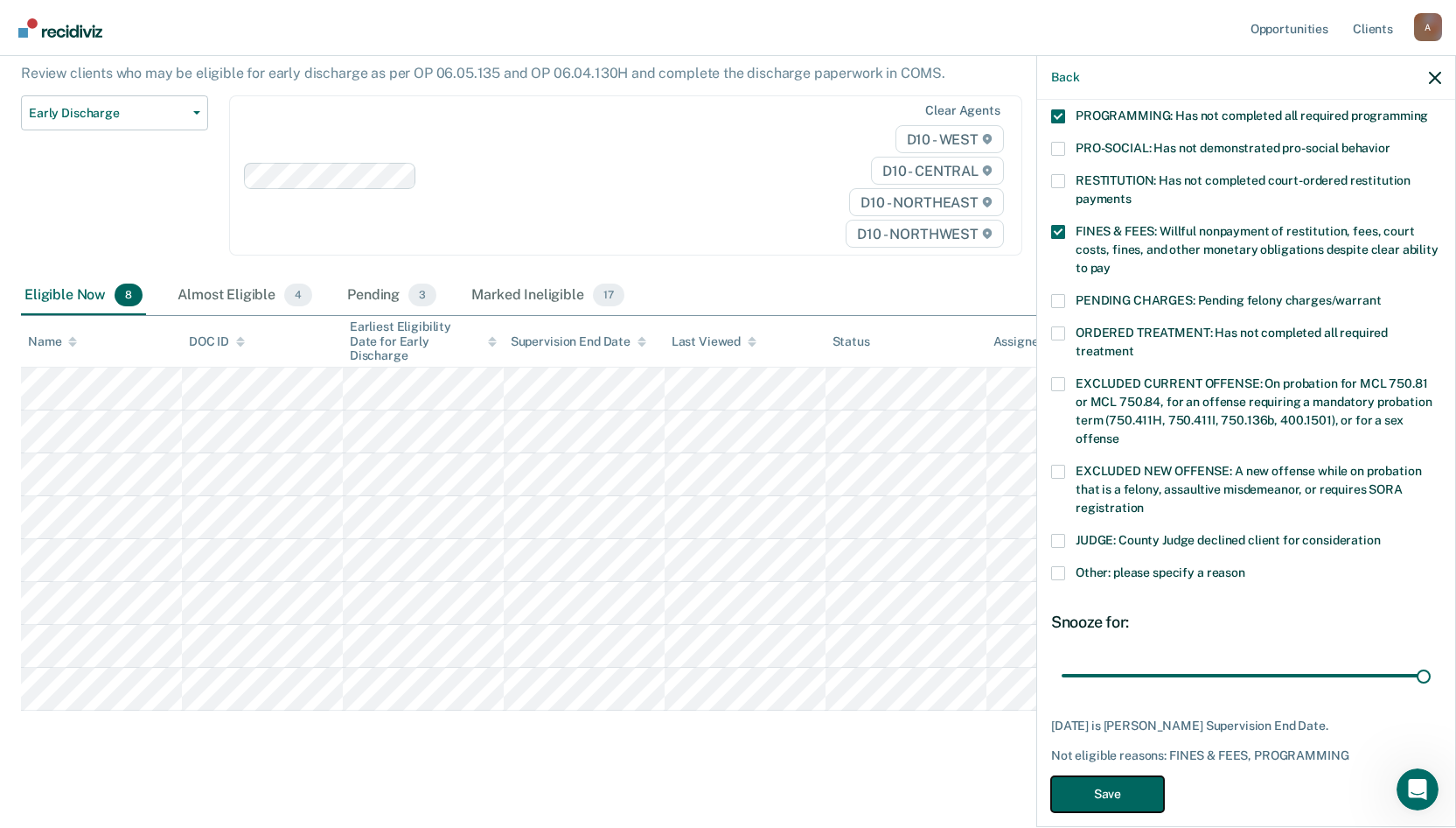
click at [1103, 776] on button "Save" at bounding box center [1107, 793] width 113 height 36
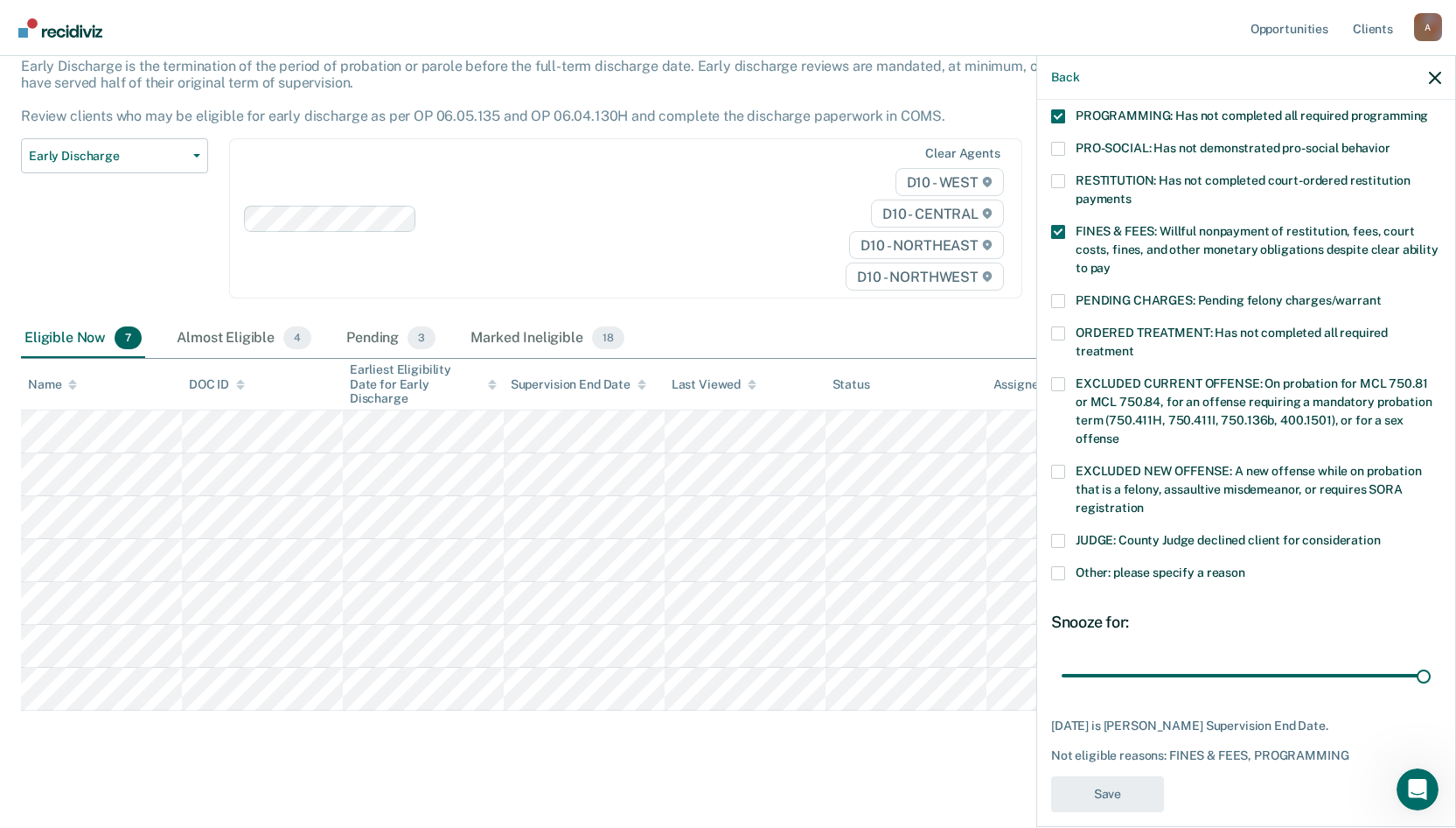
scroll to position [327, 0]
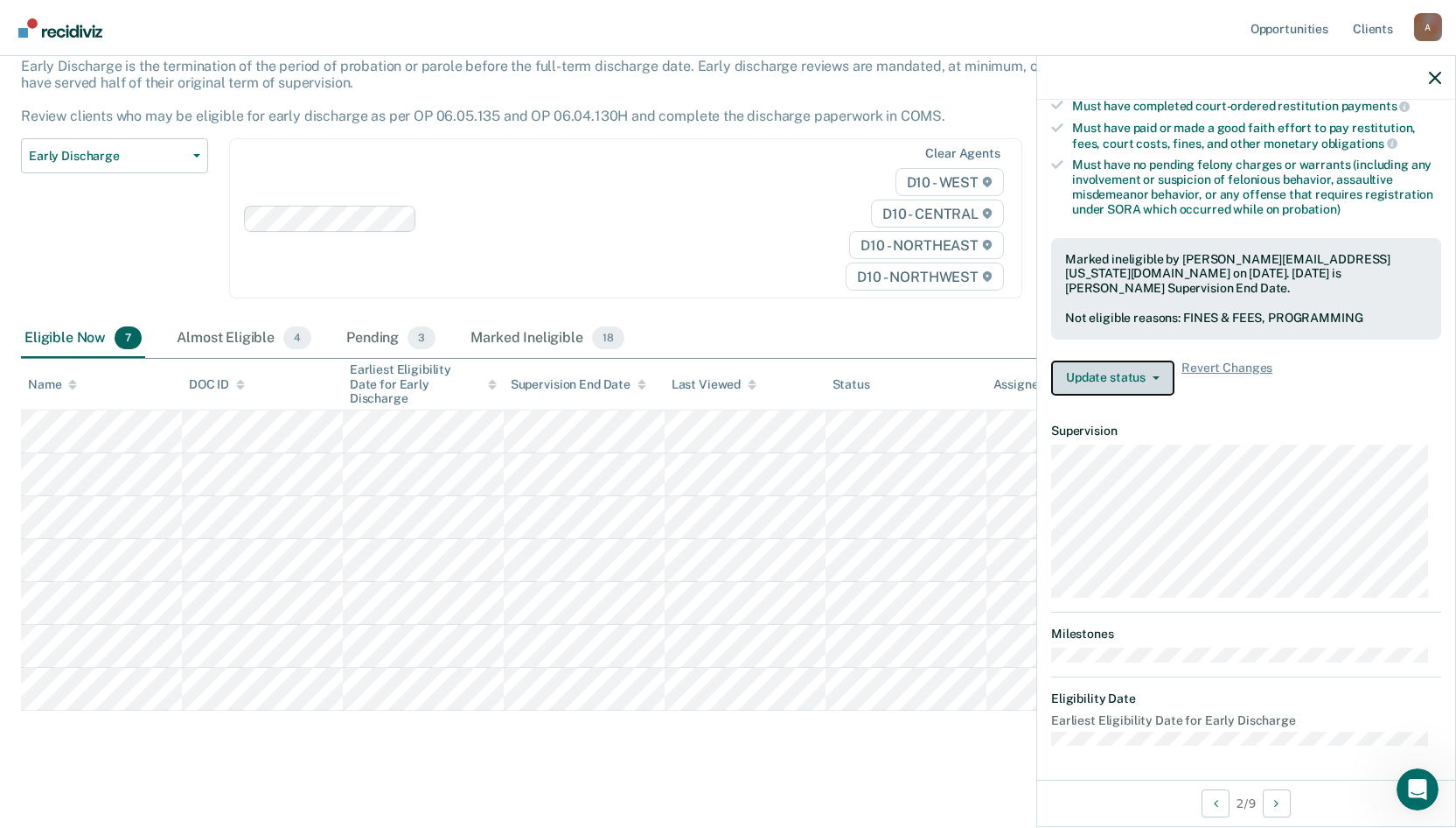
click at [1153, 381] on button "Update status" at bounding box center [1112, 378] width 123 height 35
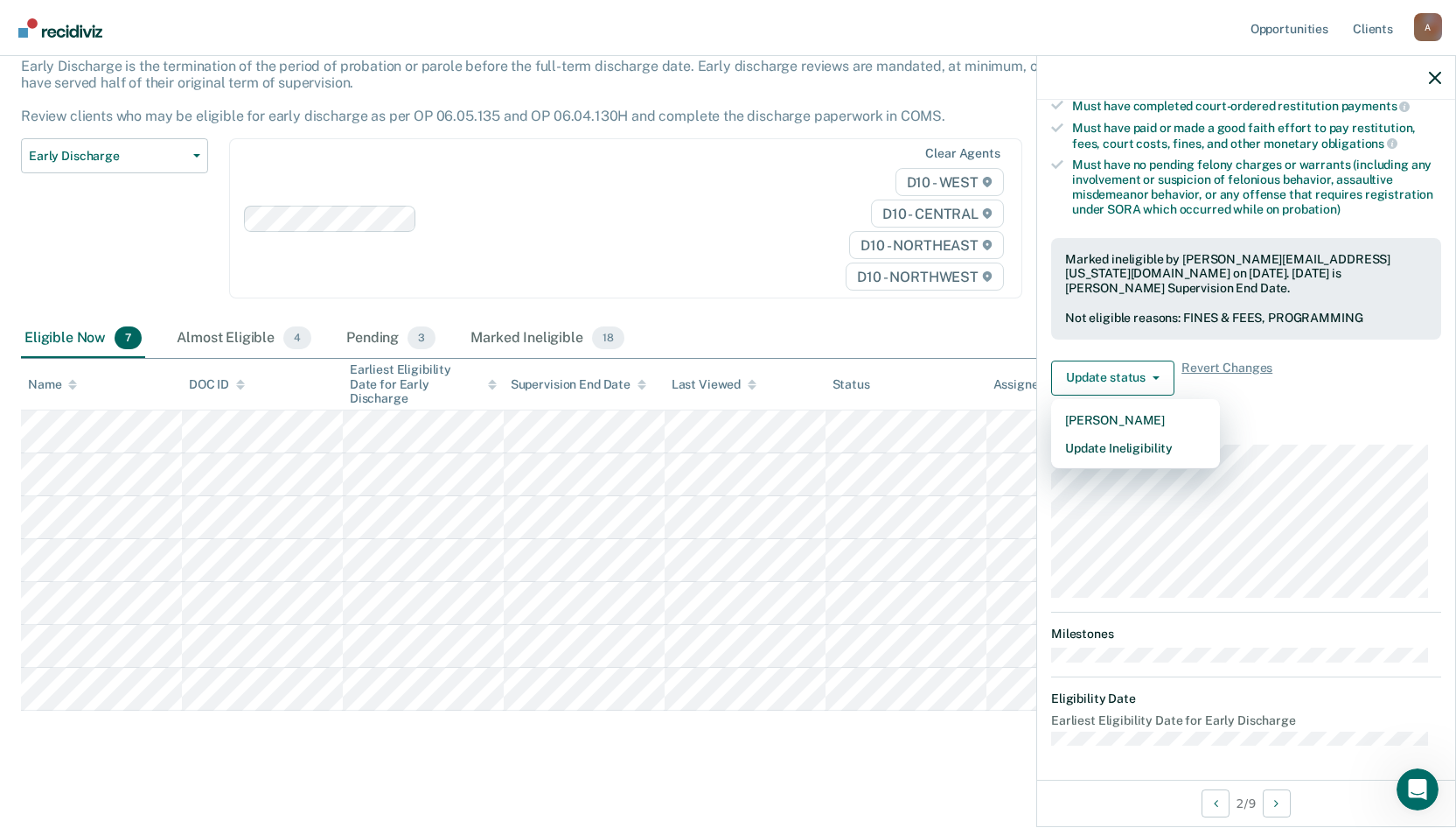
scroll to position [198, 0]
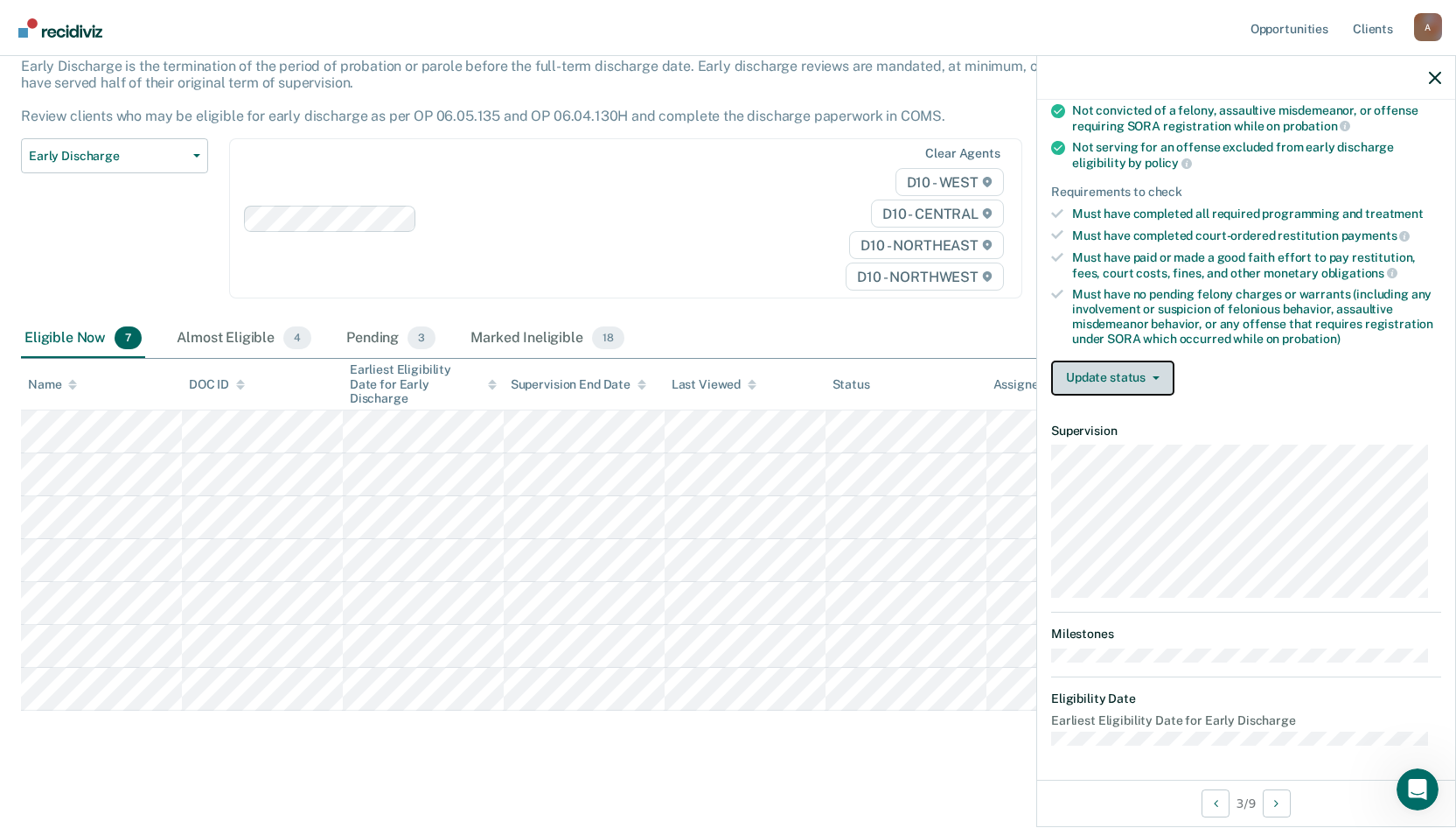
click at [1162, 377] on button "Update status" at bounding box center [1112, 378] width 123 height 35
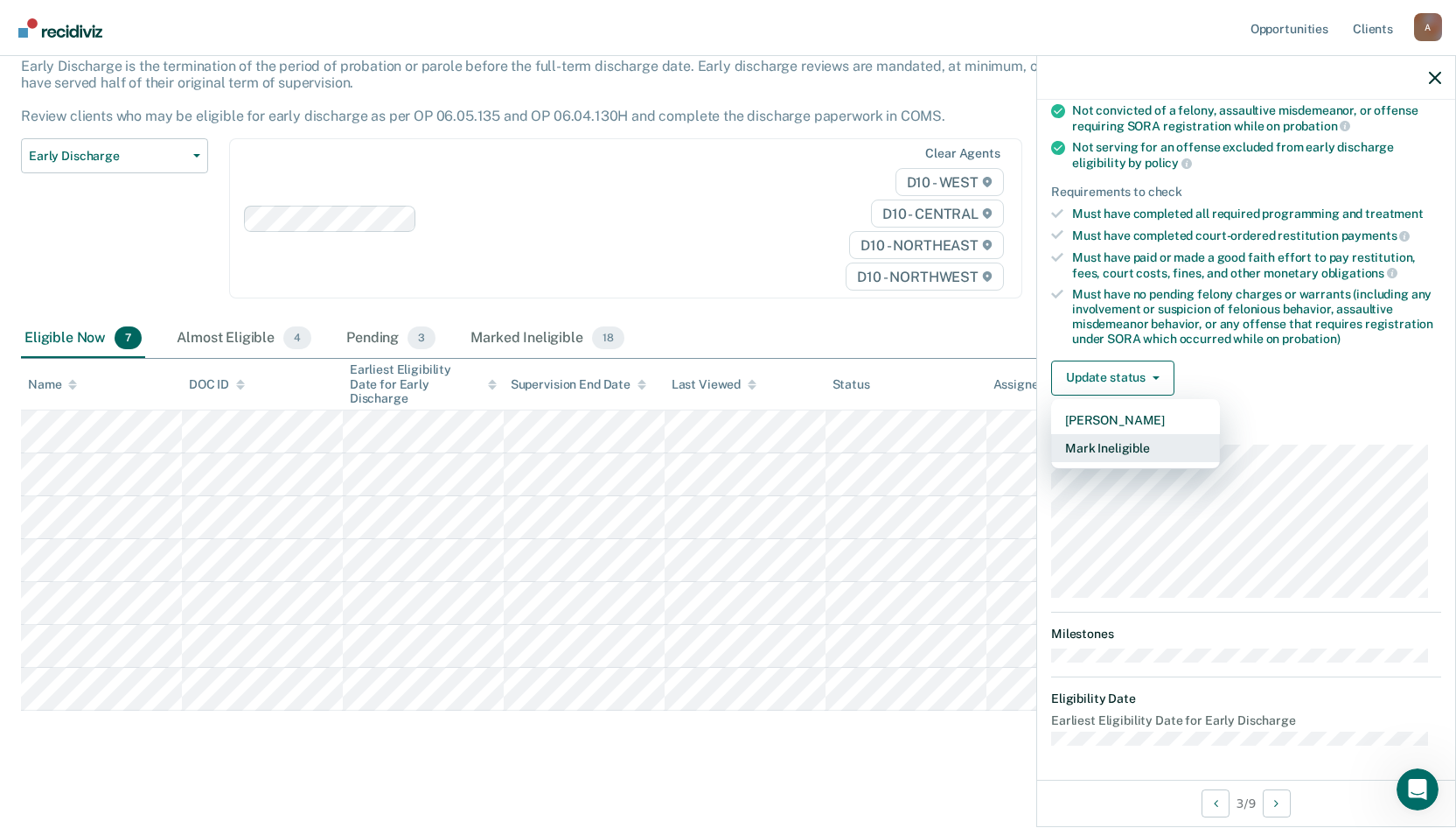
click at [1158, 448] on button "Mark Ineligible" at bounding box center [1135, 448] width 169 height 28
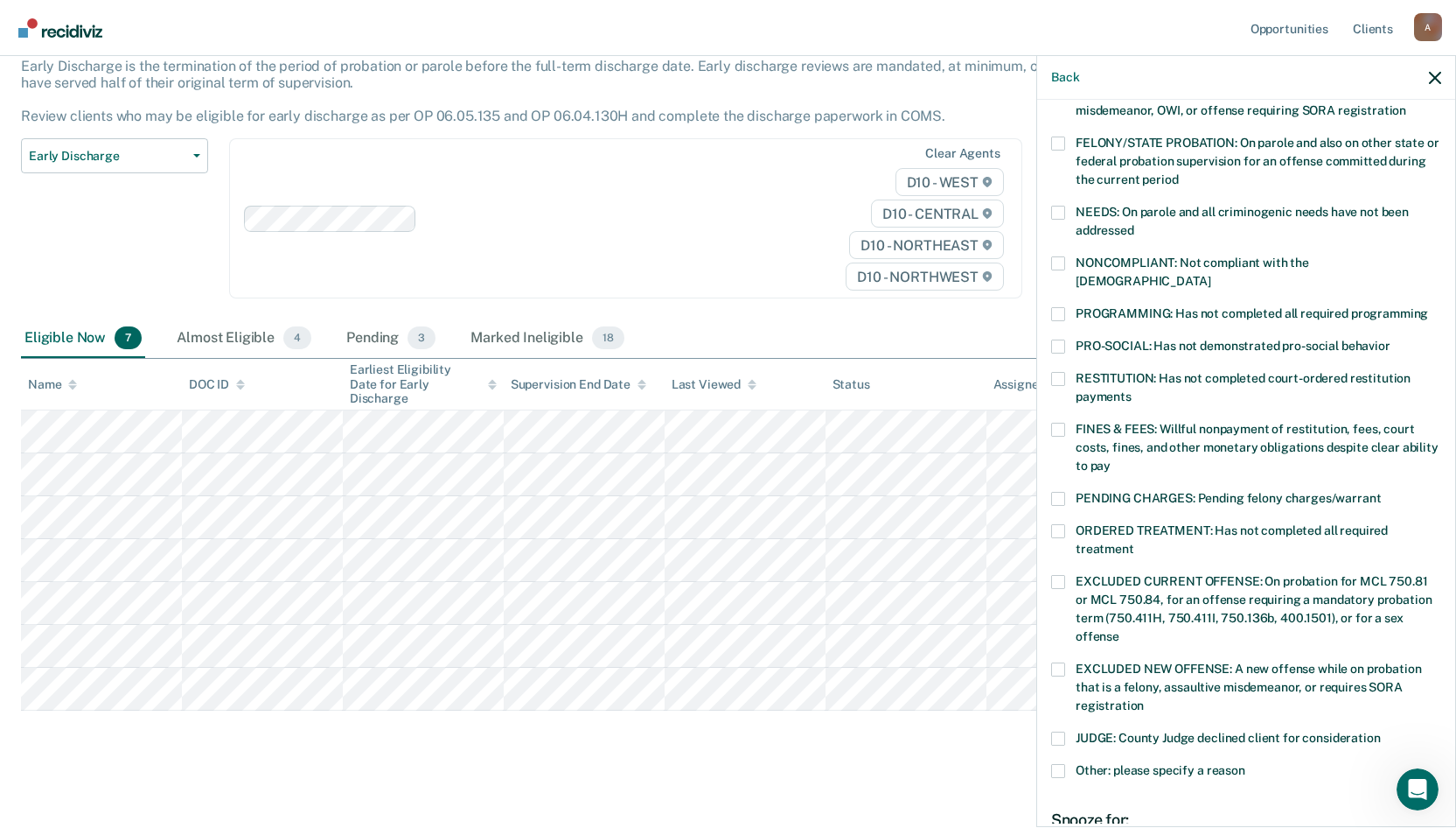
click at [1060, 423] on span at bounding box center [1057, 429] width 14 height 14
click at [1111, 459] on input "FINES & FEES: Willful nonpayment of restitution, fees, court costs, fines, and …" at bounding box center [1111, 459] width 0 height 0
click at [1060, 307] on span at bounding box center [1057, 313] width 14 height 14
click at [1428, 307] on input "PROGRAMMING: Has not completed all required programming" at bounding box center [1428, 307] width 0 height 0
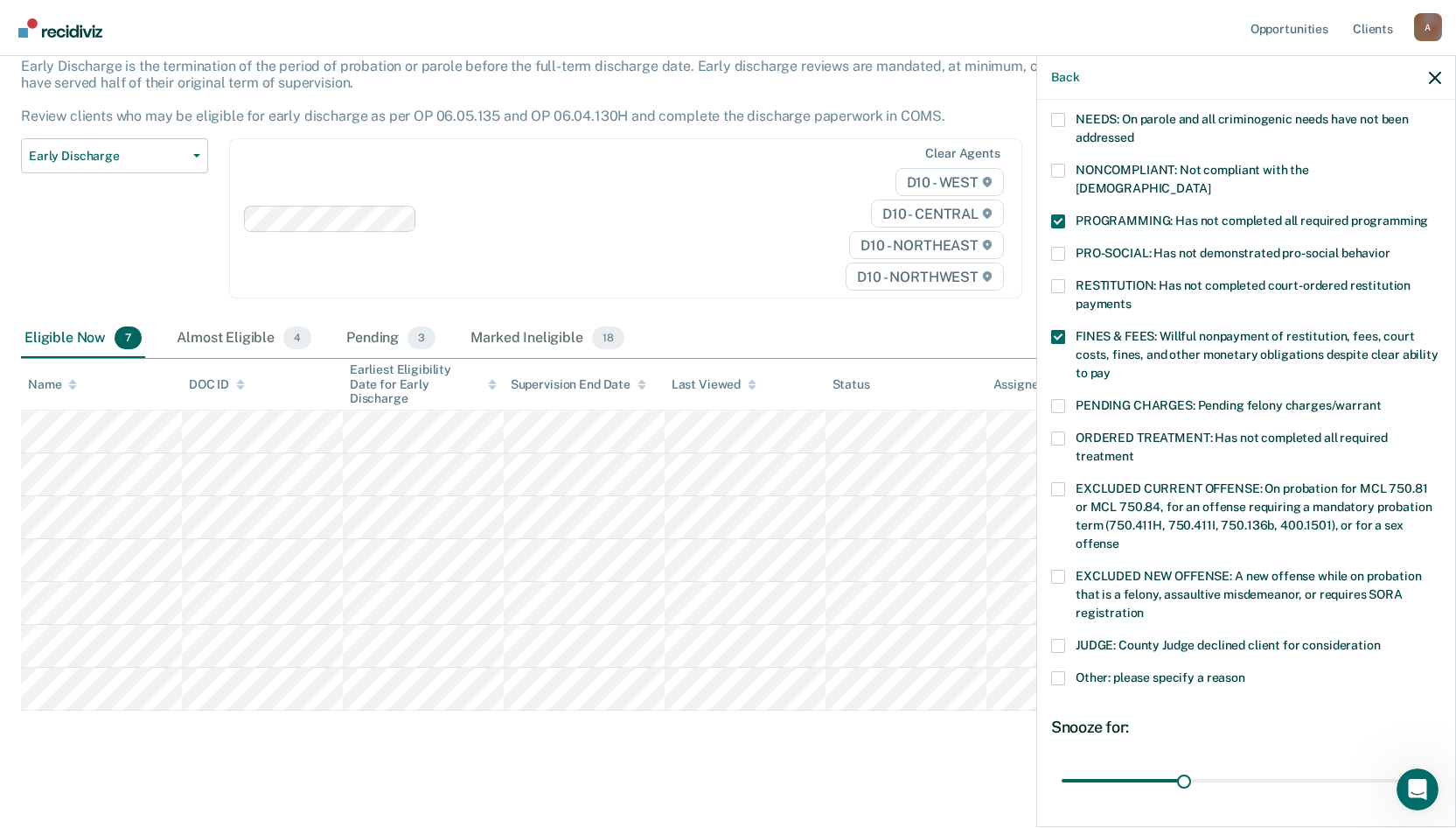
scroll to position [411, 0]
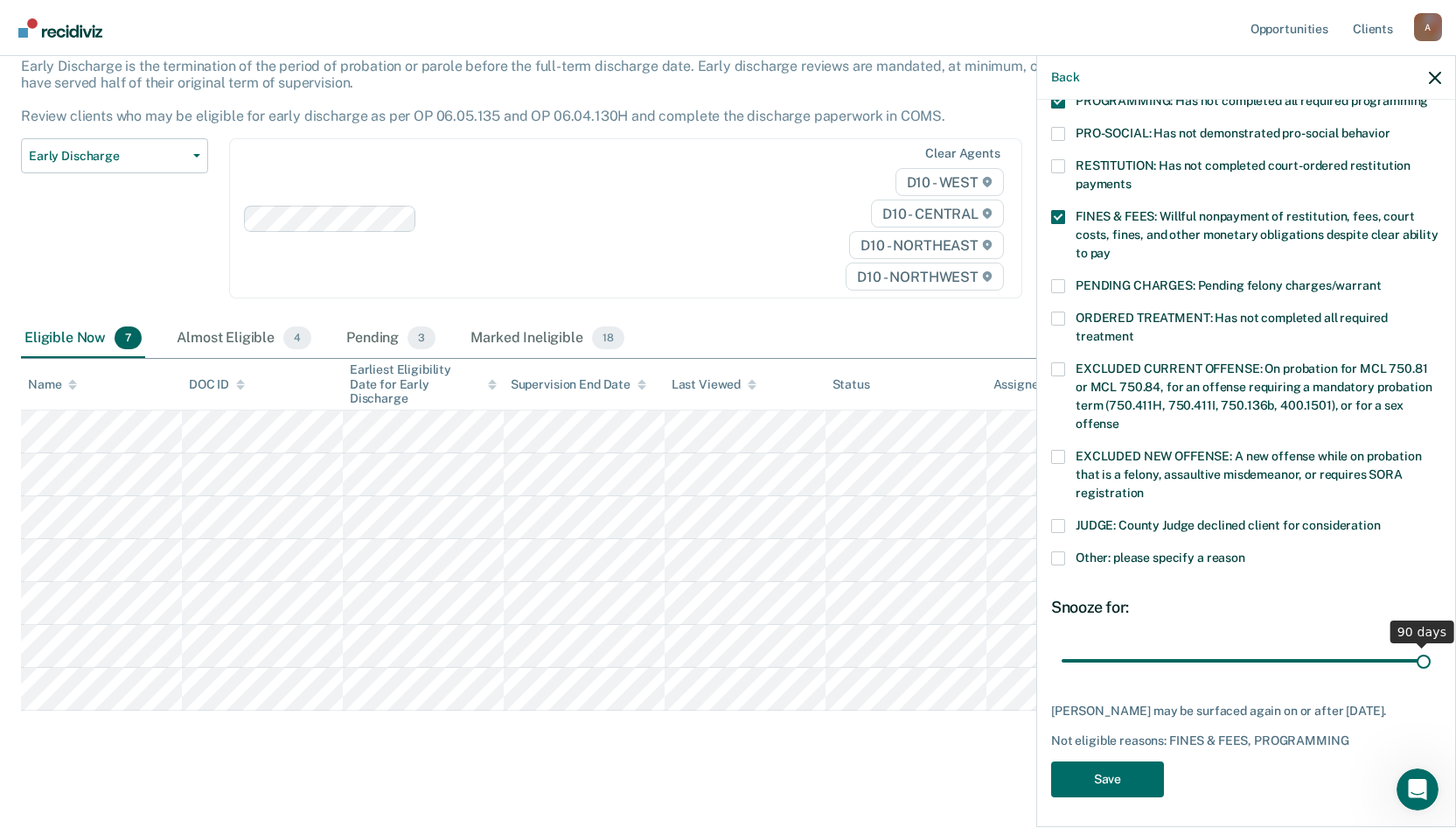
drag, startPoint x: 1178, startPoint y: 648, endPoint x: 1424, endPoint y: 651, distance: 246.0
type input "90"
click at [1424, 651] on input "range" at bounding box center [1247, 660] width 369 height 30
click at [1084, 773] on button "Save" at bounding box center [1107, 778] width 113 height 36
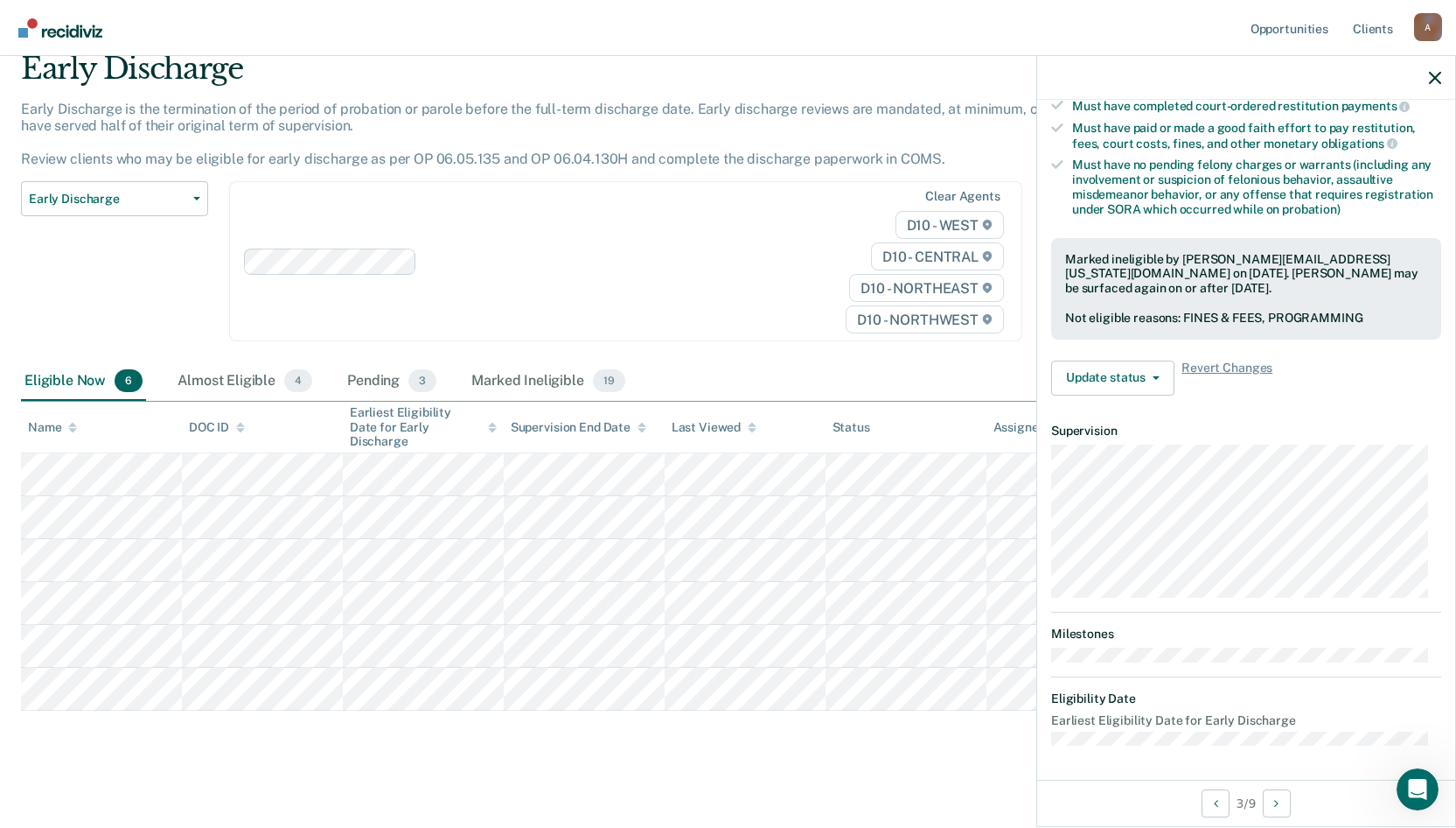
scroll to position [215, 0]
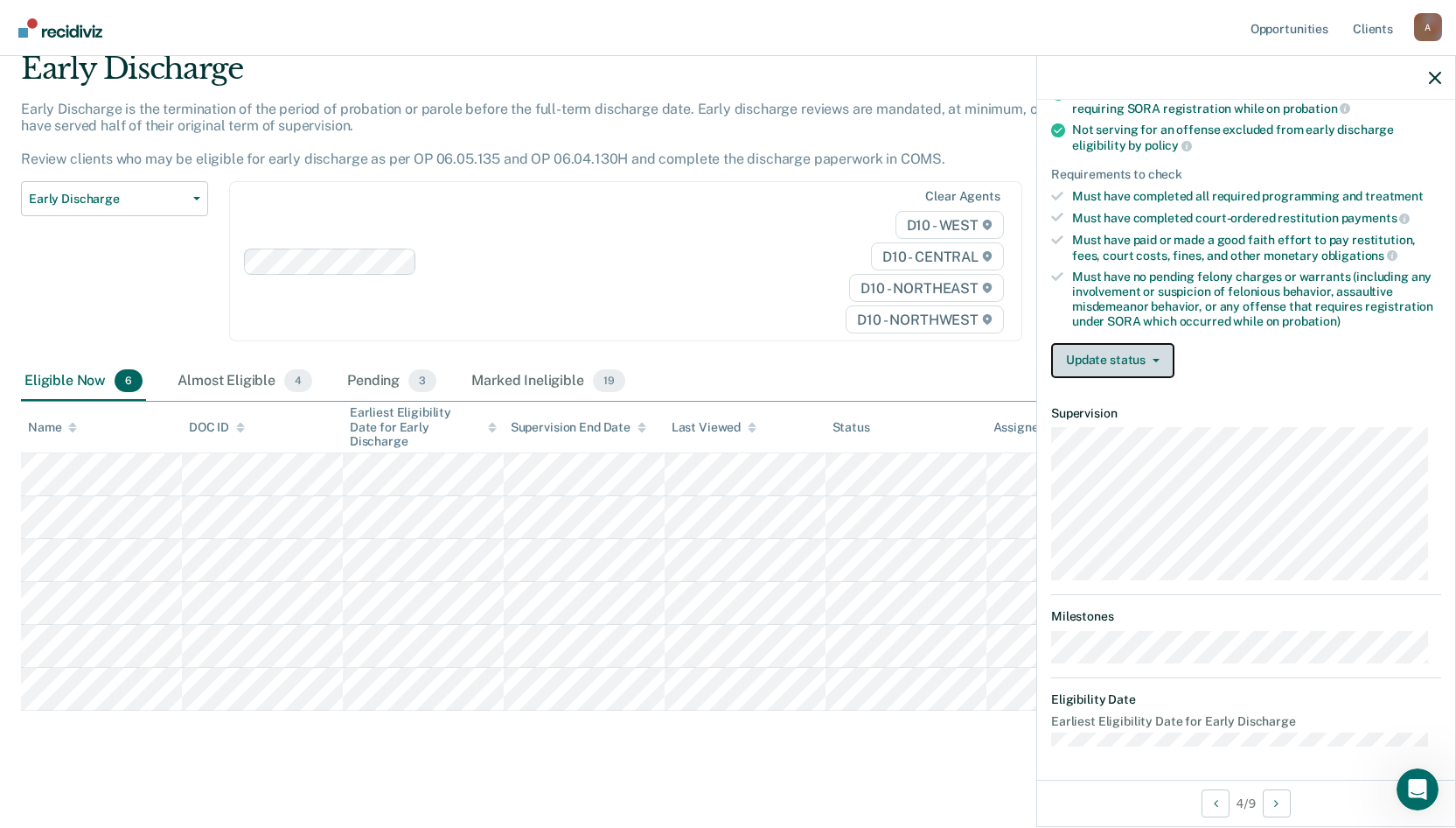
click at [1160, 353] on button "Update status" at bounding box center [1112, 360] width 123 height 35
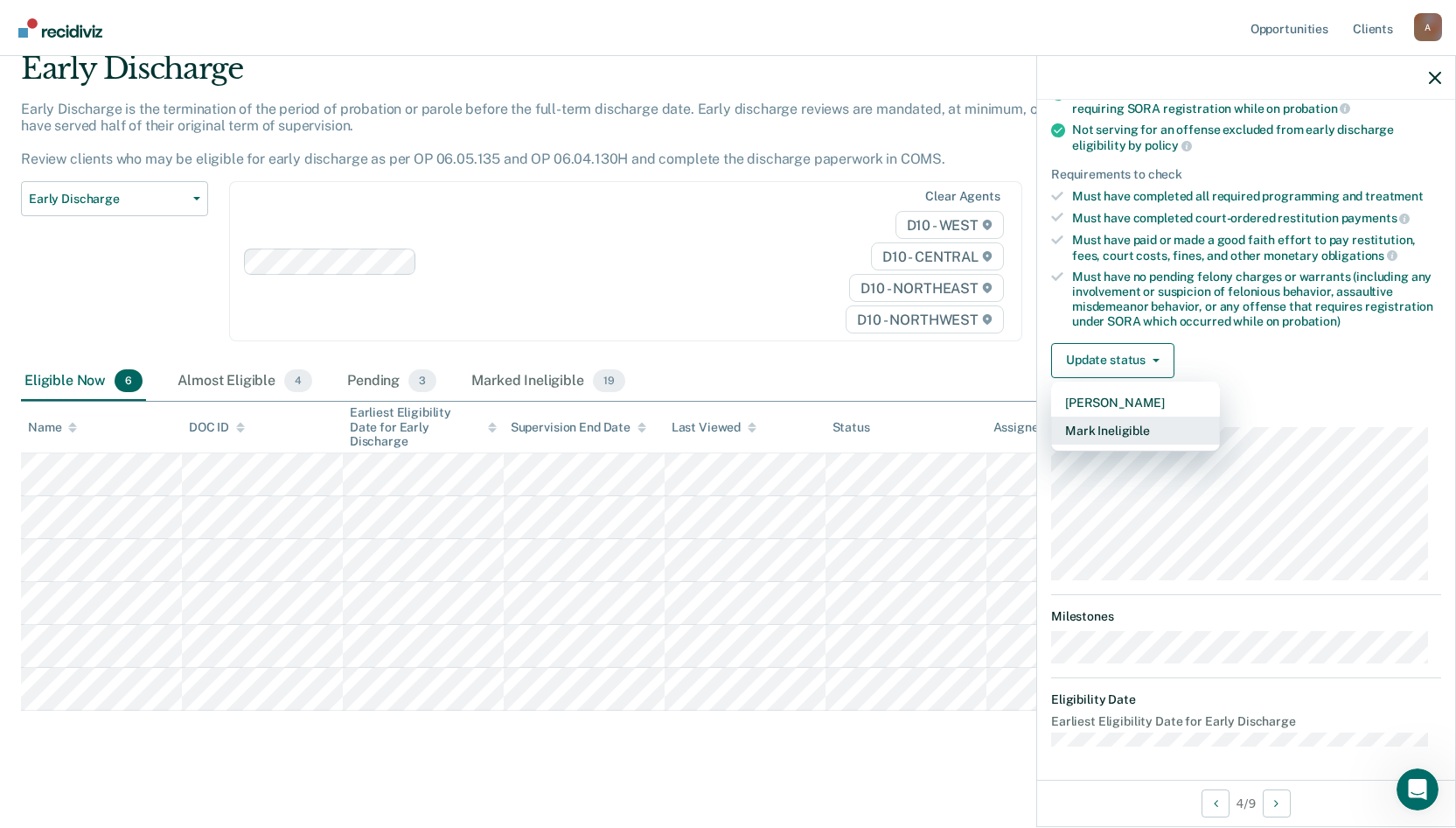
click at [1146, 429] on button "Mark Ineligible" at bounding box center [1135, 430] width 169 height 28
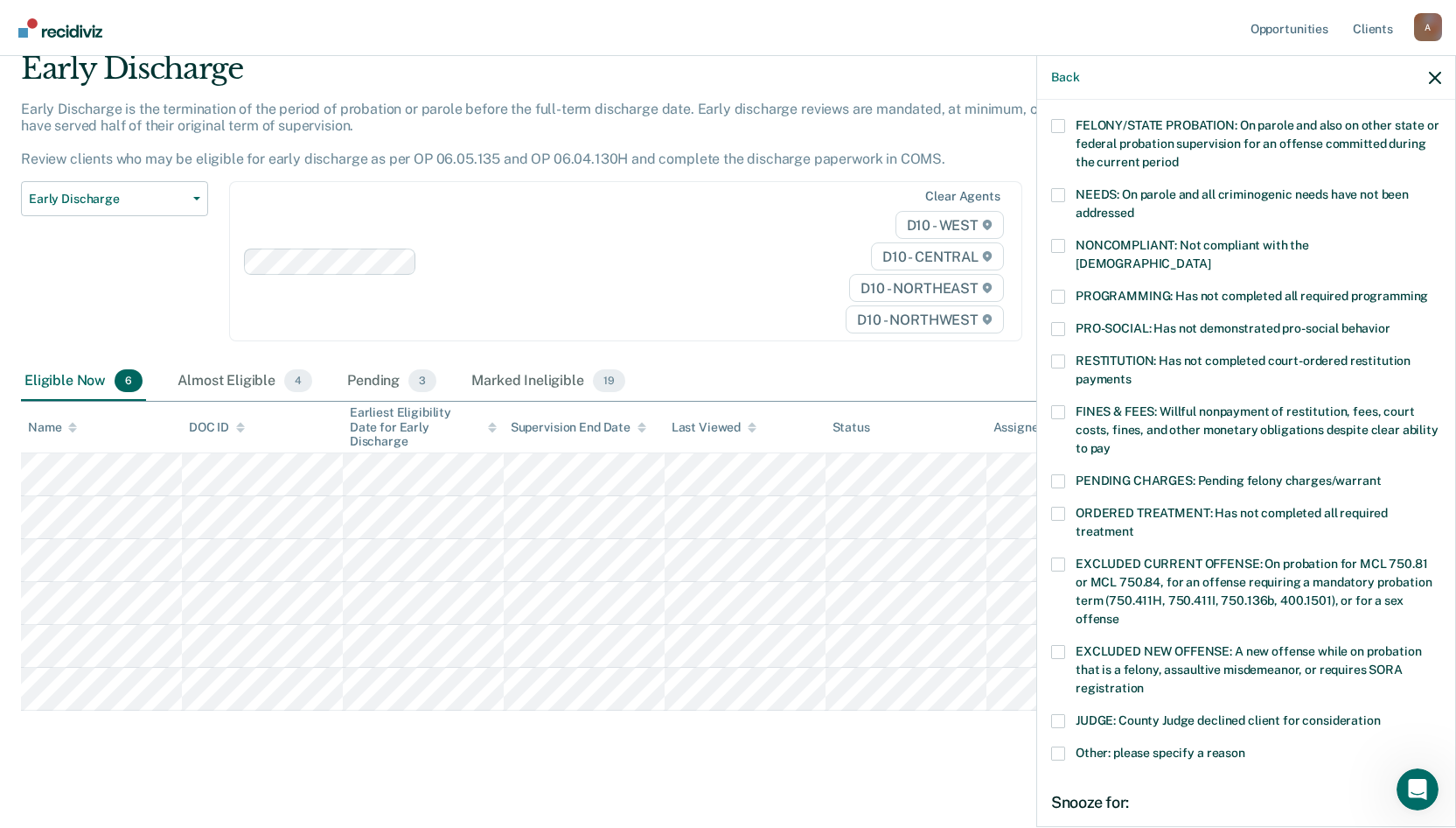
click at [1063, 289] on span at bounding box center [1057, 296] width 14 height 14
click at [1428, 289] on input "PROGRAMMING: Has not completed all required programming" at bounding box center [1428, 289] width 0 height 0
click at [1056, 405] on span at bounding box center [1057, 412] width 14 height 14
click at [1111, 442] on input "FINES & FEES: Willful nonpayment of restitution, fees, court costs, fines, and …" at bounding box center [1111, 442] width 0 height 0
click at [1056, 405] on span at bounding box center [1057, 412] width 14 height 14
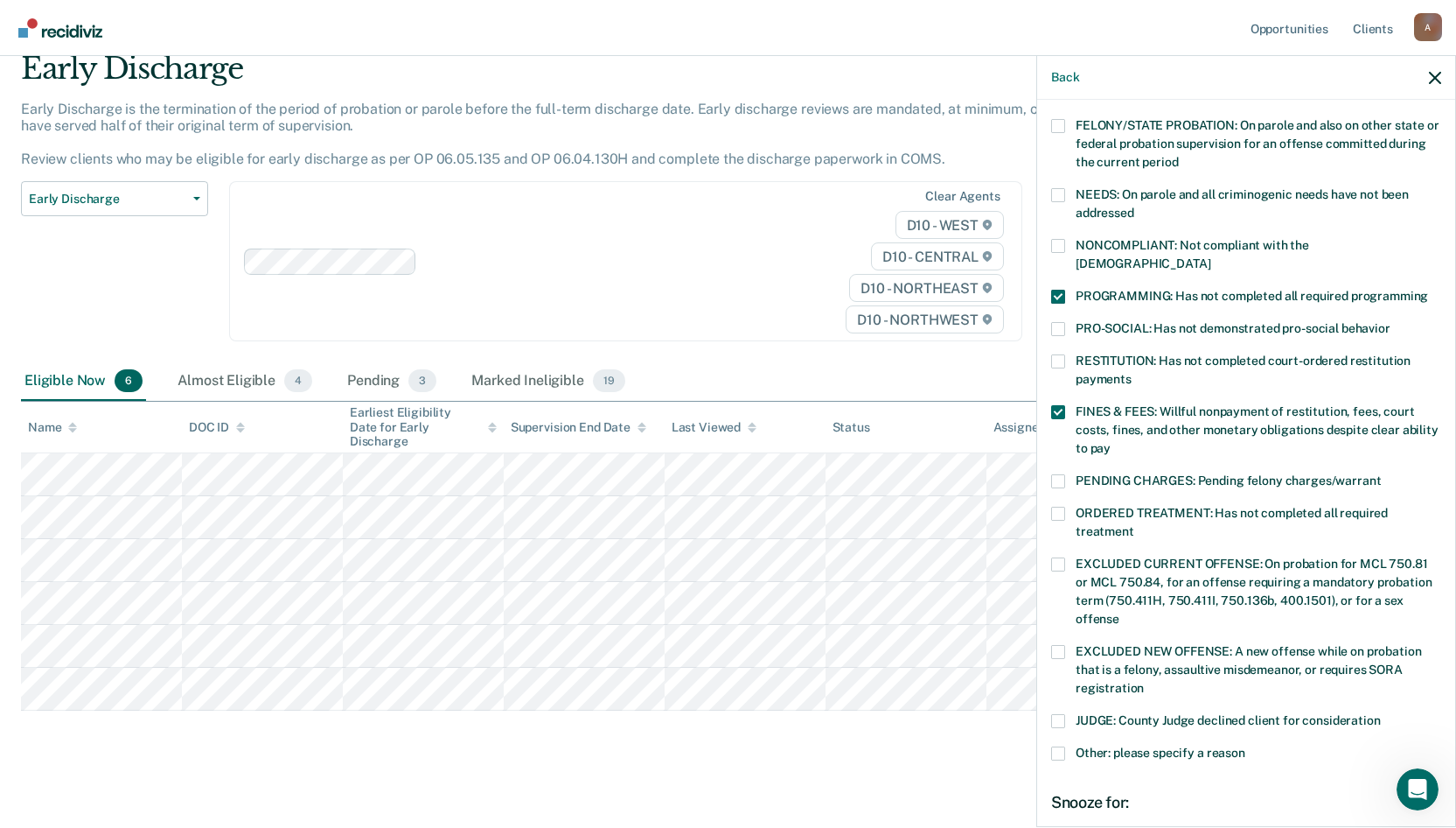
click at [1111, 442] on input "FINES & FEES: Willful nonpayment of restitution, fees, court costs, fines, and …" at bounding box center [1111, 442] width 0 height 0
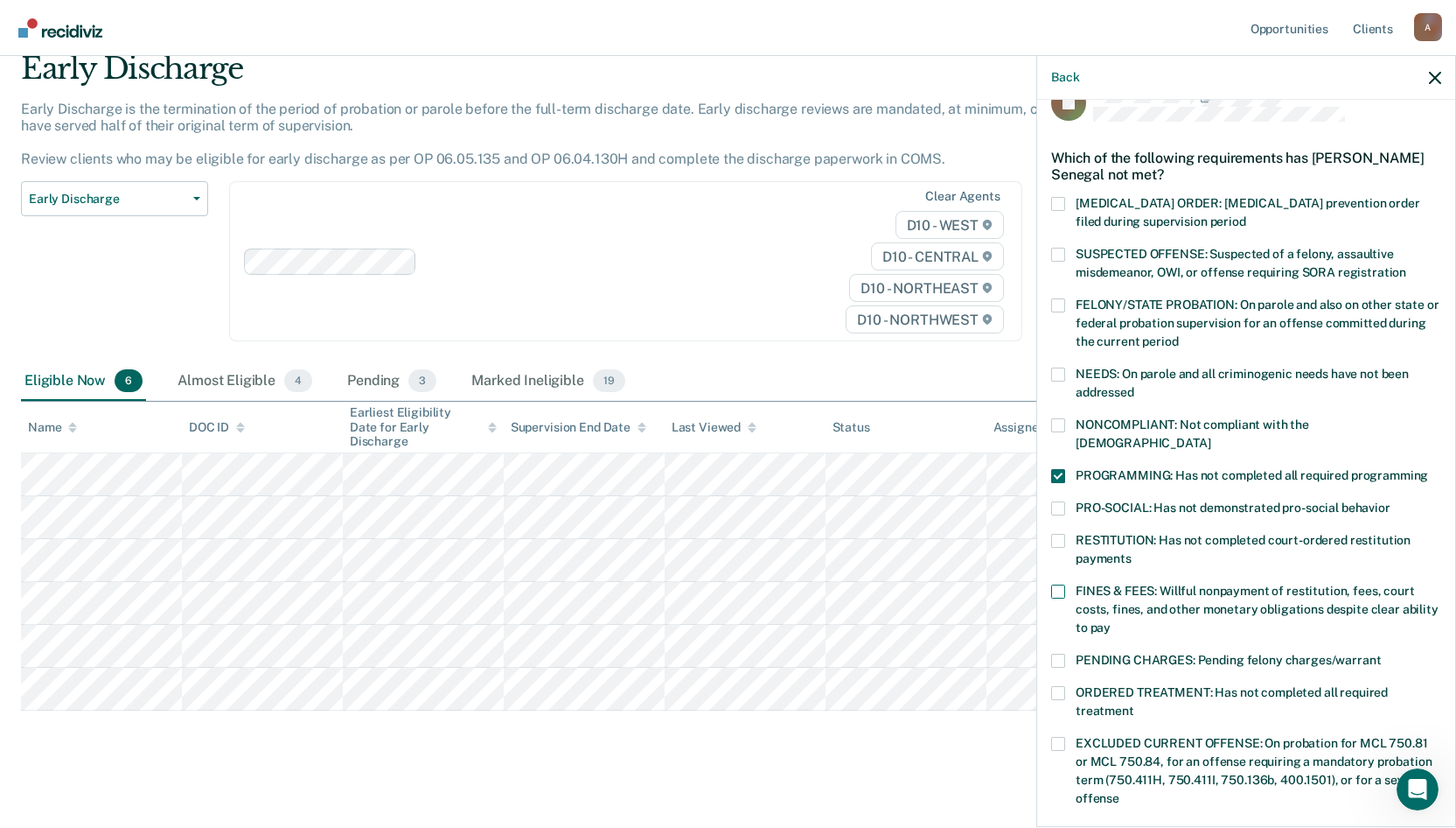
scroll to position [87, 0]
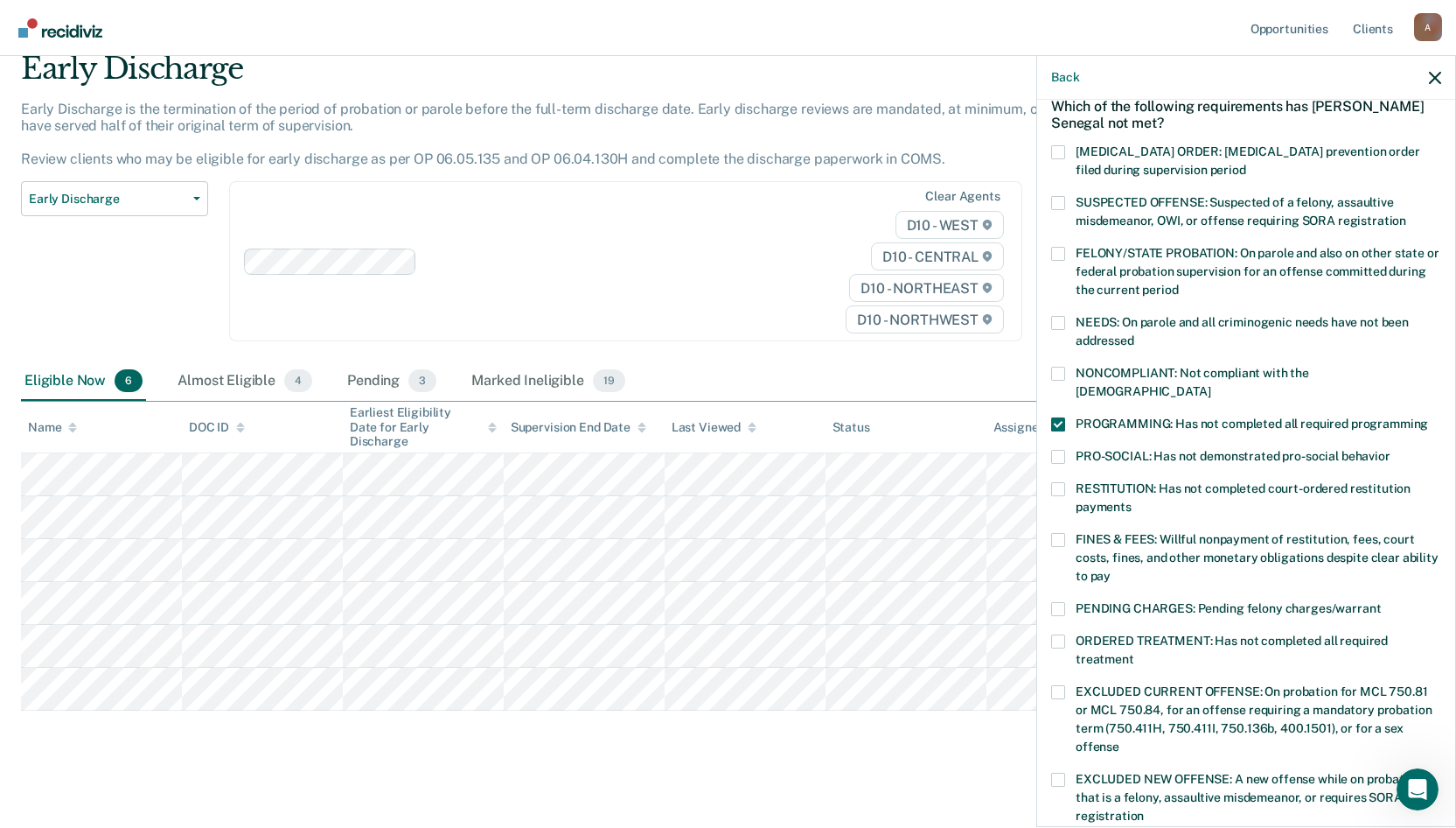
click at [1061, 533] on span at bounding box center [1057, 539] width 14 height 14
click at [1111, 570] on input "FINES & FEES: Willful nonpayment of restitution, fees, court costs, fines, and …" at bounding box center [1111, 570] width 0 height 0
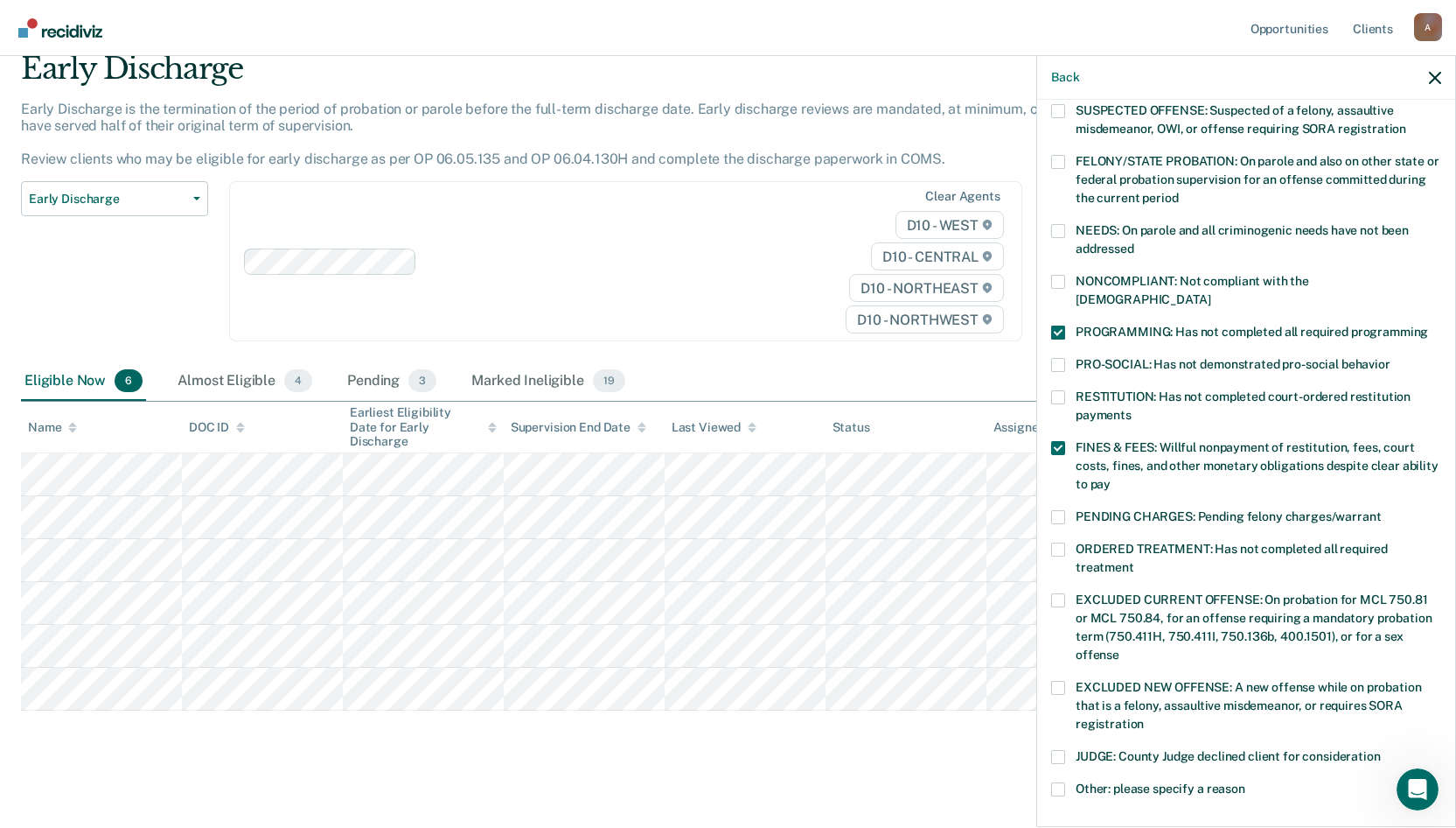
scroll to position [395, 0]
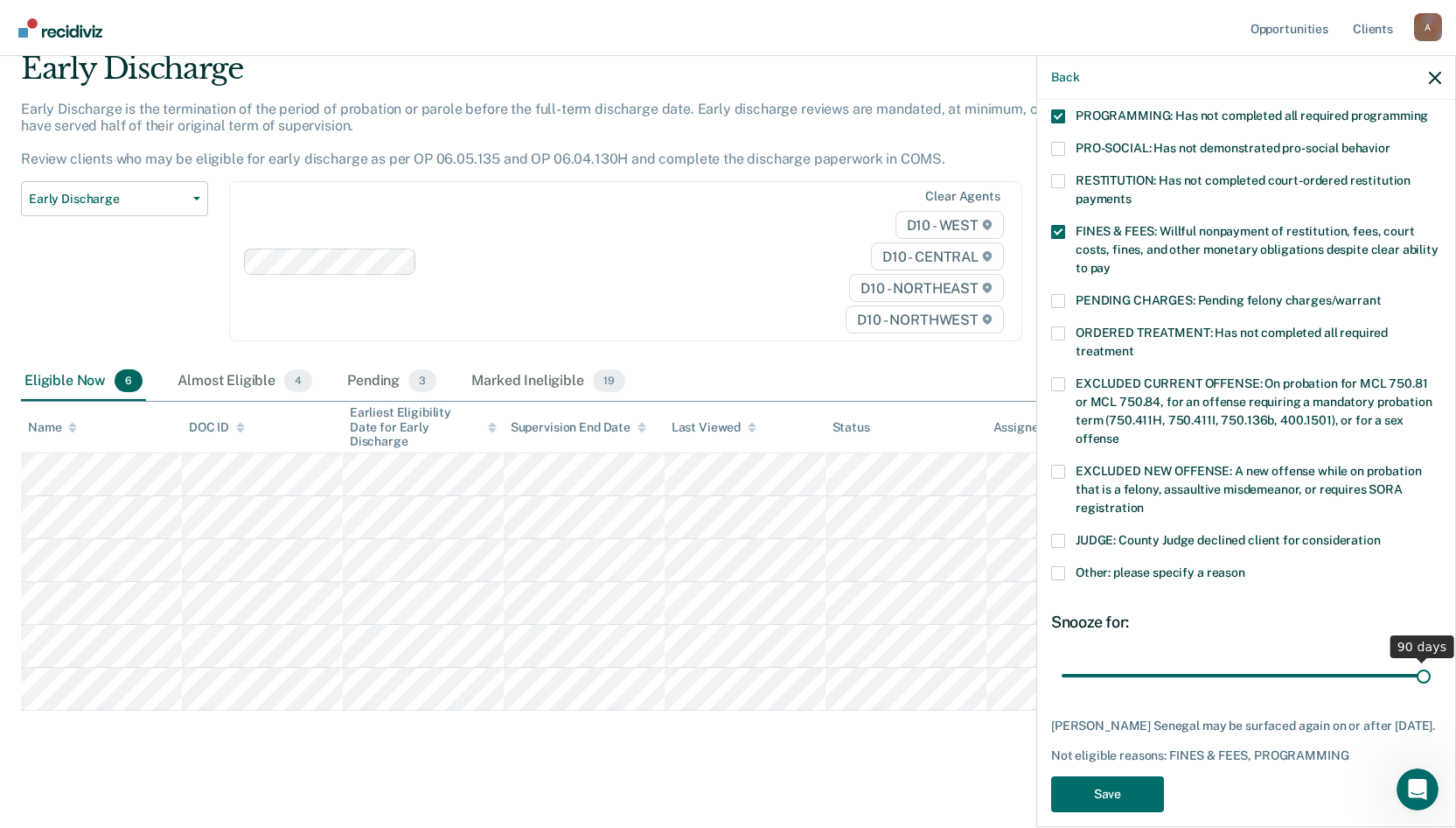
drag, startPoint x: 1179, startPoint y: 658, endPoint x: 1430, endPoint y: 658, distance: 251.0
type input "90"
click at [1430, 660] on input "range" at bounding box center [1247, 675] width 369 height 30
click at [1110, 788] on button "Save" at bounding box center [1107, 793] width 113 height 36
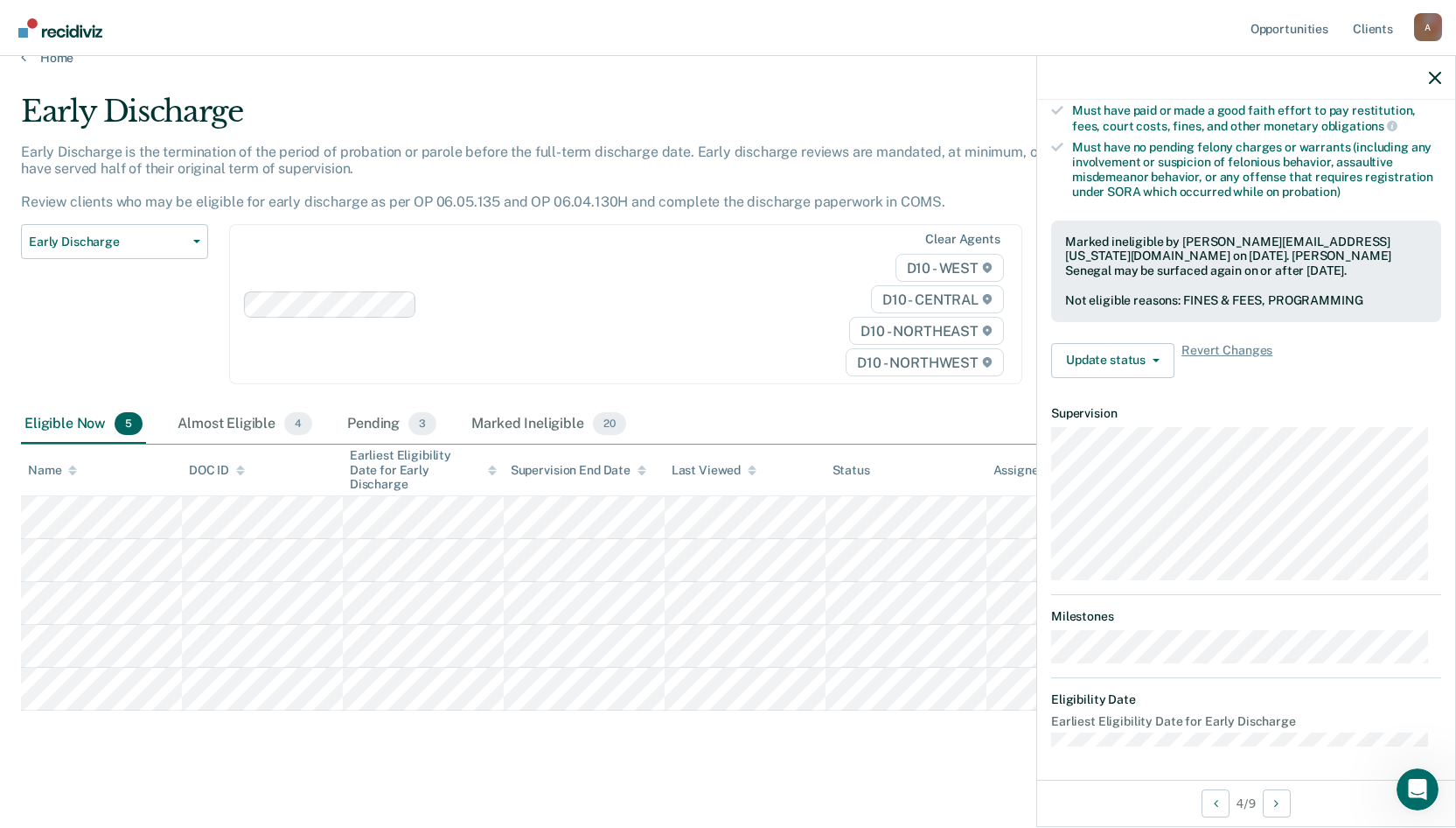
scroll to position [198, 0]
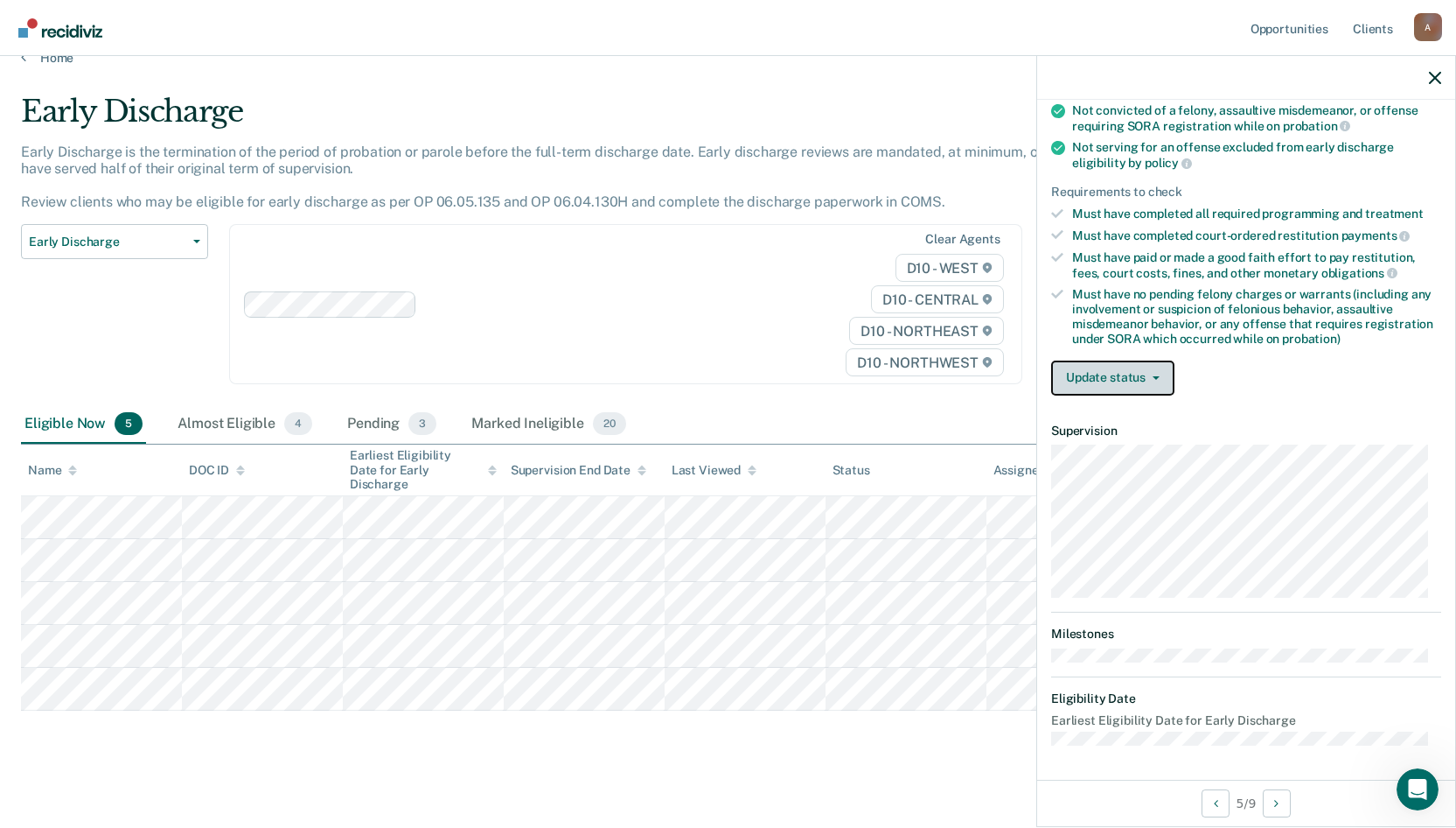
click at [1155, 376] on icon "button" at bounding box center [1157, 378] width 7 height 4
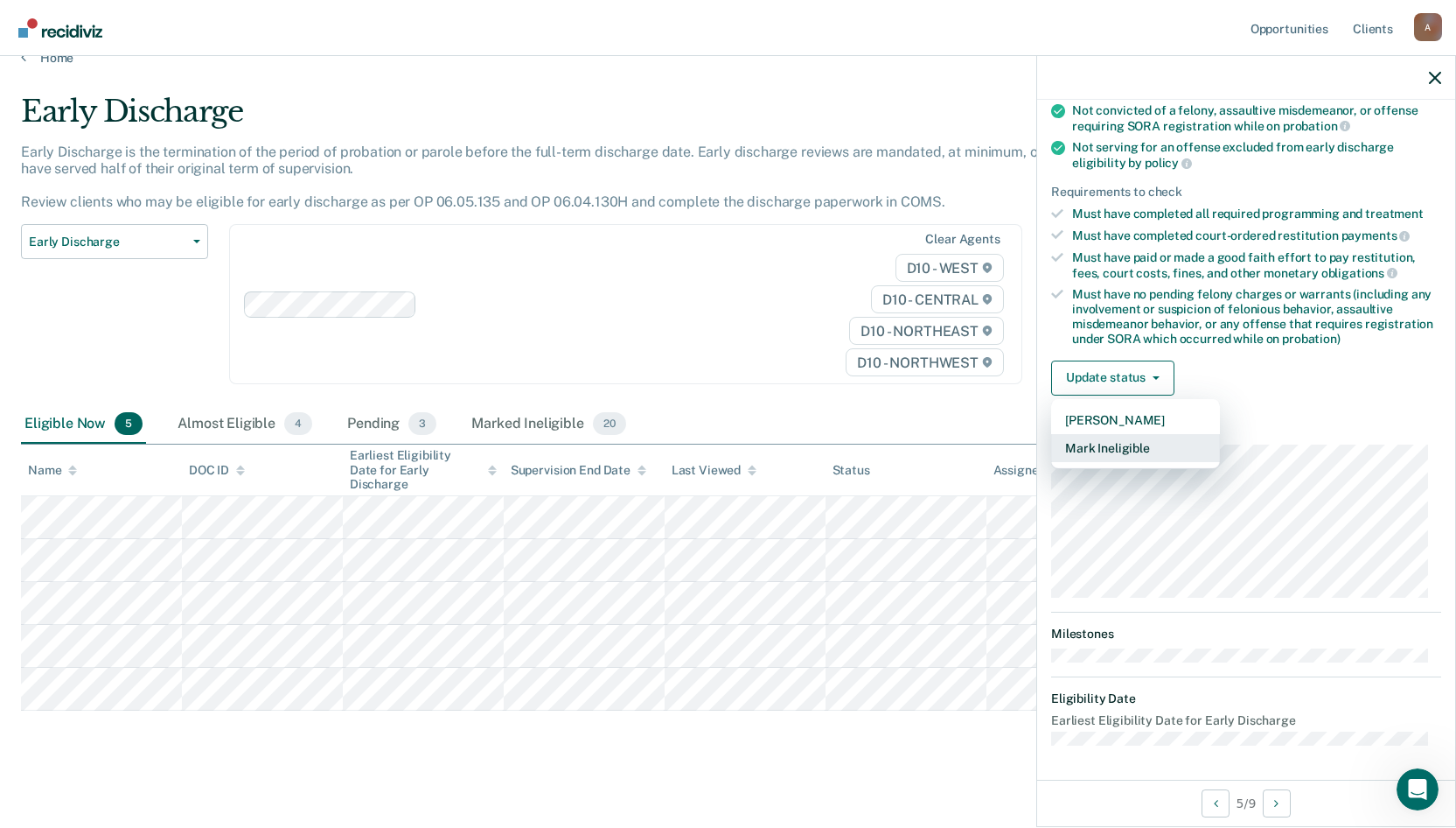
click at [1148, 443] on button "Mark Ineligible" at bounding box center [1135, 448] width 169 height 28
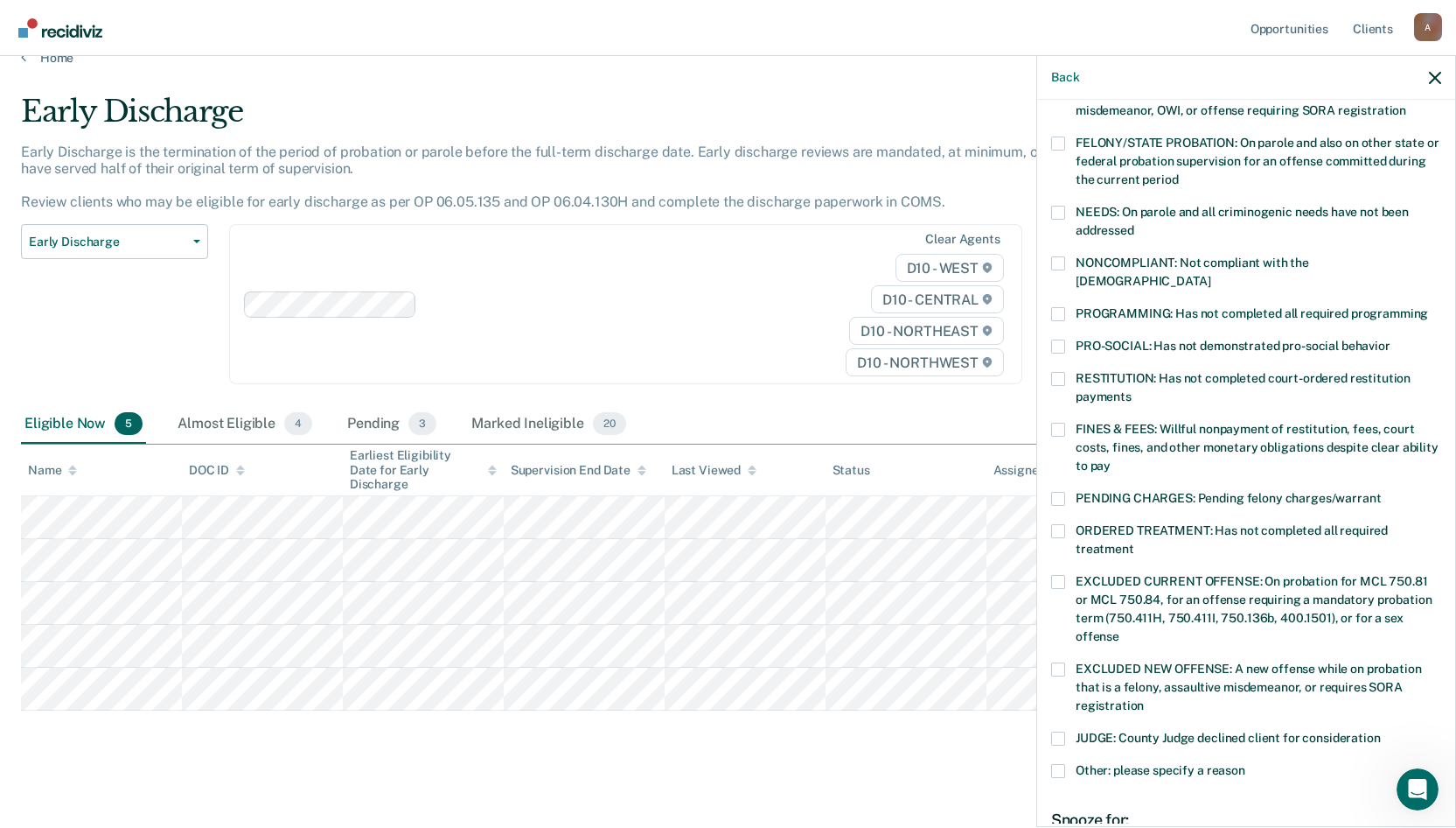
click at [1052, 307] on span at bounding box center [1057, 313] width 14 height 14
click at [1428, 307] on input "PROGRAMMING: Has not completed all required programming" at bounding box center [1428, 307] width 0 height 0
click at [1069, 423] on label "FINES & FEES: Willful nonpayment of restitution, fees, court costs, fines, and …" at bounding box center [1246, 450] width 390 height 55
click at [1111, 459] on input "FINES & FEES: Willful nonpayment of restitution, fees, court costs, fines, and …" at bounding box center [1111, 459] width 0 height 0
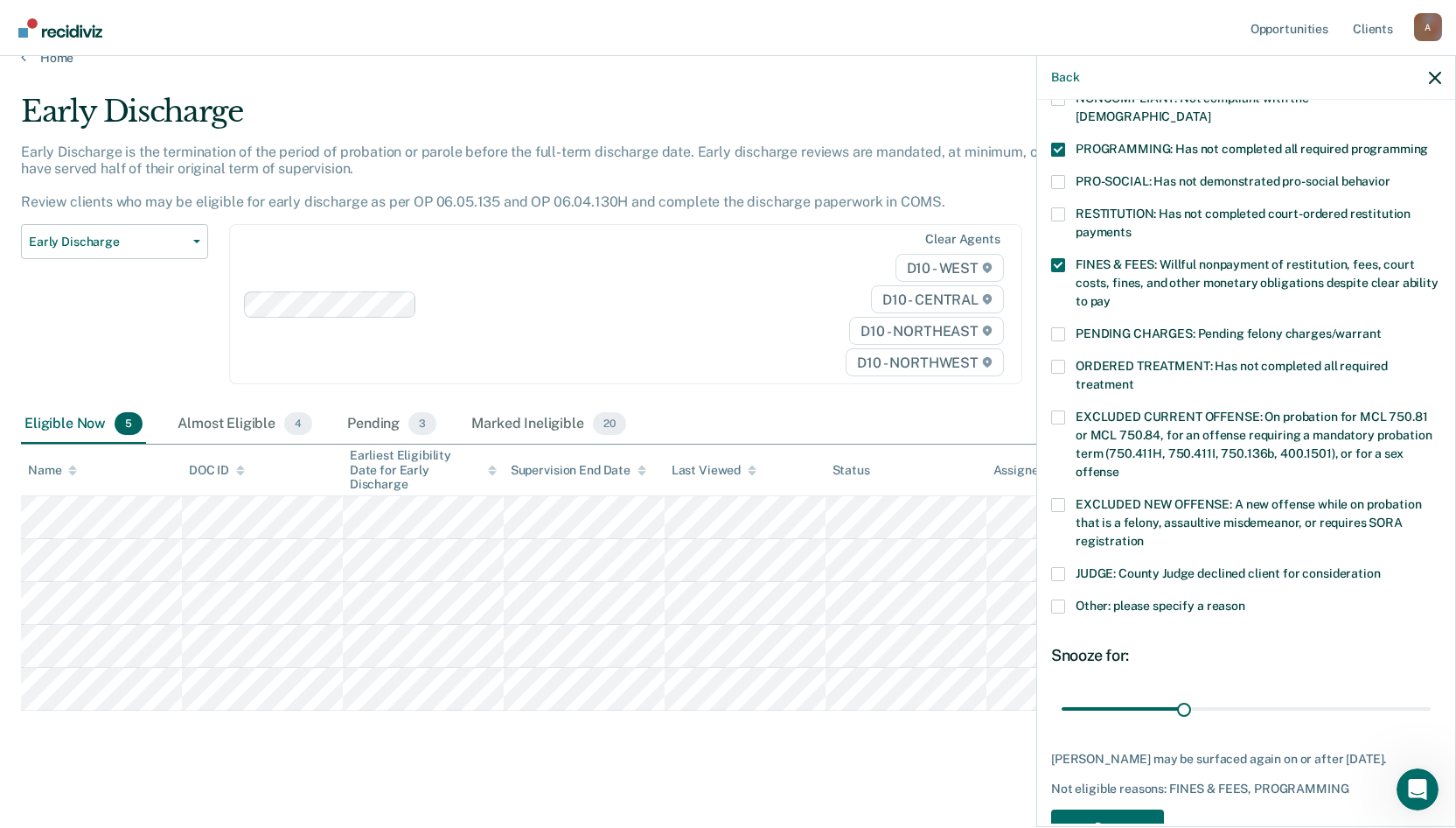
scroll to position [395, 0]
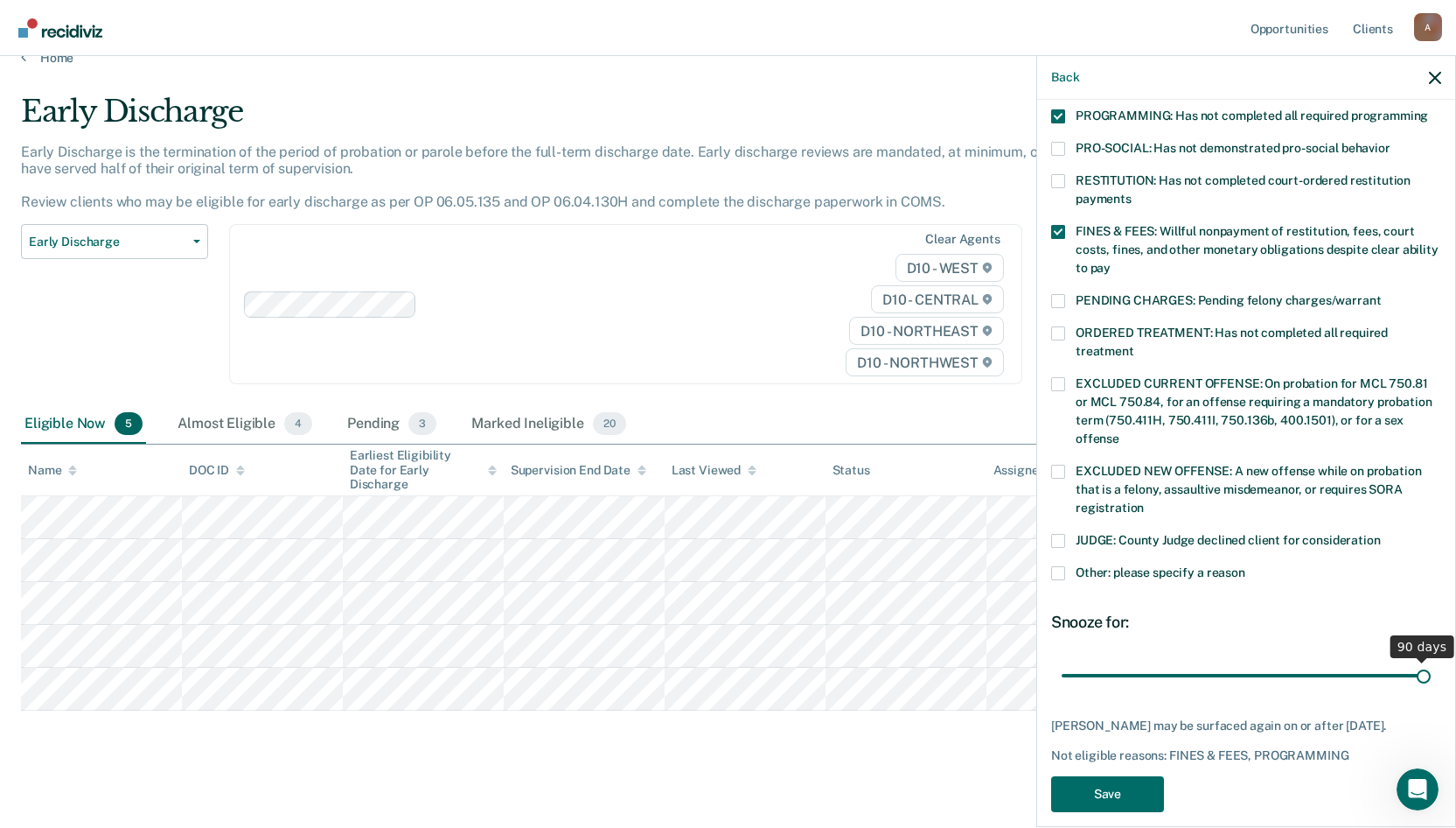
drag, startPoint x: 1183, startPoint y: 657, endPoint x: 1437, endPoint y: 659, distance: 254.0
type input "90"
click at [1431, 660] on input "range" at bounding box center [1247, 675] width 369 height 30
click at [1113, 792] on button "Save" at bounding box center [1107, 793] width 113 height 36
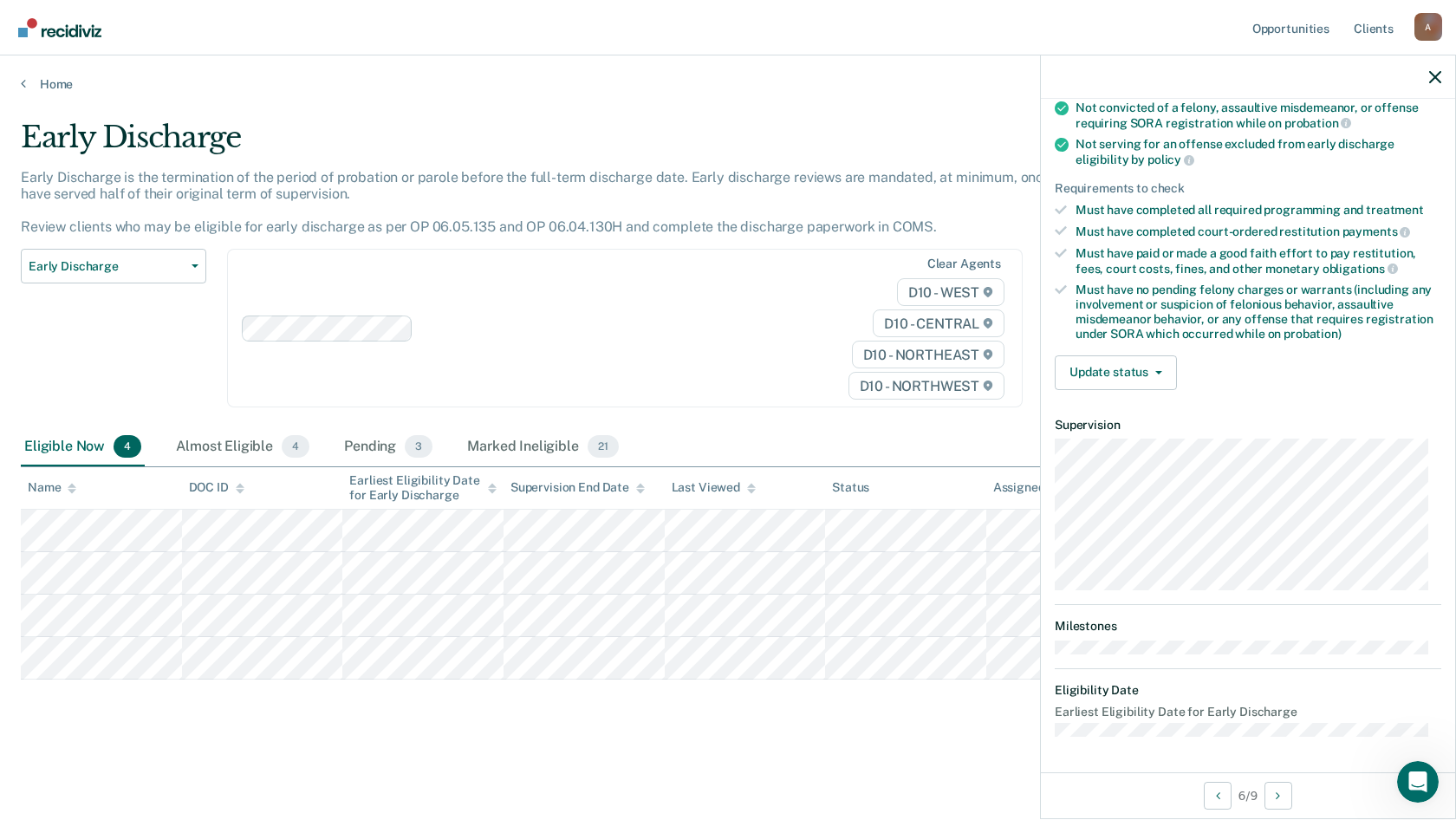
scroll to position [196, 0]
click at [1156, 372] on icon "button" at bounding box center [1159, 374] width 7 height 4
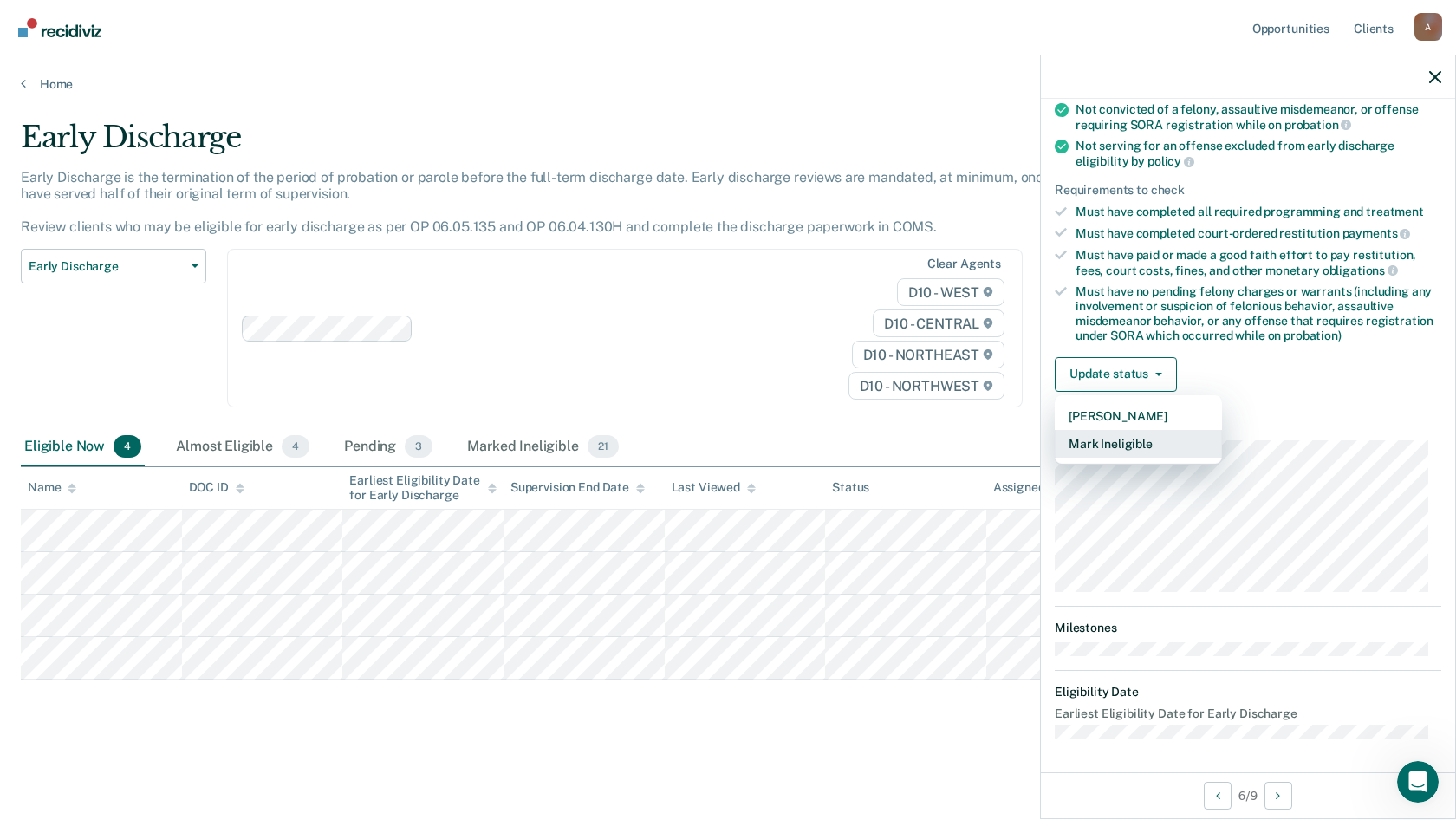
click at [1155, 446] on button "Mark Ineligible" at bounding box center [1139, 443] width 168 height 27
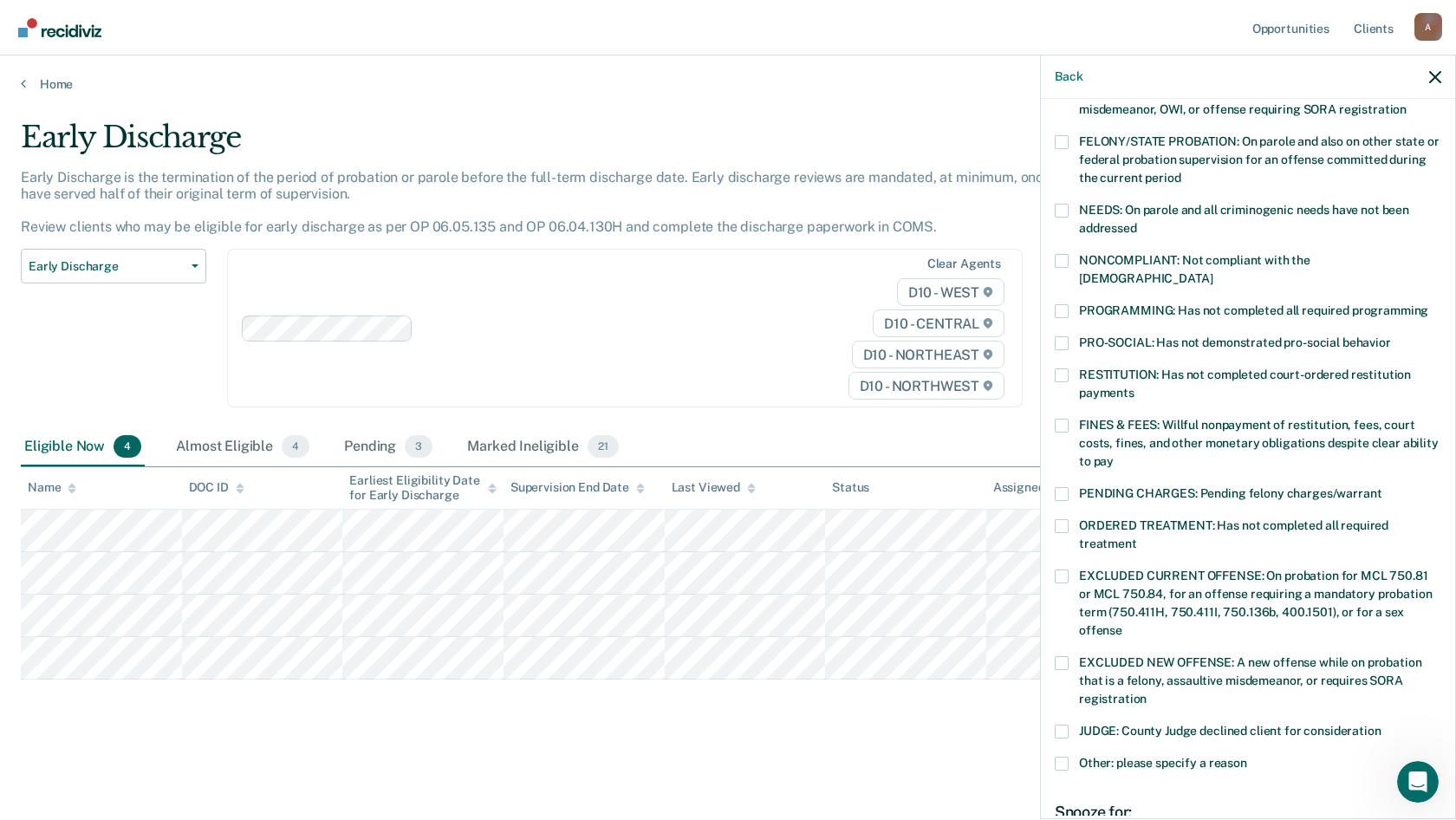
click at [1059, 304] on span at bounding box center [1062, 310] width 14 height 14
click at [1429, 304] on input "PROGRAMMING: Has not completed all required programming" at bounding box center [1429, 304] width 0 height 0
click at [1061, 419] on span at bounding box center [1062, 425] width 14 height 14
click at [1114, 455] on input "FINES & FEES: Willful nonpayment of restitution, fees, court costs, fines, and …" at bounding box center [1114, 455] width 0 height 0
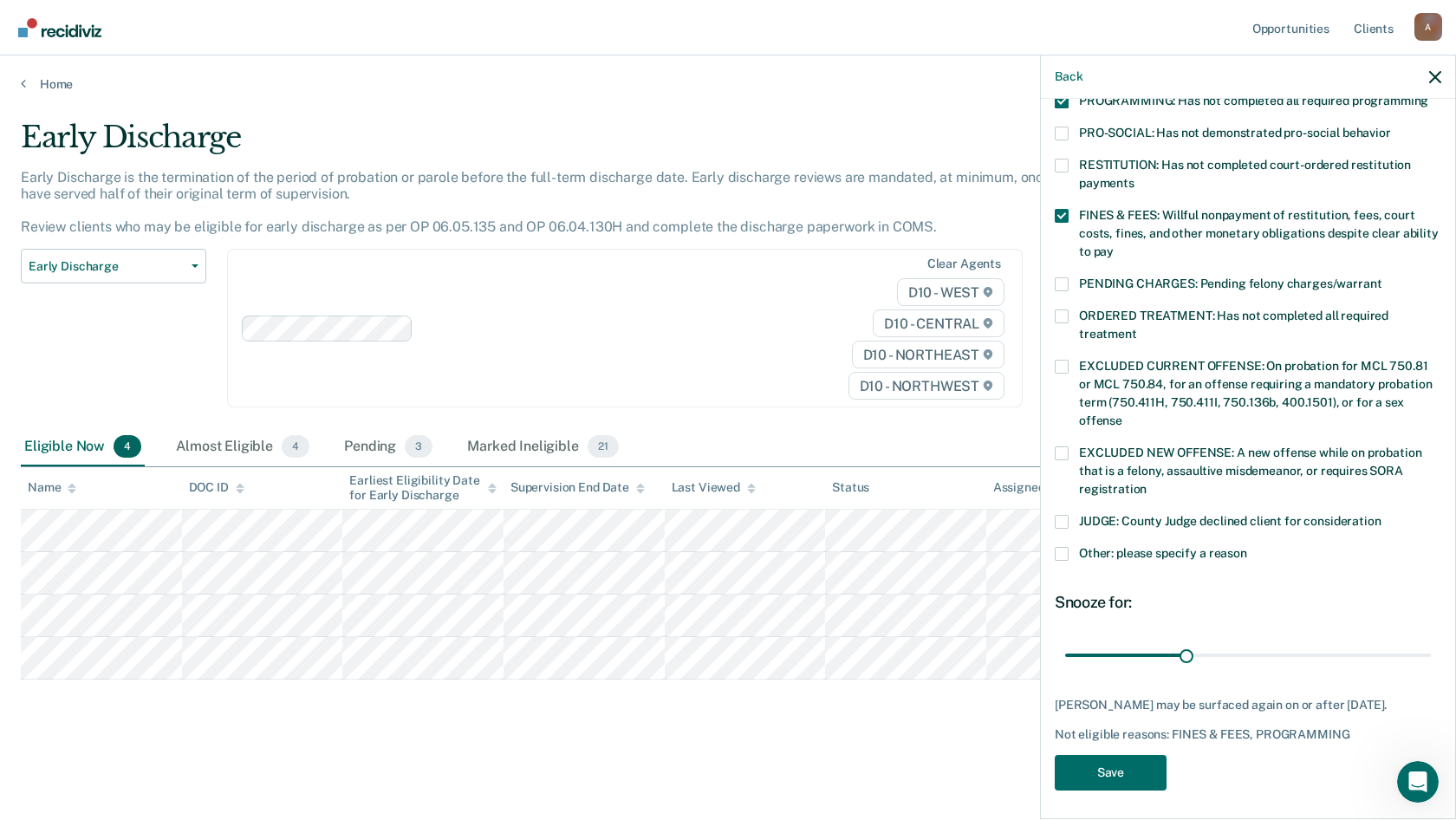
scroll to position [407, 0]
drag, startPoint x: 1186, startPoint y: 633, endPoint x: 1421, endPoint y: 646, distance: 235.4
type input "90"
click at [1421, 646] on input "range" at bounding box center [1248, 653] width 366 height 30
click at [1133, 767] on button "Save" at bounding box center [1111, 771] width 112 height 35
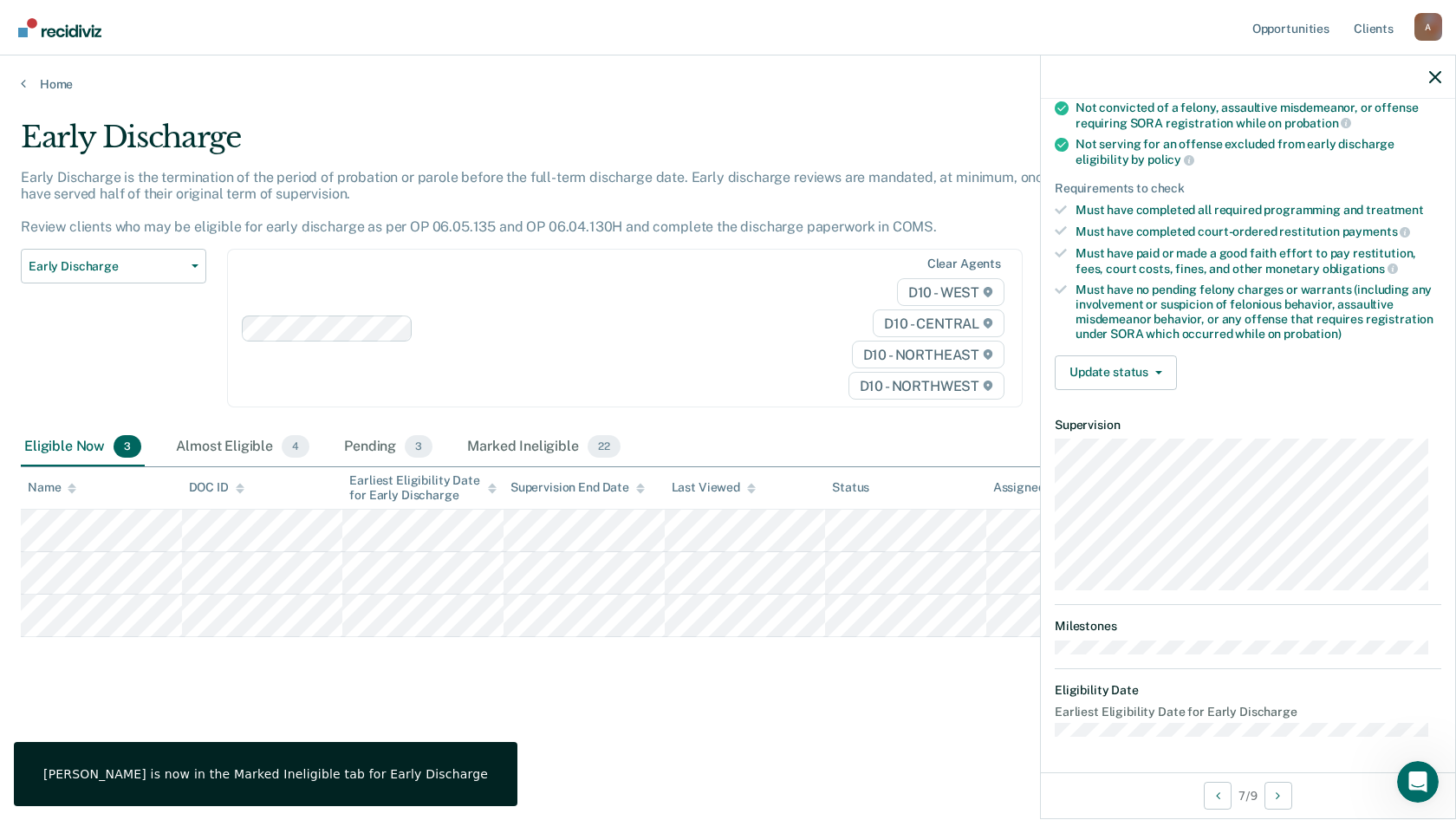
scroll to position [196, 0]
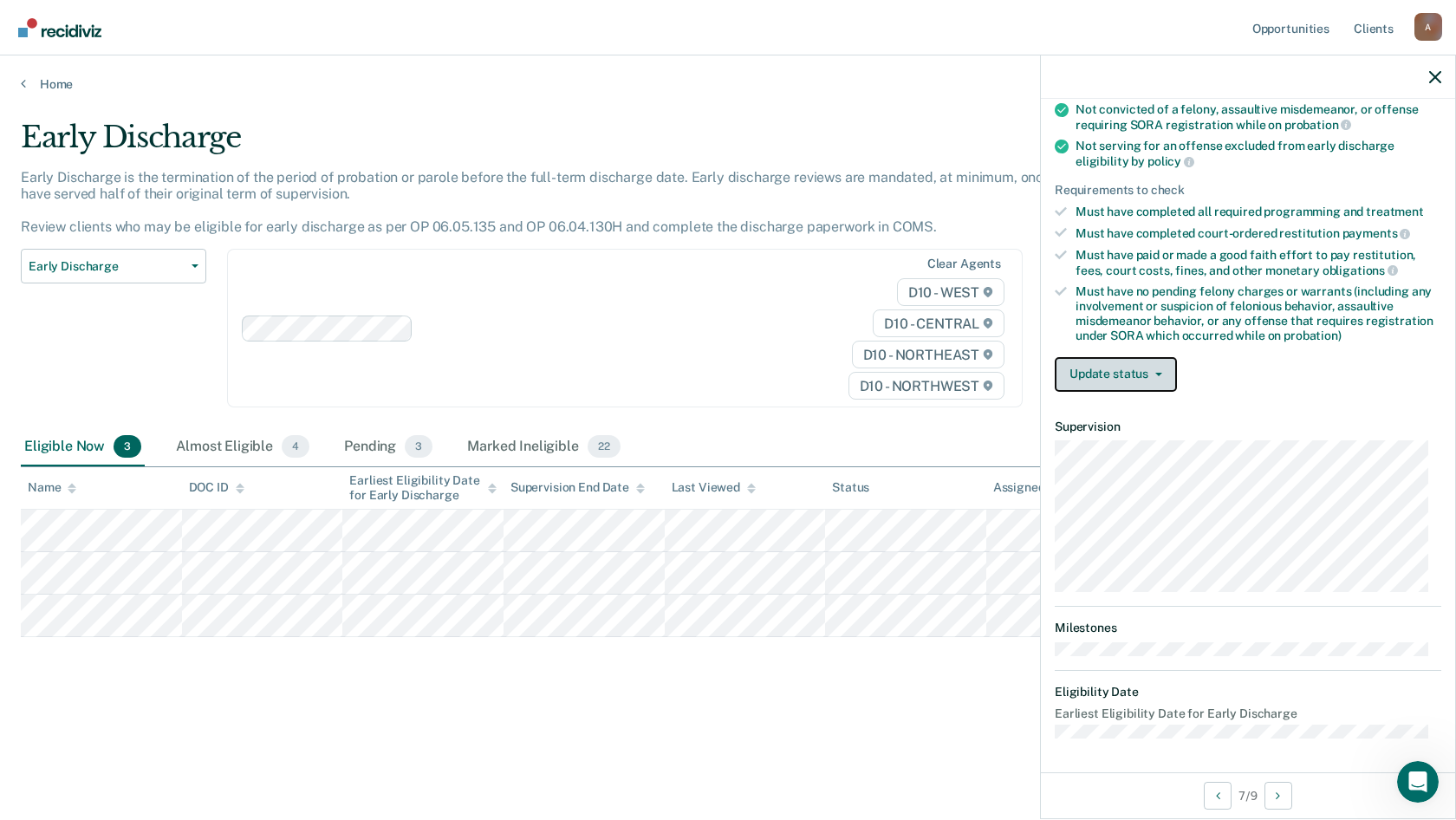
click at [1148, 374] on button "Update status" at bounding box center [1116, 374] width 122 height 35
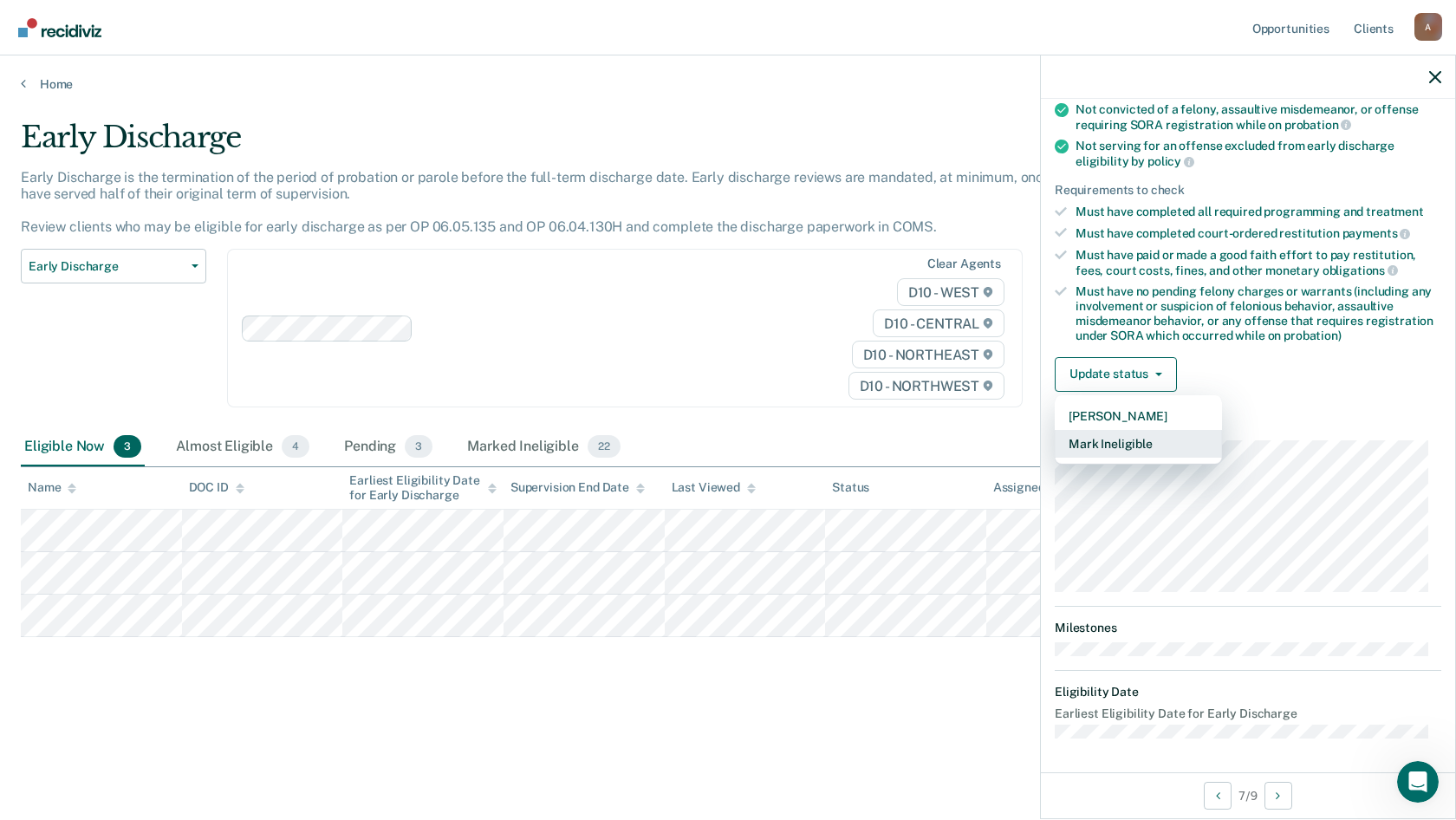
click at [1144, 439] on button "Mark Ineligible" at bounding box center [1139, 443] width 168 height 27
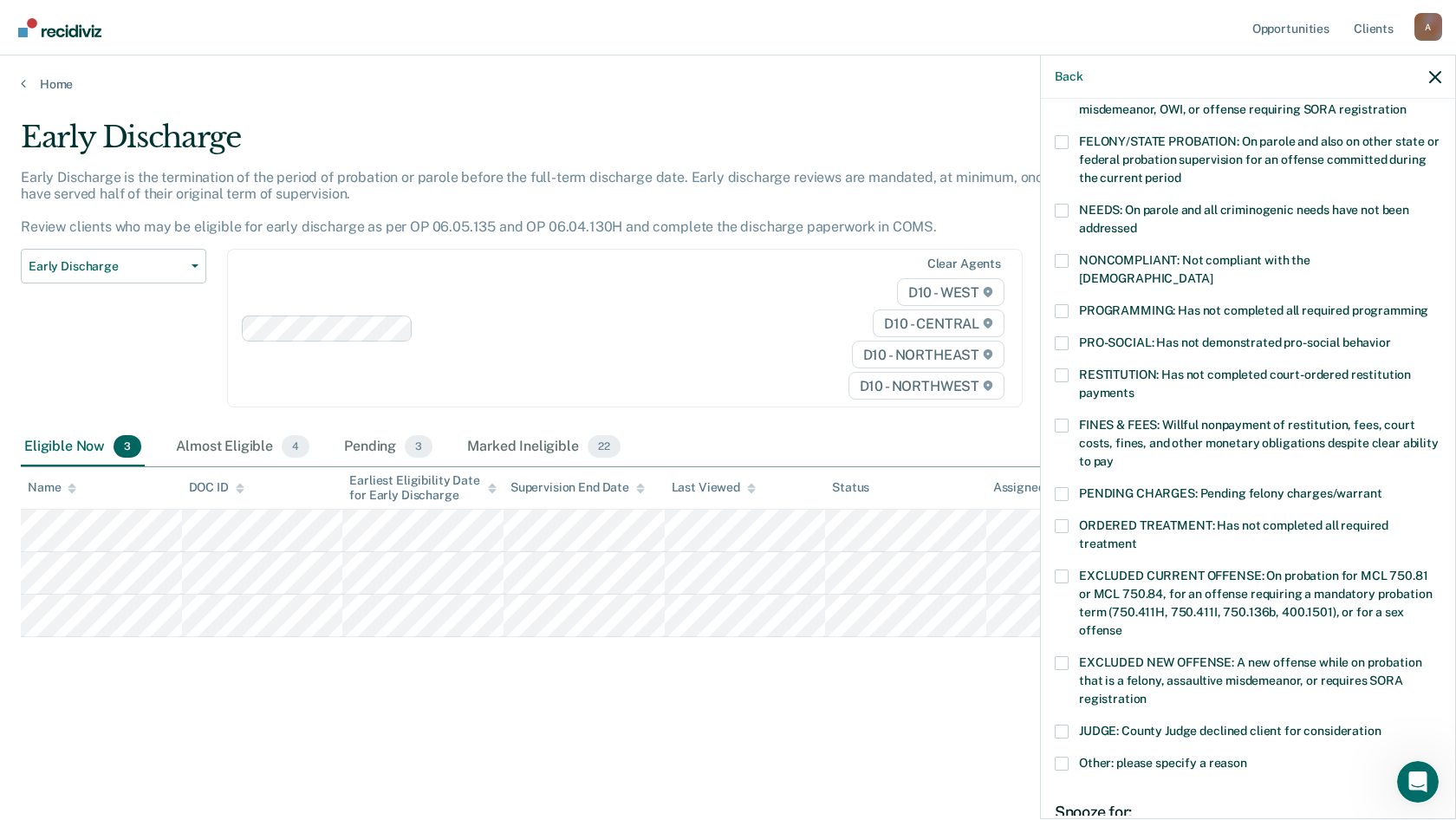
click at [1060, 304] on span at bounding box center [1062, 310] width 14 height 14
click at [1429, 304] on input "PROGRAMMING: Has not completed all required programming" at bounding box center [1429, 304] width 0 height 0
click at [1058, 419] on span at bounding box center [1062, 425] width 14 height 14
click at [1114, 455] on input "FINES & FEES: Willful nonpayment of restitution, fees, court costs, fines, and …" at bounding box center [1114, 455] width 0 height 0
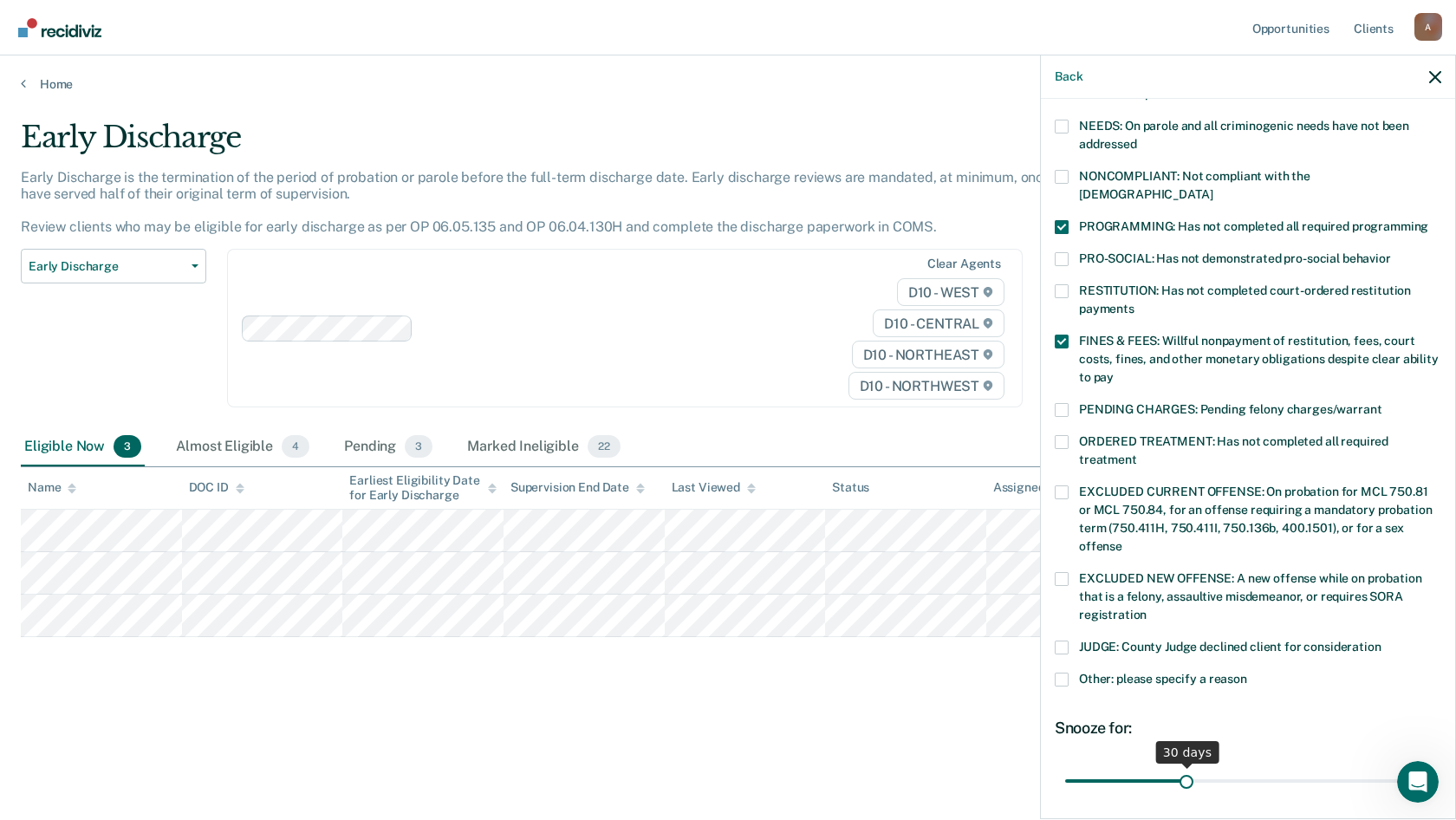
scroll to position [407, 0]
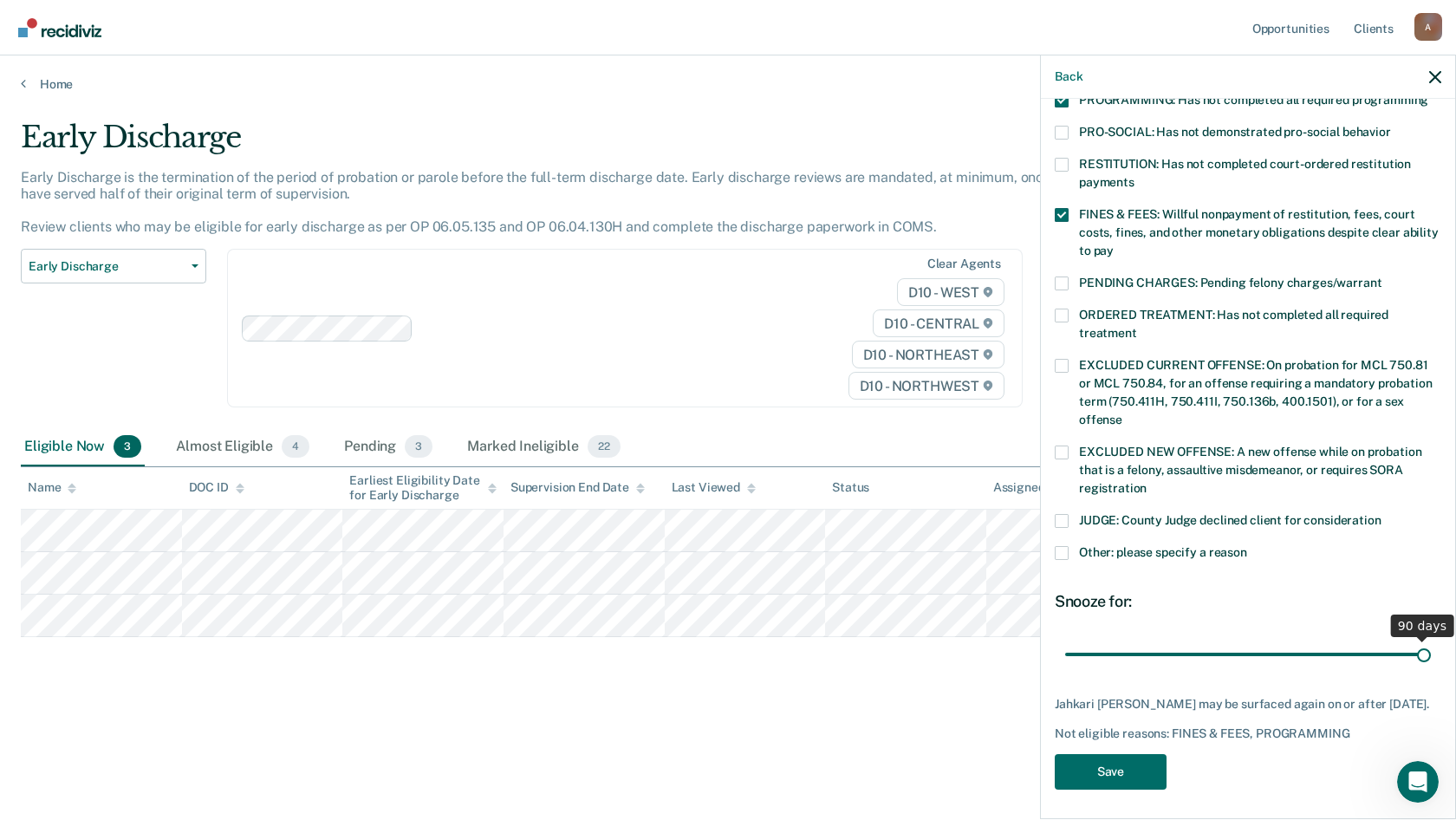
drag, startPoint x: 1181, startPoint y: 629, endPoint x: 1456, endPoint y: 641, distance: 275.3
type input "90"
click at [1431, 641] on input "range" at bounding box center [1248, 653] width 366 height 30
click at [1108, 768] on button "Save" at bounding box center [1111, 771] width 112 height 35
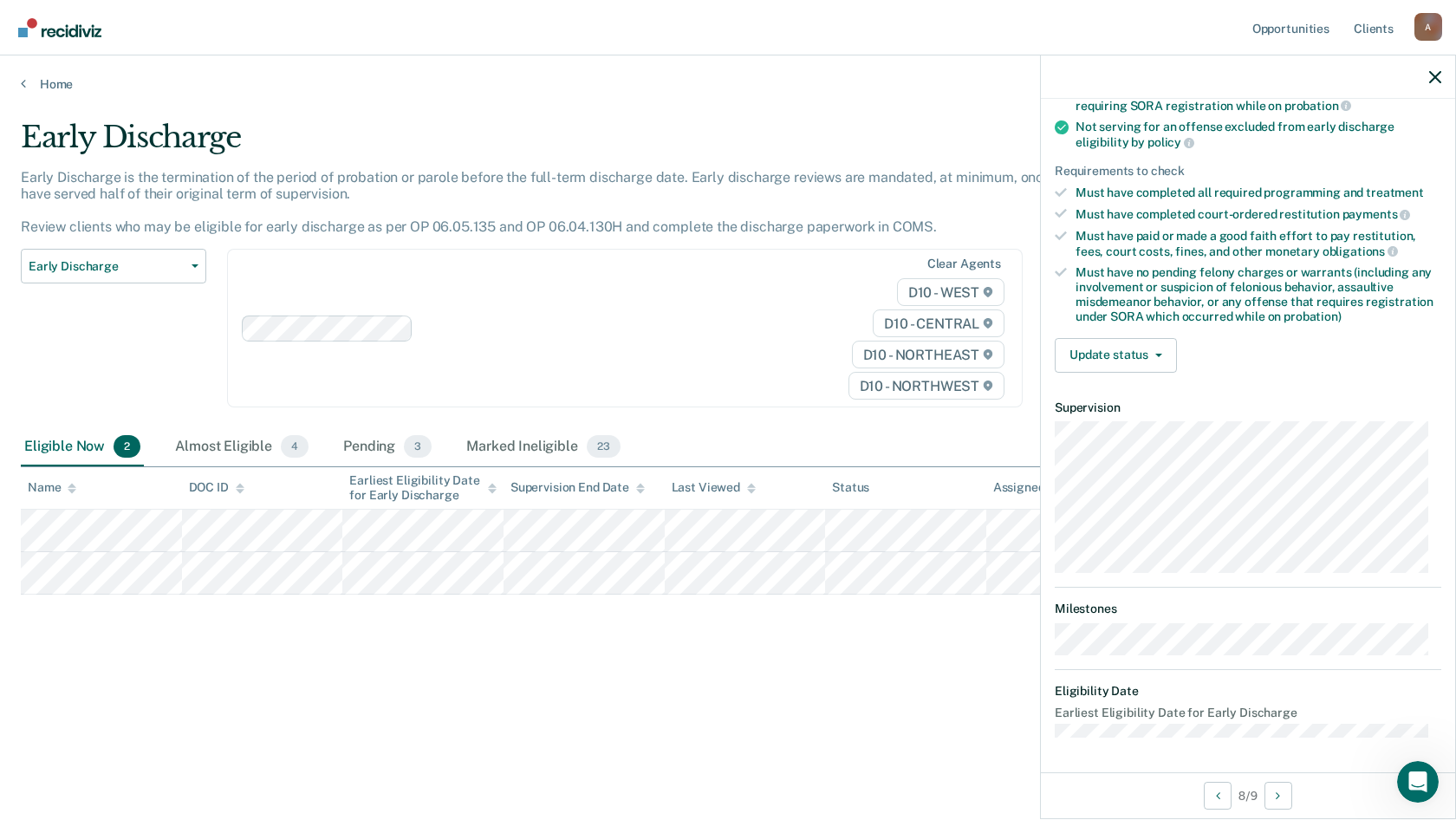
scroll to position [213, 0]
click at [1158, 355] on icon "button" at bounding box center [1159, 357] width 7 height 4
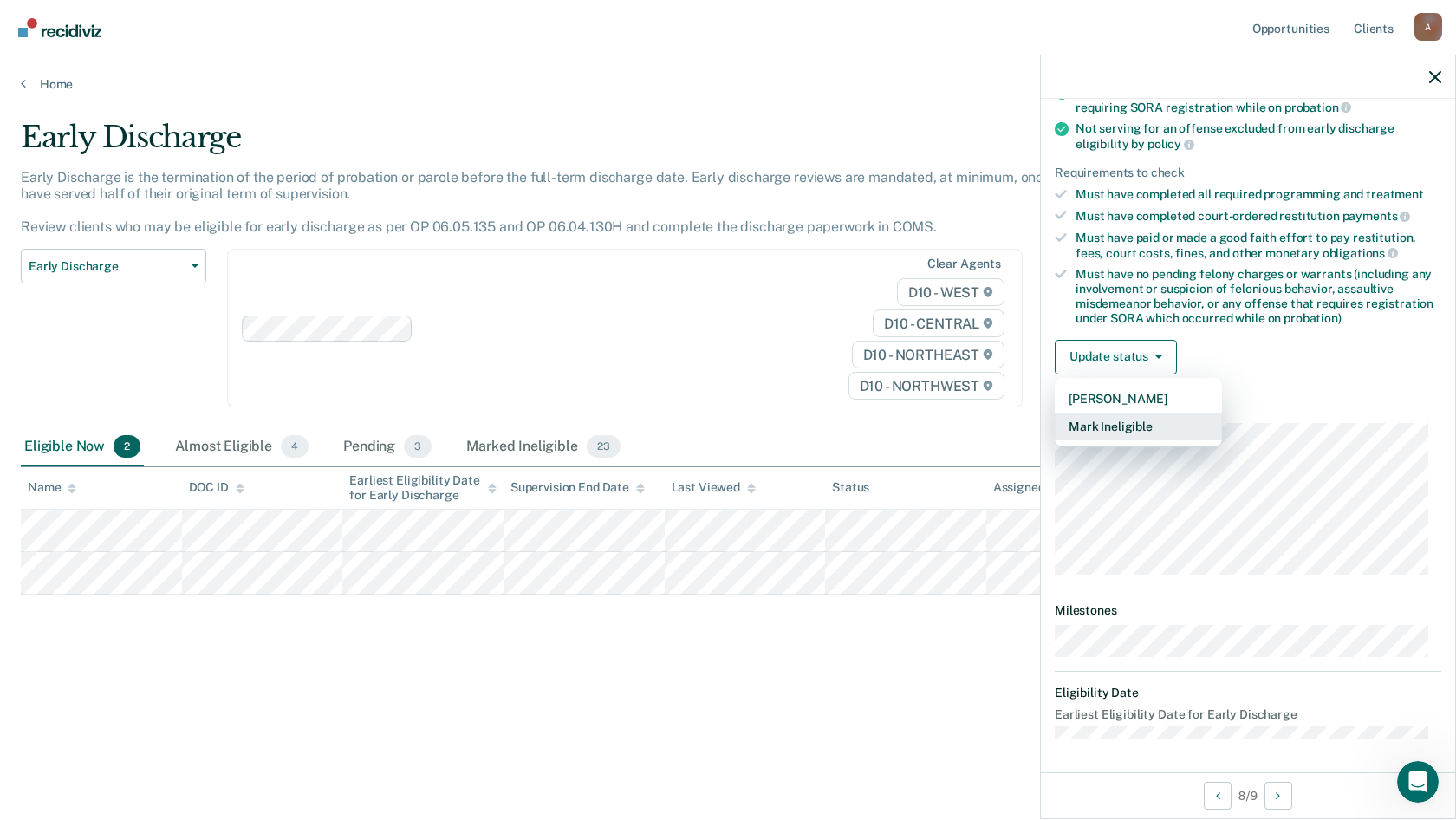
click at [1149, 425] on button "Mark Ineligible" at bounding box center [1139, 426] width 168 height 27
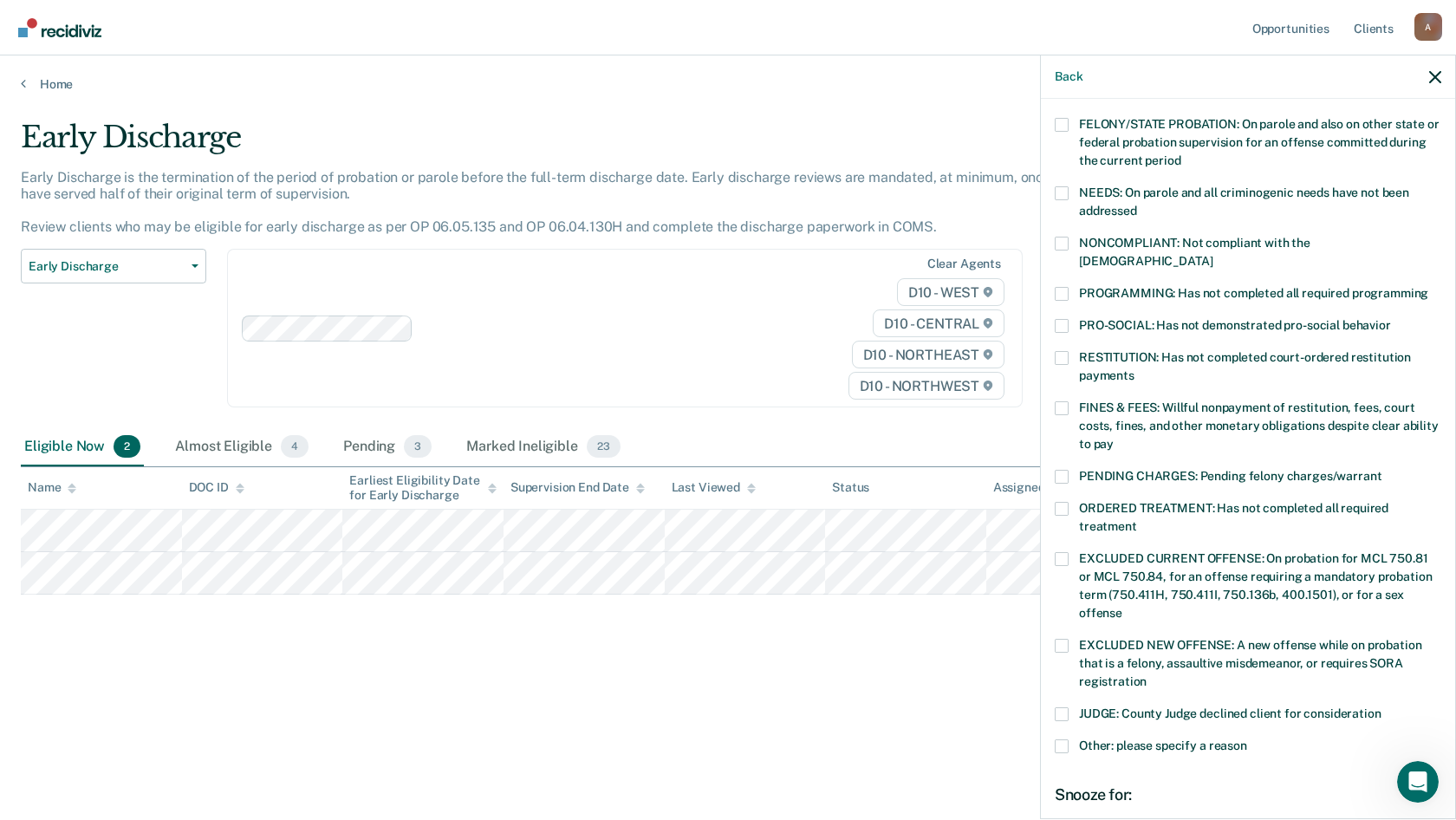
click at [1067, 287] on span at bounding box center [1062, 293] width 14 height 14
click at [1429, 287] on input "PROGRAMMING: Has not completed all required programming" at bounding box center [1429, 287] width 0 height 0
click at [1059, 401] on span at bounding box center [1062, 408] width 14 height 14
click at [1114, 438] on input "FINES & FEES: Willful nonpayment of restitution, fees, court costs, fines, and …" at bounding box center [1114, 438] width 0 height 0
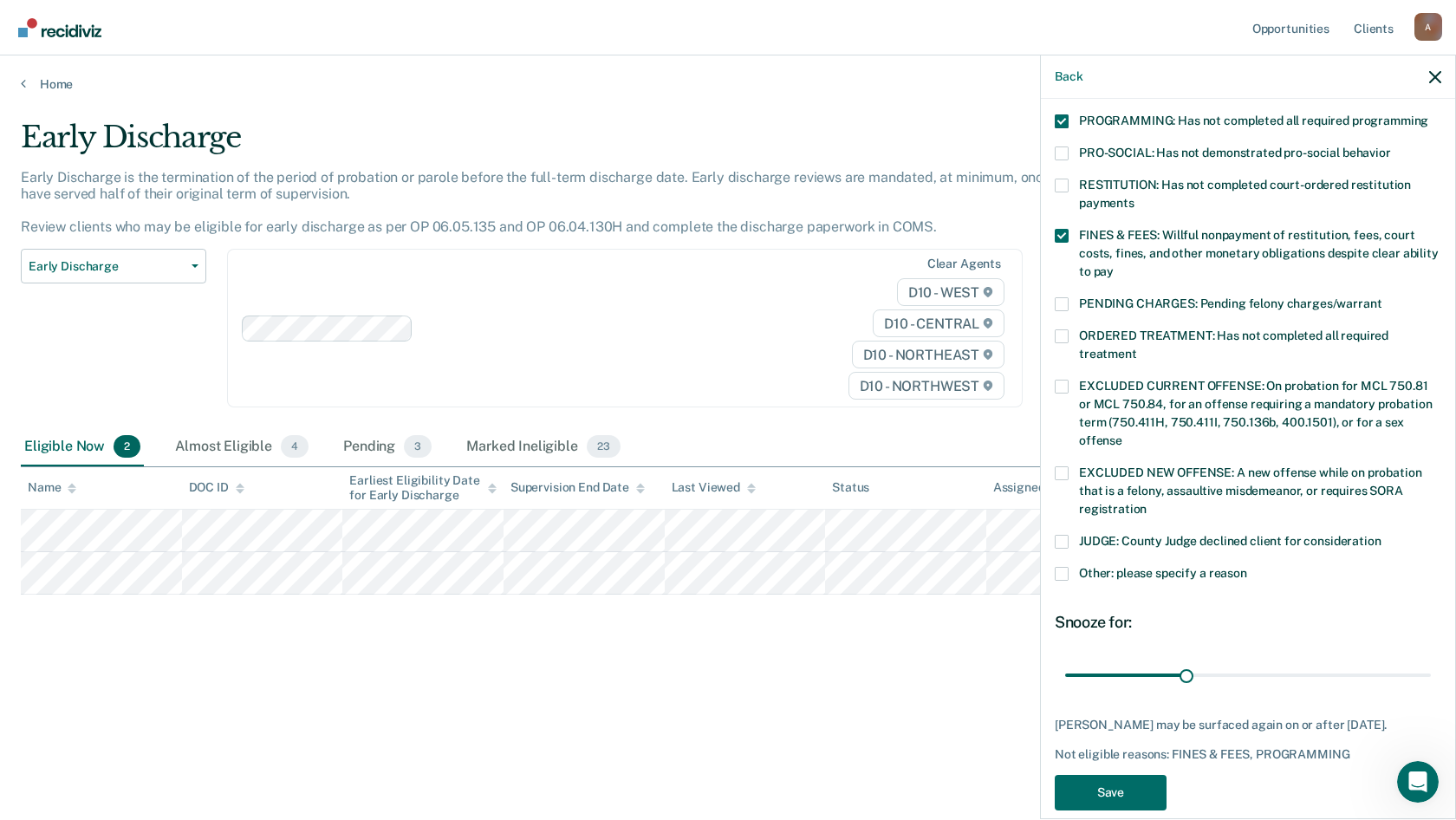
scroll to position [391, 0]
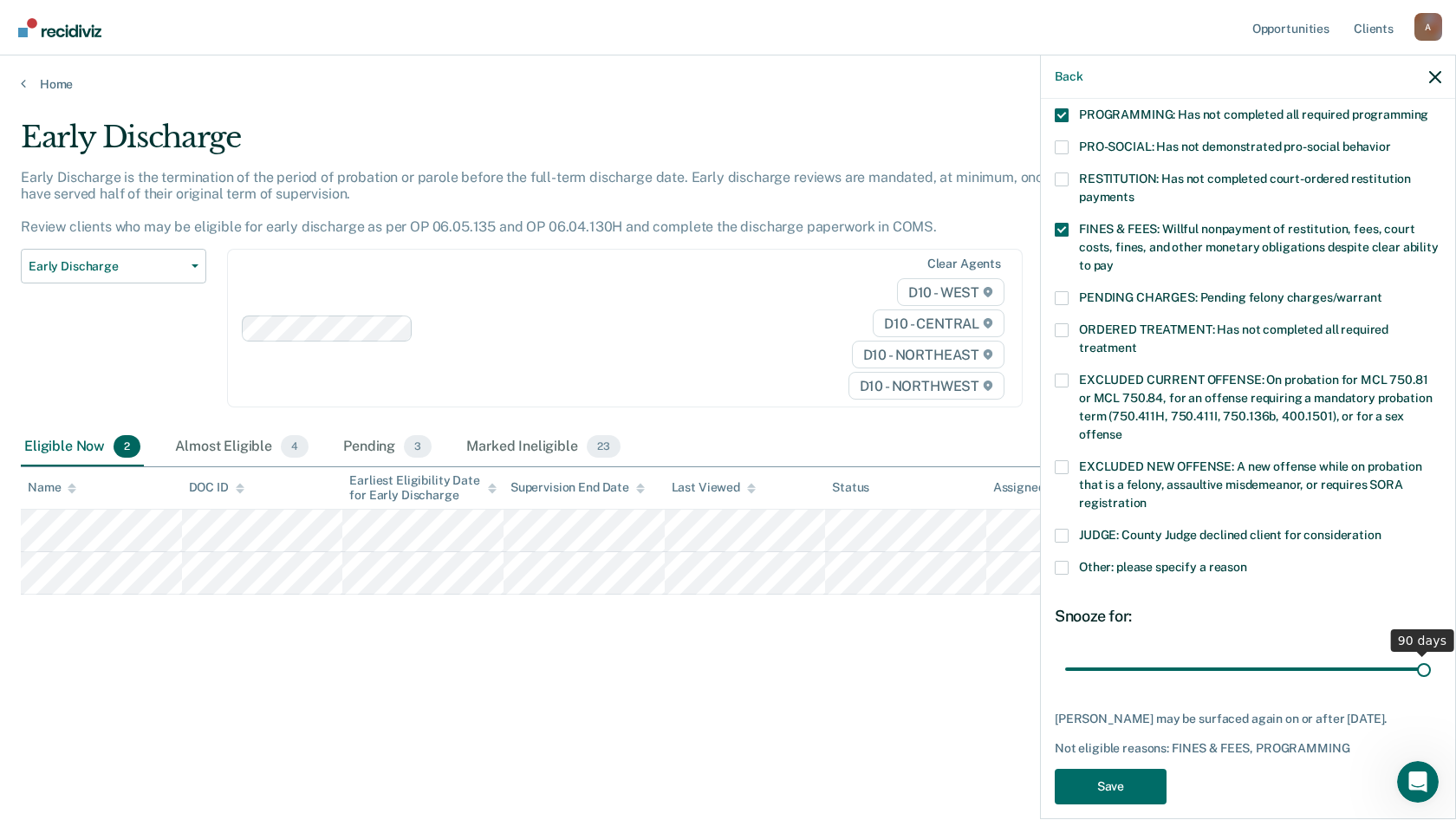
drag, startPoint x: 1185, startPoint y: 651, endPoint x: 1434, endPoint y: 659, distance: 249.1
type input "90"
click at [1431, 659] on input "range" at bounding box center [1248, 668] width 366 height 30
click at [1106, 768] on button "Save" at bounding box center [1111, 785] width 112 height 35
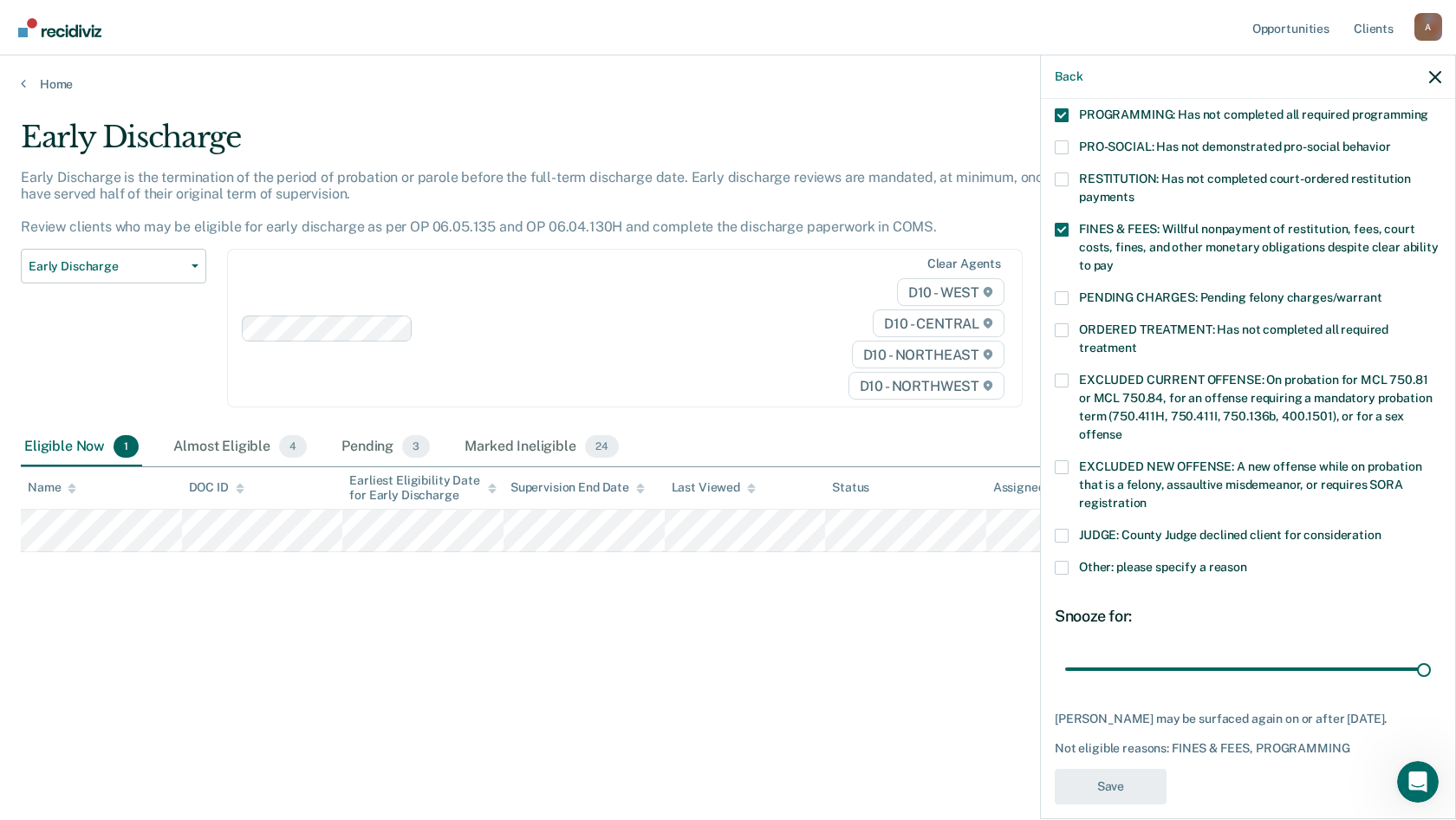
scroll to position [341, 0]
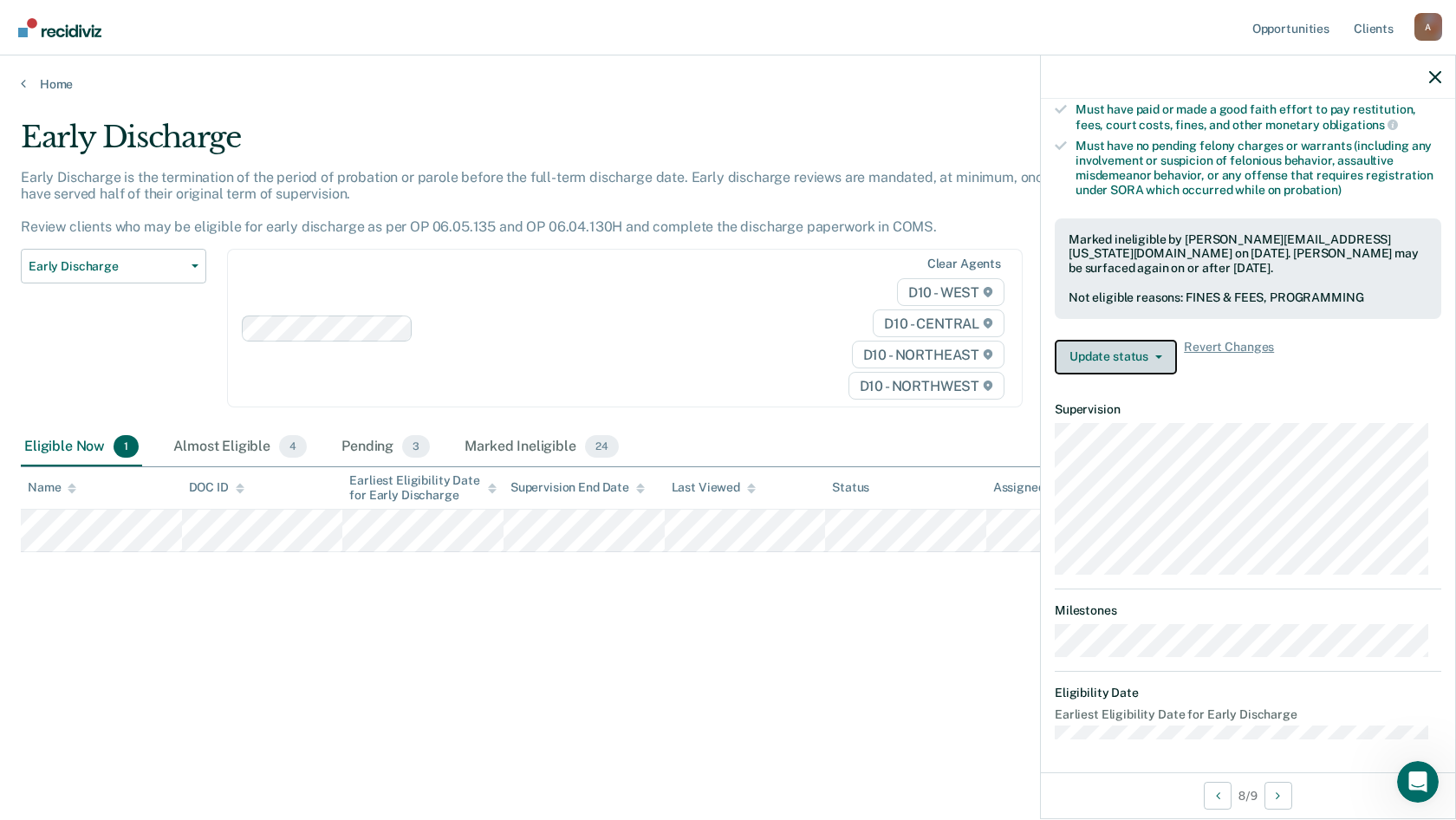
click at [1153, 359] on button "Update status" at bounding box center [1116, 357] width 122 height 35
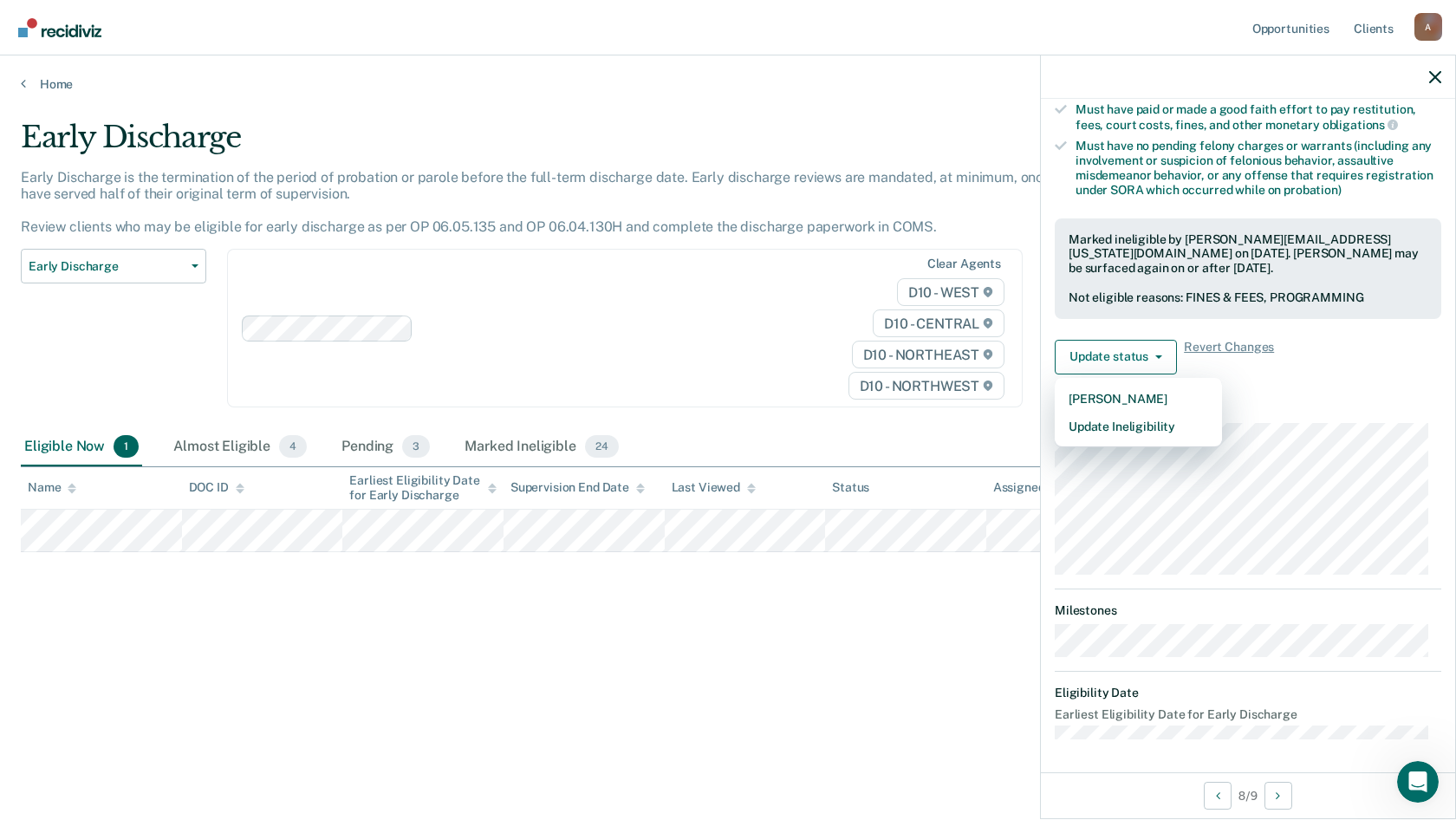
drag, startPoint x: 676, startPoint y: 666, endPoint x: 580, endPoint y: 616, distance: 108.2
click at [667, 663] on div "Early Discharge Early Discharge is the termination of the period of probation o…" at bounding box center [728, 404] width 1415 height 570
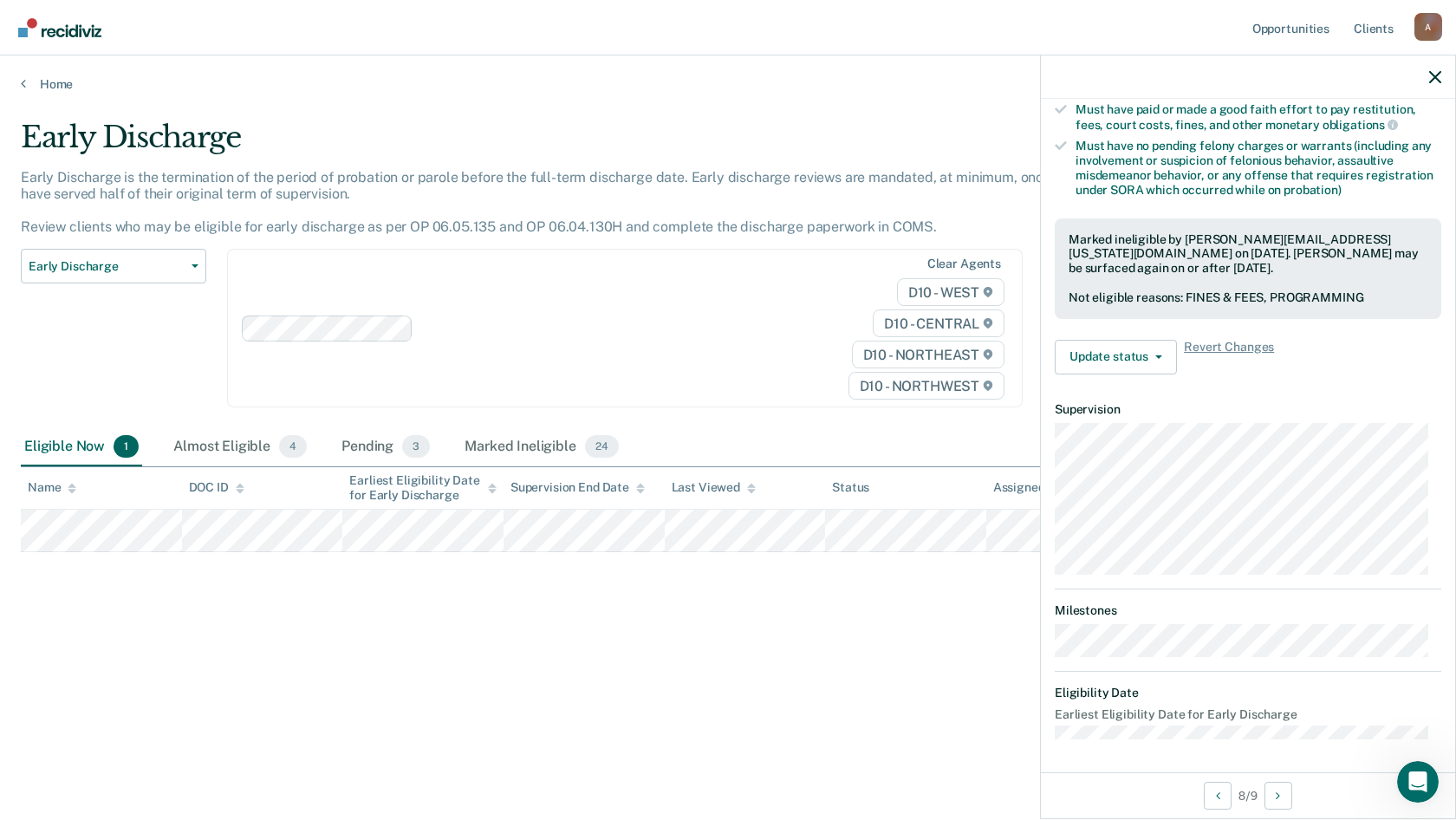
scroll to position [196, 0]
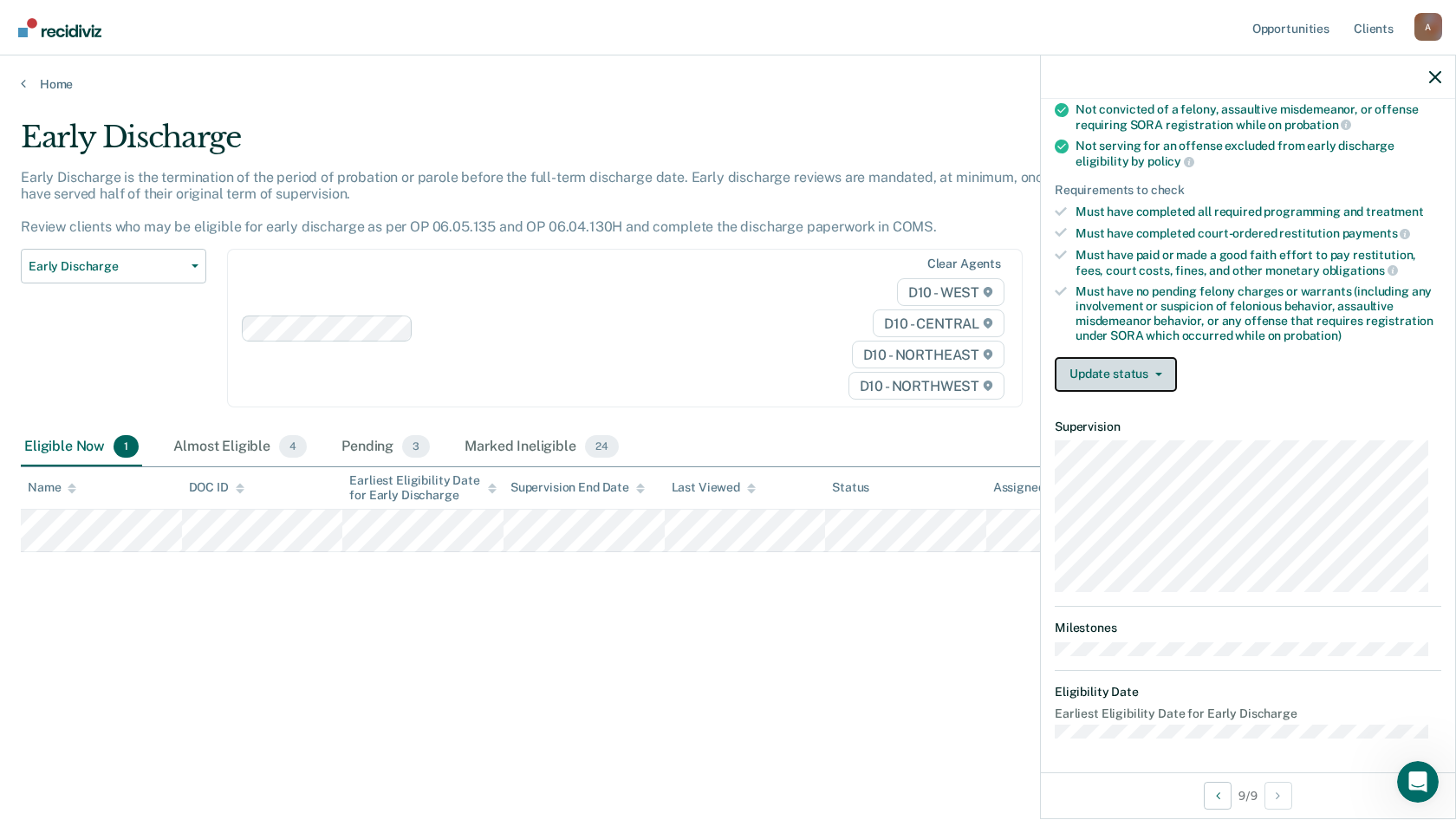
click at [1162, 380] on button "Update status" at bounding box center [1116, 374] width 122 height 35
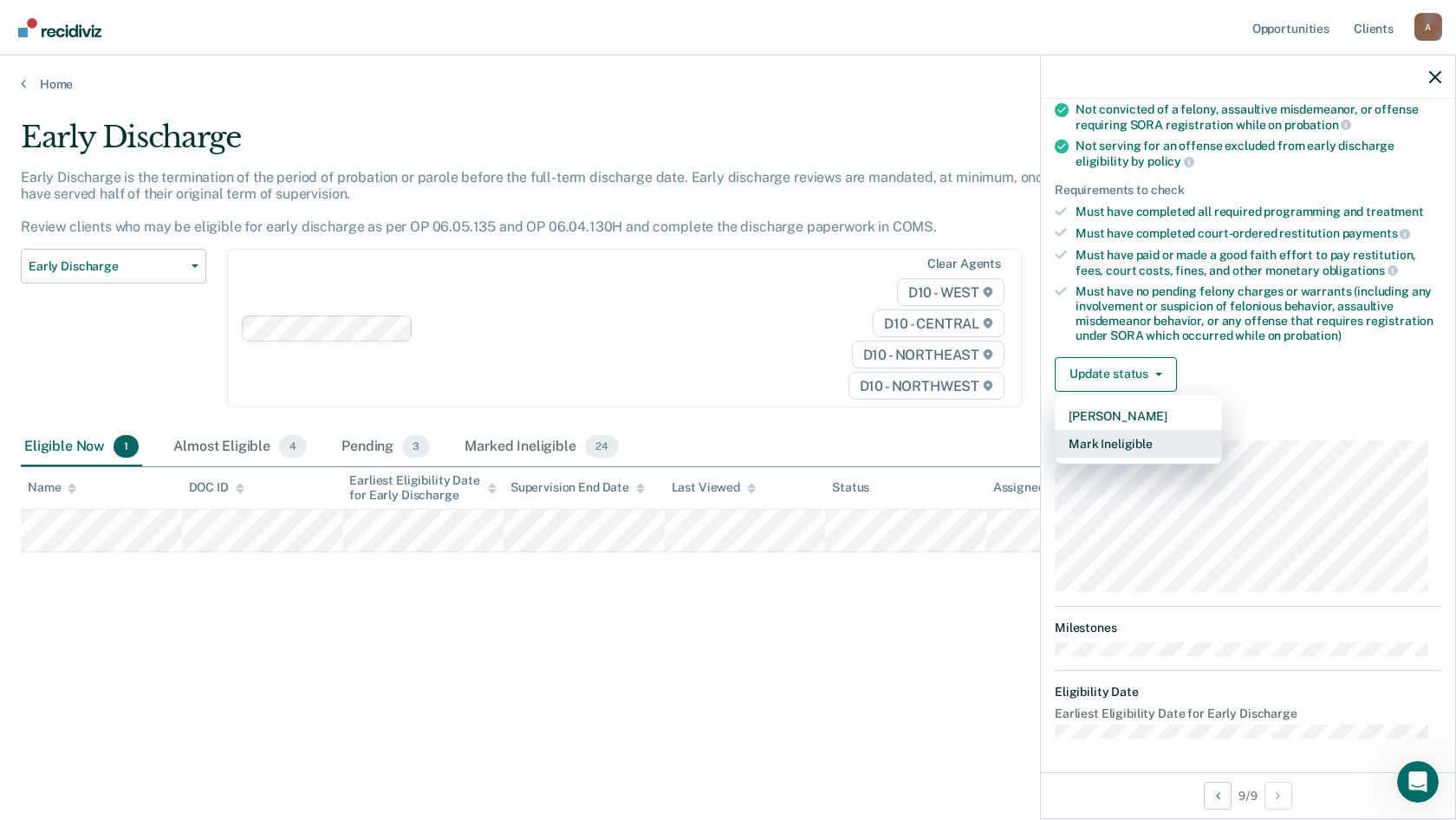
click at [1154, 445] on button "Mark Ineligible" at bounding box center [1139, 443] width 168 height 27
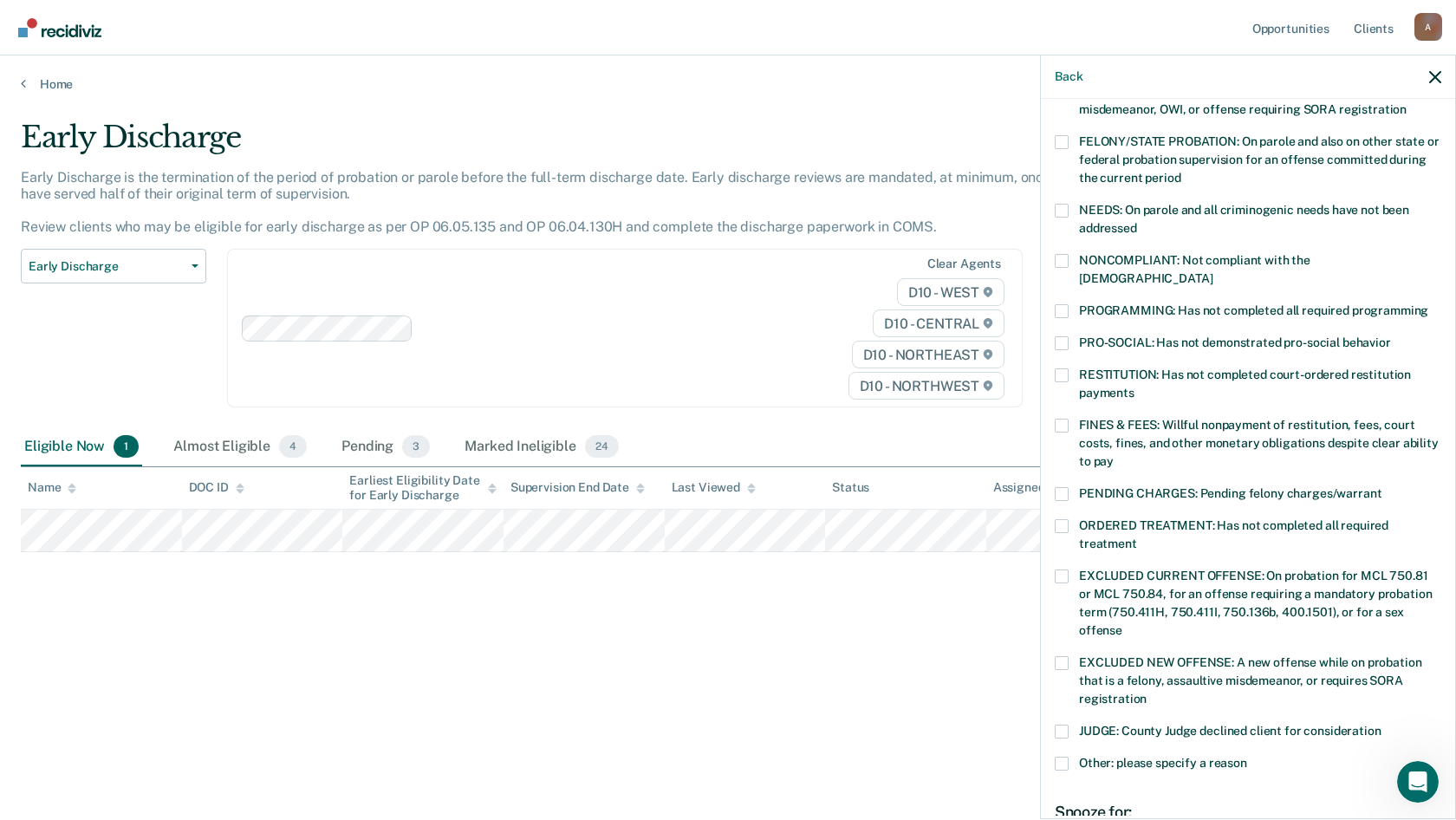
click at [1060, 304] on span at bounding box center [1062, 310] width 14 height 14
click at [1429, 304] on input "PROGRAMMING: Has not completed all required programming" at bounding box center [1429, 304] width 0 height 0
click at [1058, 419] on span at bounding box center [1062, 425] width 14 height 14
click at [1114, 455] on input "FINES & FEES: Willful nonpayment of restitution, fees, court costs, fines, and …" at bounding box center [1114, 455] width 0 height 0
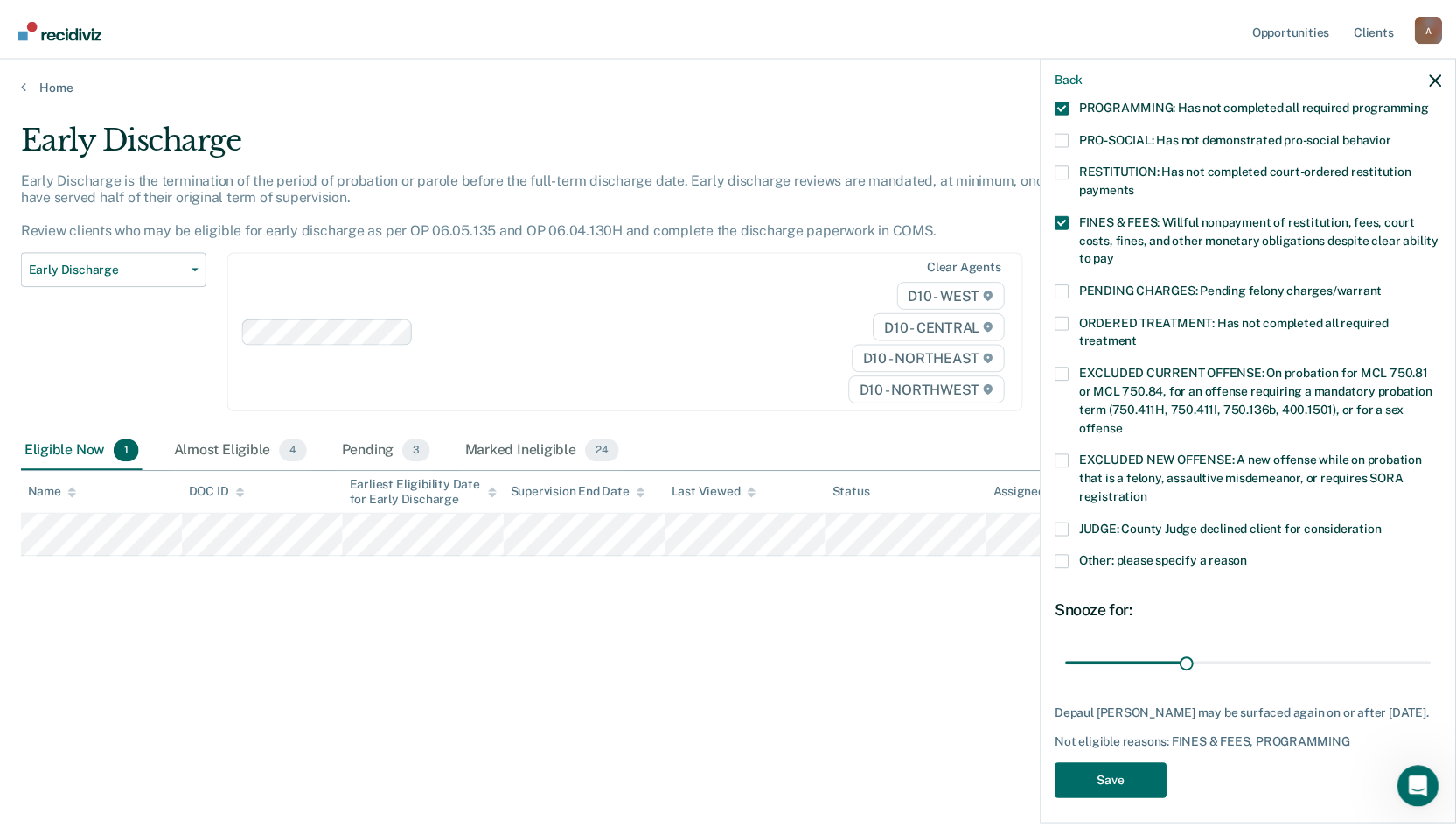
scroll to position [411, 0]
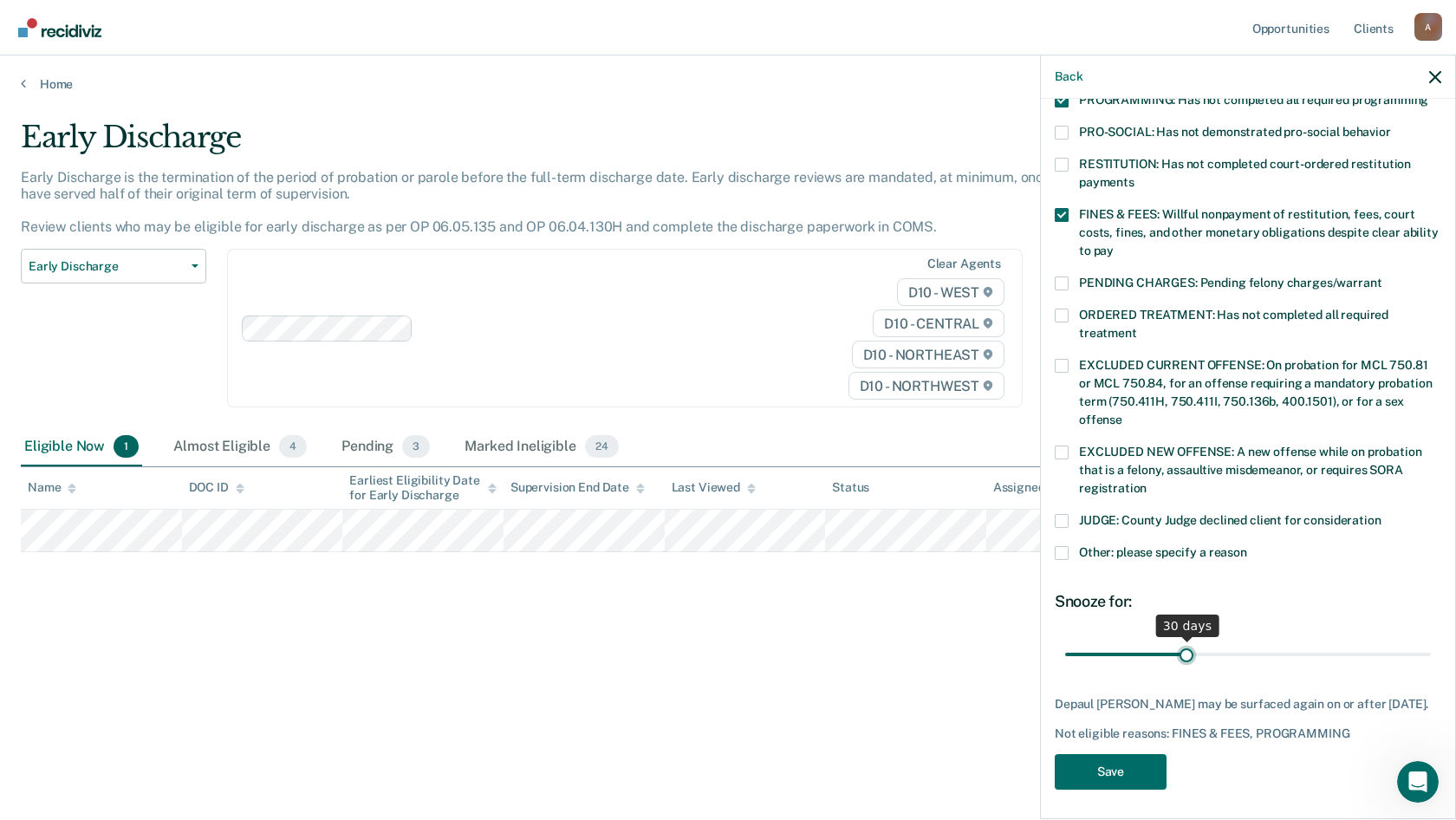
click at [1184, 642] on input "range" at bounding box center [1248, 653] width 366 height 30
drag, startPoint x: 1180, startPoint y: 638, endPoint x: 1428, endPoint y: 643, distance: 248.1
type input "90"
click at [1428, 643] on input "range" at bounding box center [1248, 653] width 366 height 30
click at [1110, 769] on button "Save" at bounding box center [1111, 771] width 112 height 35
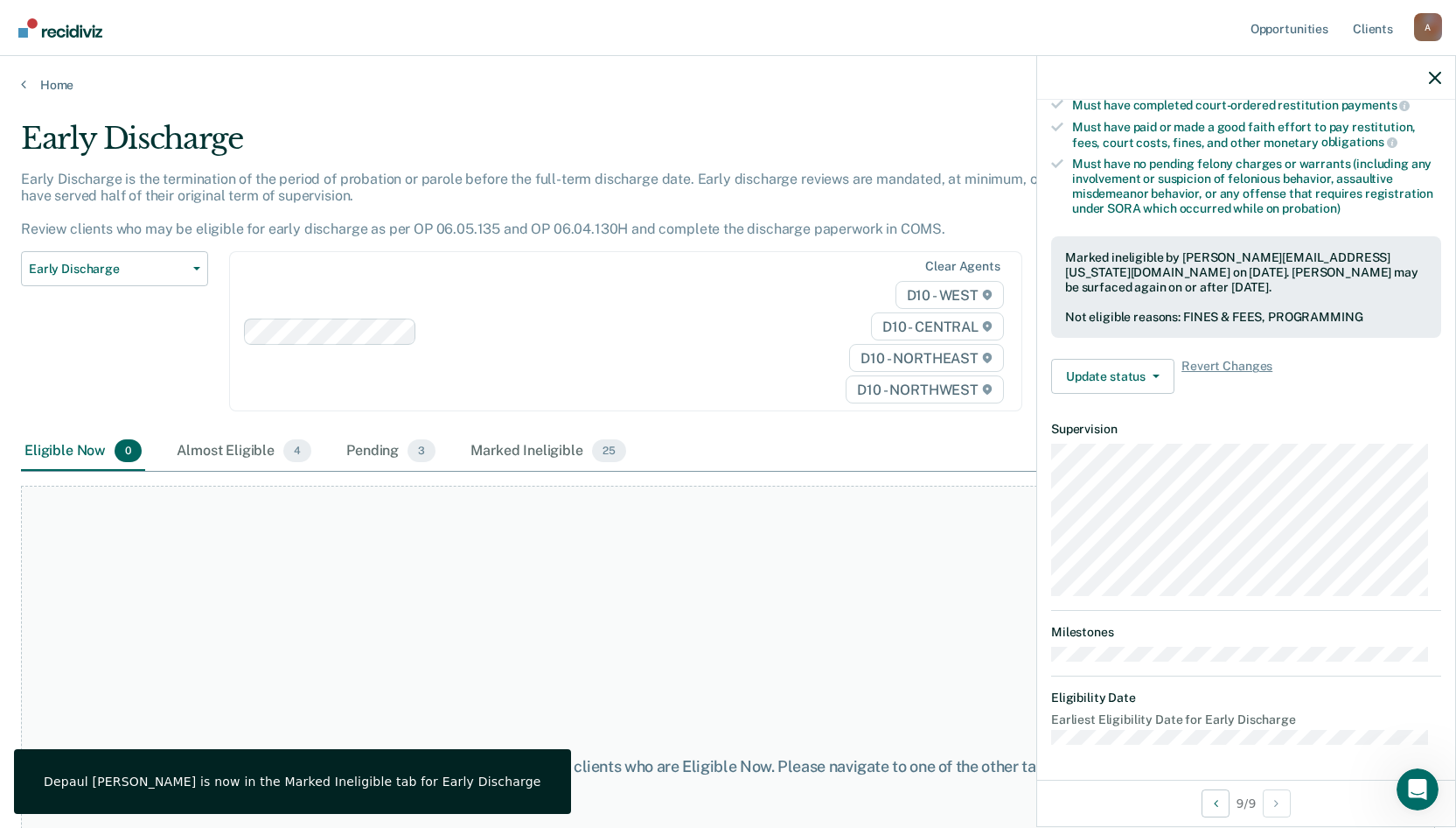
scroll to position [327, 0]
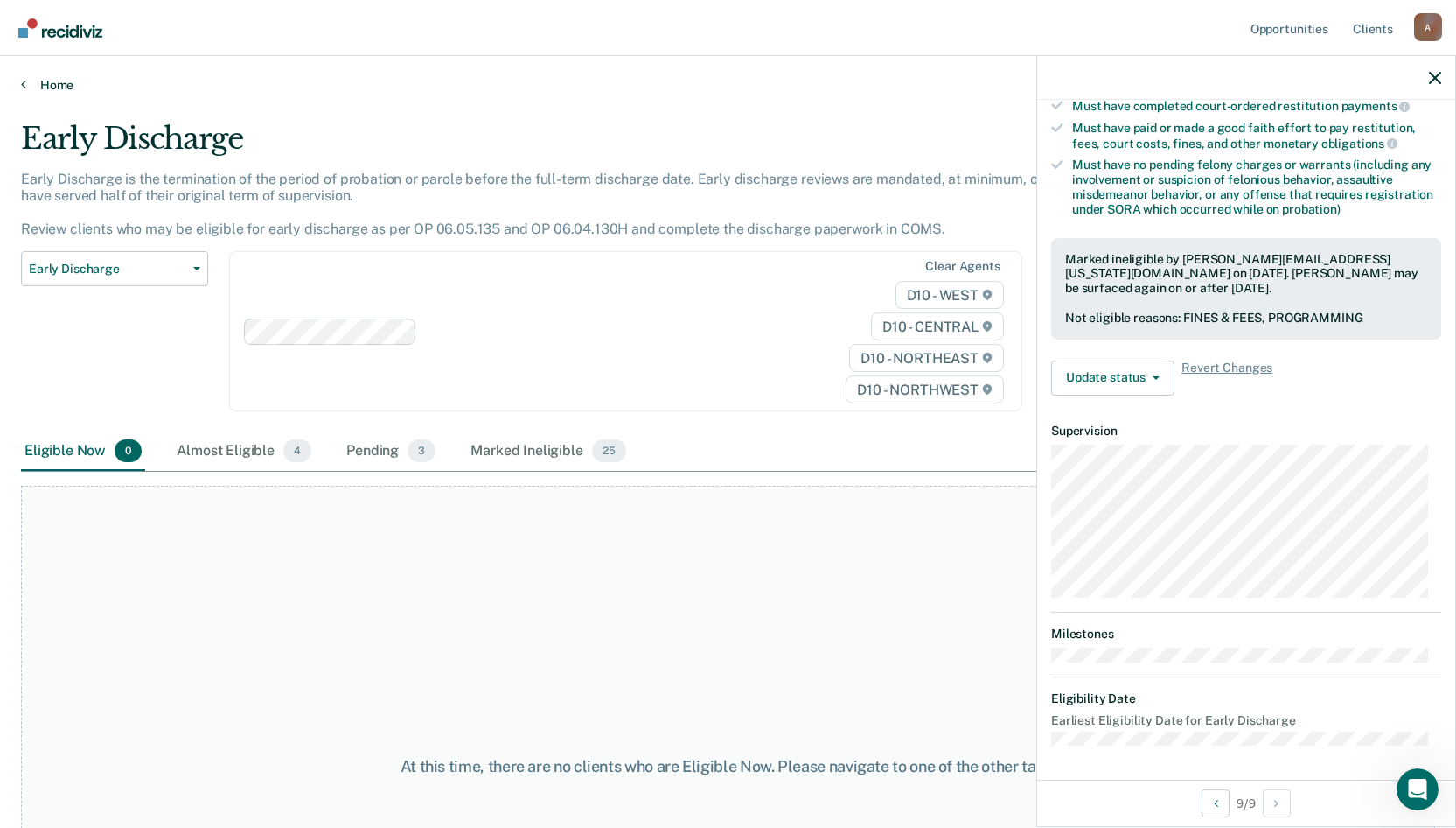
click at [57, 85] on link "Home" at bounding box center [728, 85] width 1414 height 16
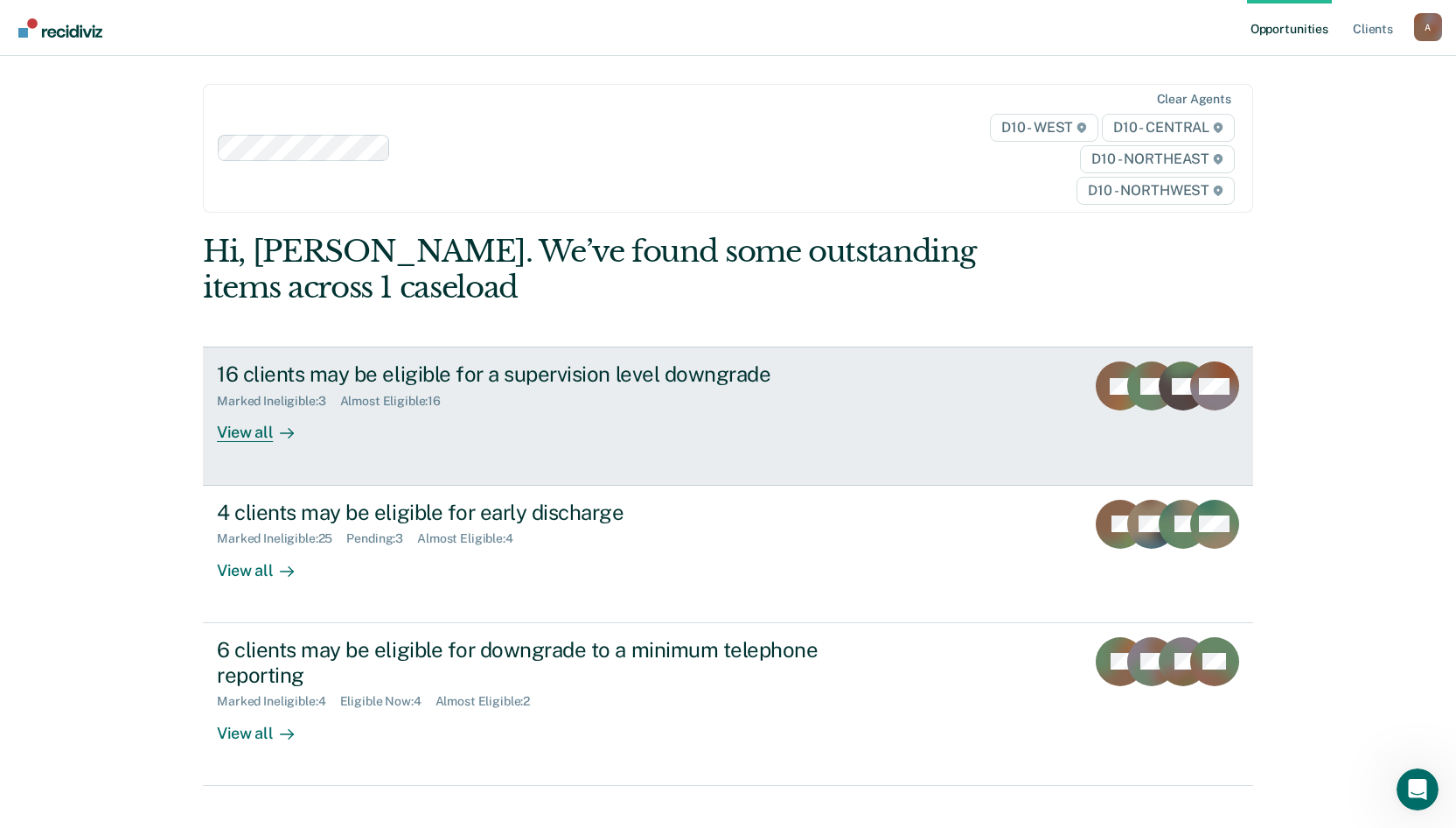
click at [256, 437] on div "View all" at bounding box center [265, 425] width 98 height 34
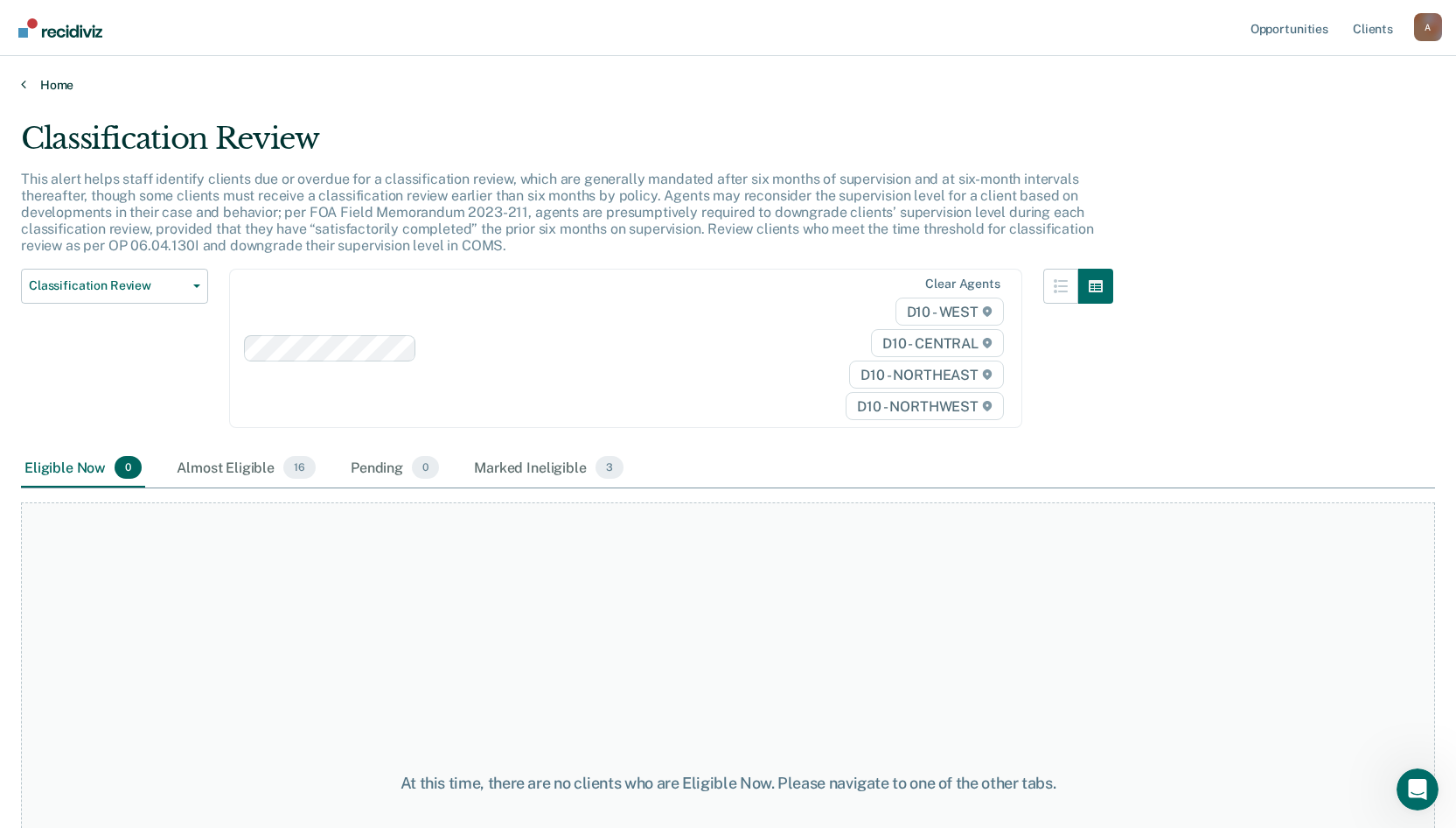
click at [66, 89] on link "Home" at bounding box center [728, 85] width 1414 height 16
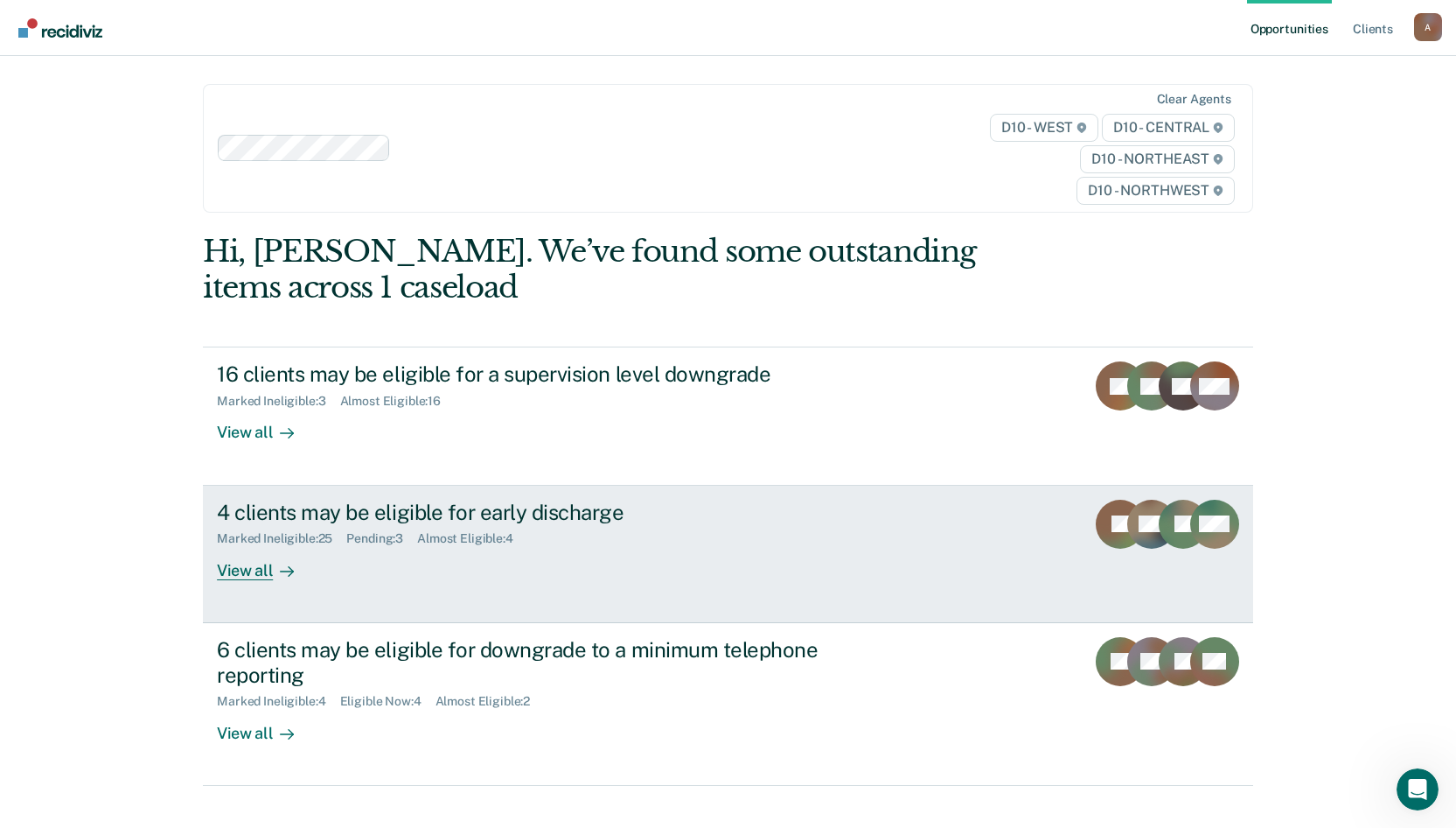
click at [273, 575] on div at bounding box center [283, 570] width 21 height 20
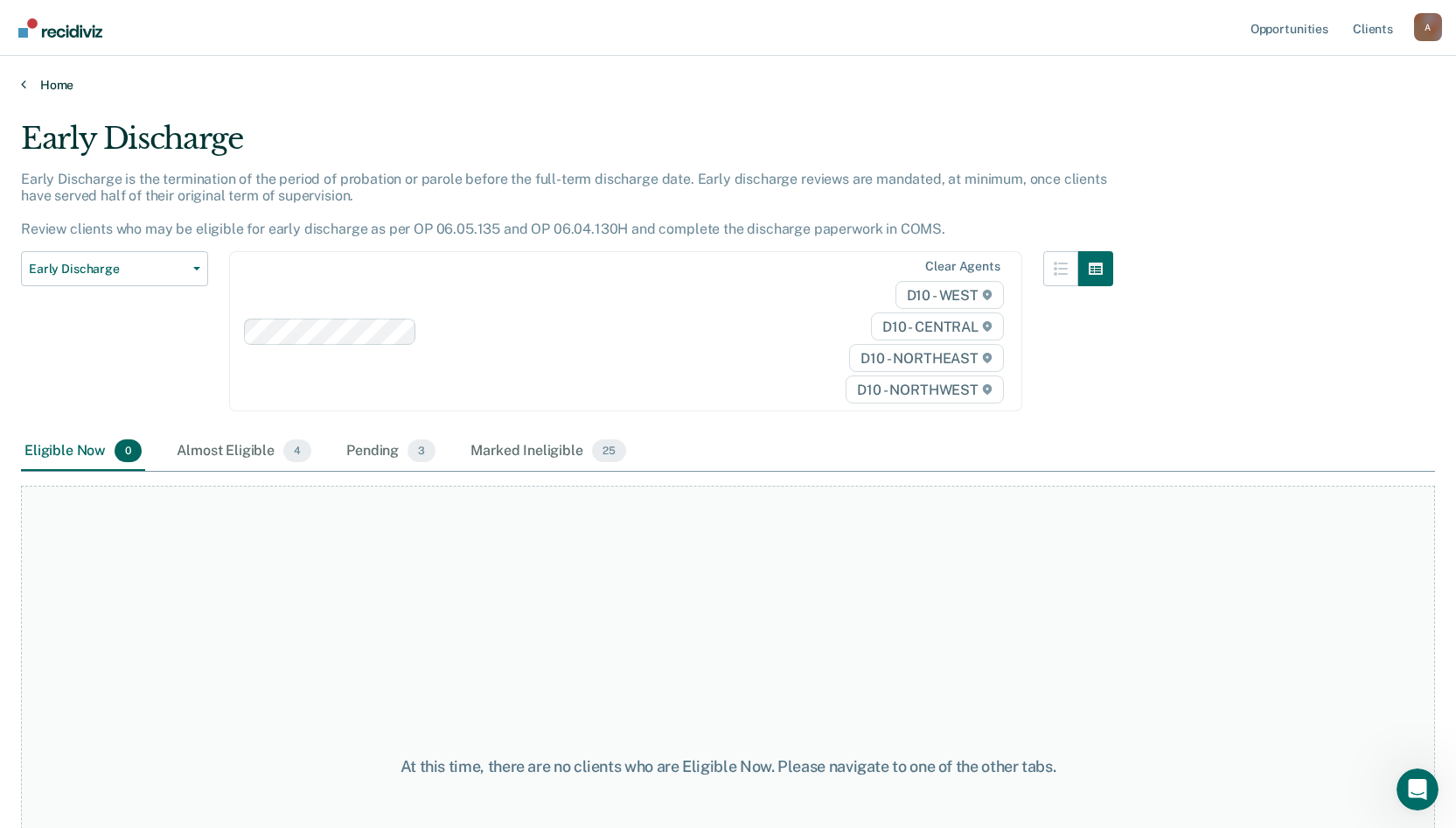
click at [53, 83] on link "Home" at bounding box center [728, 85] width 1414 height 16
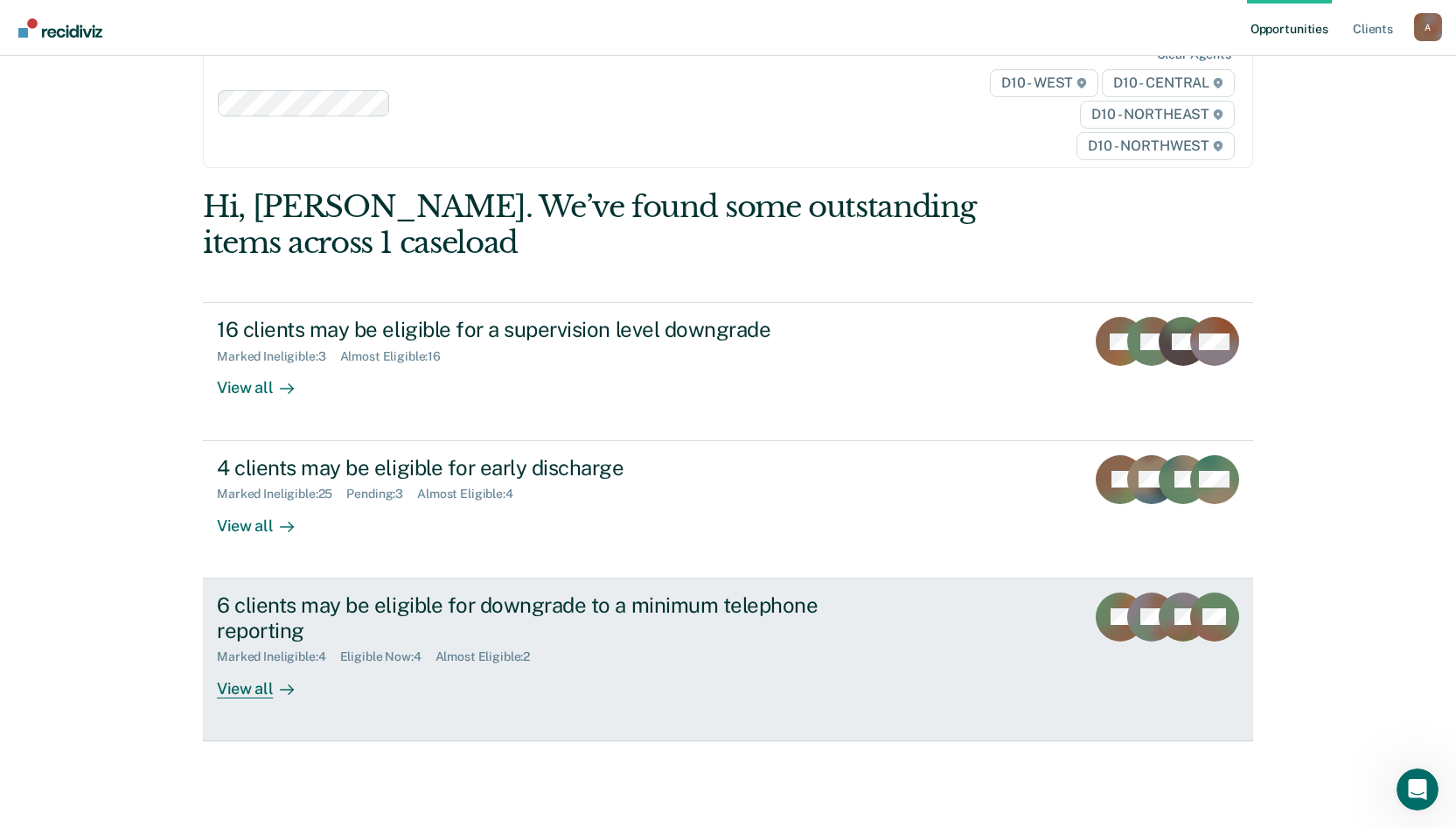
scroll to position [65, 0]
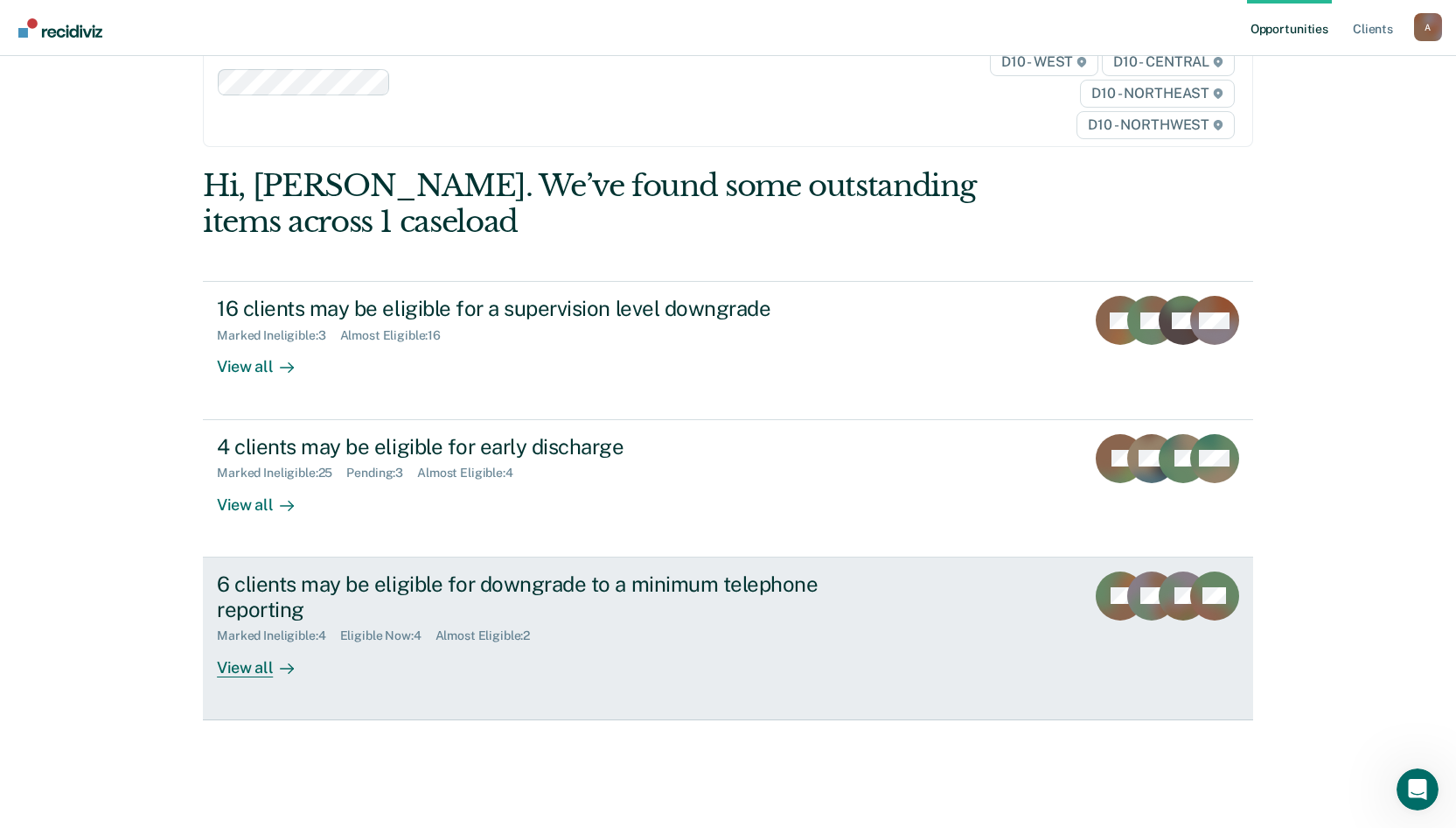
click at [261, 667] on div "View all" at bounding box center [265, 660] width 98 height 34
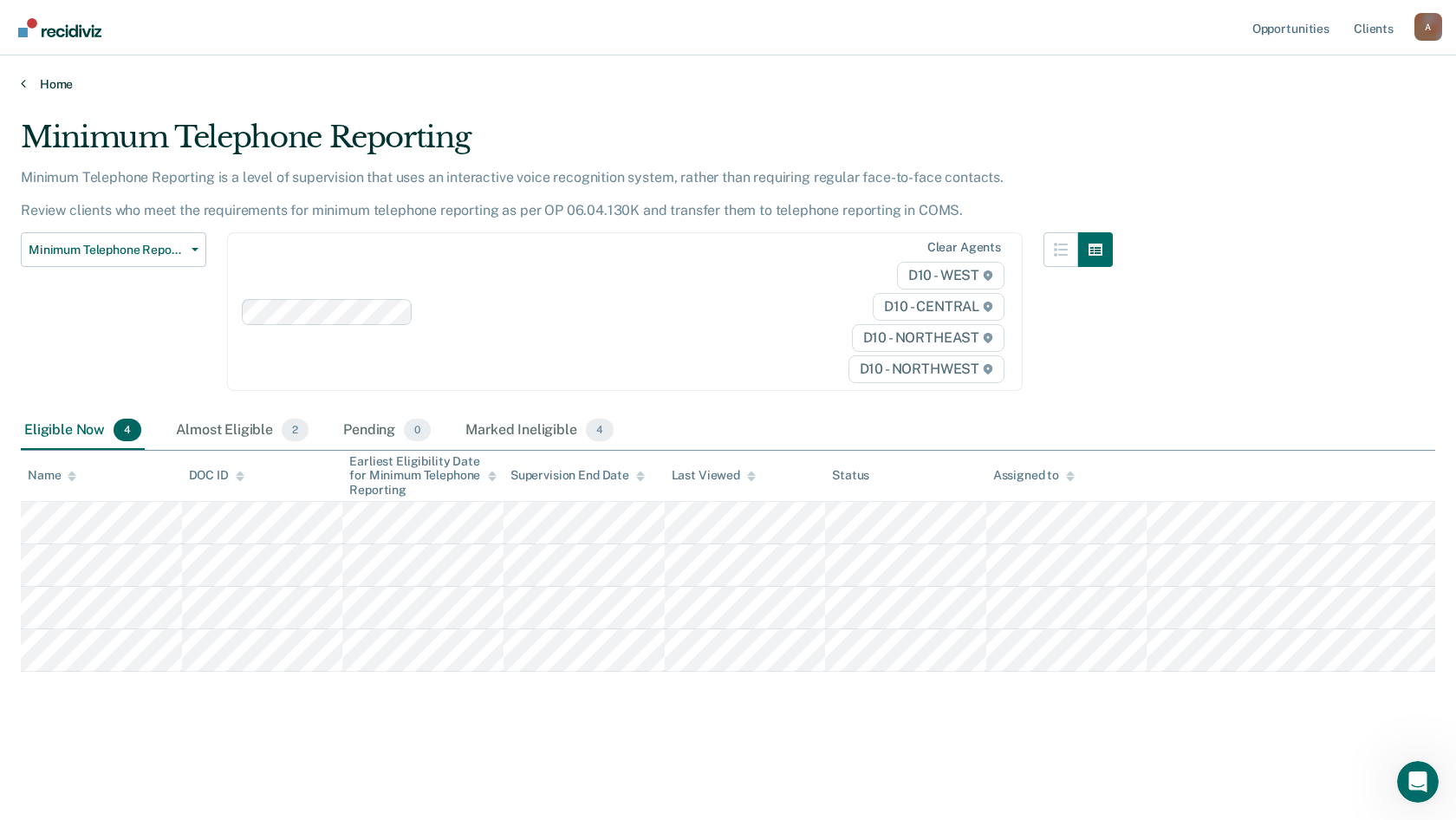
click at [50, 89] on link "Home" at bounding box center [728, 84] width 1415 height 15
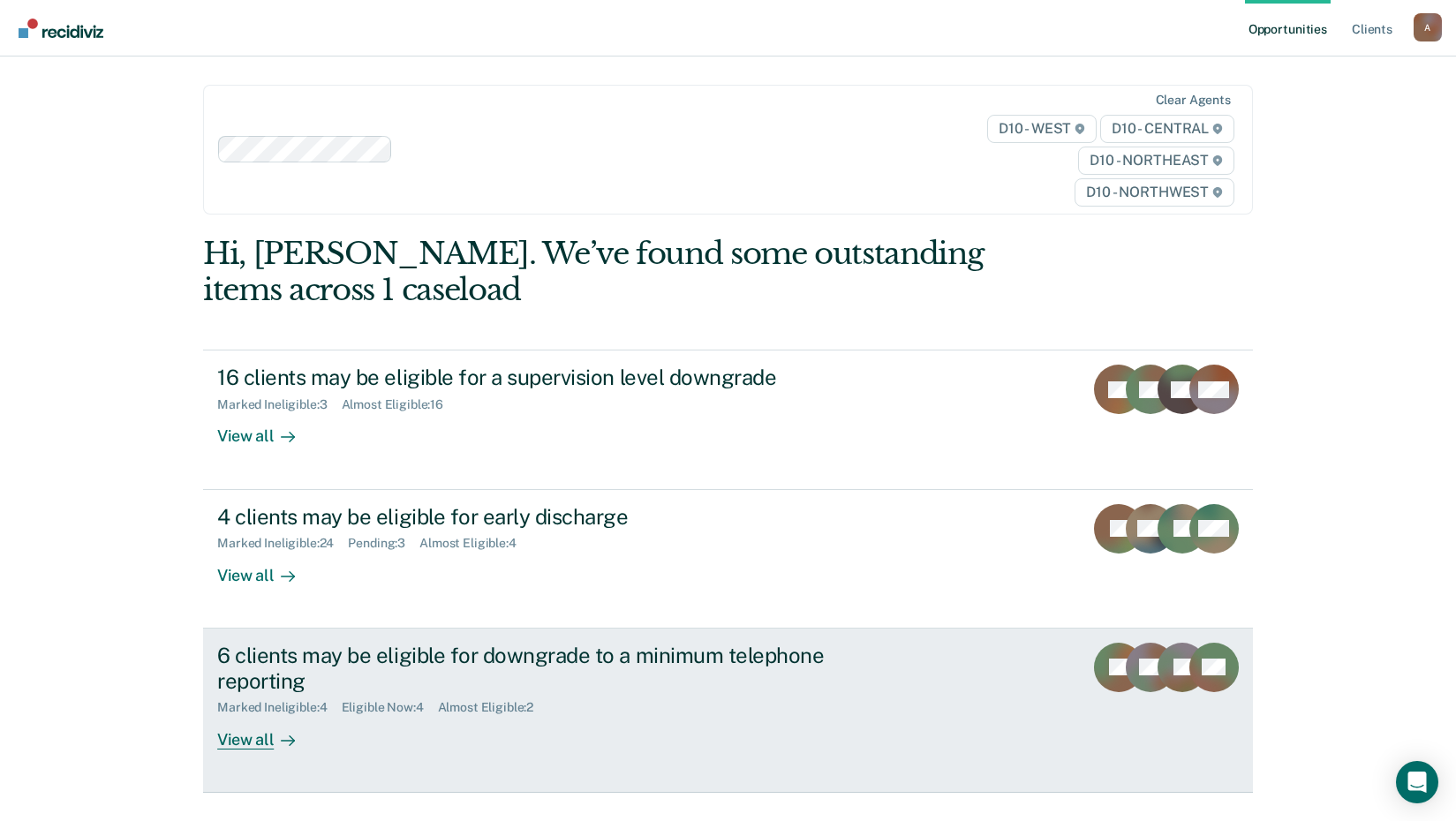
click at [251, 746] on div "View all" at bounding box center [266, 732] width 99 height 34
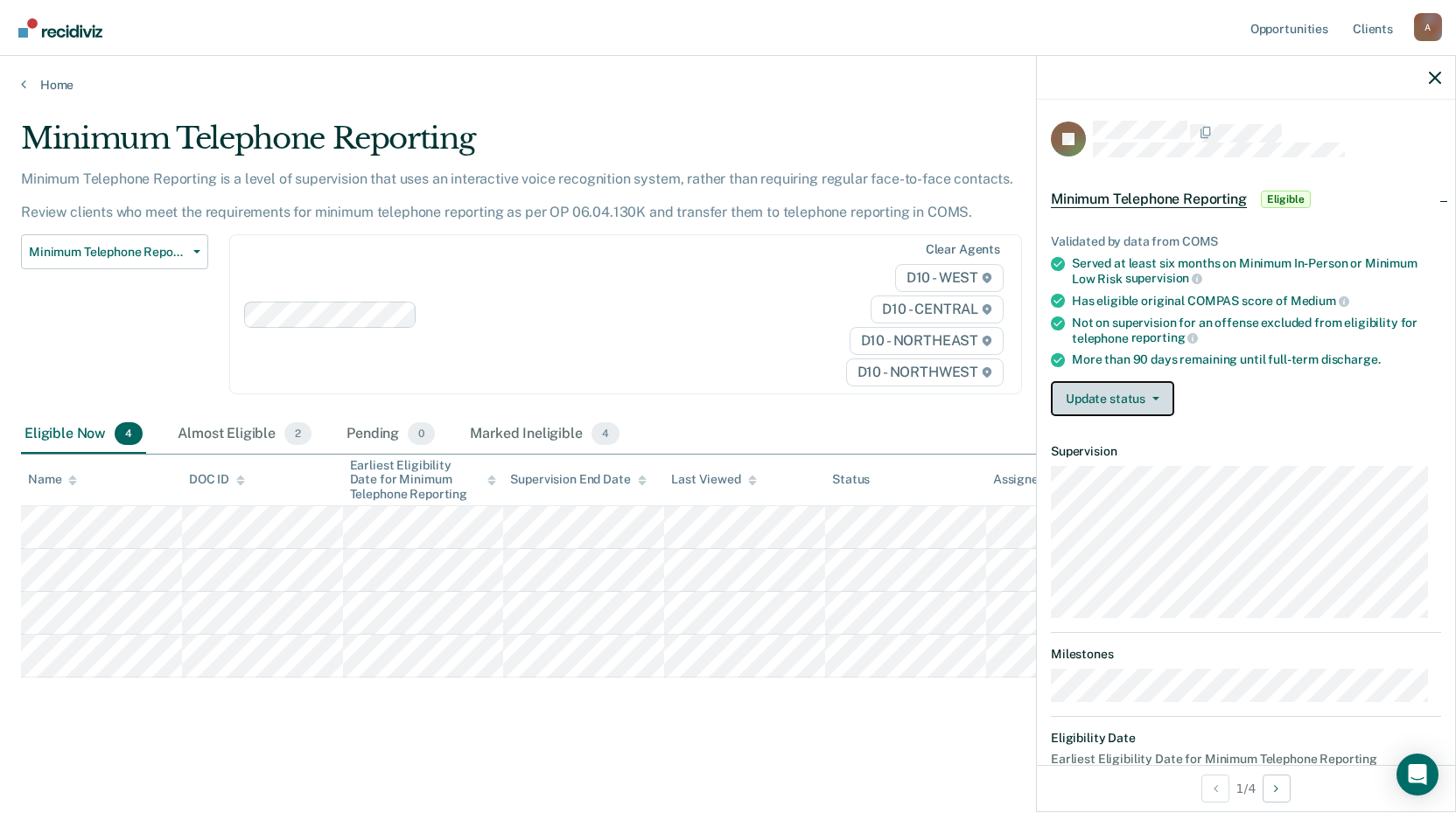
click at [1154, 403] on button "Update status" at bounding box center [1112, 399] width 123 height 35
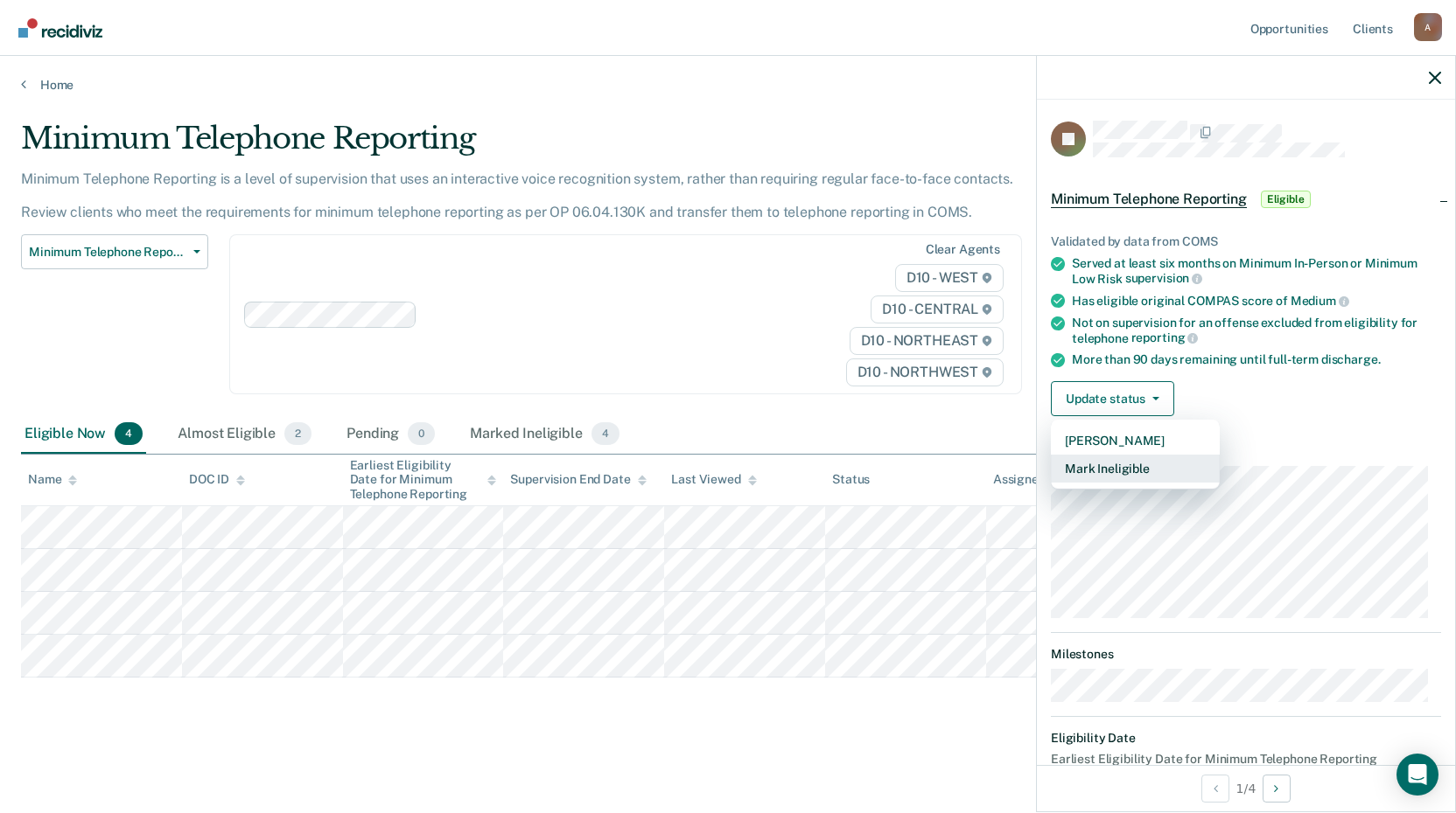
click at [1155, 466] on button "Mark Ineligible" at bounding box center [1135, 469] width 169 height 28
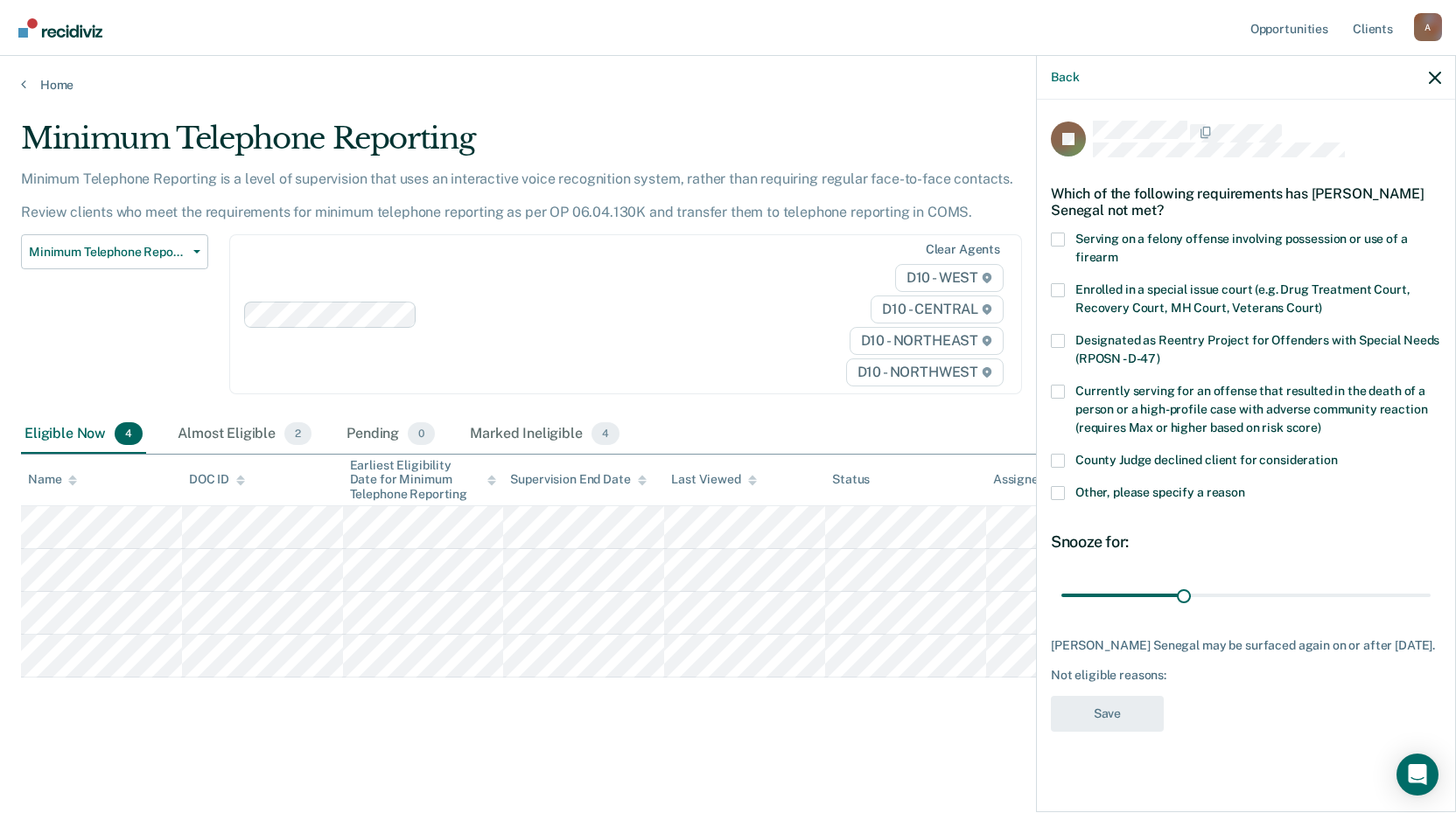
click at [1062, 493] on span at bounding box center [1057, 492] width 14 height 14
click at [1246, 486] on input "Other, please specify a reason" at bounding box center [1246, 486] width 0 height 0
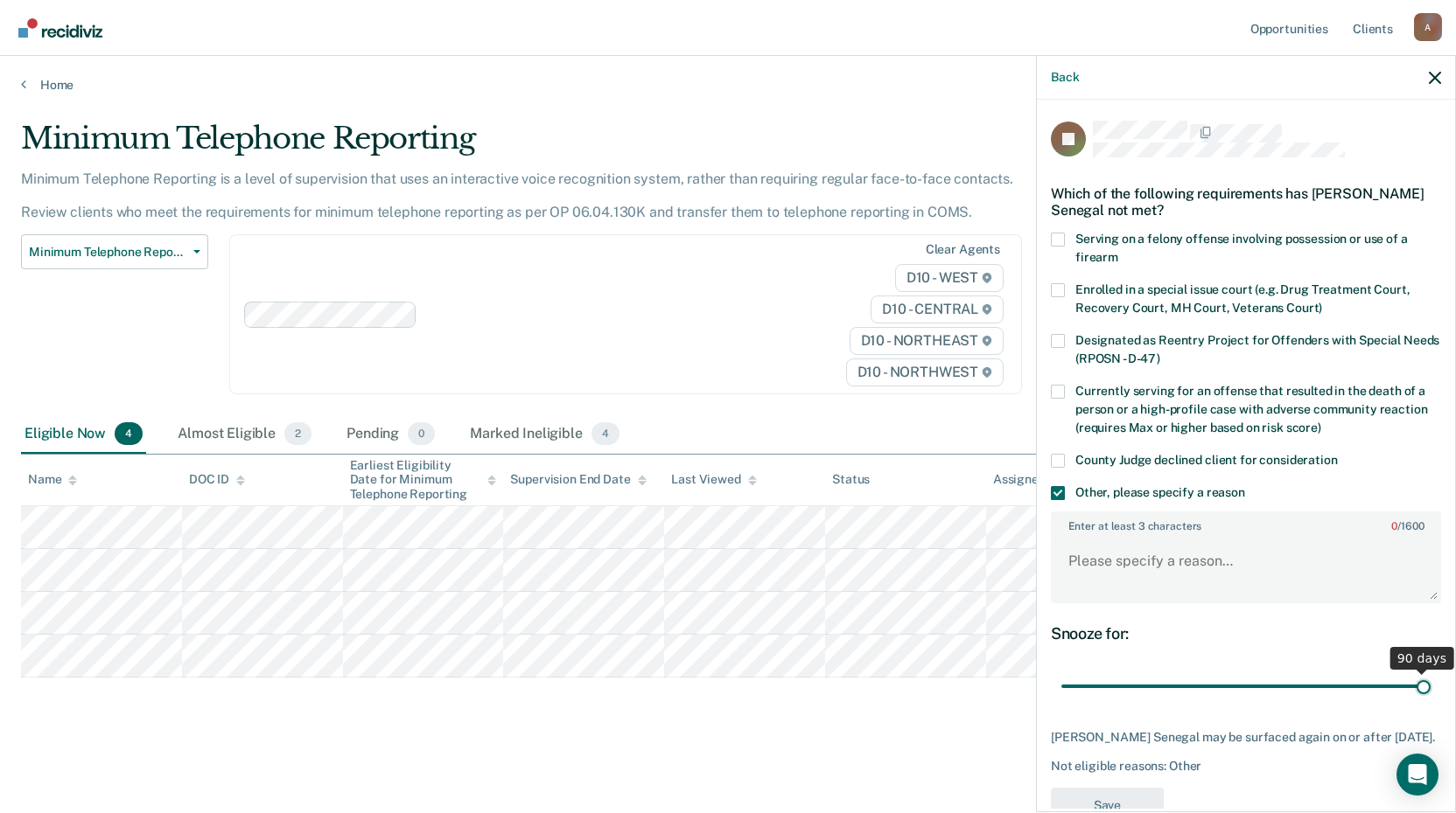
drag, startPoint x: 1184, startPoint y: 685, endPoint x: 1382, endPoint y: 659, distance: 199.7
type input "90"
click at [1427, 674] on input "range" at bounding box center [1246, 686] width 370 height 30
click at [1152, 569] on textarea "Enter at least 3 characters 0 / 1600" at bounding box center [1246, 570] width 387 height 64
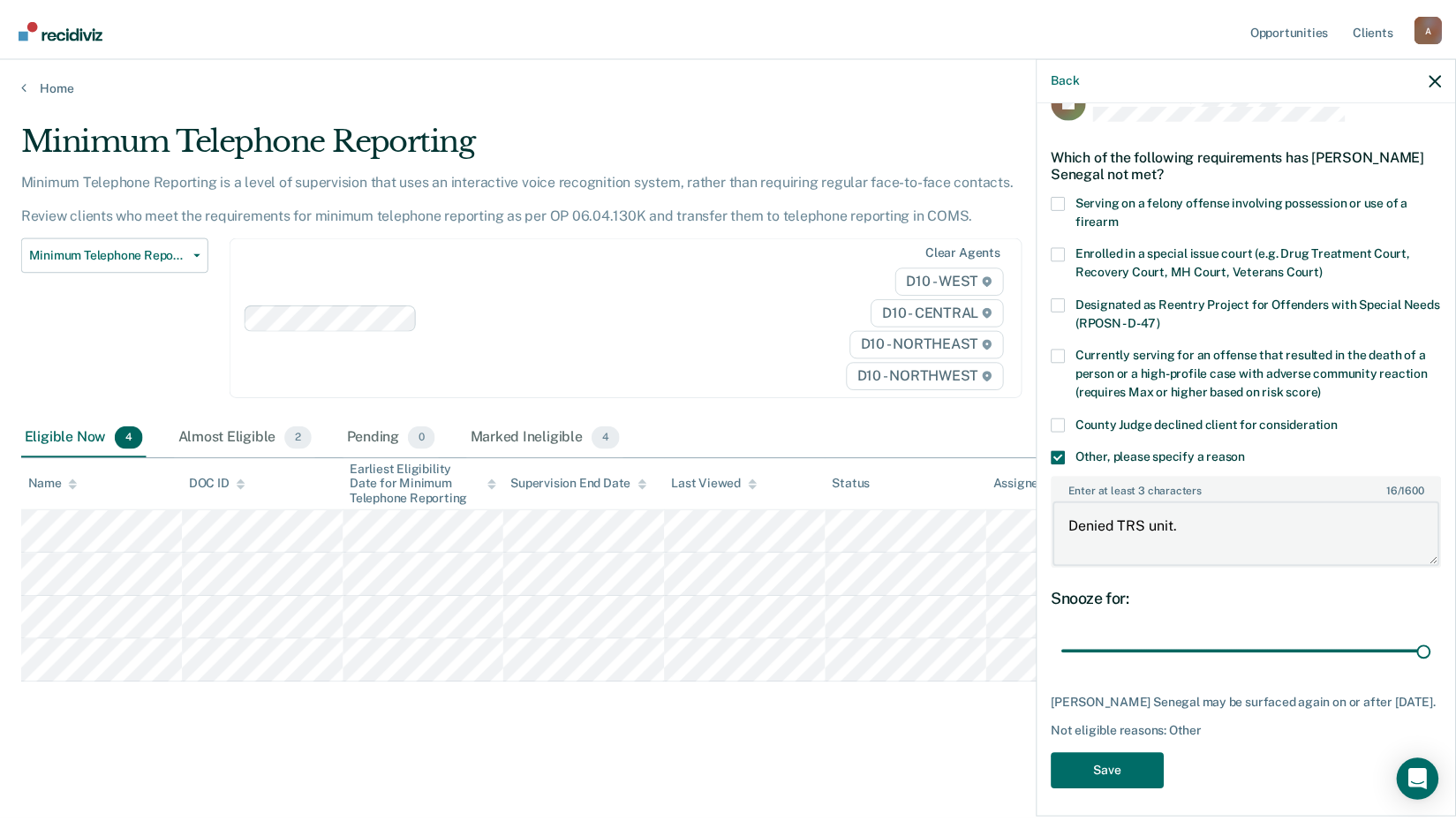
scroll to position [60, 0]
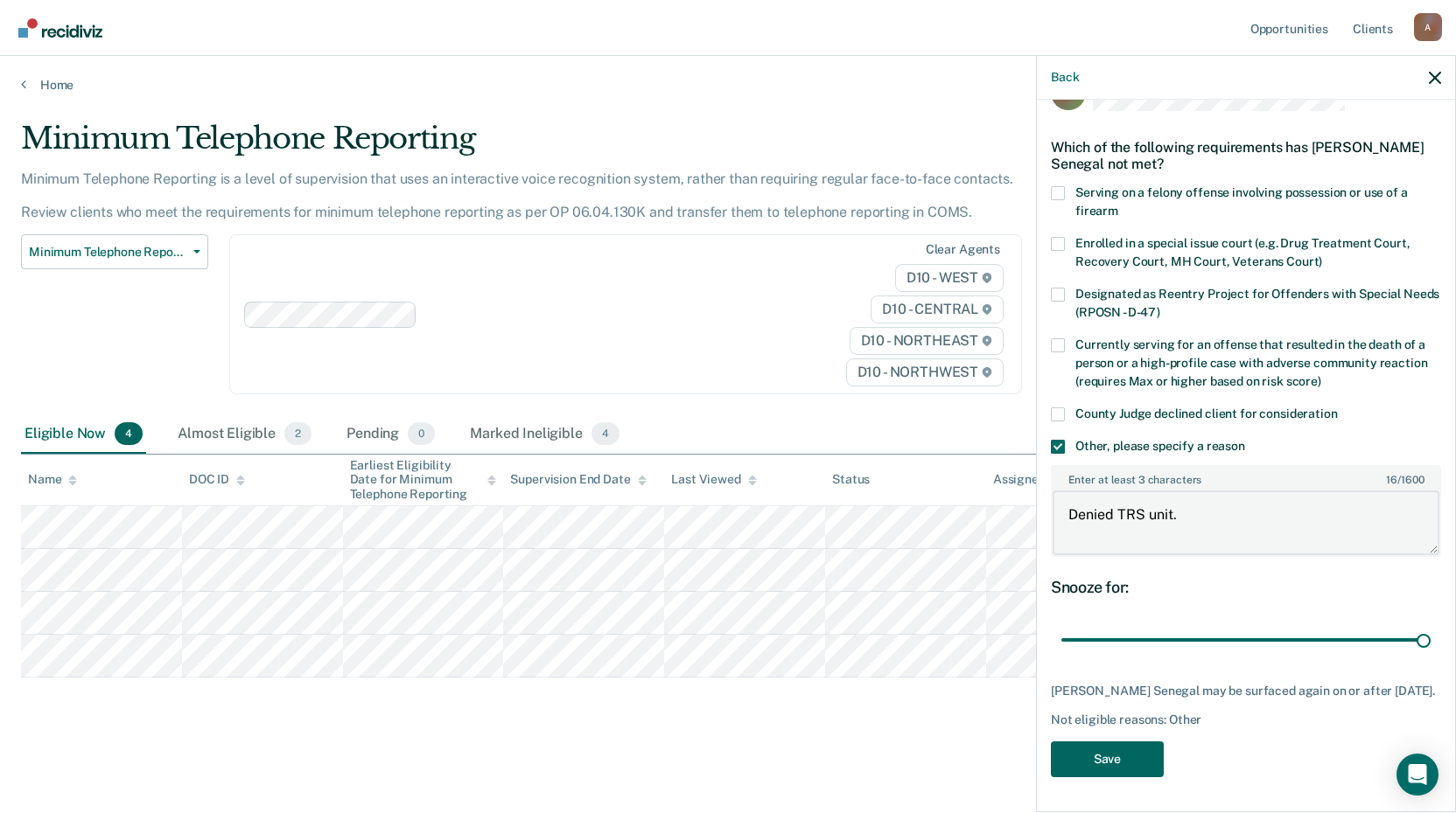
type textarea "Denied TRS unit."
click at [1133, 761] on button "Save" at bounding box center [1107, 759] width 113 height 36
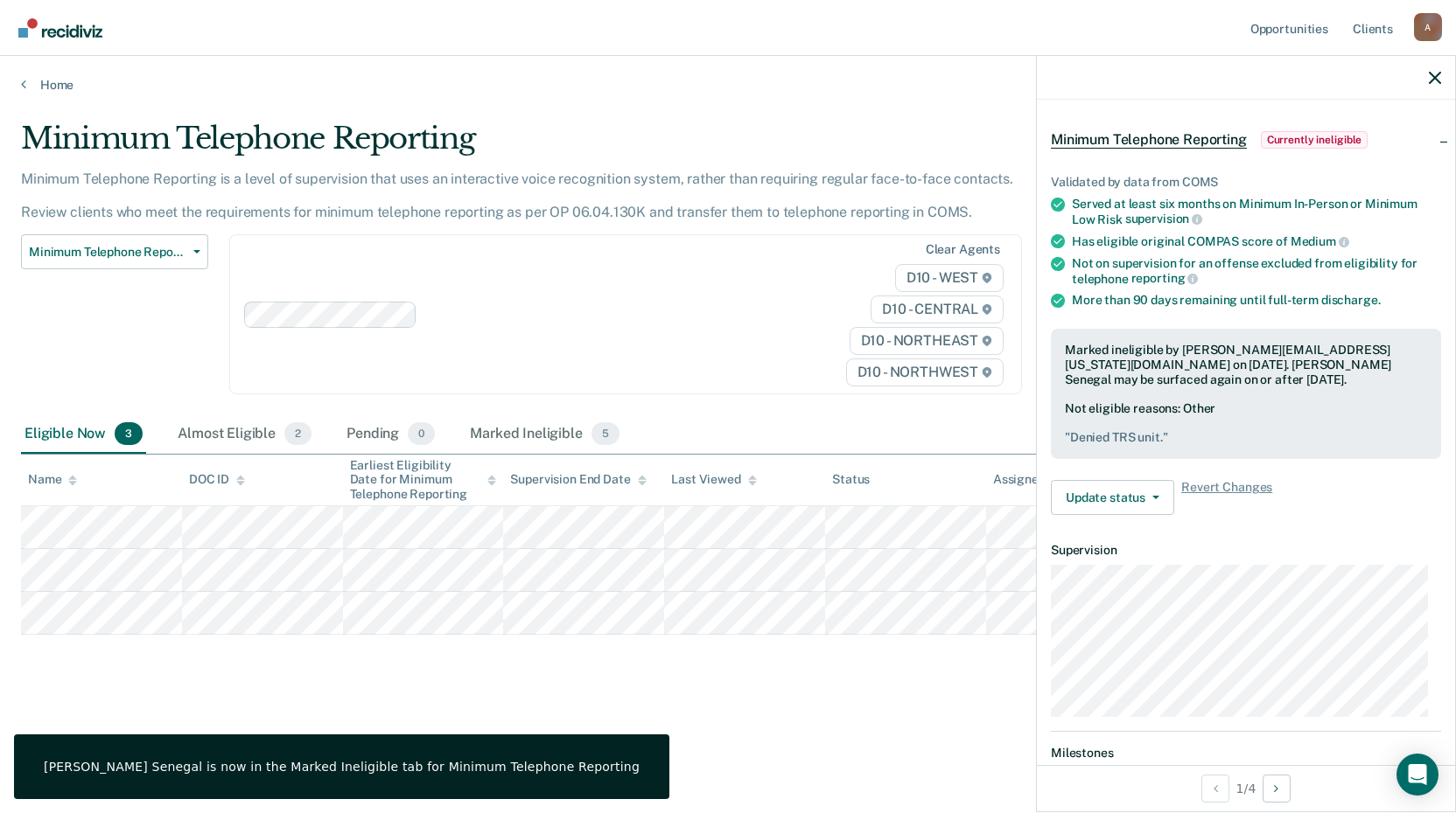
click at [630, 720] on div "Minimum Telephone Reporting Minimum Telephone Reporting is a level of supervisi…" at bounding box center [728, 429] width 1415 height 617
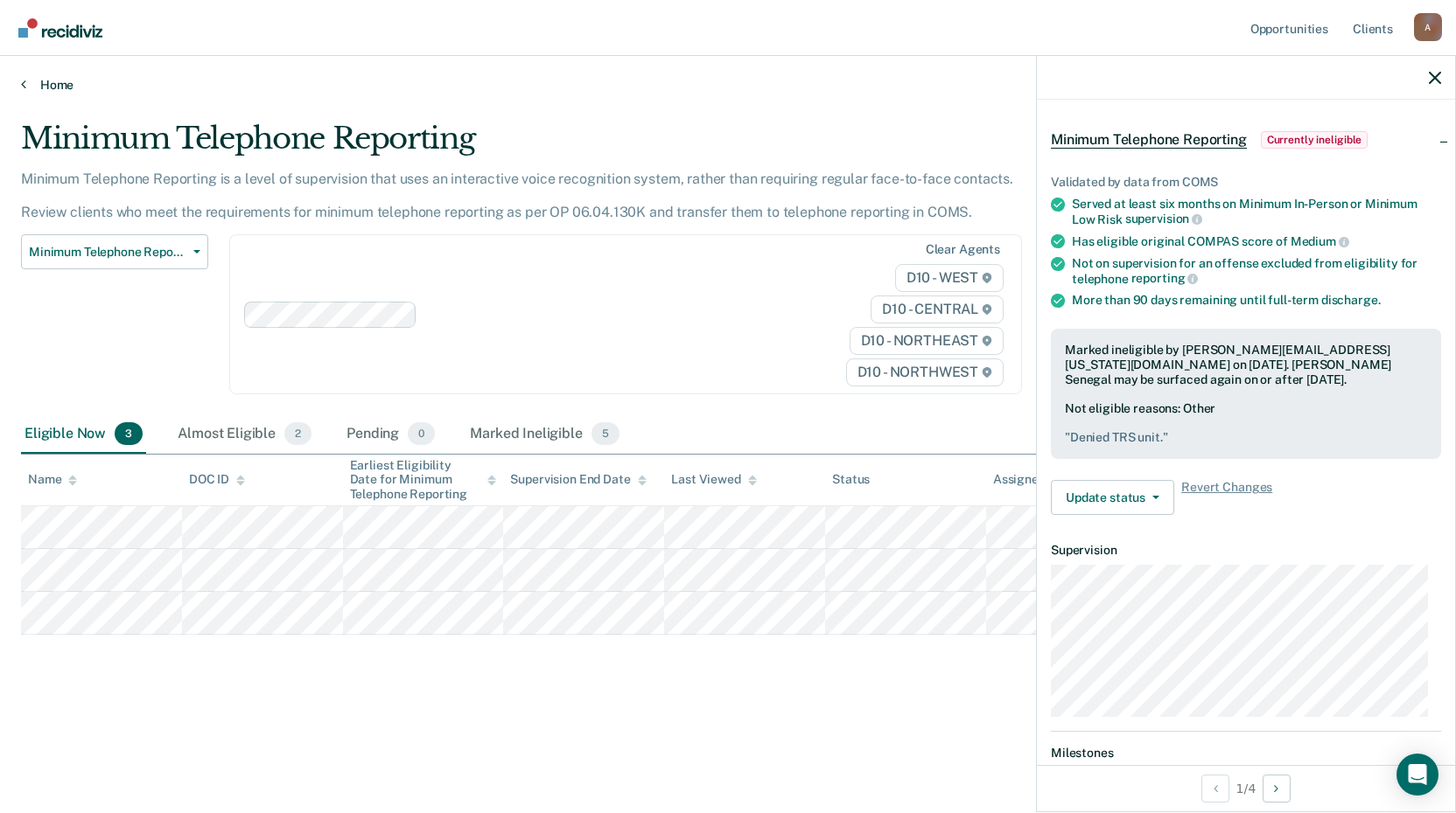
click at [43, 87] on link "Home" at bounding box center [728, 85] width 1415 height 16
